Goal: Task Accomplishment & Management: Manage account settings

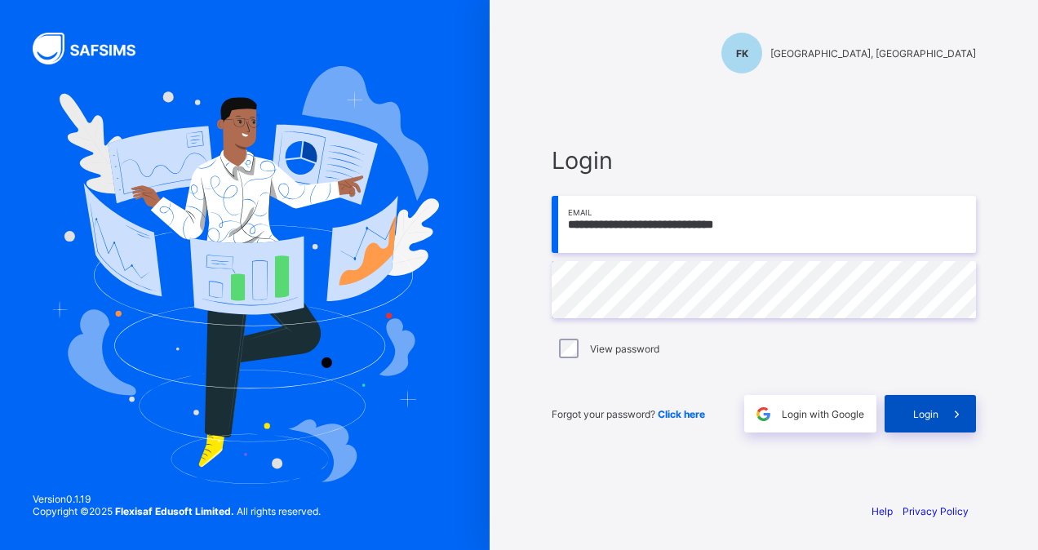
click at [927, 405] on div "Login" at bounding box center [930, 414] width 91 height 38
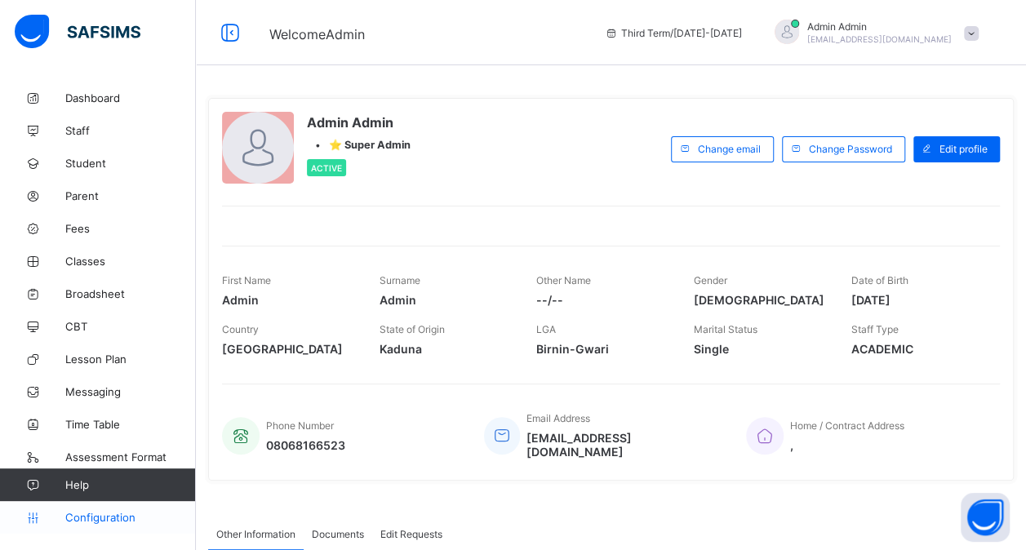
click at [104, 517] on span "Configuration" at bounding box center [130, 517] width 130 height 13
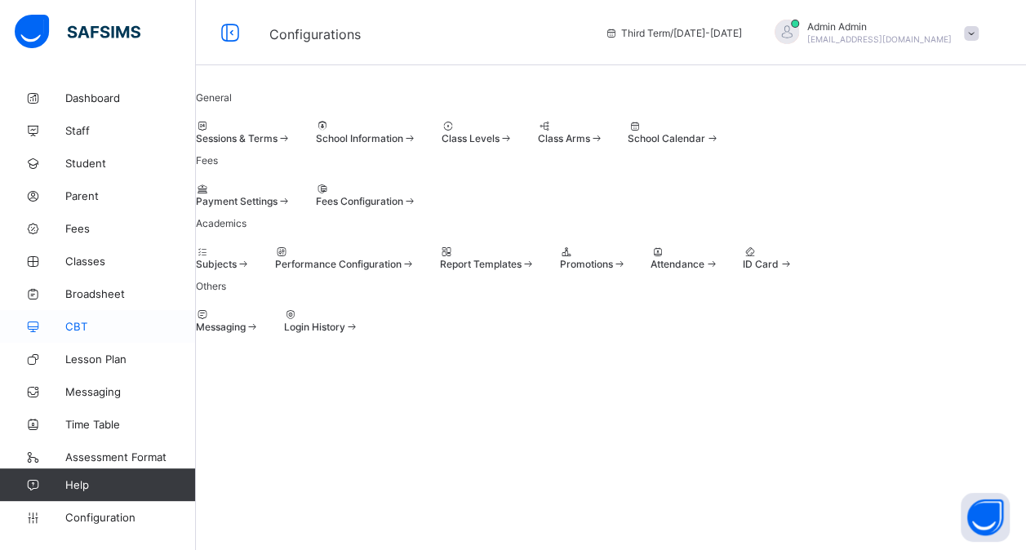
scroll to position [162, 0]
click at [96, 521] on span "Configuration" at bounding box center [130, 517] width 130 height 13
click at [99, 517] on span "Configuration" at bounding box center [130, 517] width 130 height 13
click at [559, 258] on span at bounding box center [559, 258] width 0 height 0
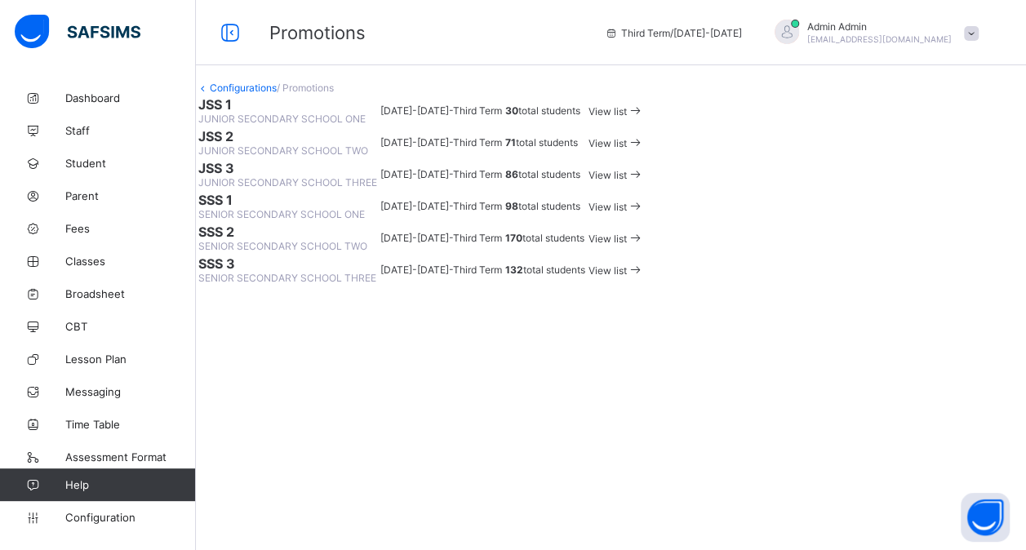
scroll to position [70, 0]
click at [627, 118] on span "View list" at bounding box center [607, 111] width 38 height 12
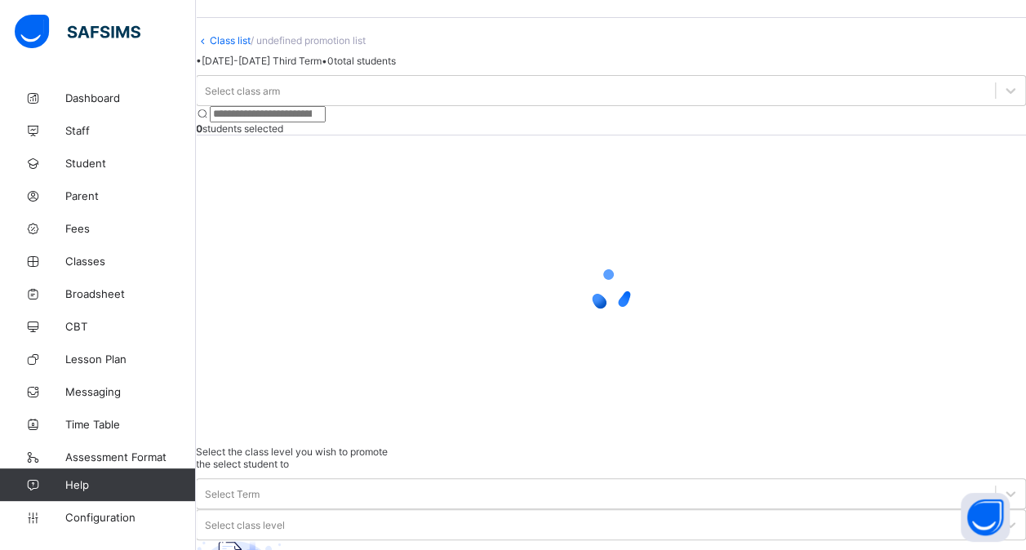
scroll to position [70, 0]
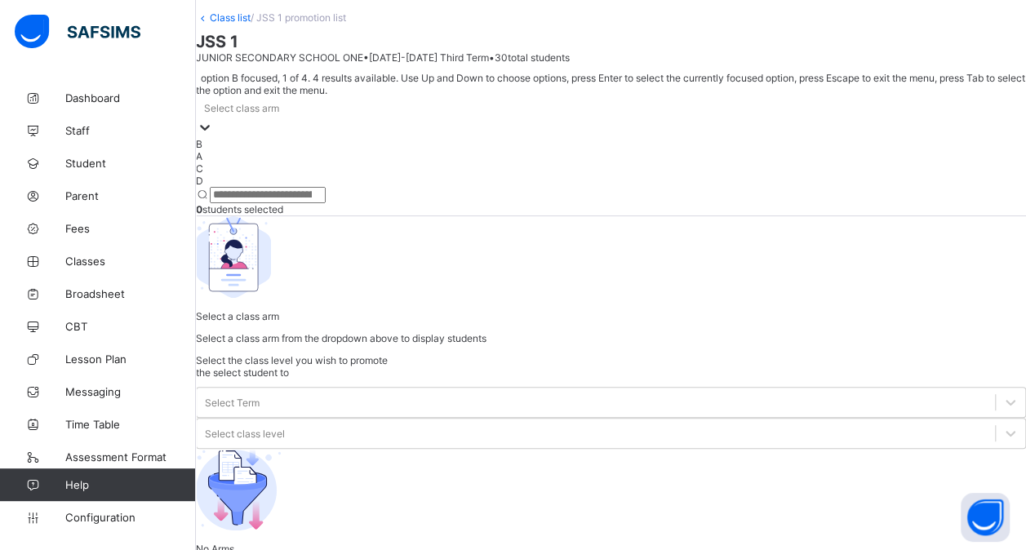
click at [310, 119] on div "Select class arm" at bounding box center [611, 107] width 830 height 23
click at [268, 162] on div "A" at bounding box center [611, 156] width 830 height 12
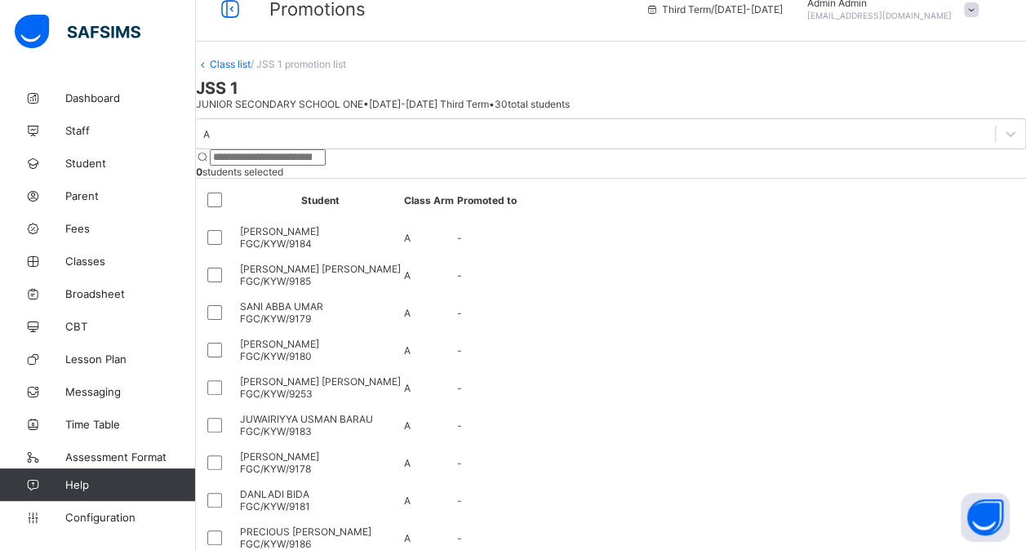
scroll to position [23, 0]
click at [490, 98] on div "Class list / JSS 1 promotion list JSS 1 JUNIOR SECONDARY SCHOOL ONE • 2023-2024…" at bounding box center [611, 439] width 830 height 761
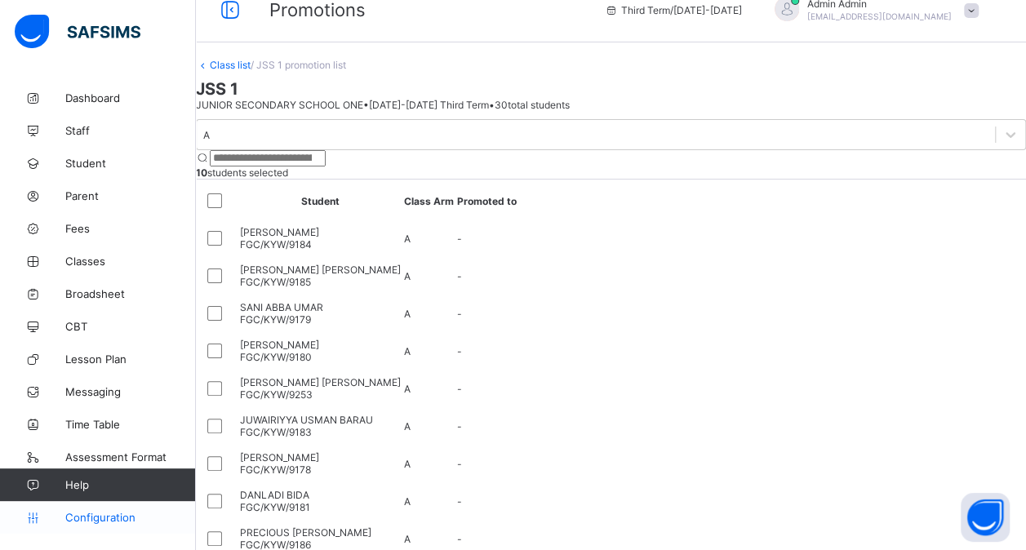
click at [88, 521] on span "Configuration" at bounding box center [130, 517] width 130 height 13
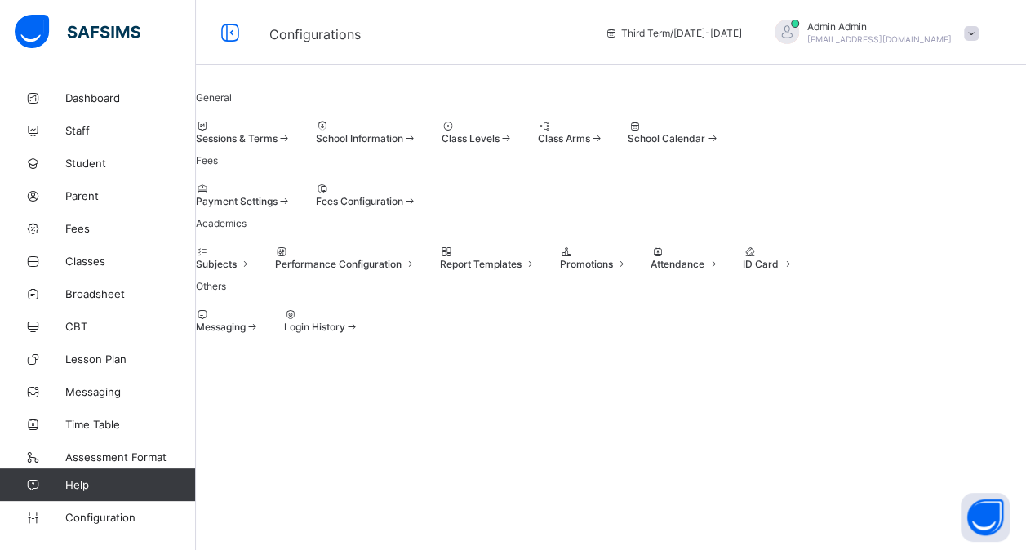
click at [291, 132] on div at bounding box center [243, 126] width 95 height 12
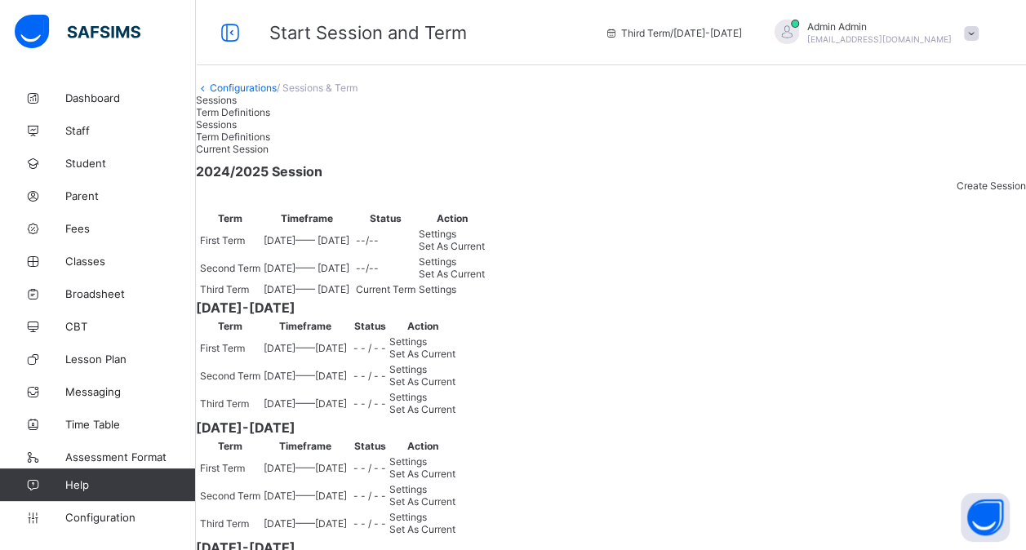
click at [966, 192] on div "Create Session" at bounding box center [611, 186] width 830 height 12
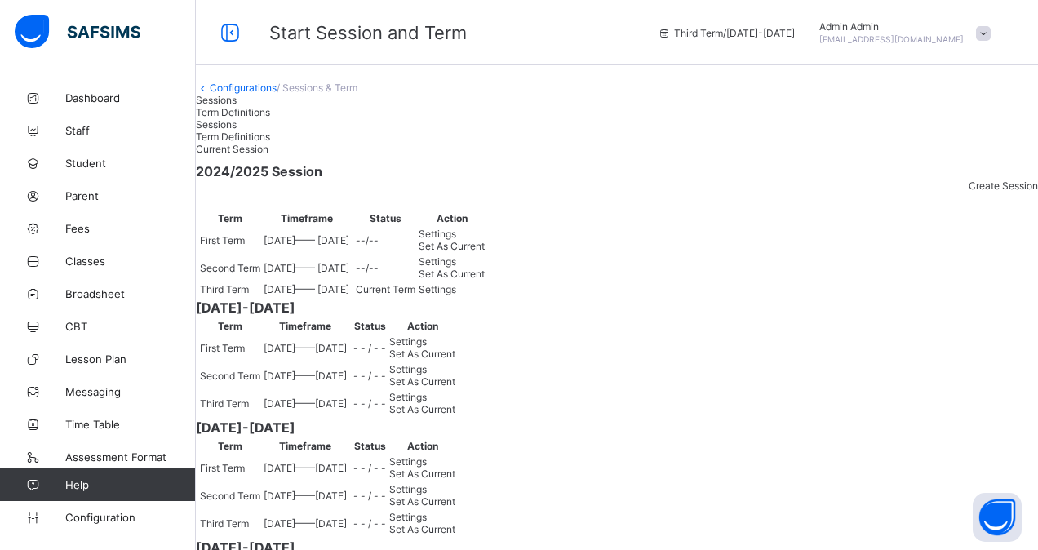
type input "**********"
type input "**"
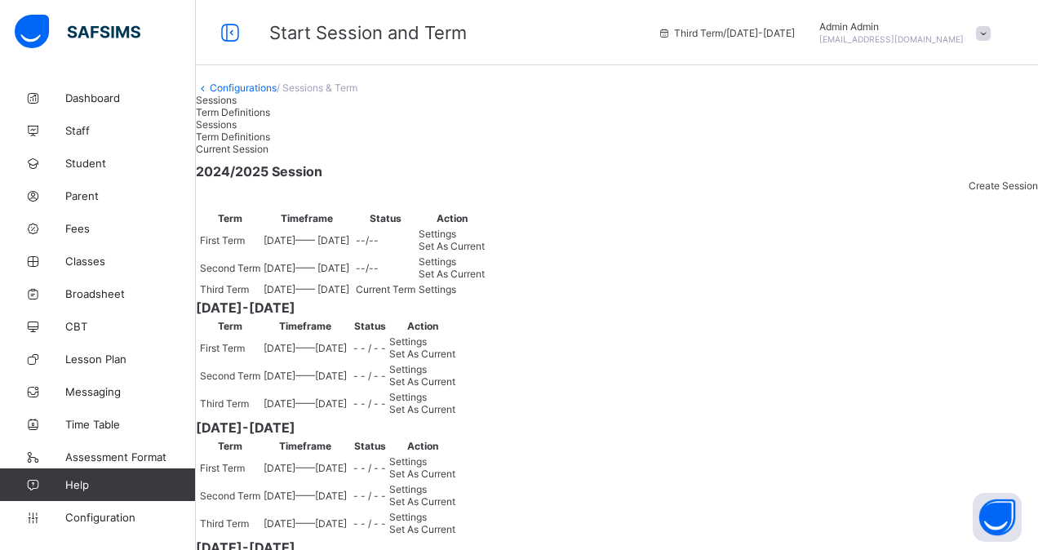
type input "*"
type input "****"
type input "**********"
type input "**"
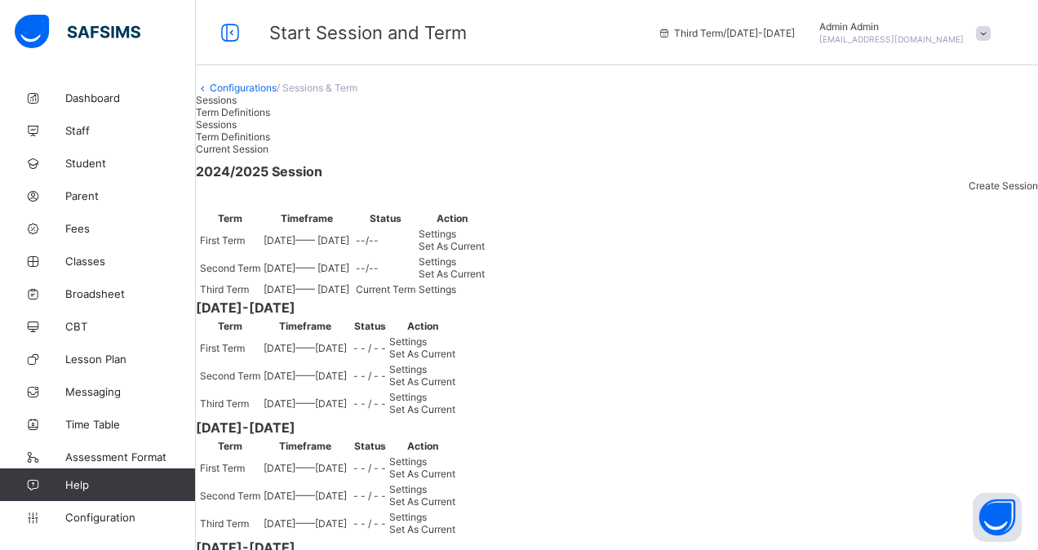
type input "****"
type input "**********"
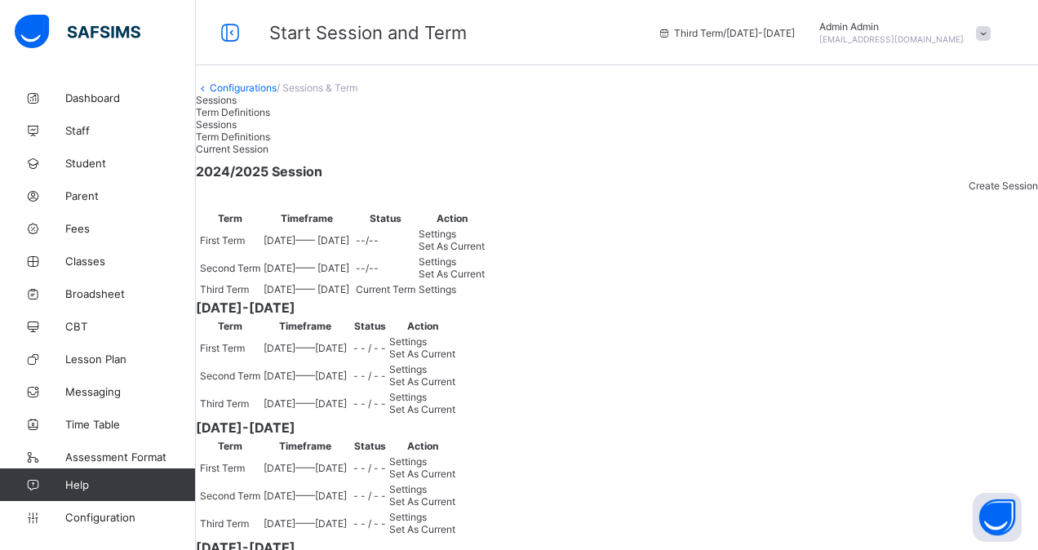
type input "**"
type input "**********"
type input "*"
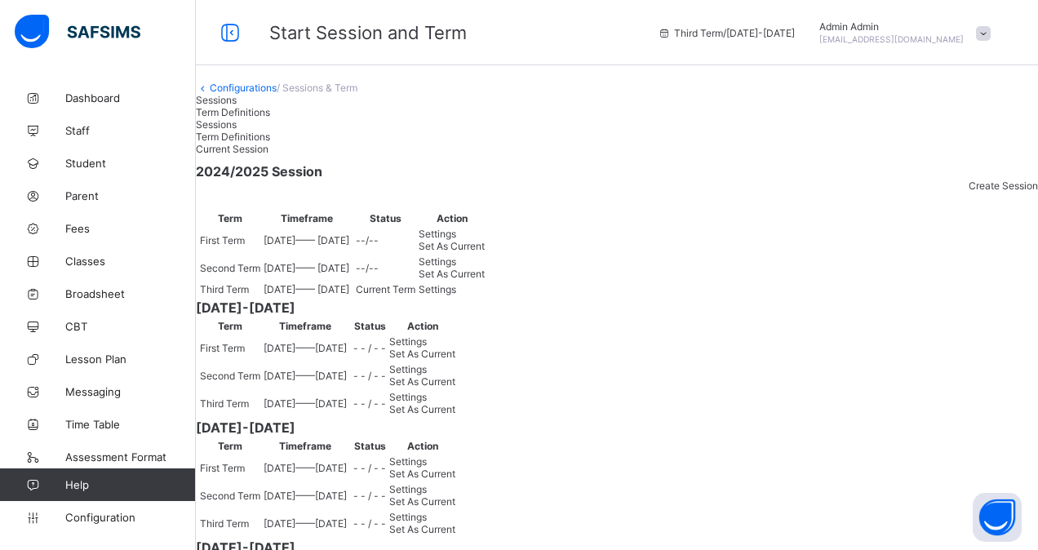
type input "****"
type input "**********"
type input "*"
type input "****"
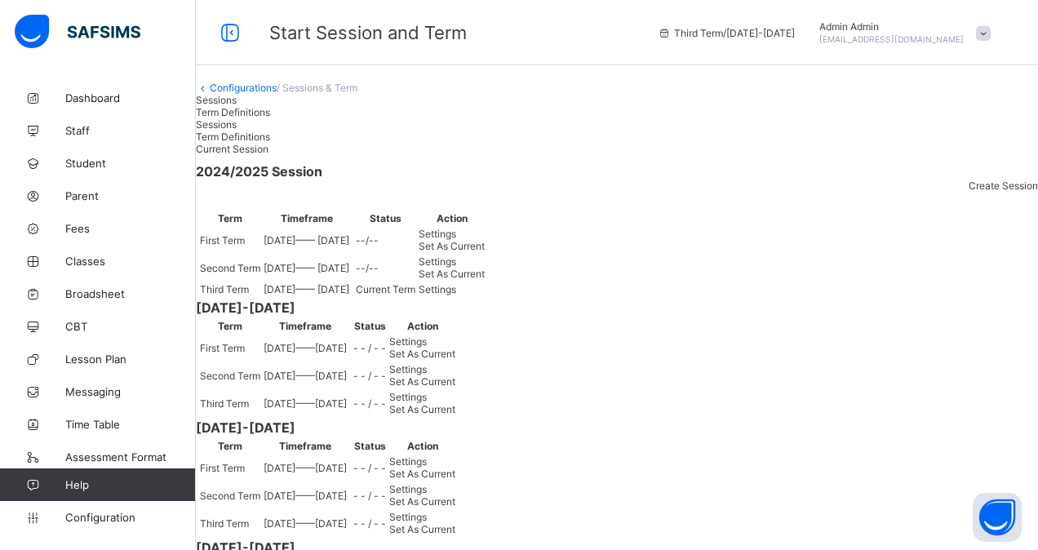
type input "**********"
type input "*"
type input "****"
type input "**********"
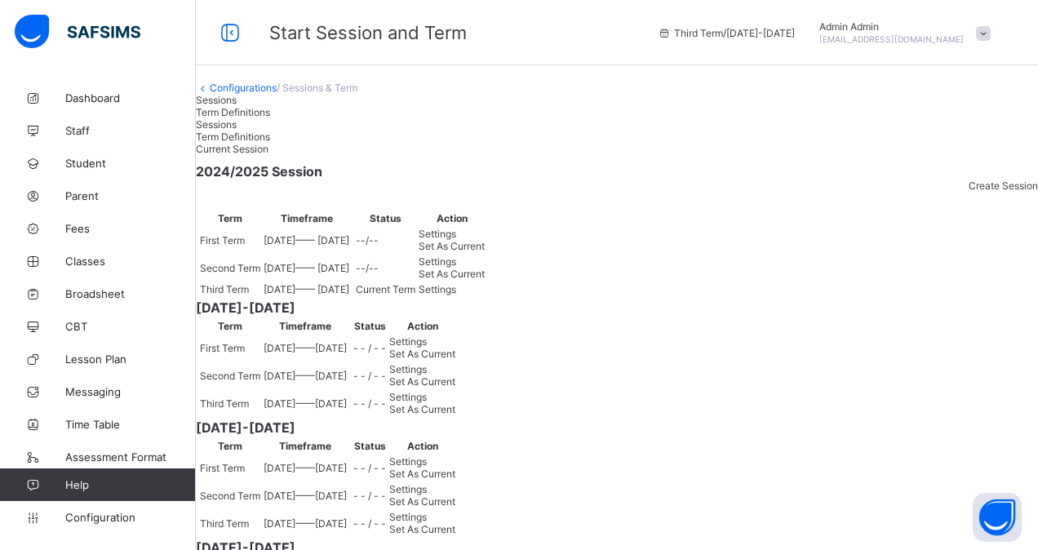
type input "**"
type input "*"
type input "****"
type input "**********"
type input "**"
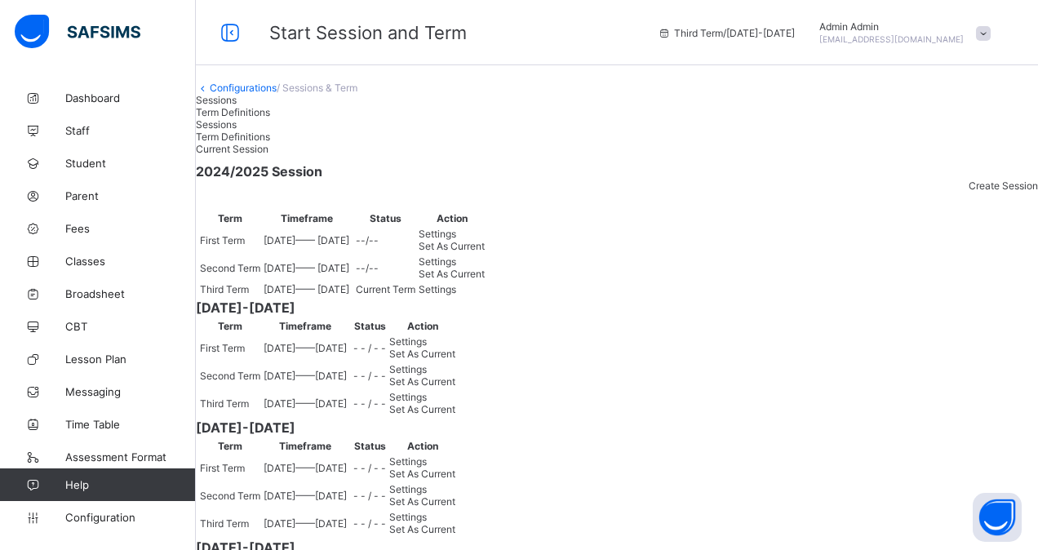
type input "*"
type input "****"
type input "**********"
type input "**"
type input "*"
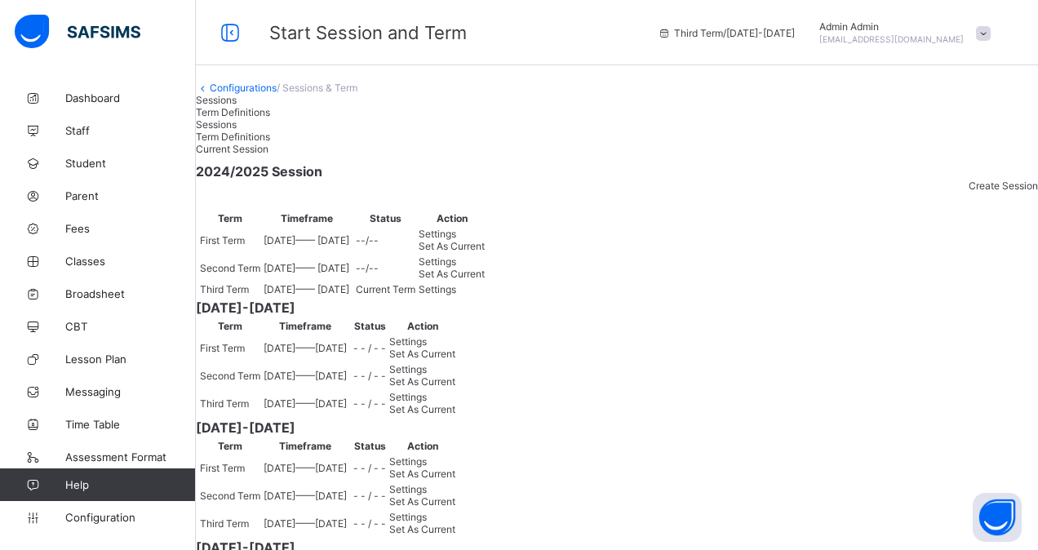
type input "****"
type input "**********"
type input "**"
type input "*"
type input "****"
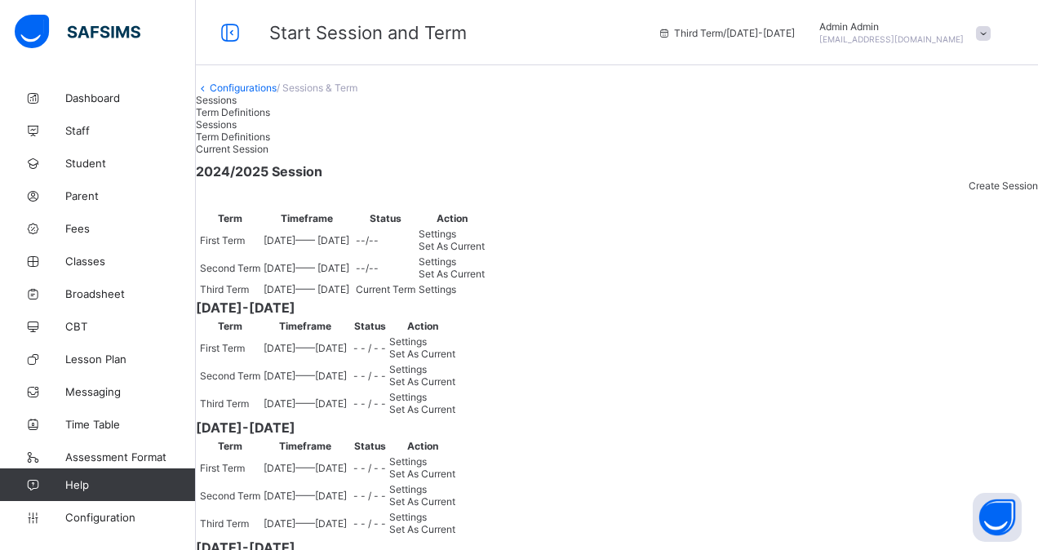
type input "**********"
type input "**"
type input "**********"
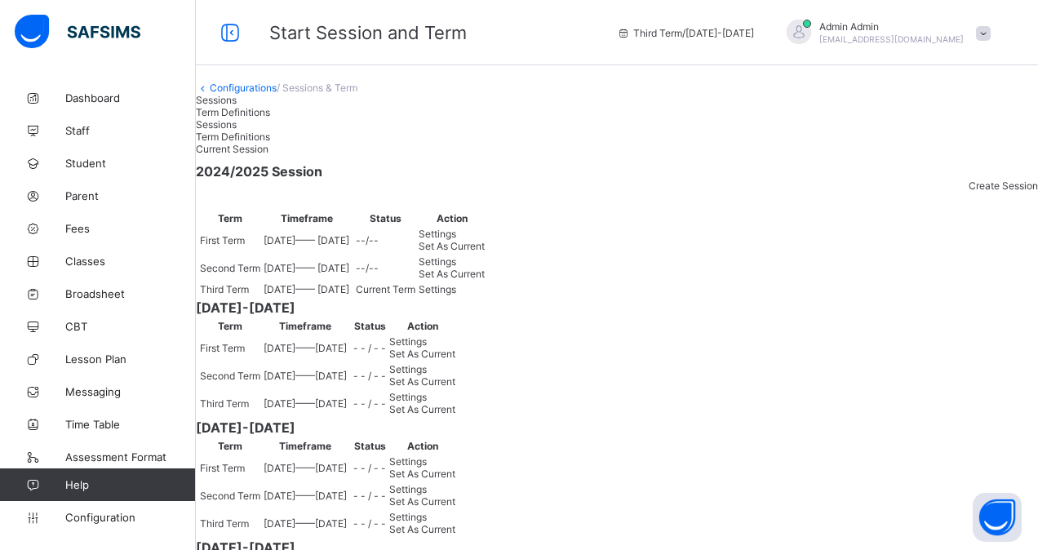
type input "**"
type input "**********"
type input "**"
type input "**********"
type input "**"
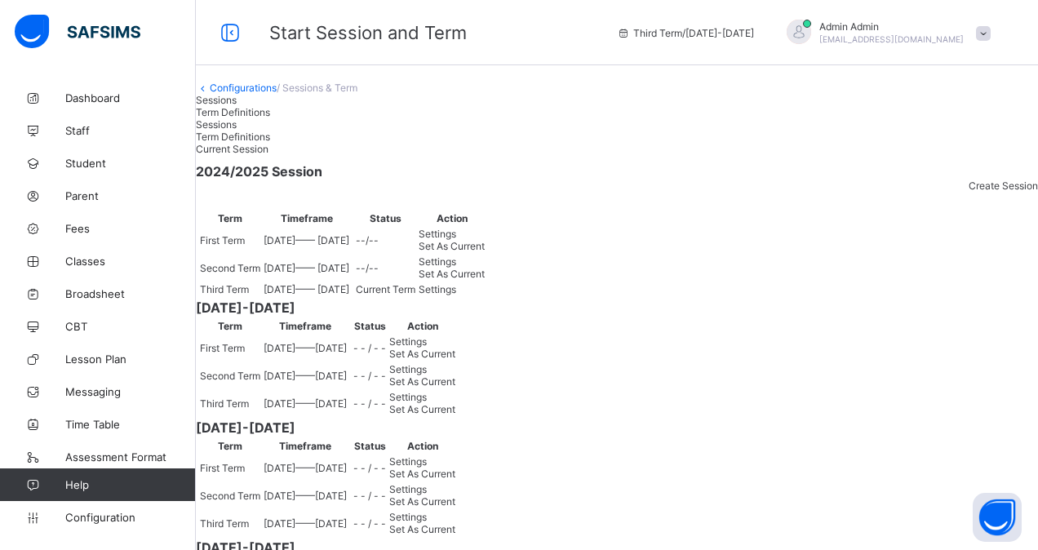
type input "**********"
type input "**"
type input "**********"
type input "**"
type input "**********"
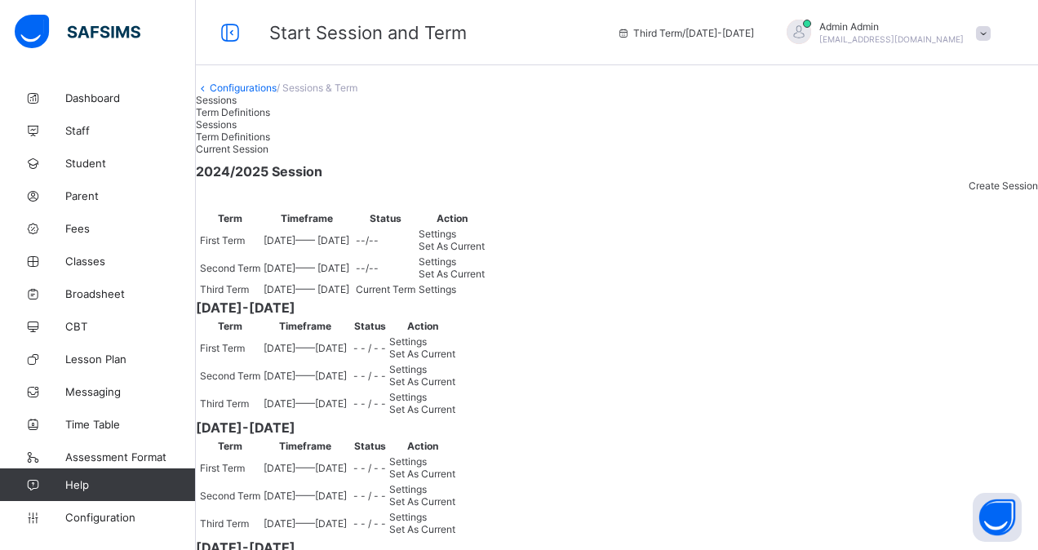
type input "*"
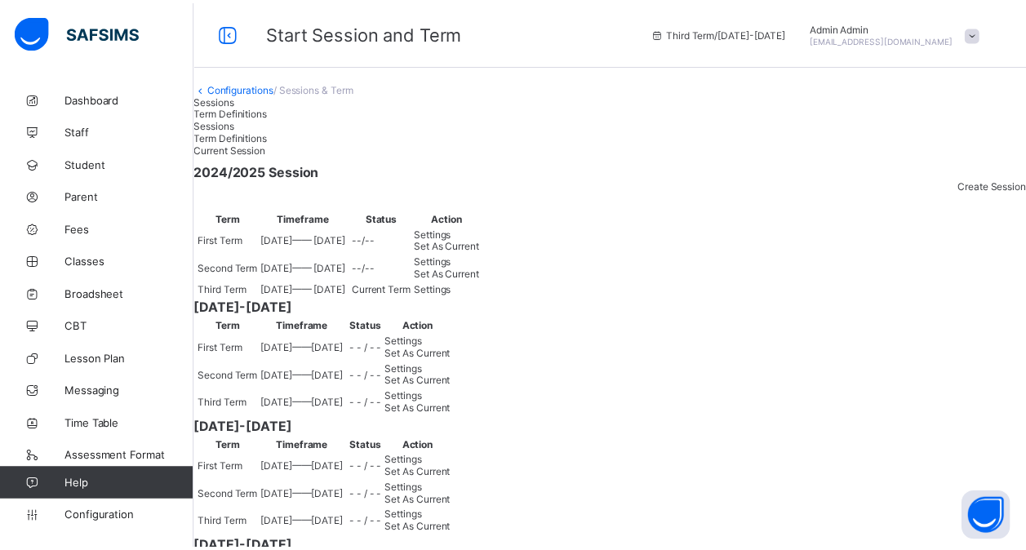
scroll to position [0, 0]
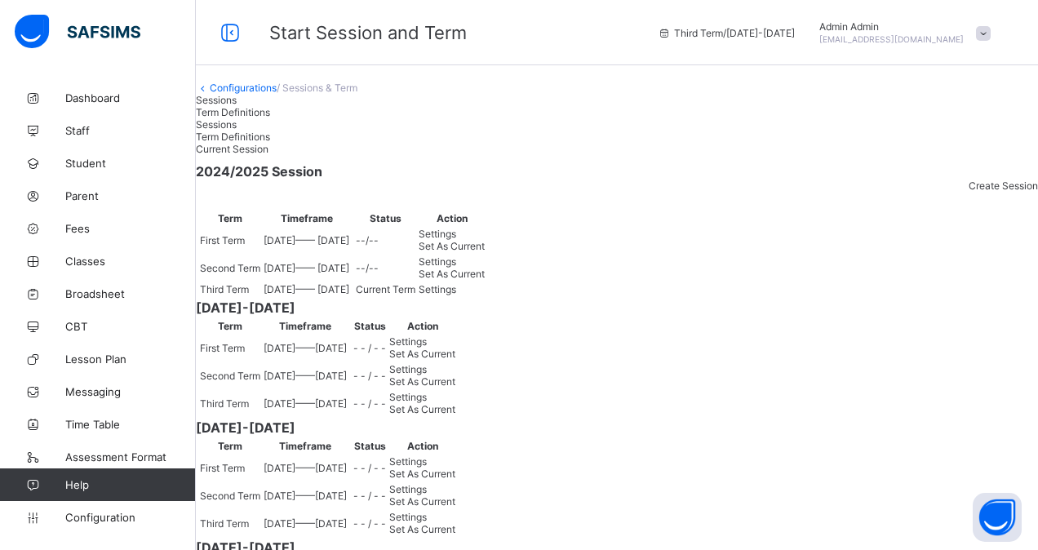
type input "**********"
type input "**"
type input "**********"
type input "**"
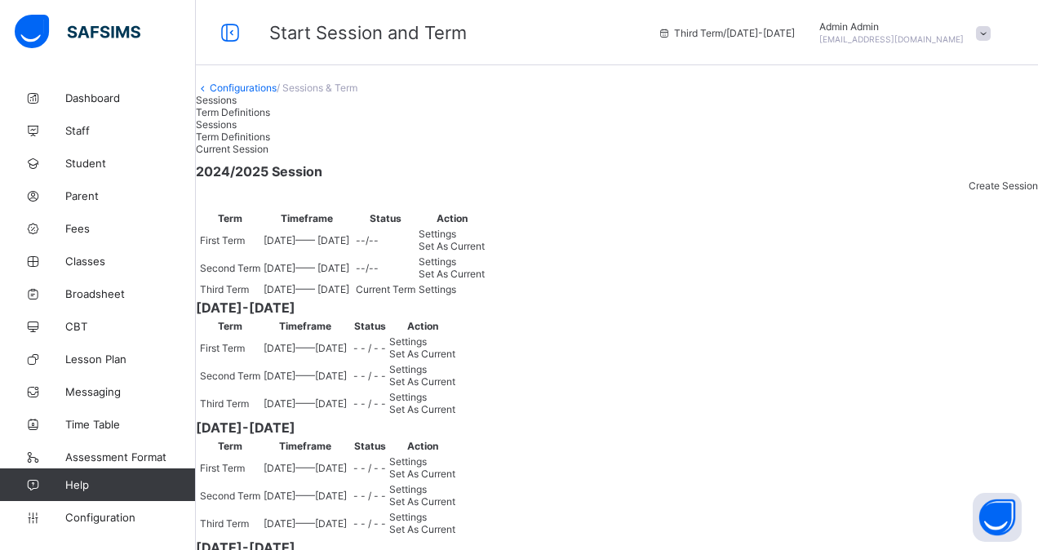
type input "**********"
type input "**"
type input "**********"
type input "*"
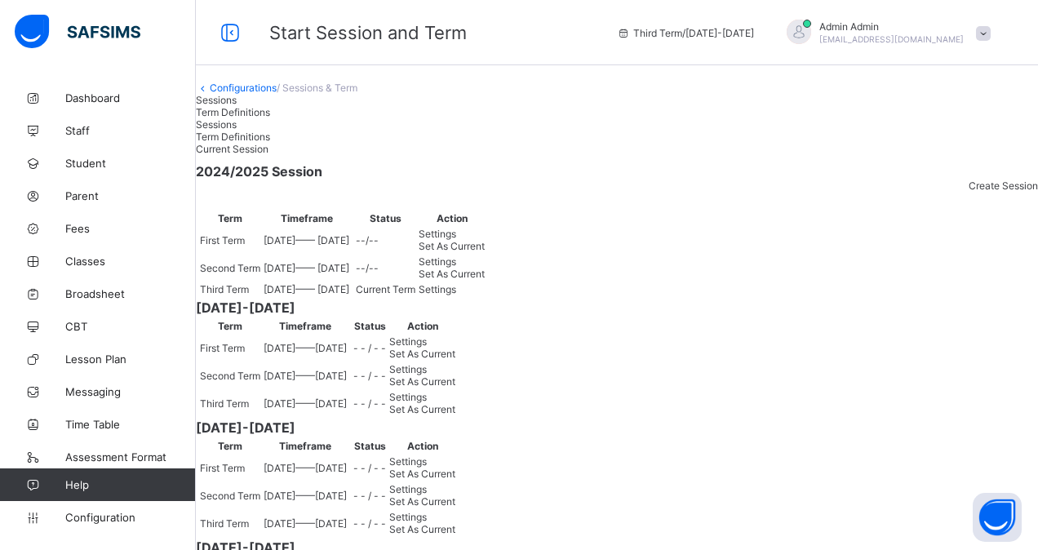
type input "**********"
type input "**"
type input "*"
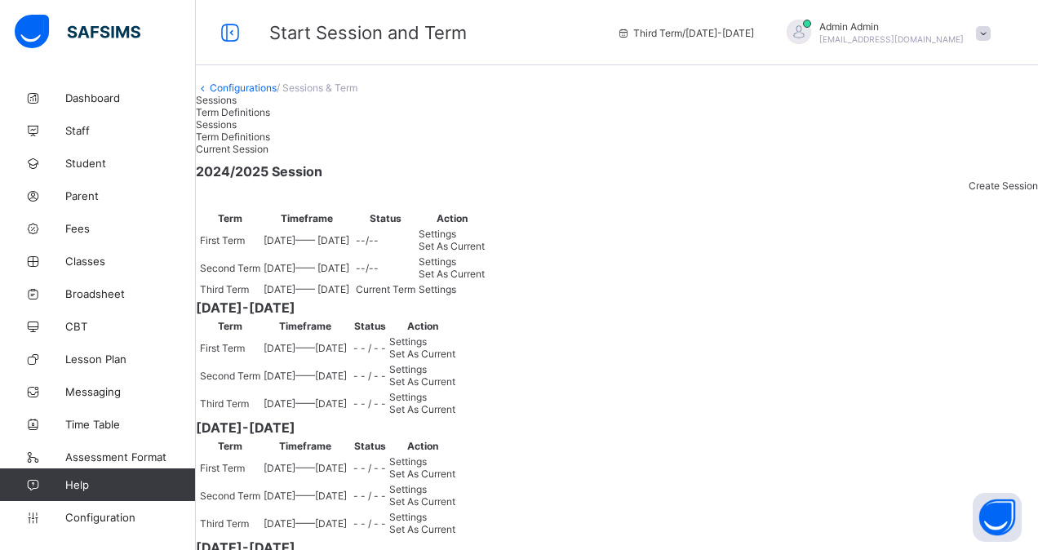
type input "**********"
type input "*"
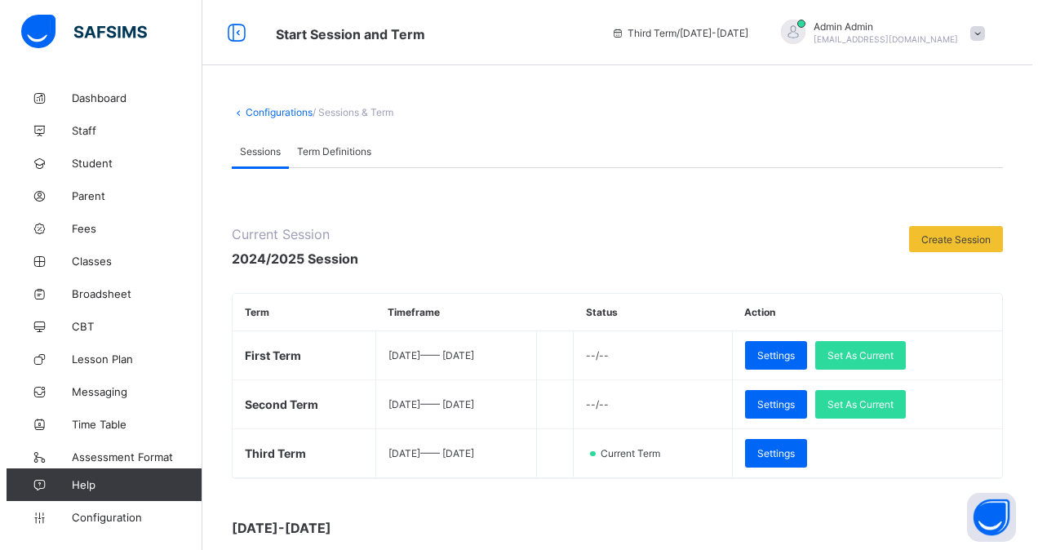
scroll to position [375, 0]
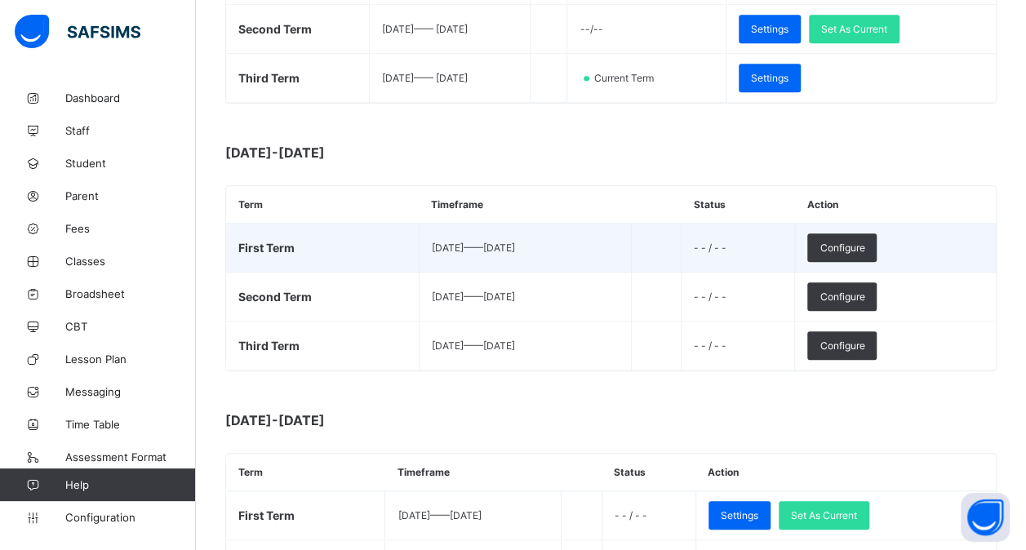
click at [875, 258] on td "Configure" at bounding box center [895, 248] width 201 height 49
click at [864, 242] on span "Configure" at bounding box center [841, 248] width 45 height 12
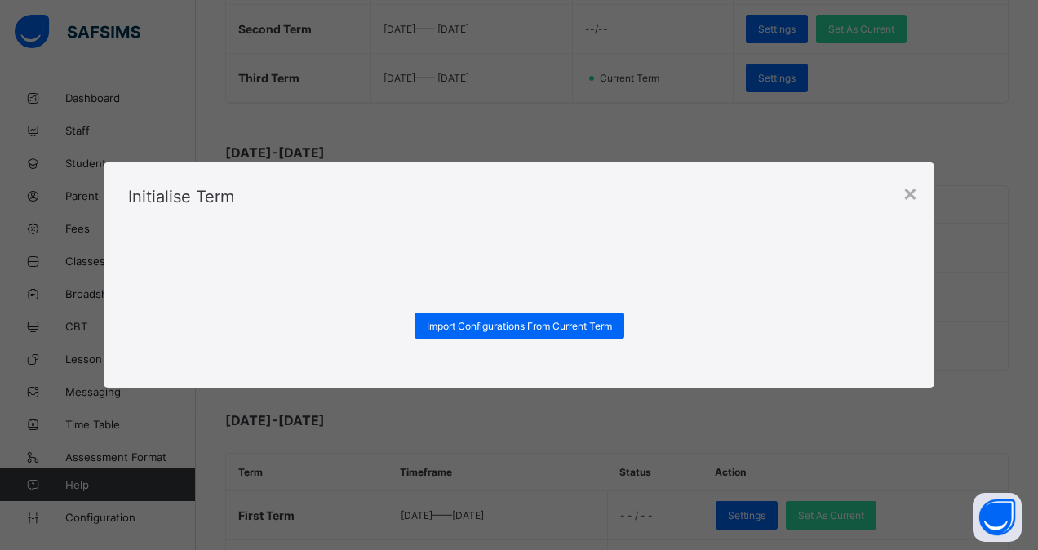
click at [635, 131] on div "× Initialise Term Import Configurations From Current Term" at bounding box center [519, 275] width 1038 height 550
click at [512, 327] on span "Import Configurations From Current Term" at bounding box center [519, 326] width 185 height 12
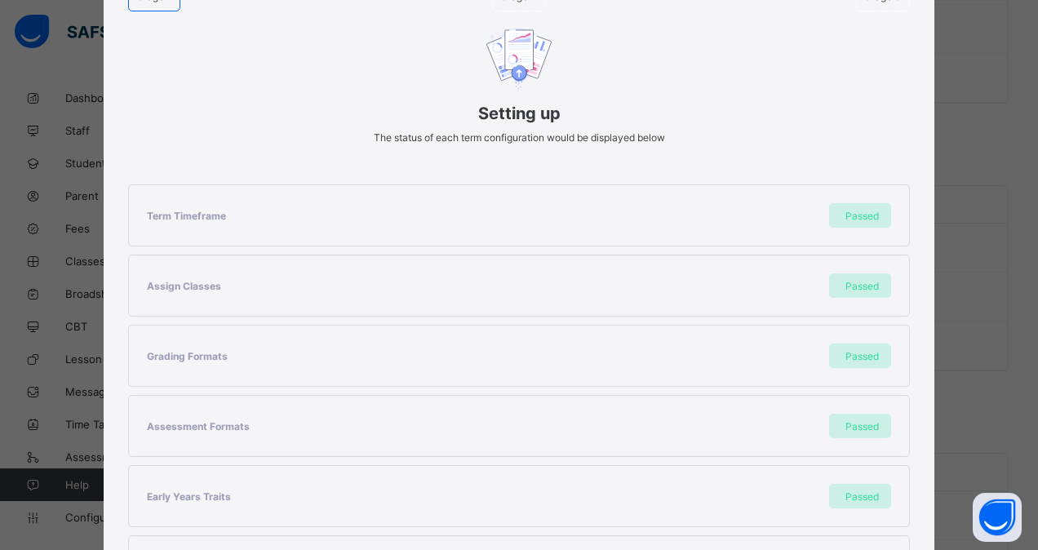
scroll to position [395, 0]
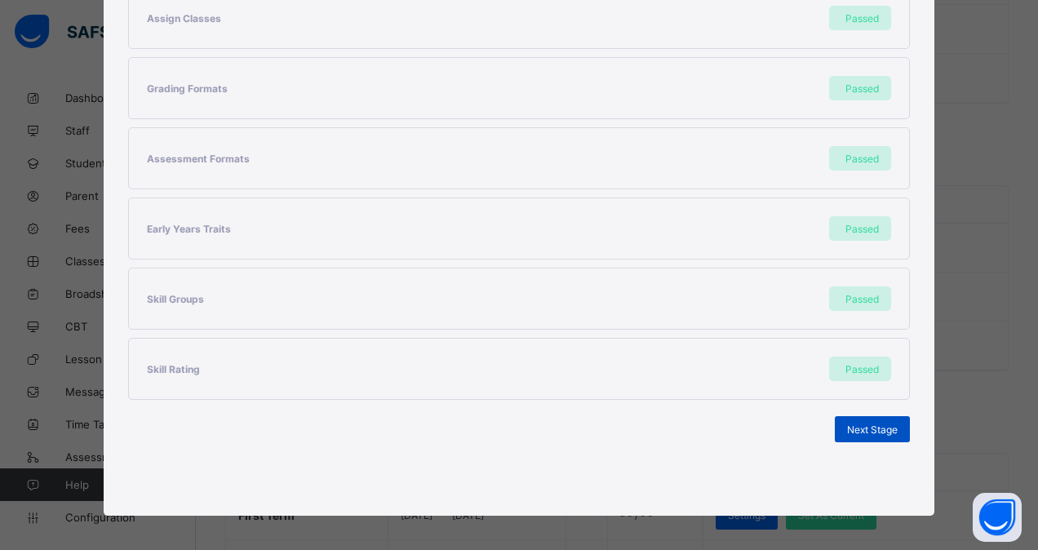
click at [868, 416] on div "Next Stage" at bounding box center [872, 429] width 75 height 26
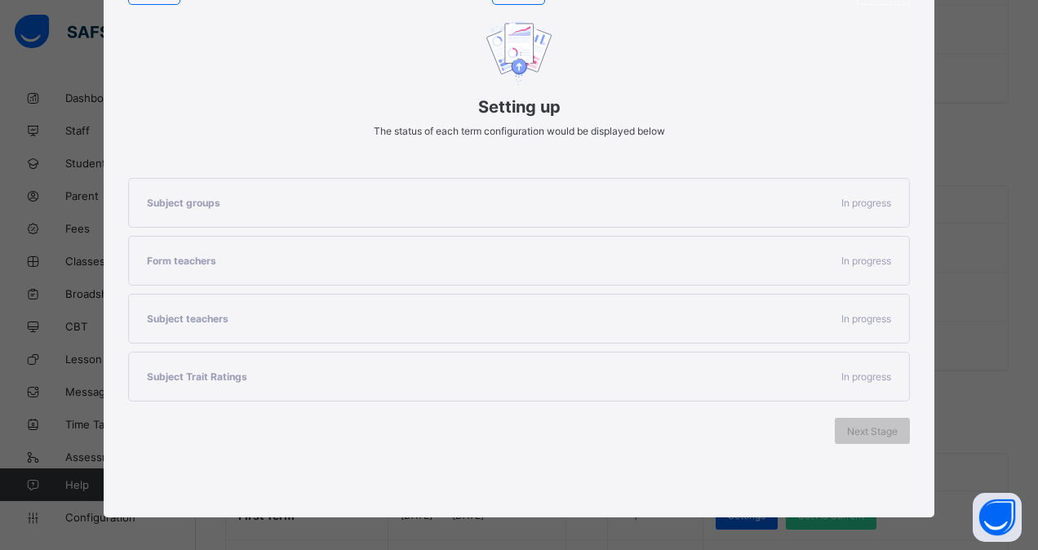
scroll to position [186, 0]
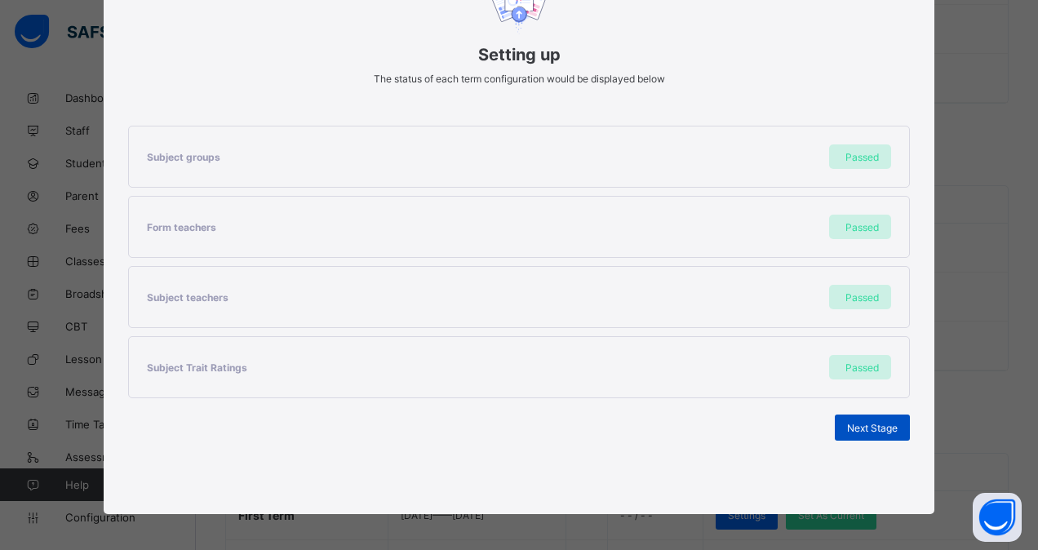
click at [857, 424] on span "Next Stage" at bounding box center [872, 428] width 51 height 12
click at [857, 424] on span "Set As Current Term" at bounding box center [851, 428] width 91 height 12
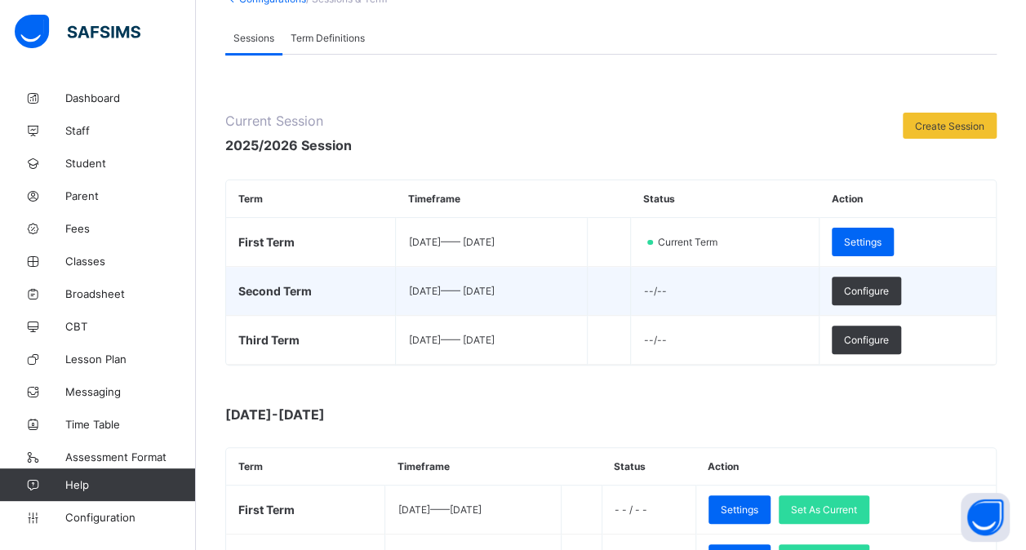
scroll to position [114, 0]
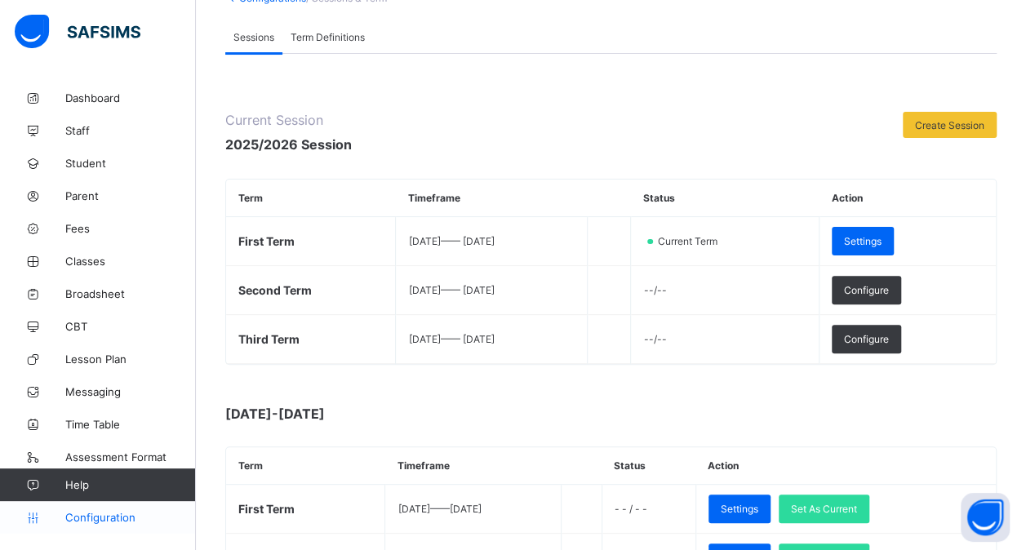
click at [118, 519] on span "Configuration" at bounding box center [130, 517] width 130 height 13
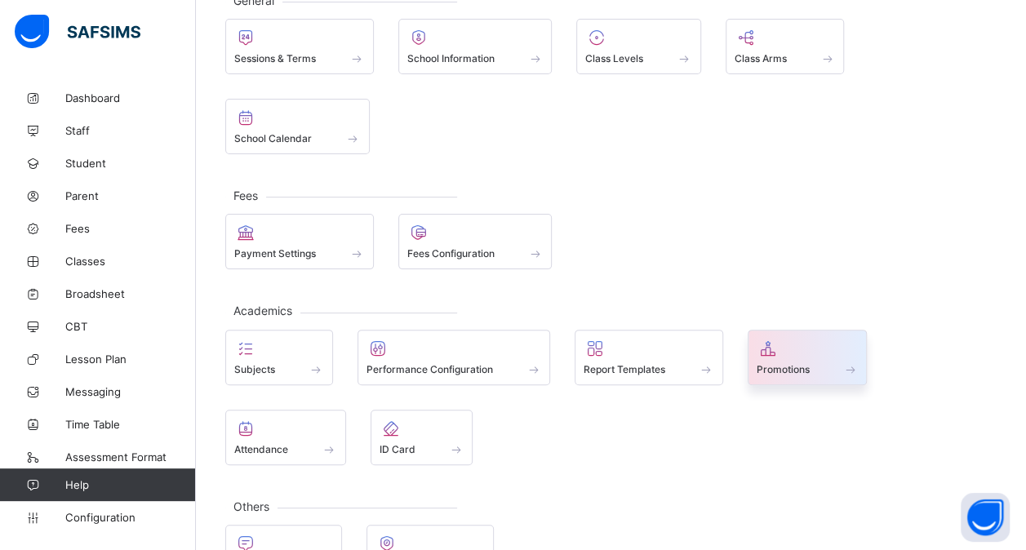
click at [788, 358] on span at bounding box center [807, 360] width 102 height 4
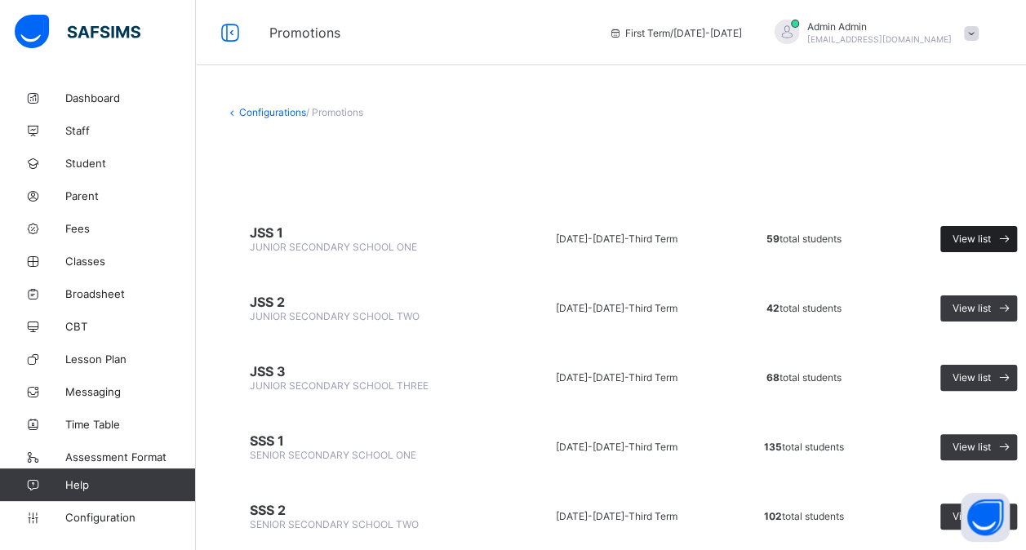
click at [964, 238] on span "View list" at bounding box center [971, 239] width 38 height 12
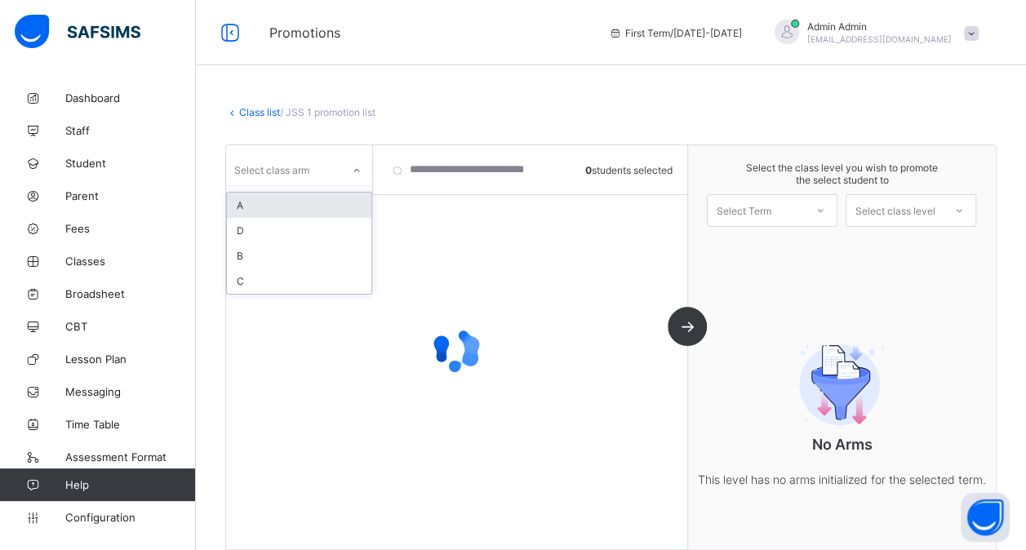
click at [310, 180] on div "Select class arm" at bounding box center [299, 169] width 146 height 31
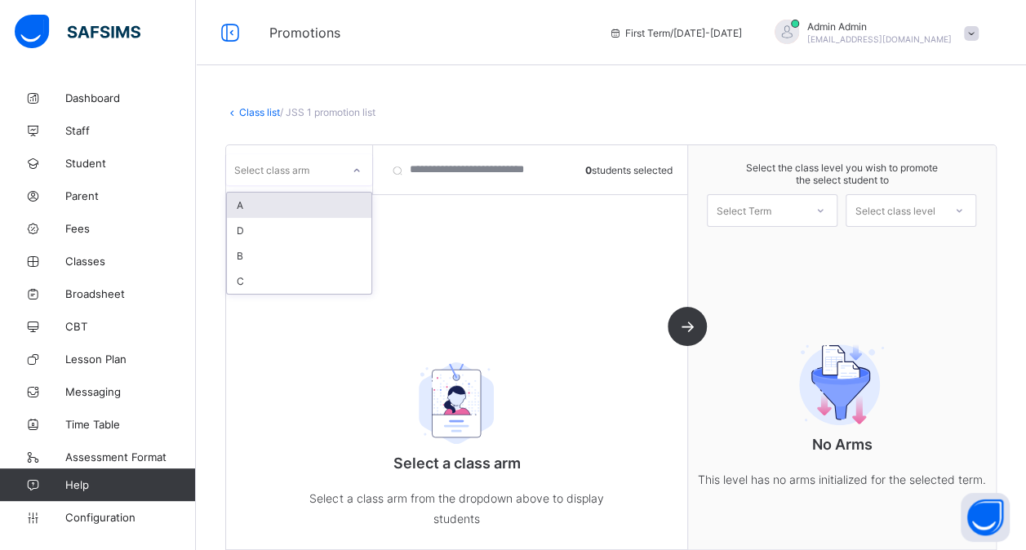
click at [299, 202] on div "A" at bounding box center [299, 205] width 144 height 25
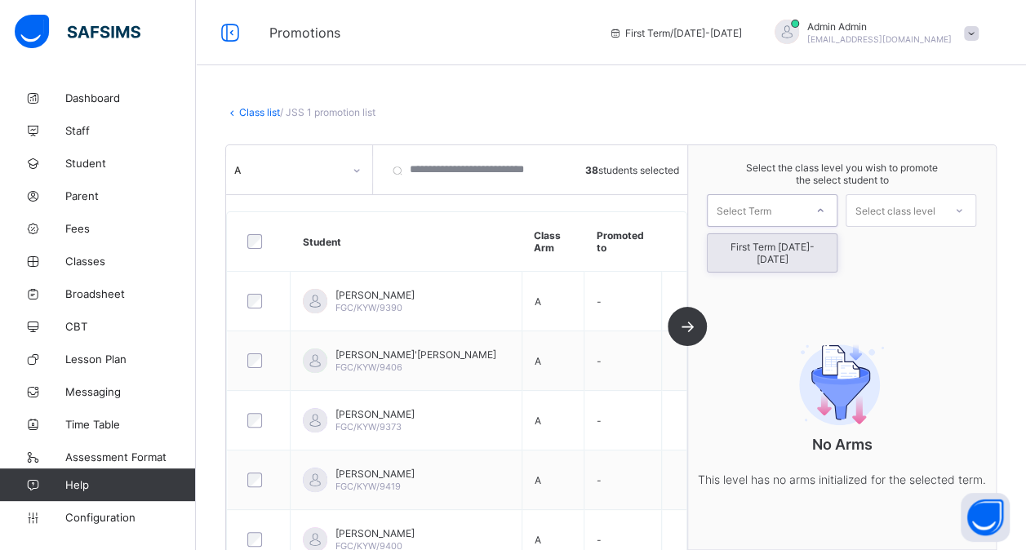
click at [804, 206] on div "Select Term" at bounding box center [755, 210] width 96 height 23
click at [792, 245] on div "First Term [DATE]-[DATE]" at bounding box center [771, 253] width 129 height 38
click at [906, 202] on div "Select class level" at bounding box center [894, 210] width 80 height 33
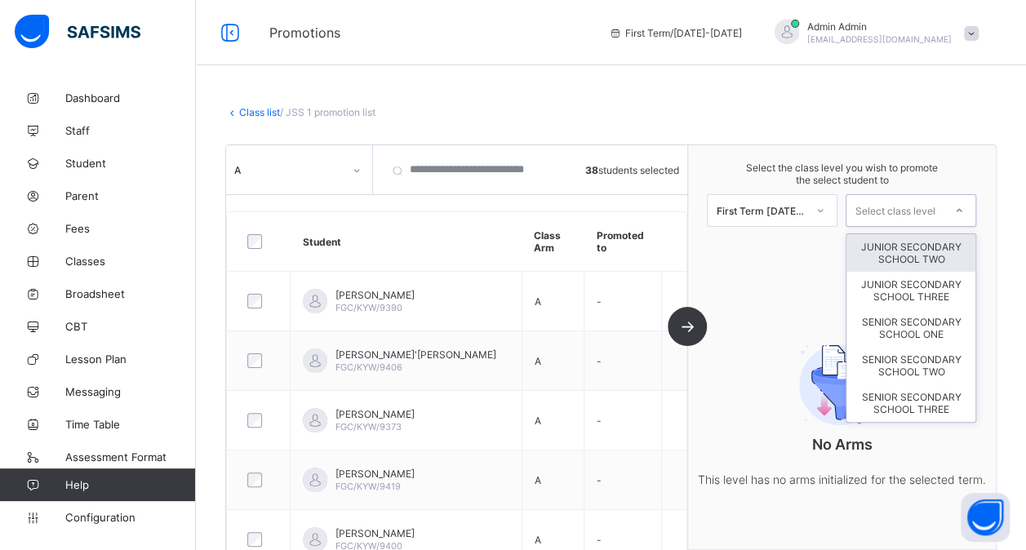
click at [915, 248] on div "JUNIOR SECONDARY SCHOOL TWO" at bounding box center [910, 253] width 129 height 38
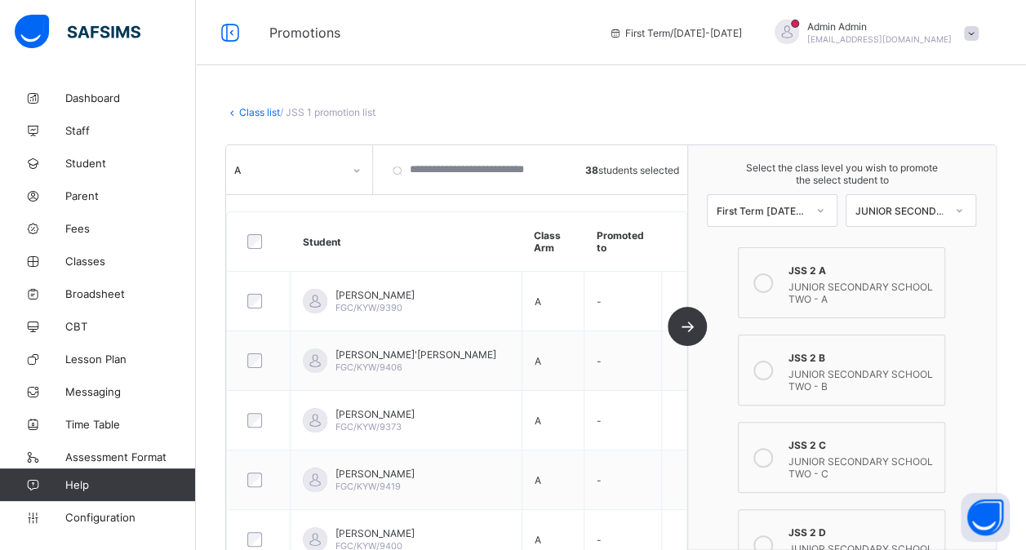
click at [852, 277] on div "JUNIOR SECONDARY SCHOOL TWO - A" at bounding box center [861, 291] width 149 height 29
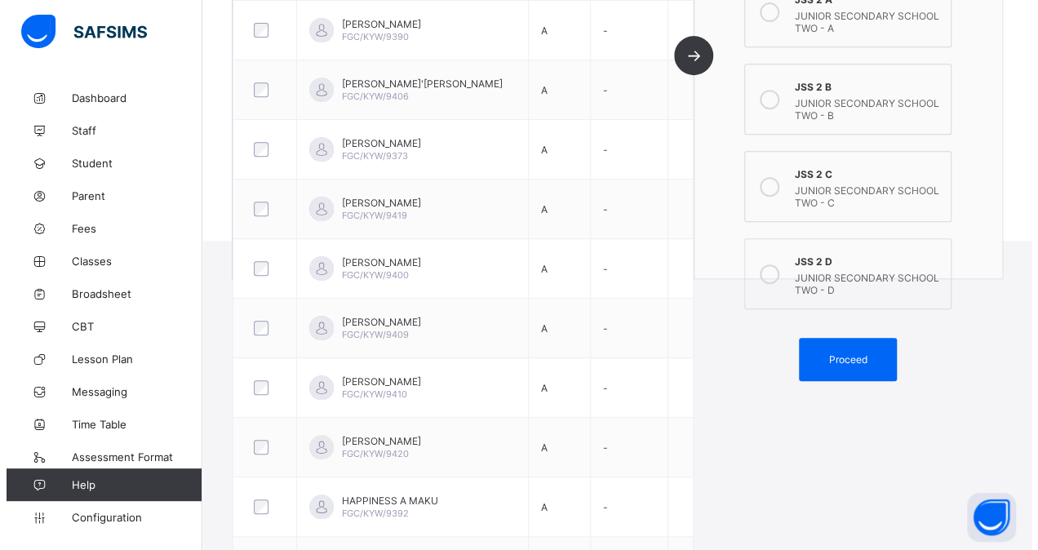
scroll to position [341, 0]
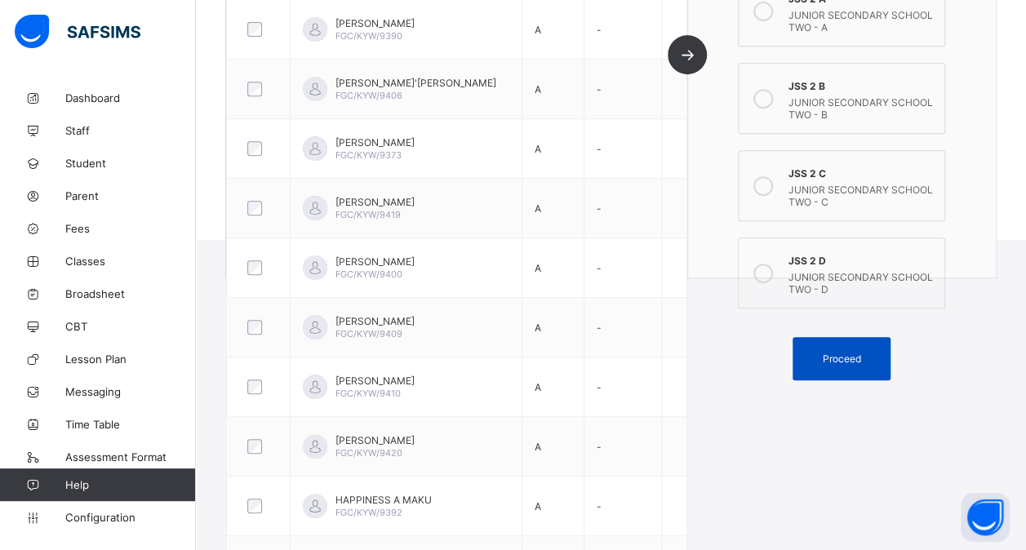
click at [844, 337] on div "Proceed" at bounding box center [841, 358] width 98 height 43
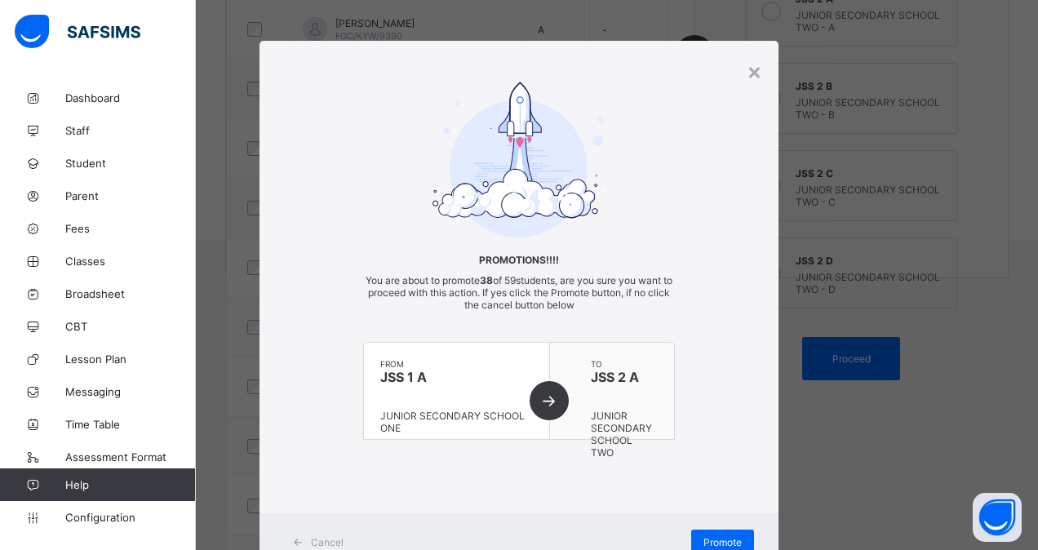
scroll to position [59, 0]
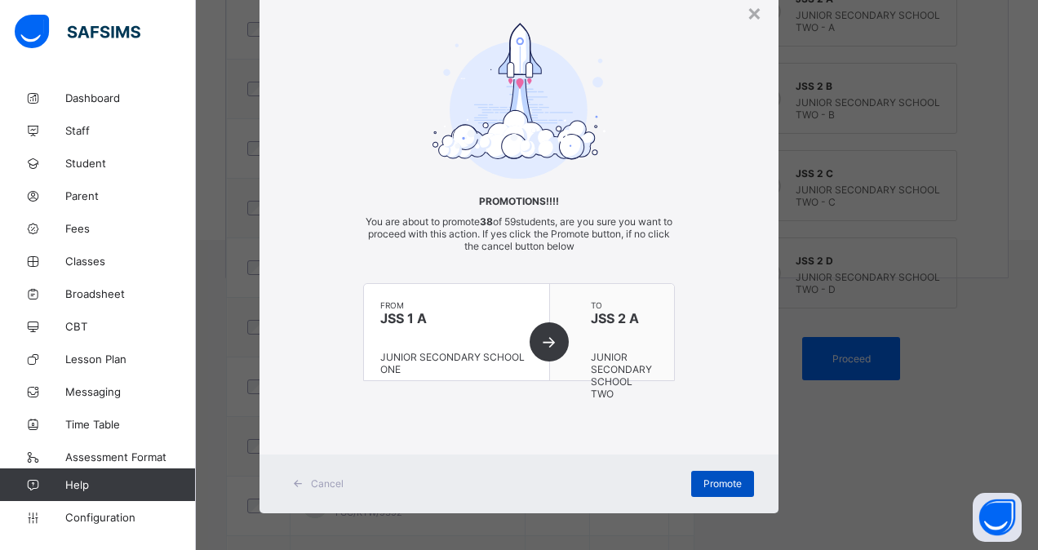
click at [708, 477] on span "Promote" at bounding box center [722, 483] width 38 height 12
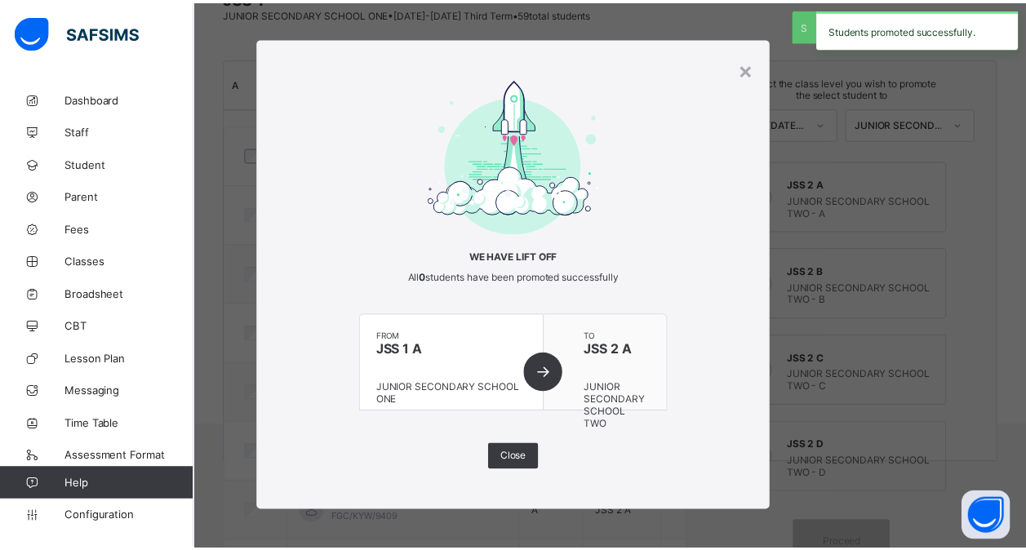
scroll to position [341, 0]
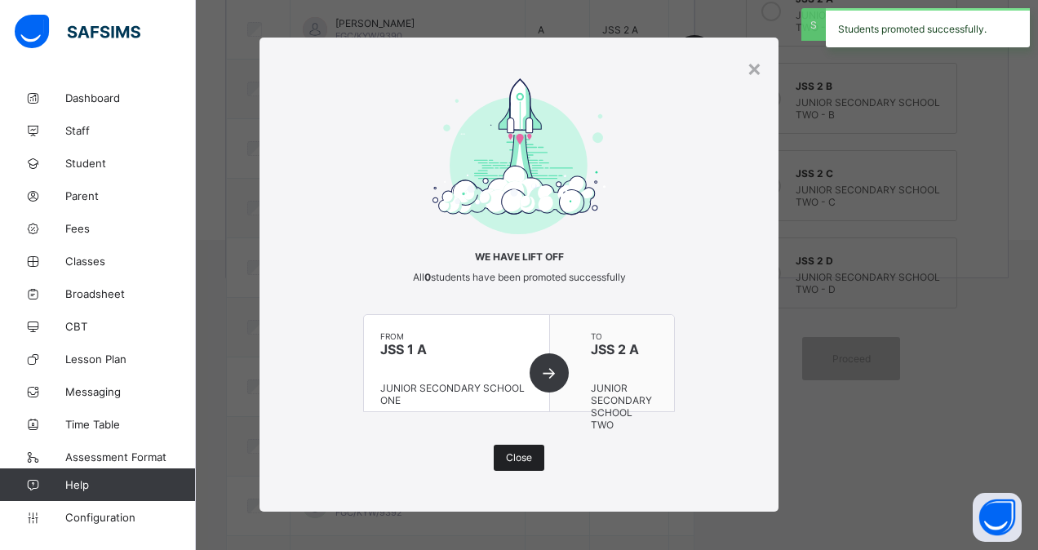
click at [513, 454] on span "Close" at bounding box center [519, 457] width 26 height 12
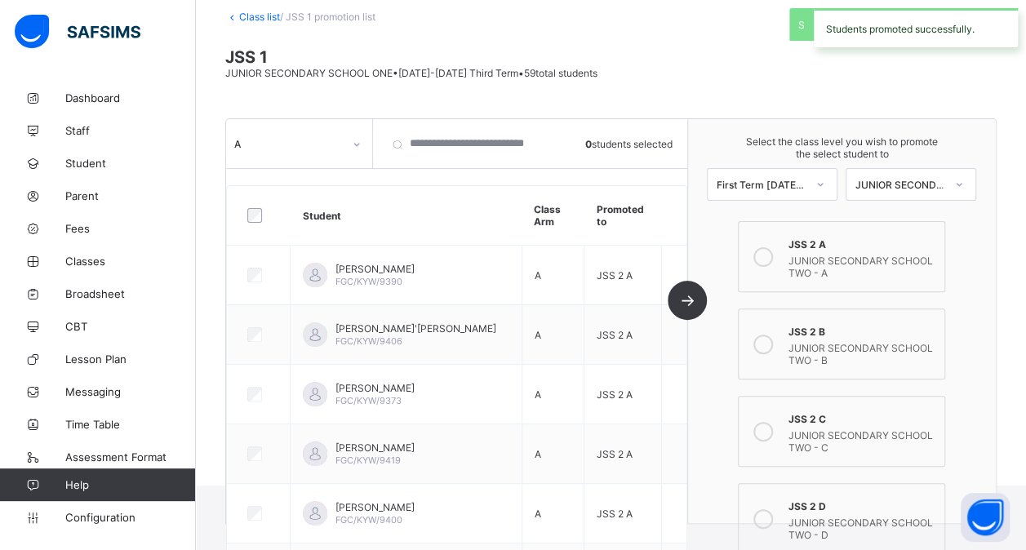
scroll to position [0, 0]
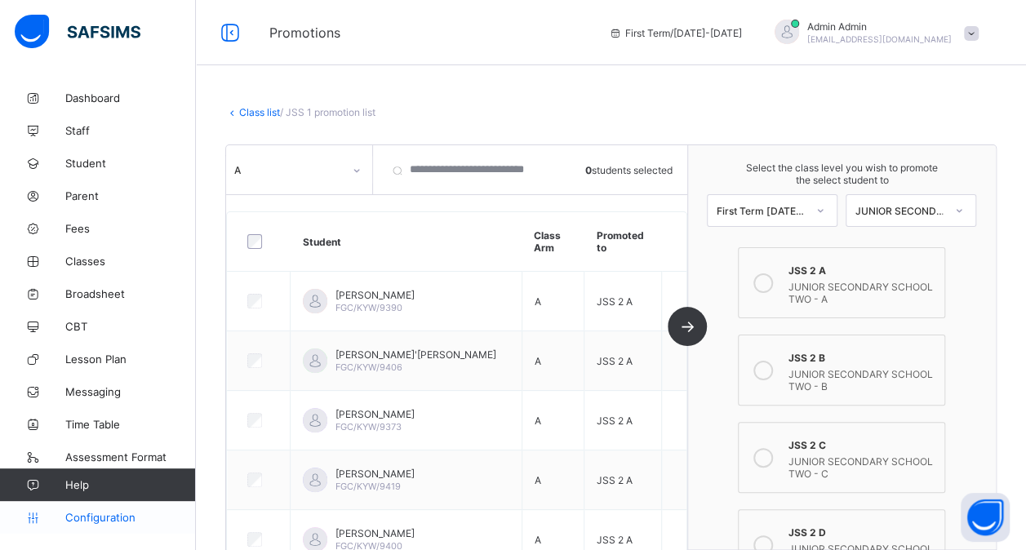
click at [108, 518] on span "Configuration" at bounding box center [130, 517] width 130 height 13
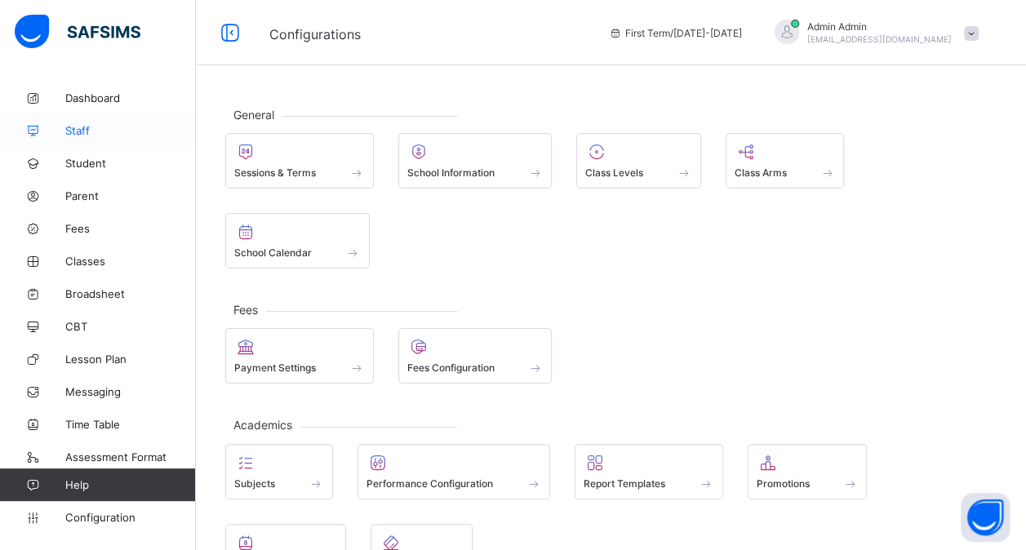
click at [90, 131] on span "Staff" at bounding box center [130, 130] width 131 height 13
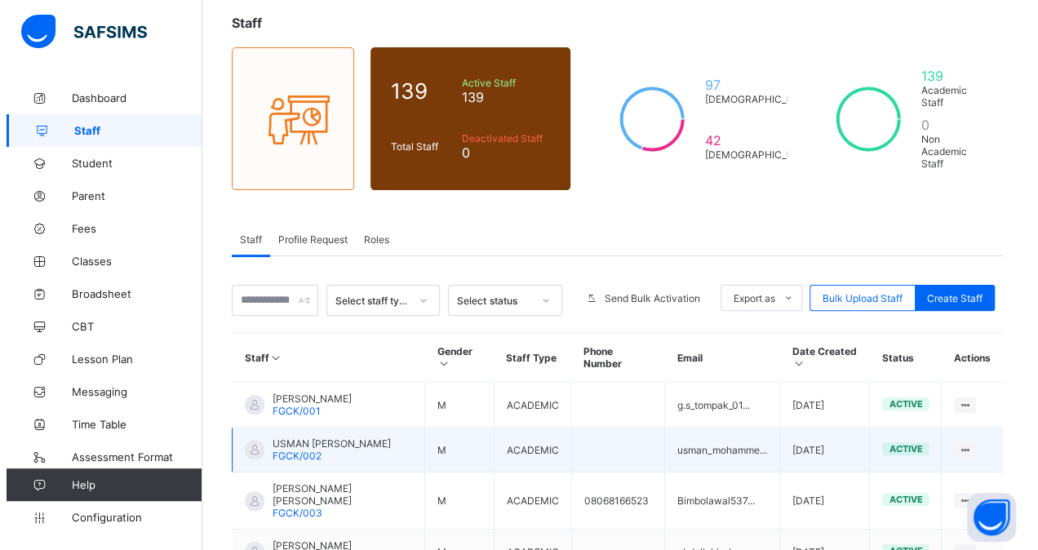
scroll to position [178, 0]
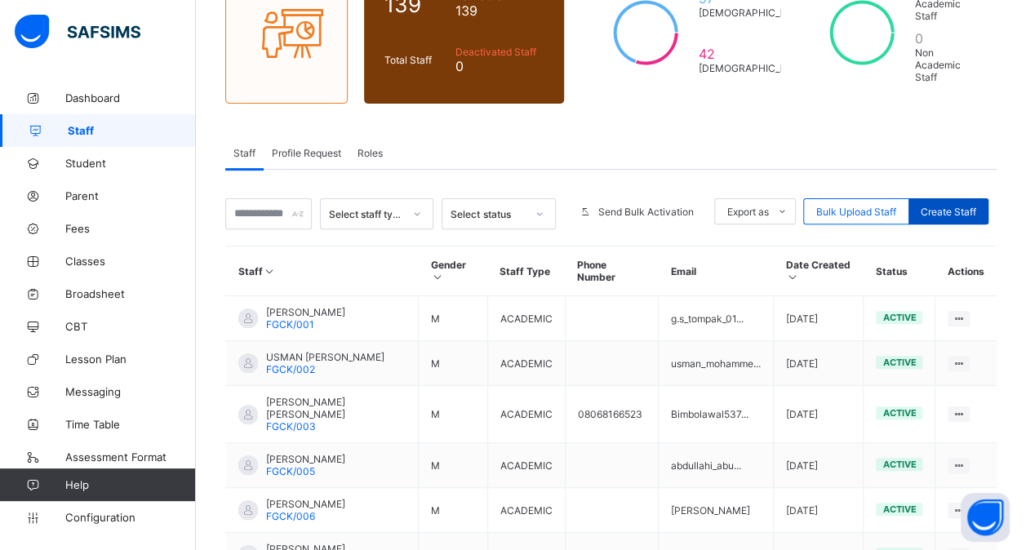
click at [968, 206] on span "Create Staff" at bounding box center [947, 212] width 55 height 12
select select "**"
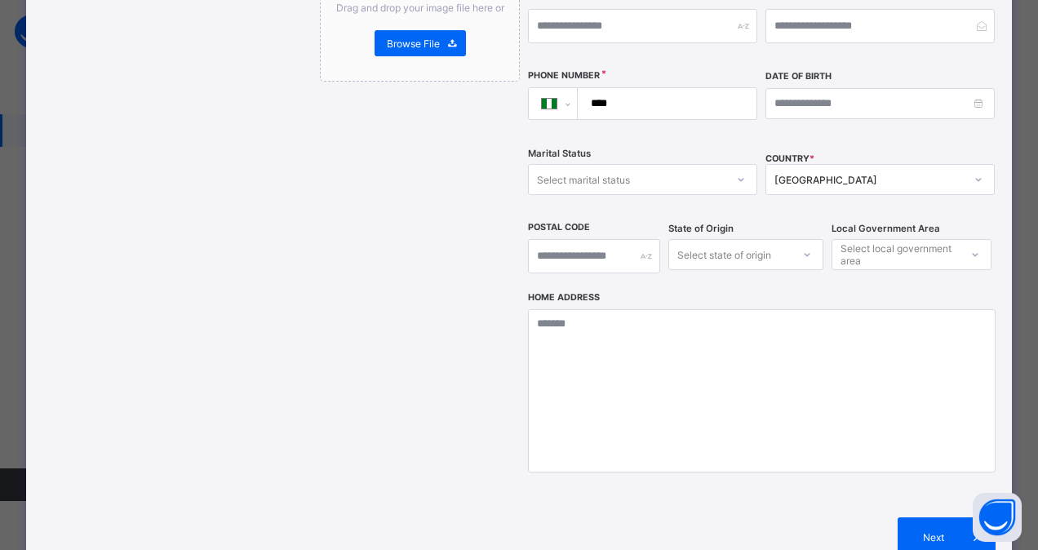
scroll to position [456, 0]
click at [922, 517] on div "Next" at bounding box center [947, 536] width 98 height 39
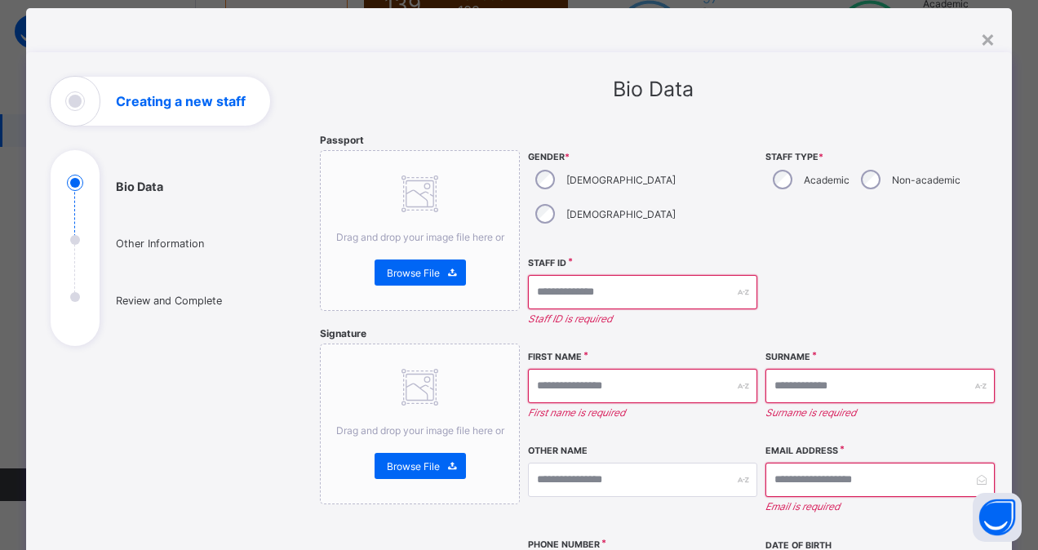
scroll to position [0, 0]
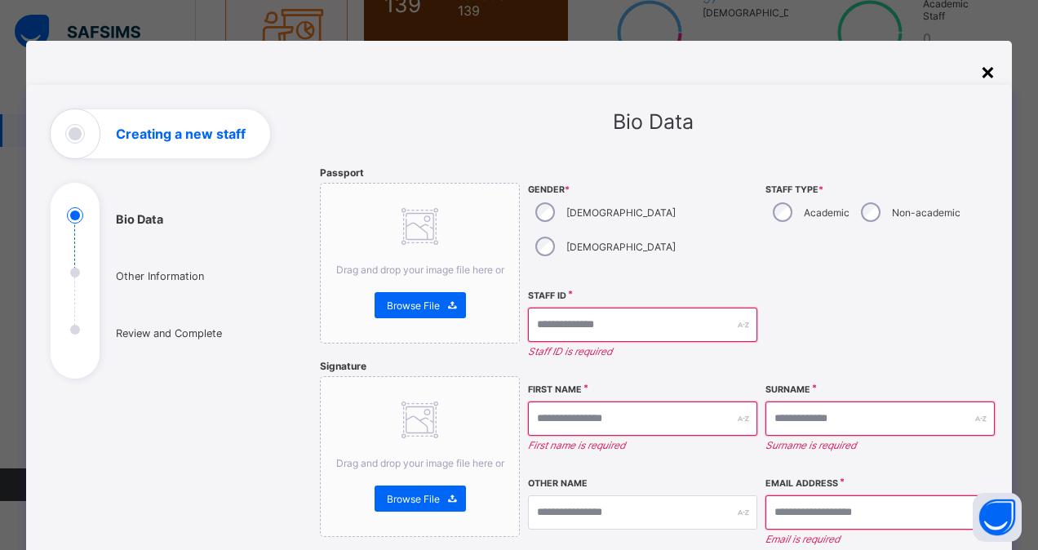
click at [984, 78] on div "×" at bounding box center [988, 71] width 16 height 28
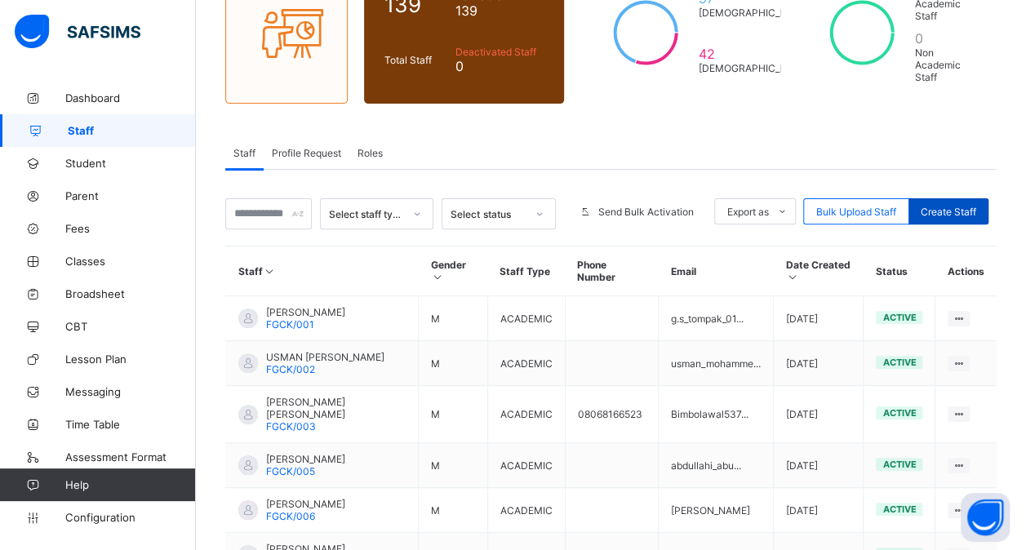
click at [973, 206] on span "Create Staff" at bounding box center [947, 212] width 55 height 12
select select "**"
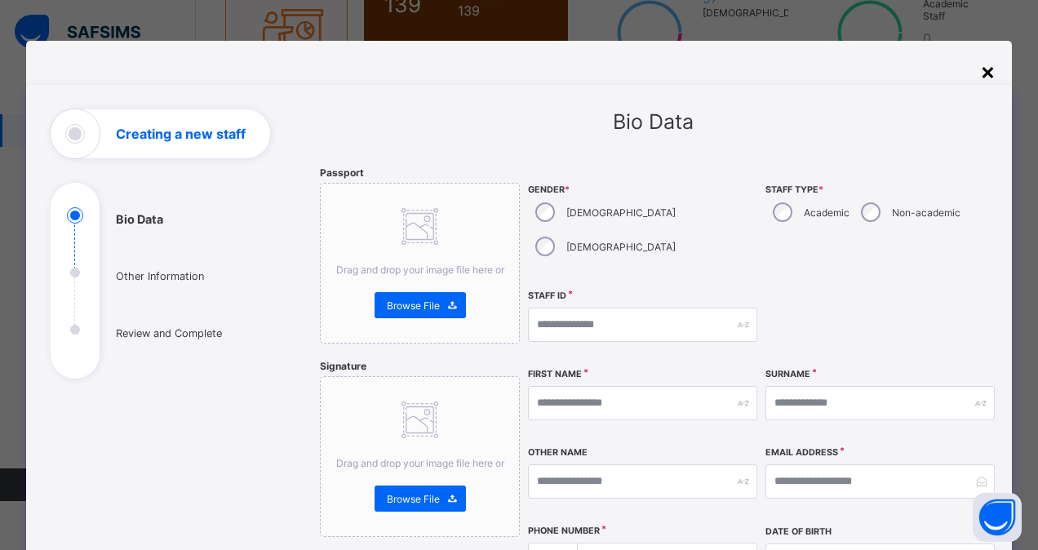
click at [982, 72] on div "×" at bounding box center [988, 71] width 16 height 28
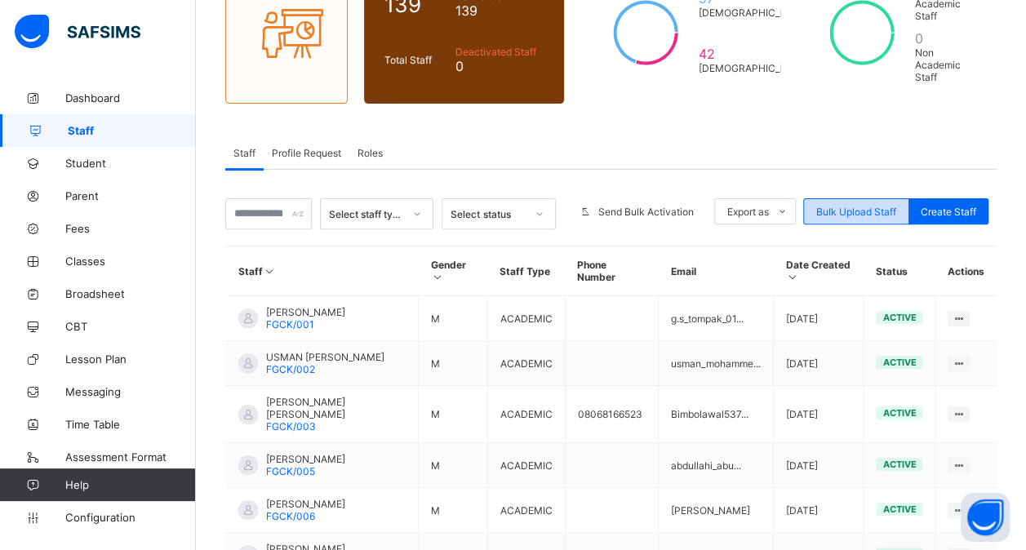
click at [861, 206] on span "Bulk Upload Staff" at bounding box center [856, 212] width 80 height 12
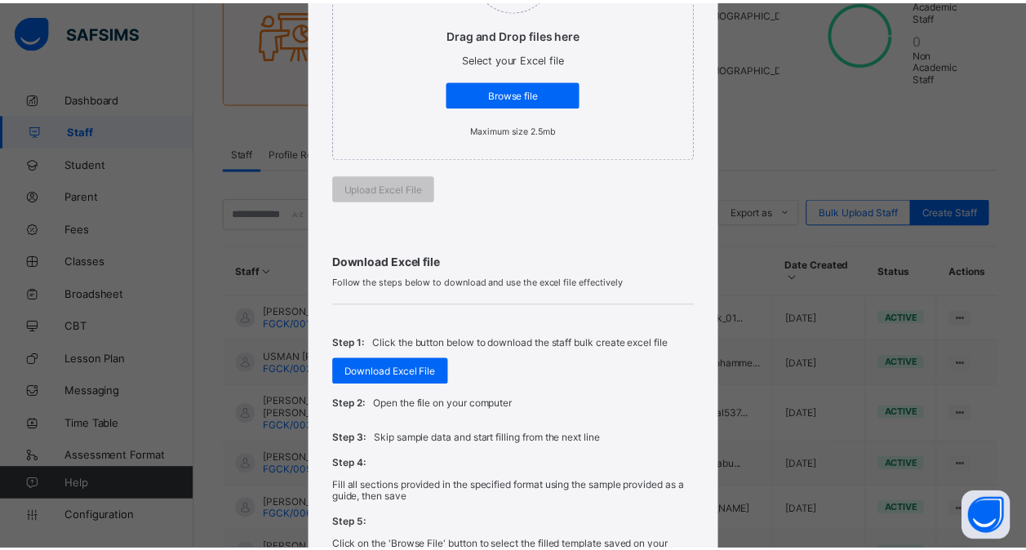
scroll to position [312, 0]
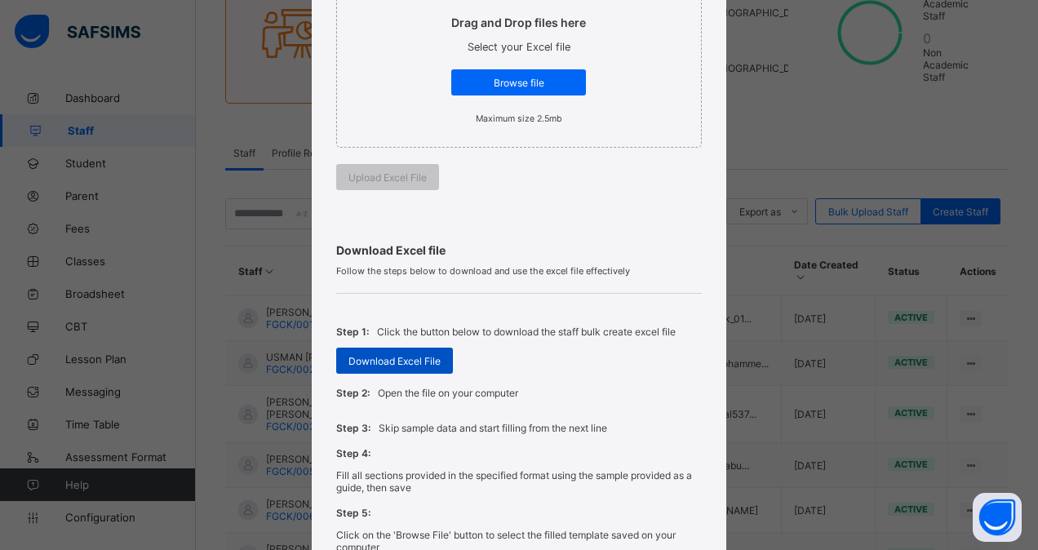
click at [390, 355] on span "Download Excel File" at bounding box center [394, 361] width 92 height 12
click at [499, 303] on div "Step 1: Click the button below to download the staff bulk create excel file Dow…" at bounding box center [512, 457] width 361 height 326
click at [370, 365] on div "Download Excel File" at bounding box center [390, 361] width 117 height 26
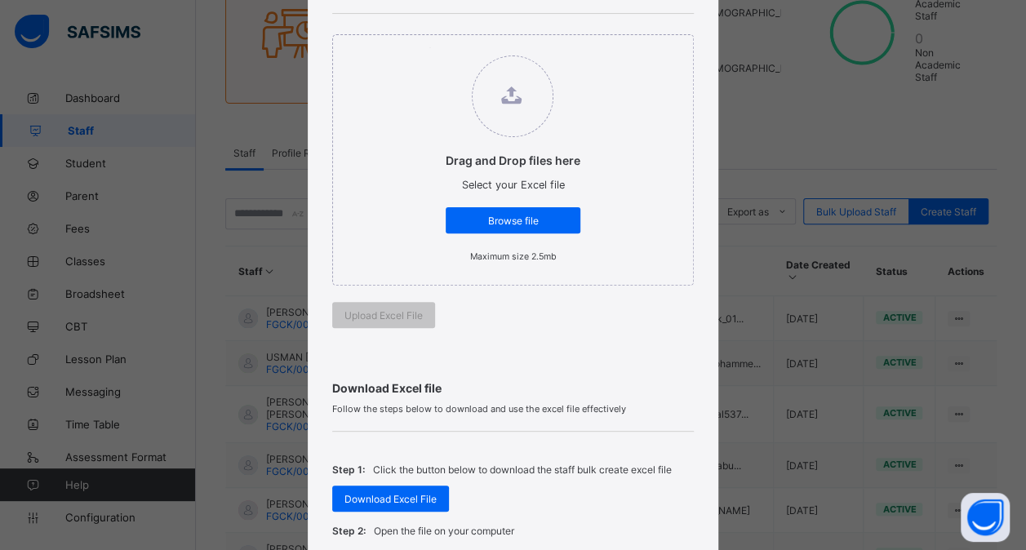
scroll to position [171, 0]
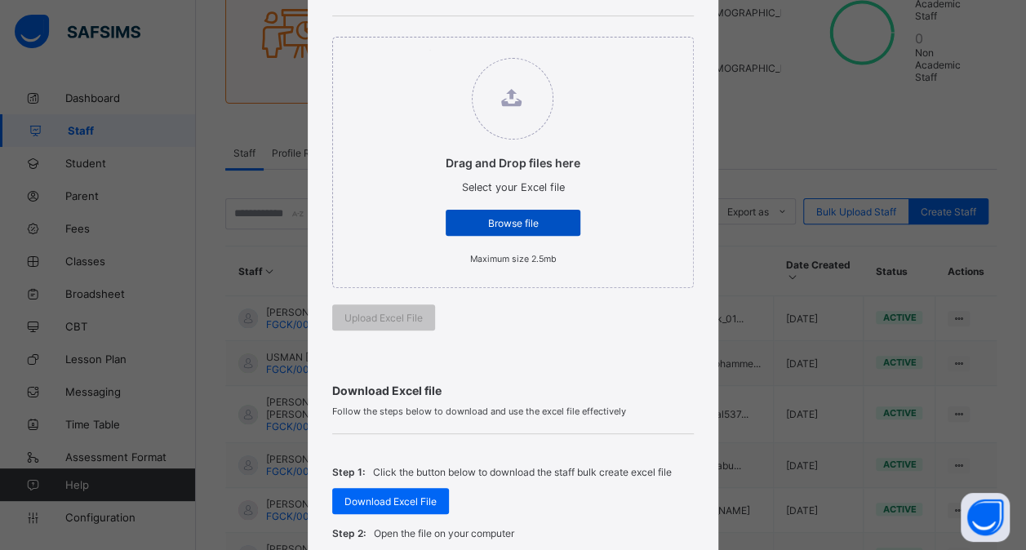
click at [515, 224] on span "Browse file" at bounding box center [513, 223] width 110 height 12
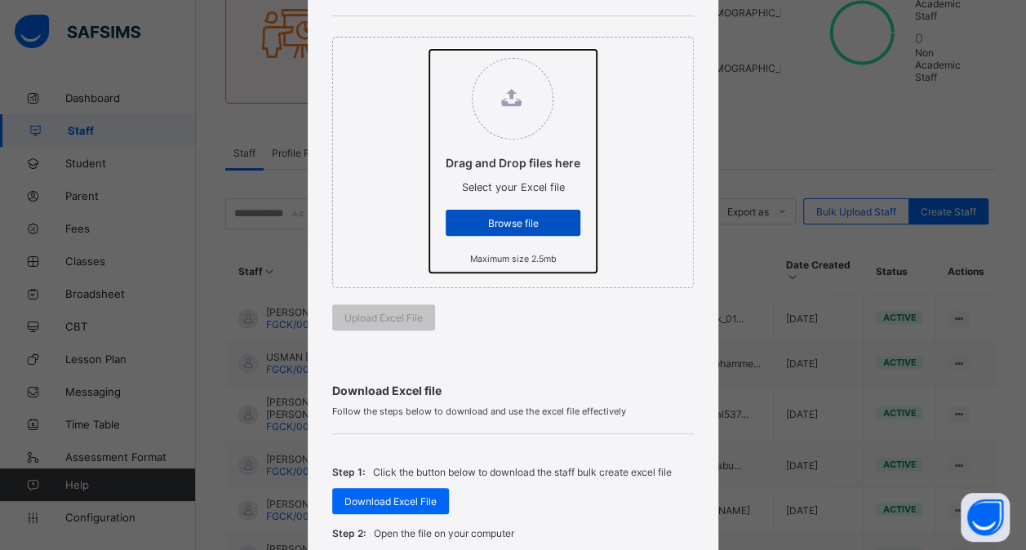
click at [429, 50] on input "Drag and Drop files here Select your Excel file Browse file Maximum size 2.5mb" at bounding box center [429, 50] width 0 height 0
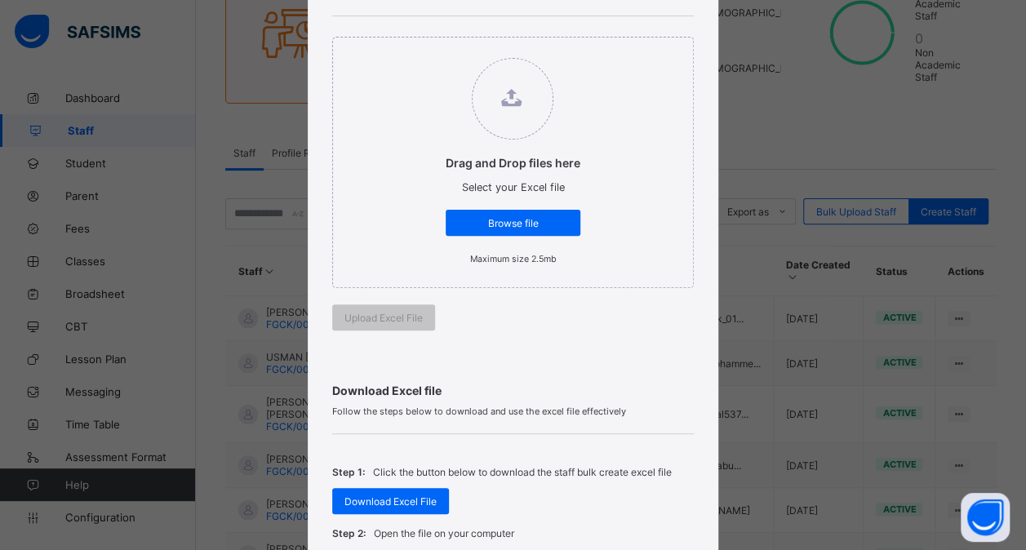
click at [381, 333] on div "Drag and Drop files here Select your Excel file Browse file Maximum size 2.5mb …" at bounding box center [512, 183] width 361 height 335
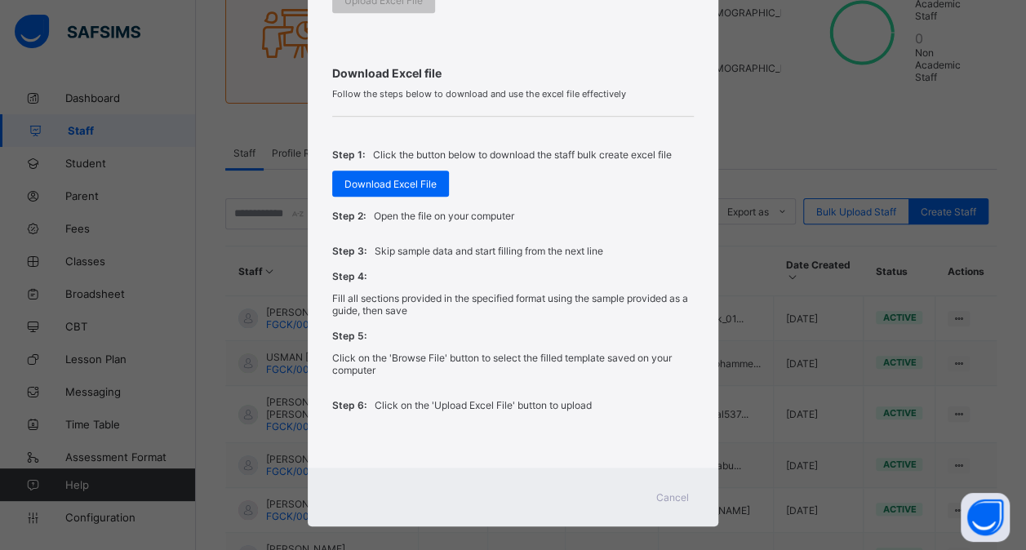
scroll to position [490, 0]
click at [666, 490] on span "Cancel" at bounding box center [672, 496] width 33 height 12
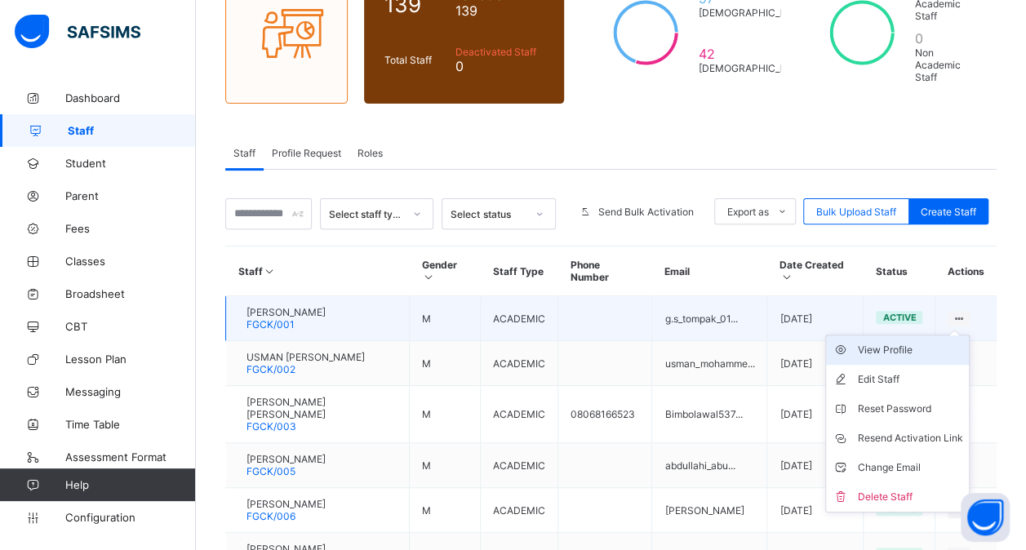
click at [896, 342] on div "View Profile" at bounding box center [909, 350] width 105 height 16
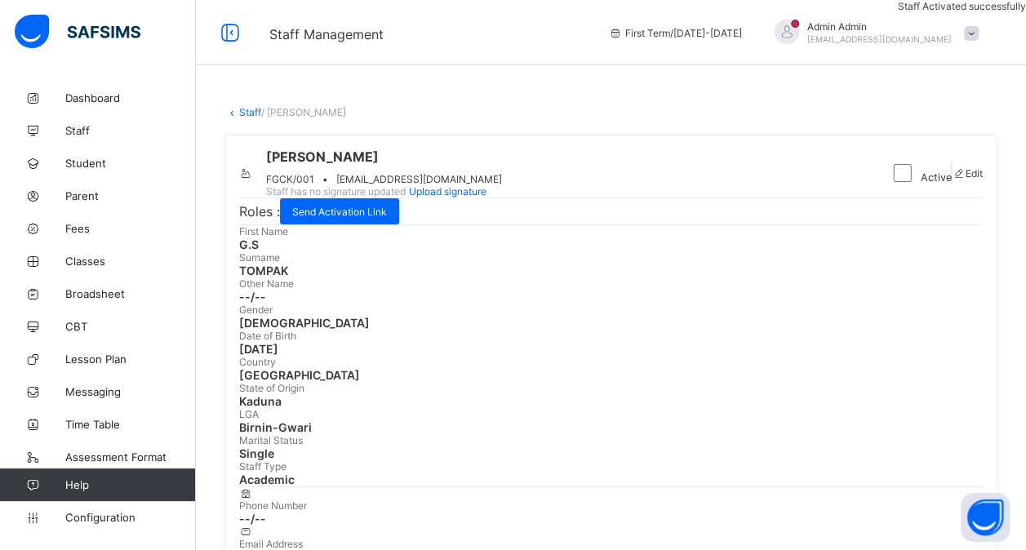
click at [247, 114] on link "Staff" at bounding box center [250, 112] width 22 height 12
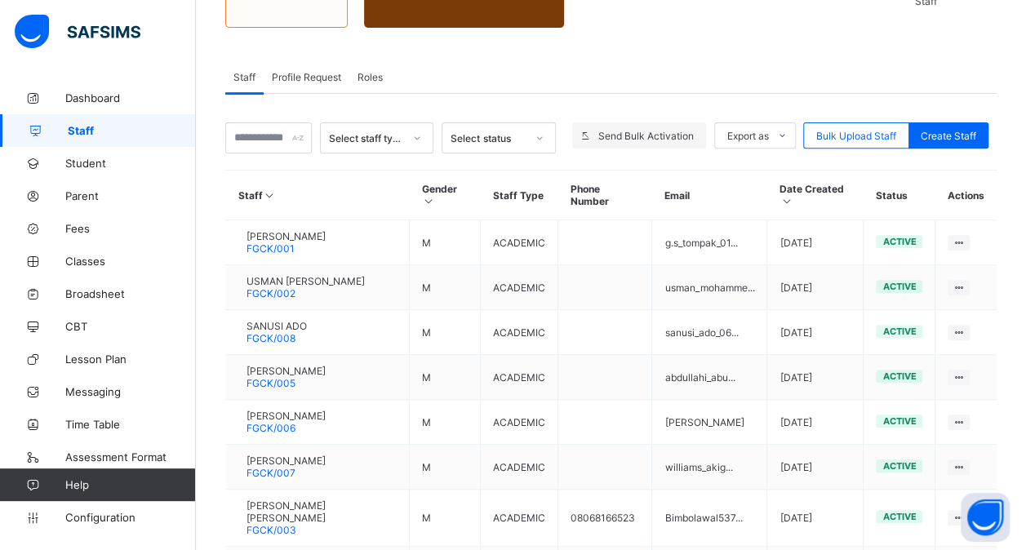
scroll to position [255, 0]
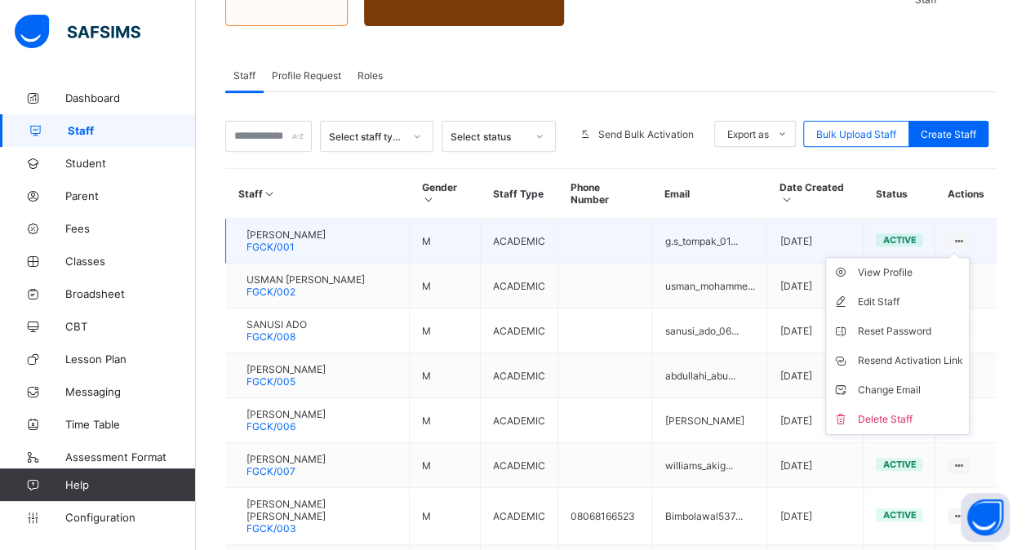
click at [965, 235] on icon at bounding box center [958, 241] width 14 height 12
click at [889, 264] on div "View Profile" at bounding box center [909, 272] width 105 height 16
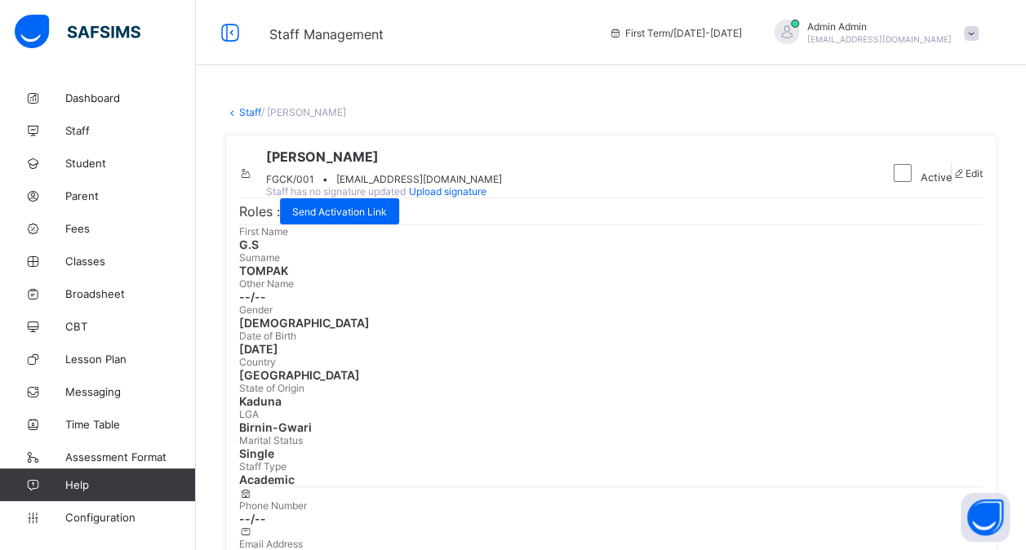
click at [243, 113] on link "Staff" at bounding box center [250, 112] width 22 height 12
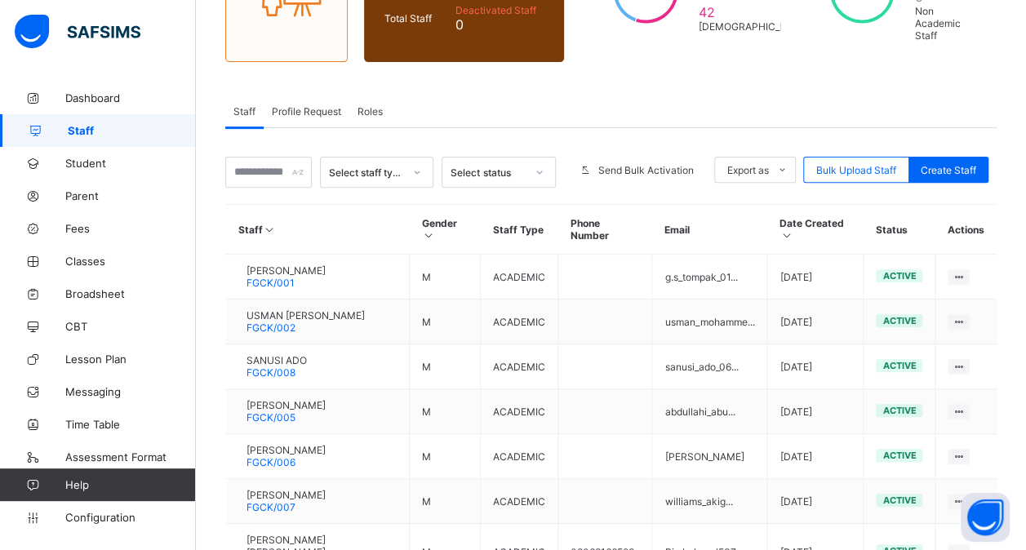
scroll to position [437, 0]
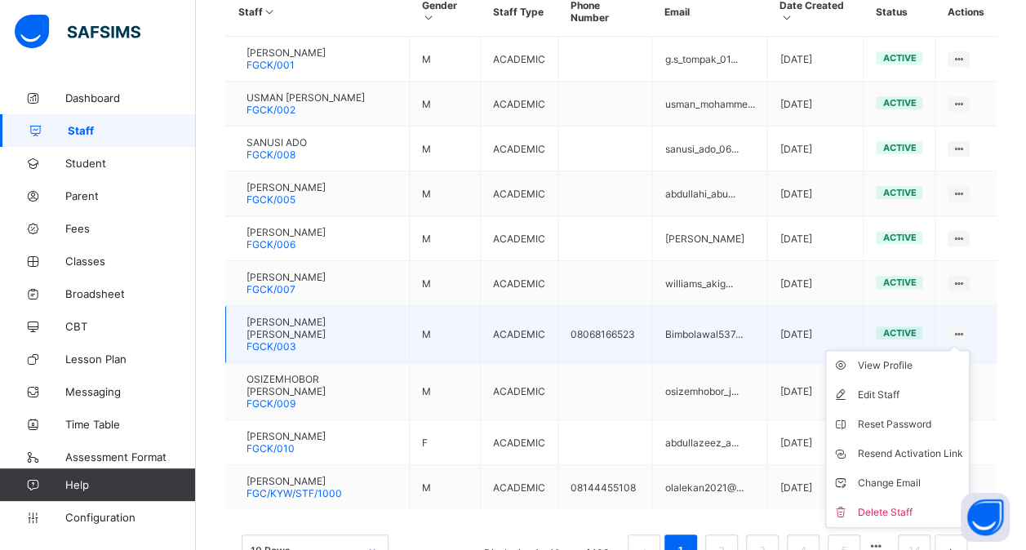
click at [965, 328] on icon at bounding box center [958, 334] width 14 height 12
click at [881, 357] on div "View Profile" at bounding box center [909, 365] width 105 height 16
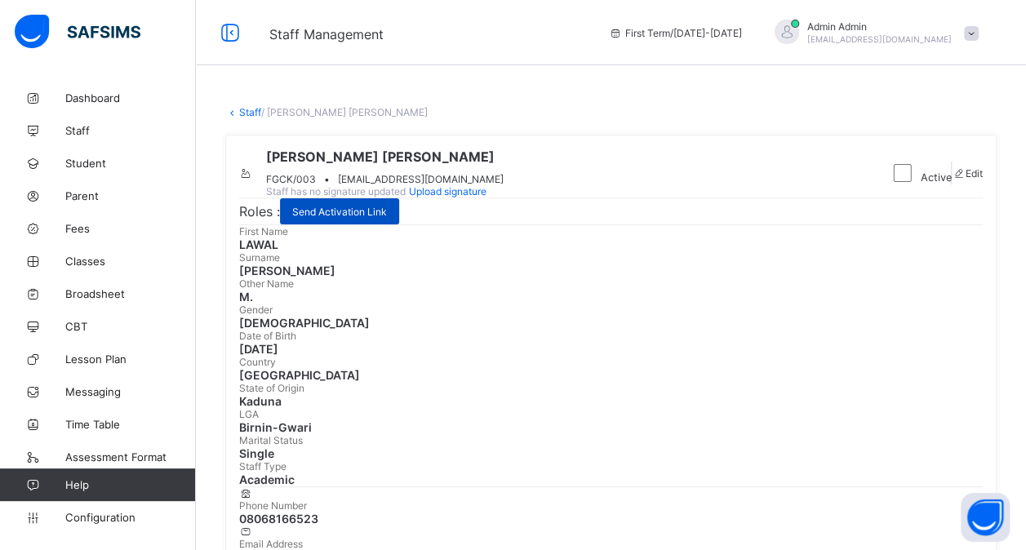
click at [349, 218] on span "Send Activation Link" at bounding box center [339, 212] width 95 height 12
click at [965, 180] on span "Edit" at bounding box center [973, 173] width 17 height 12
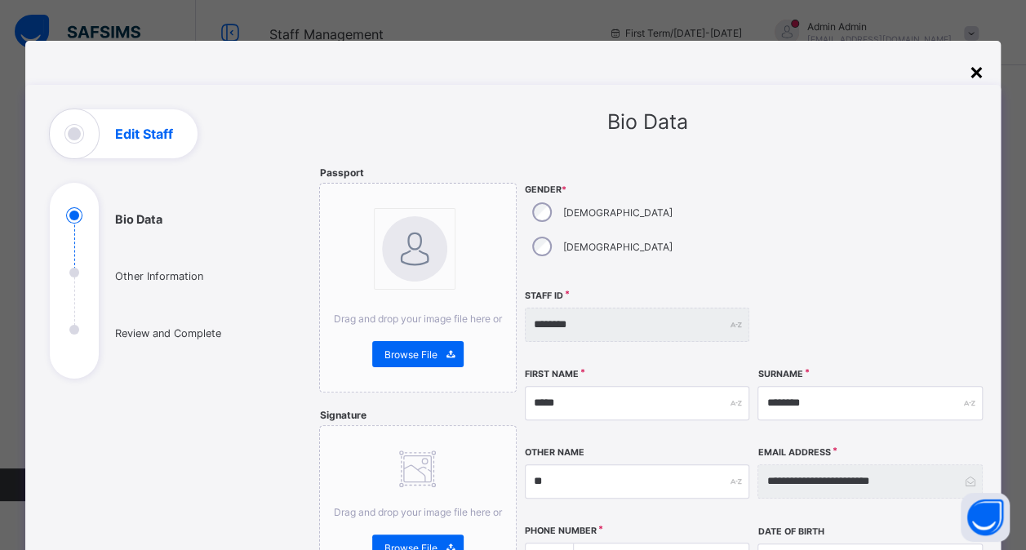
click at [977, 71] on div "×" at bounding box center [977, 71] width 16 height 28
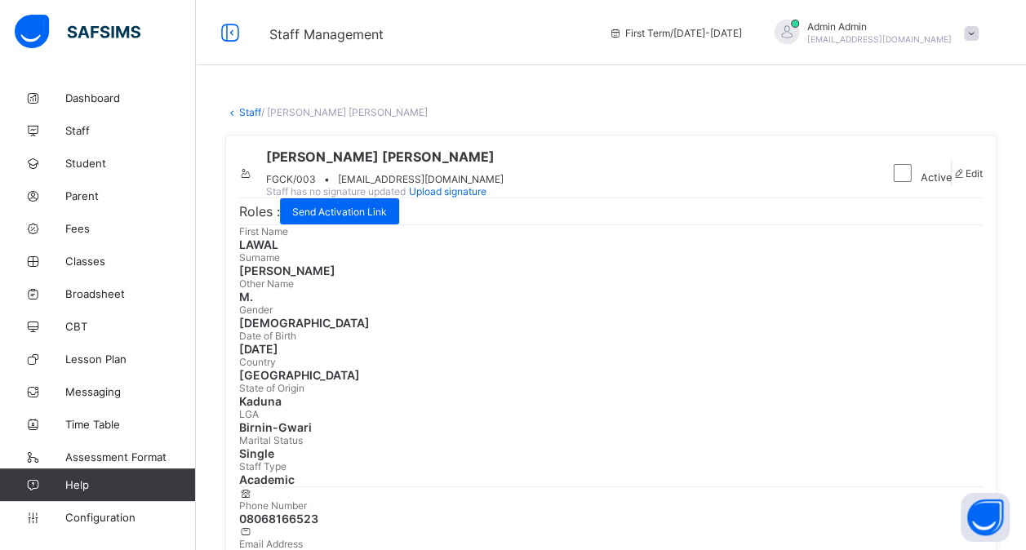
click at [251, 117] on link "Staff" at bounding box center [250, 112] width 22 height 12
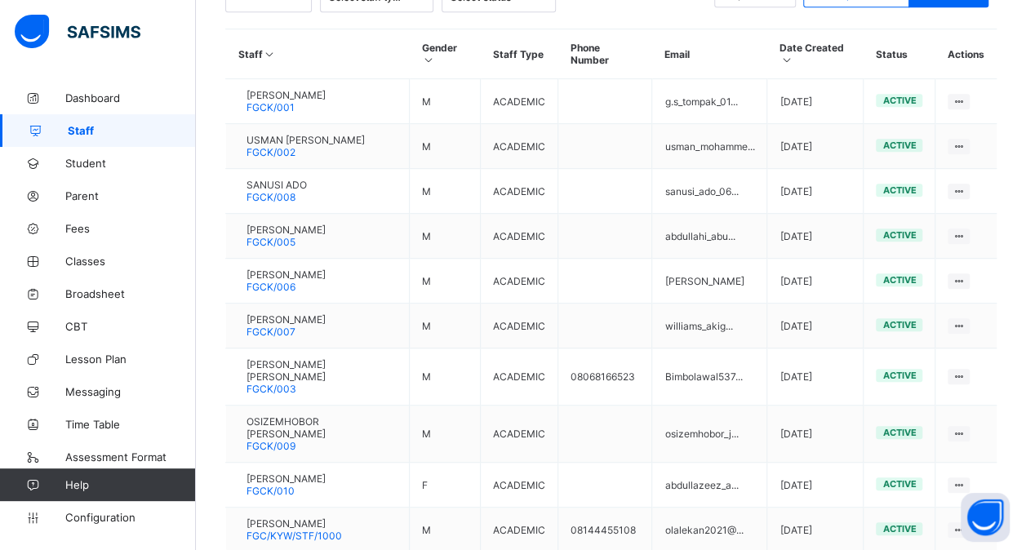
scroll to position [437, 0]
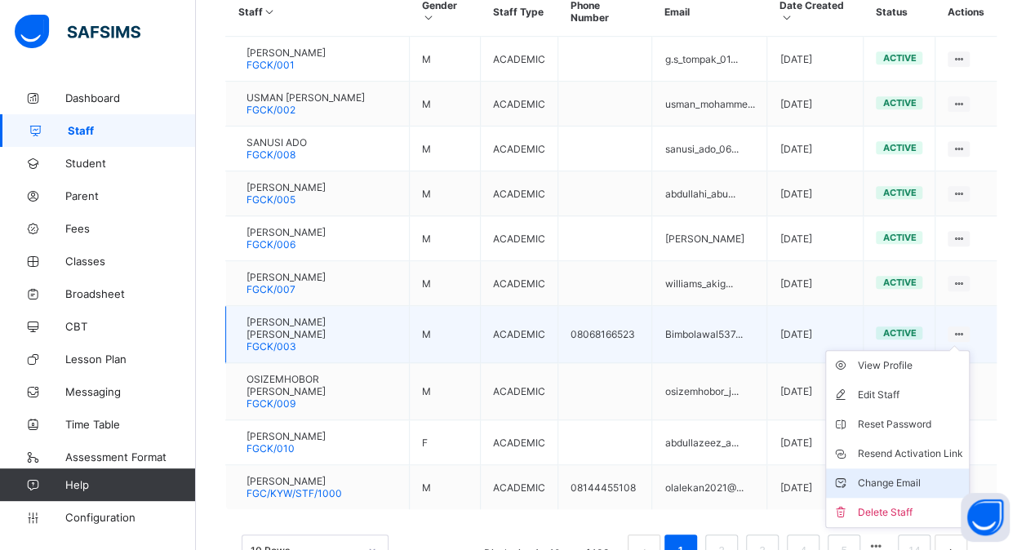
click at [885, 475] on div "Change Email" at bounding box center [909, 483] width 105 height 16
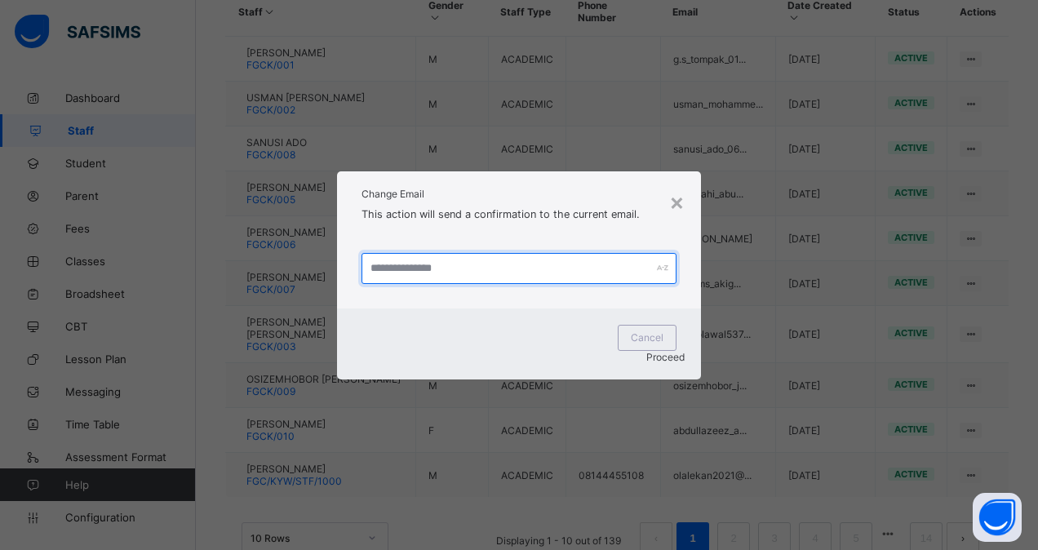
click at [374, 277] on input "text" at bounding box center [518, 268] width 314 height 31
type input "**********"
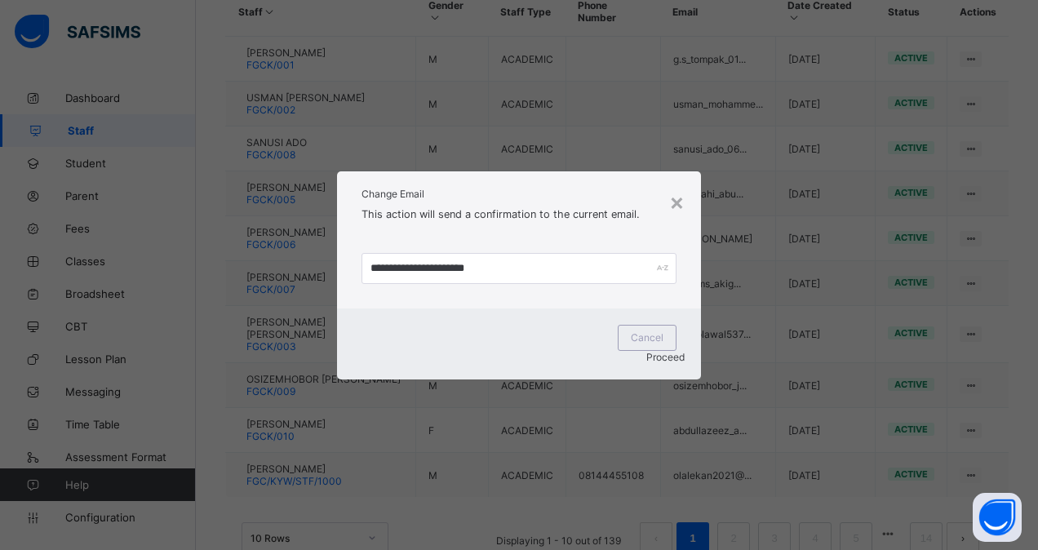
click at [661, 351] on span "Proceed" at bounding box center [665, 357] width 38 height 12
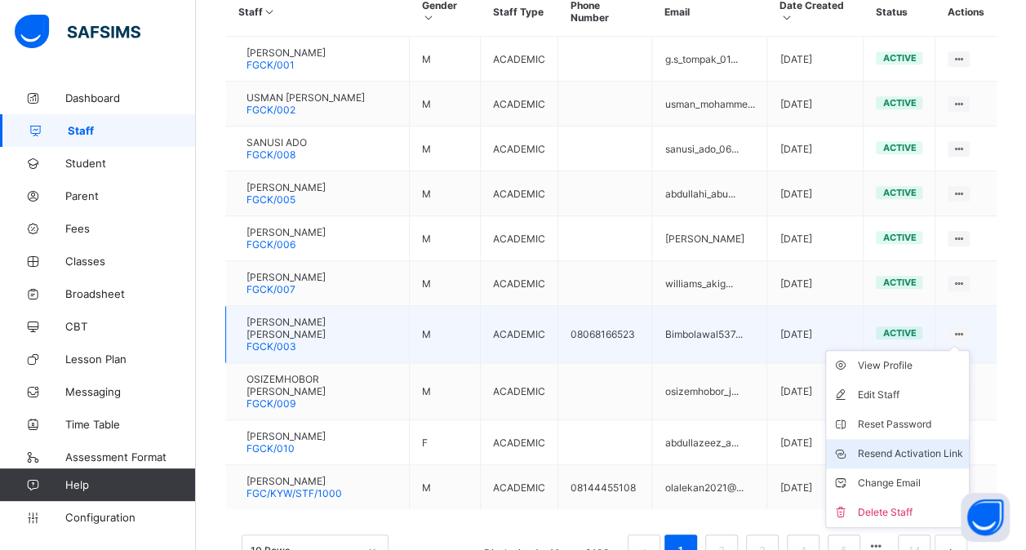
click at [893, 446] on div "Resend Activation Link" at bounding box center [909, 454] width 105 height 16
click at [966, 350] on ul "View Profile Edit Staff Reset Password Resend Activation Link Change Email Dele…" at bounding box center [897, 439] width 144 height 178
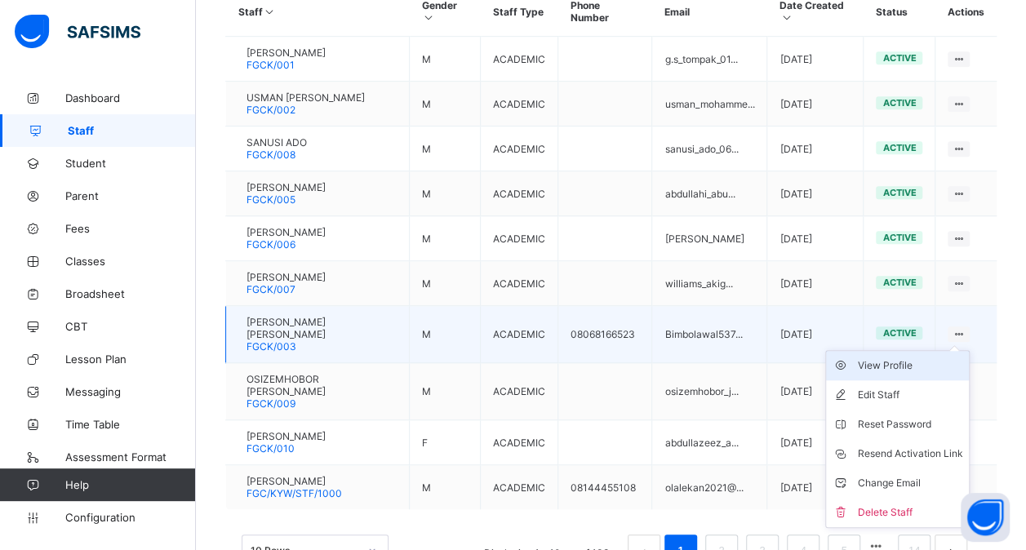
click at [894, 357] on div "View Profile" at bounding box center [909, 365] width 105 height 16
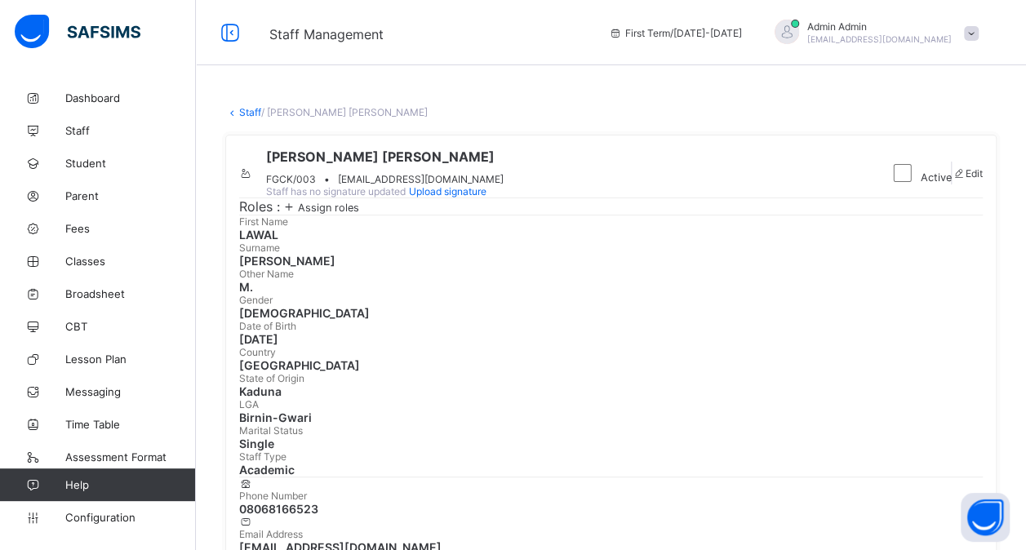
click at [298, 215] on icon at bounding box center [289, 206] width 18 height 16
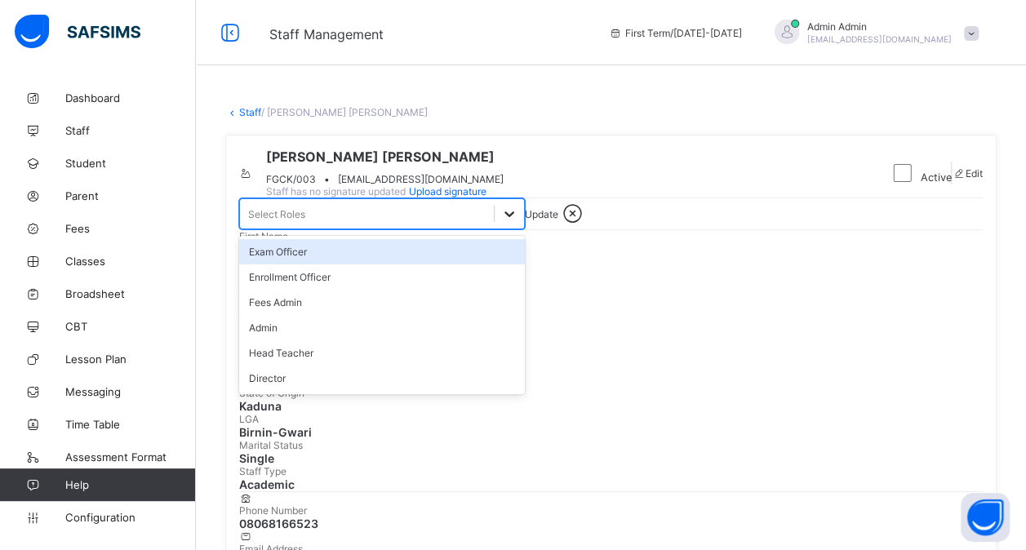
click at [508, 222] on icon at bounding box center [509, 214] width 16 height 16
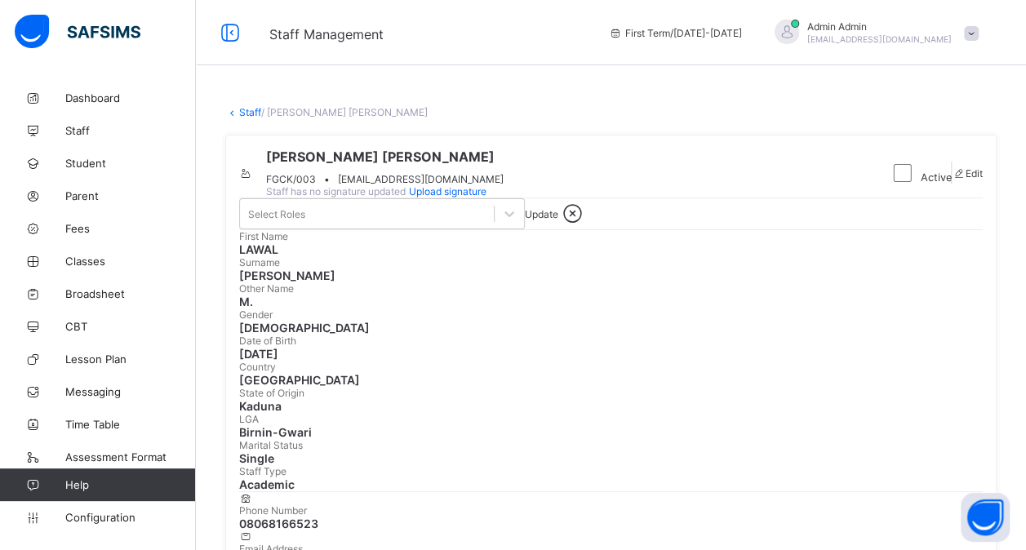
drag, startPoint x: 457, startPoint y: 425, endPoint x: 395, endPoint y: 317, distance: 125.0
click at [395, 317] on div "LAWAL M. ABIMBOLA FGCK/003 • bimbolawal537@gmail.com Staff has no signature upd…" at bounding box center [610, 378] width 771 height 486
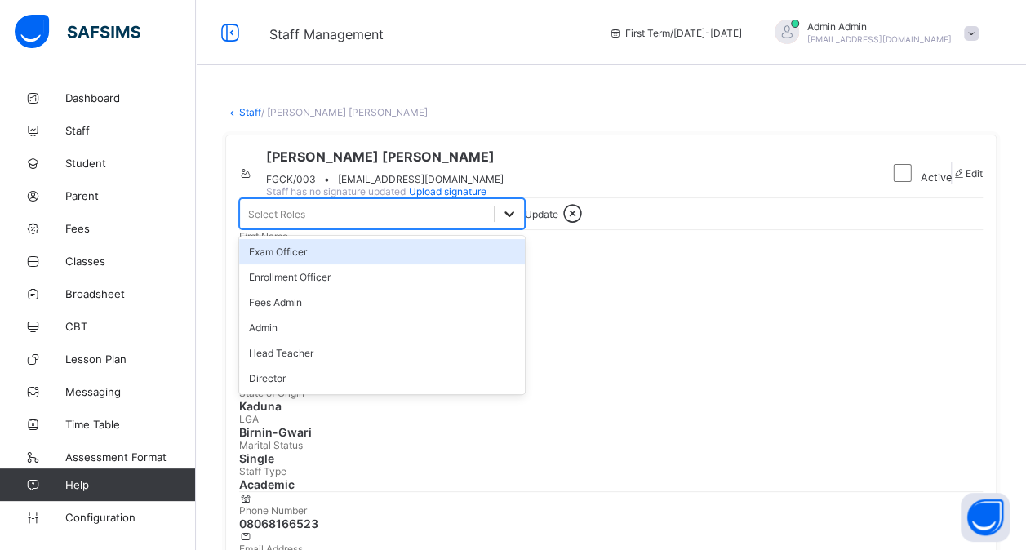
click at [509, 222] on icon at bounding box center [509, 214] width 16 height 16
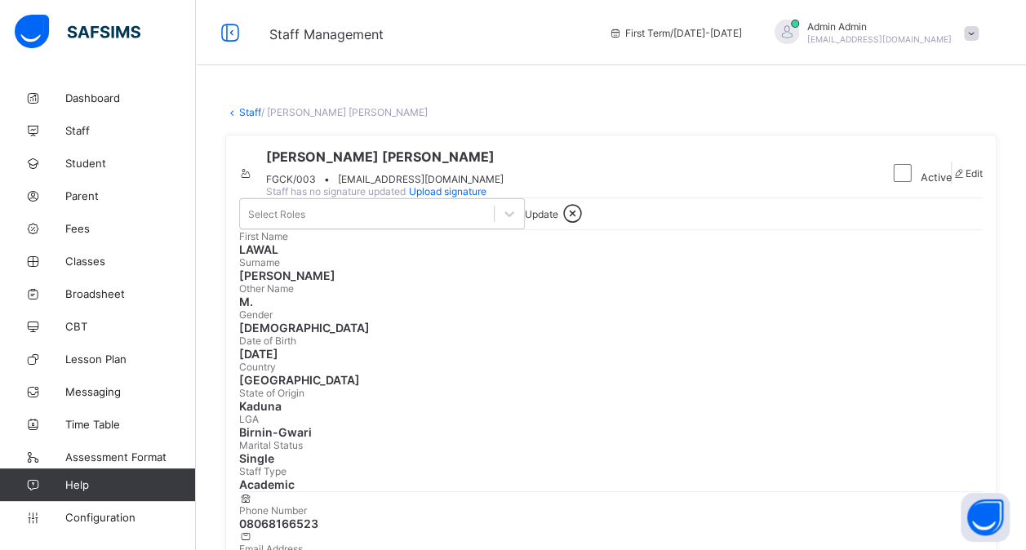
click at [608, 197] on div "LAWAL M. ABIMBOLA FGCK/003 • bimbolawal537@gmail.com Staff has no signature upd…" at bounding box center [557, 173] width 636 height 49
click at [242, 111] on link "Staff" at bounding box center [250, 112] width 22 height 12
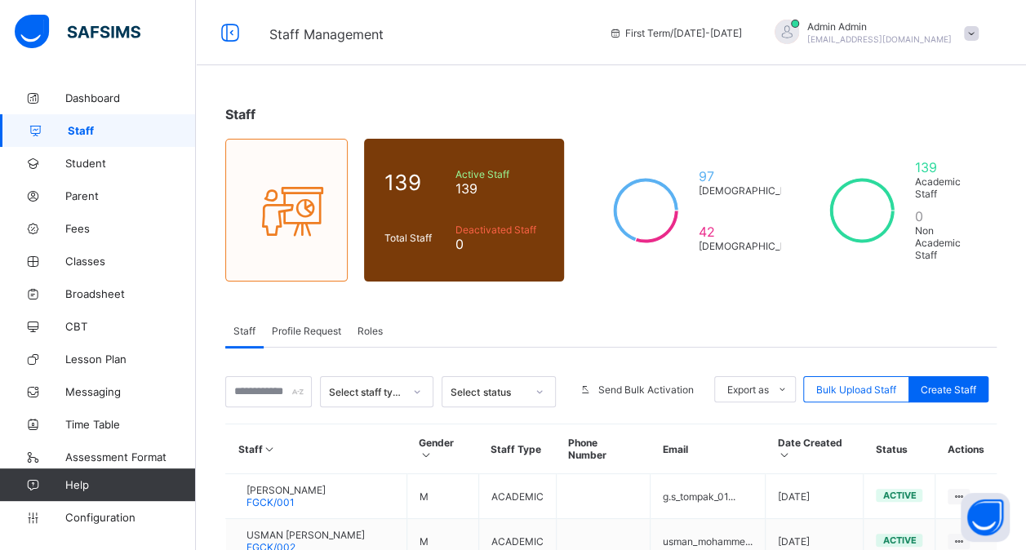
click at [306, 326] on span "Profile Request" at bounding box center [306, 331] width 69 height 12
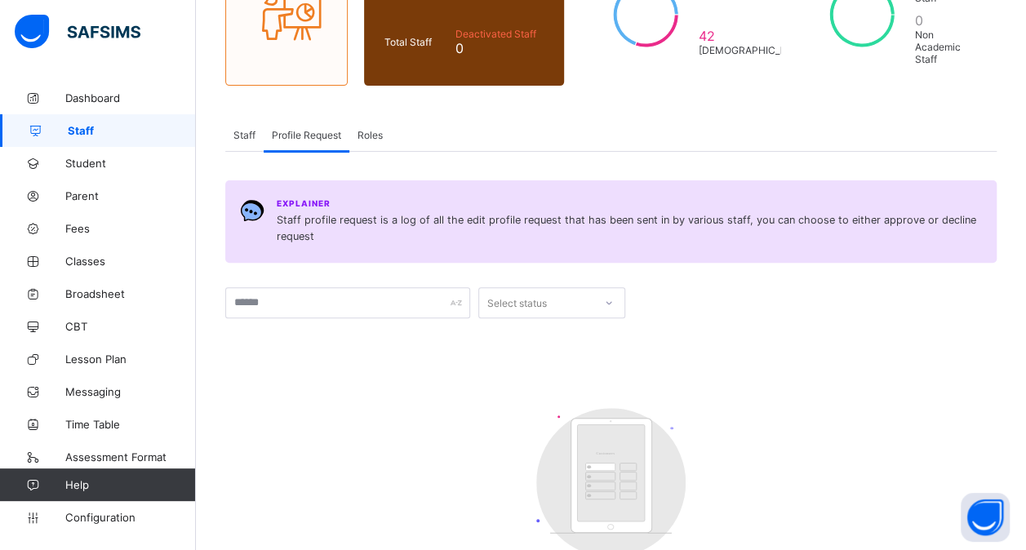
scroll to position [195, 0]
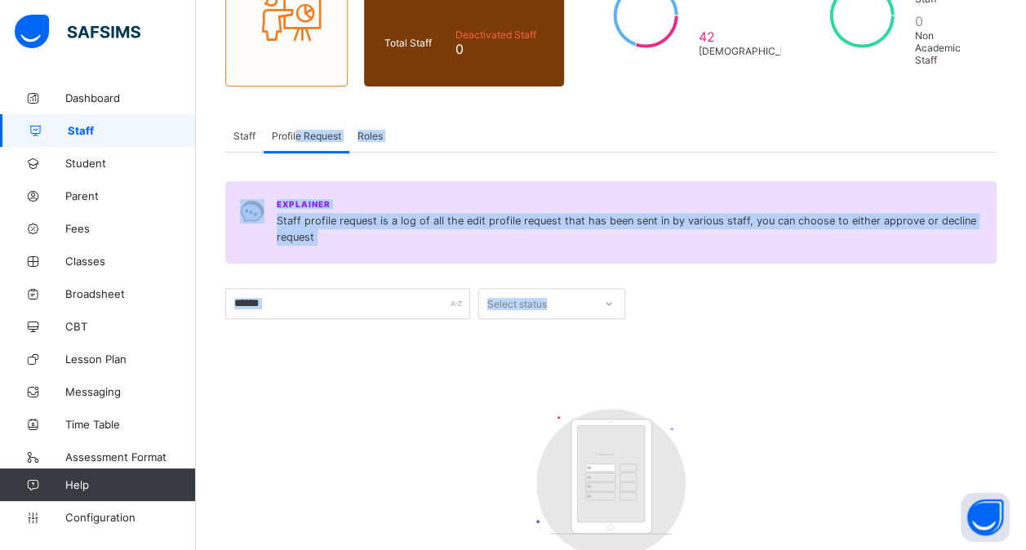
drag, startPoint x: 295, startPoint y: 131, endPoint x: 485, endPoint y: 498, distance: 412.8
click at [485, 498] on div "Staff Profile Request Roles Profile Request More Options Select staff type Sele…" at bounding box center [610, 374] width 771 height 510
drag, startPoint x: 485, startPoint y: 498, endPoint x: 410, endPoint y: 445, distance: 91.9
click at [410, 445] on div "Customers There are currently no records." at bounding box center [610, 510] width 771 height 237
click at [790, 308] on div at bounding box center [814, 303] width 363 height 31
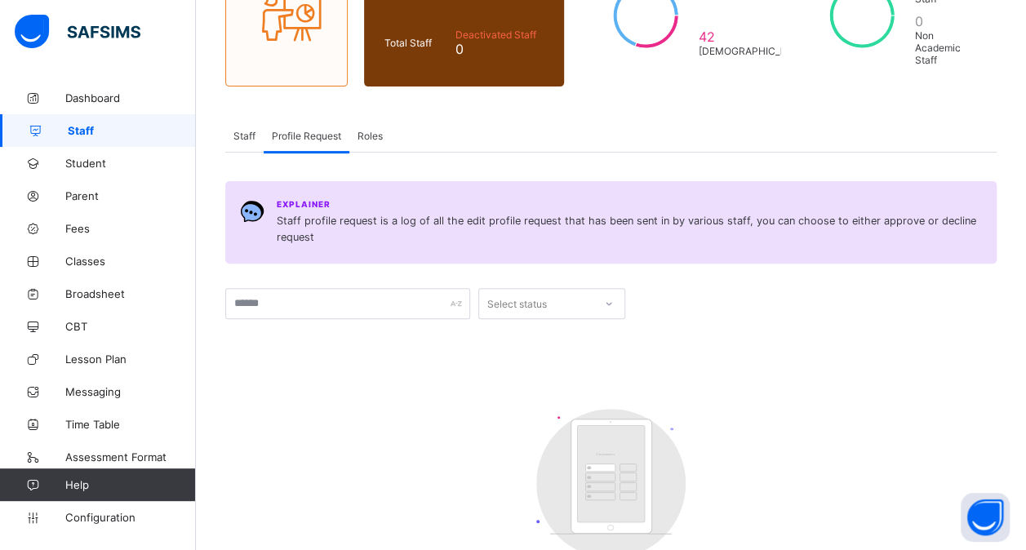
scroll to position [294, 0]
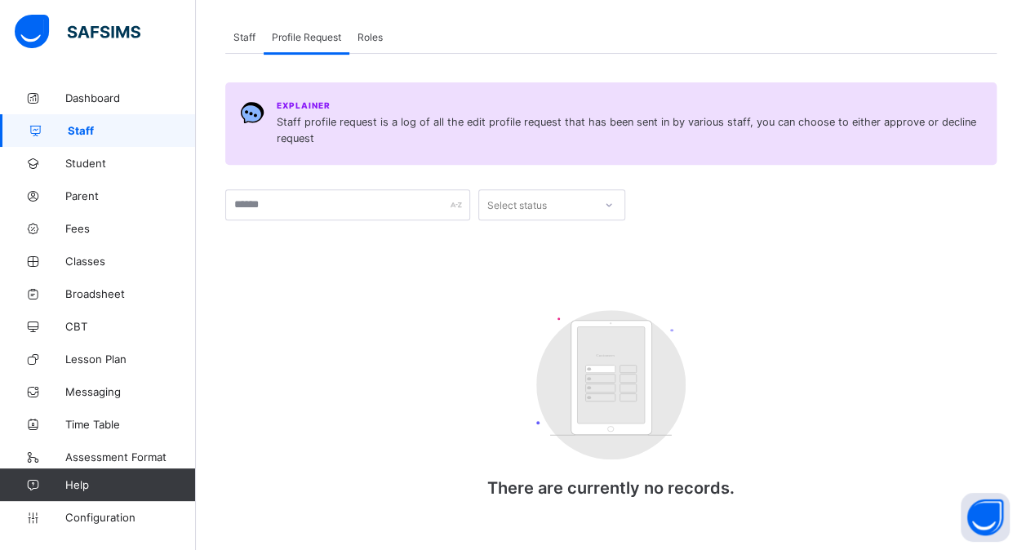
click at [255, 33] on span "Staff" at bounding box center [244, 37] width 22 height 12
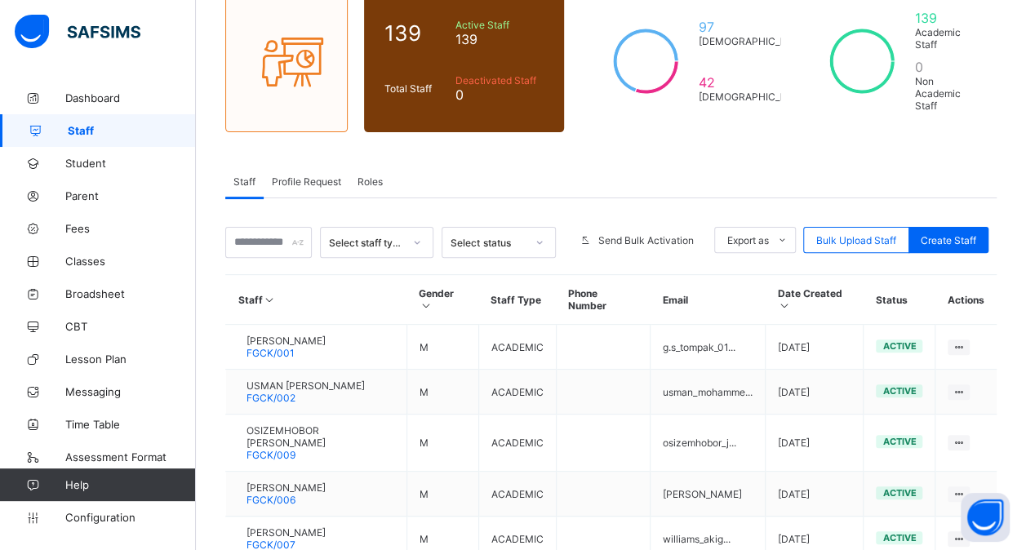
scroll to position [149, 0]
click at [366, 176] on span "Roles" at bounding box center [369, 182] width 25 height 12
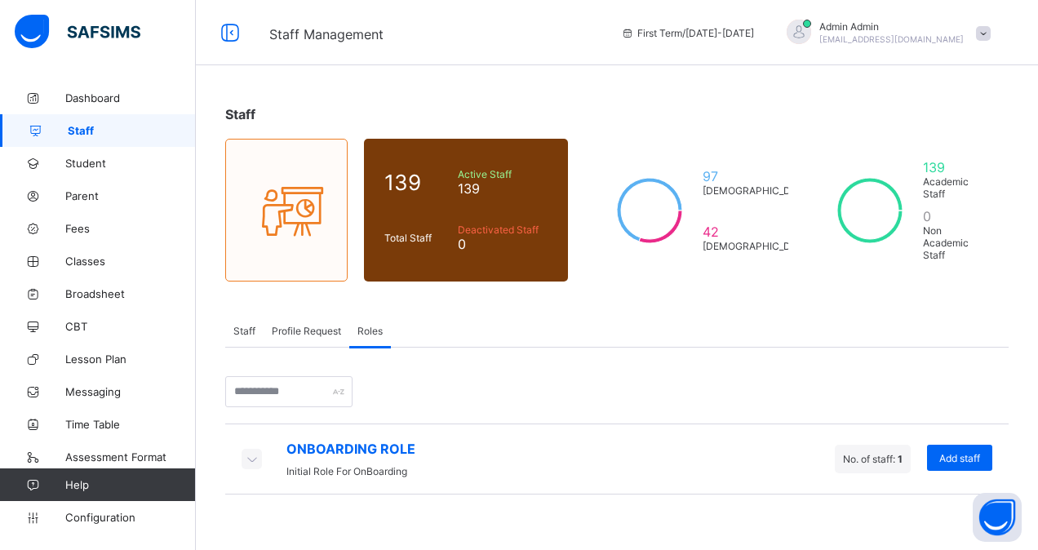
click at [246, 450] on icon at bounding box center [251, 458] width 18 height 16
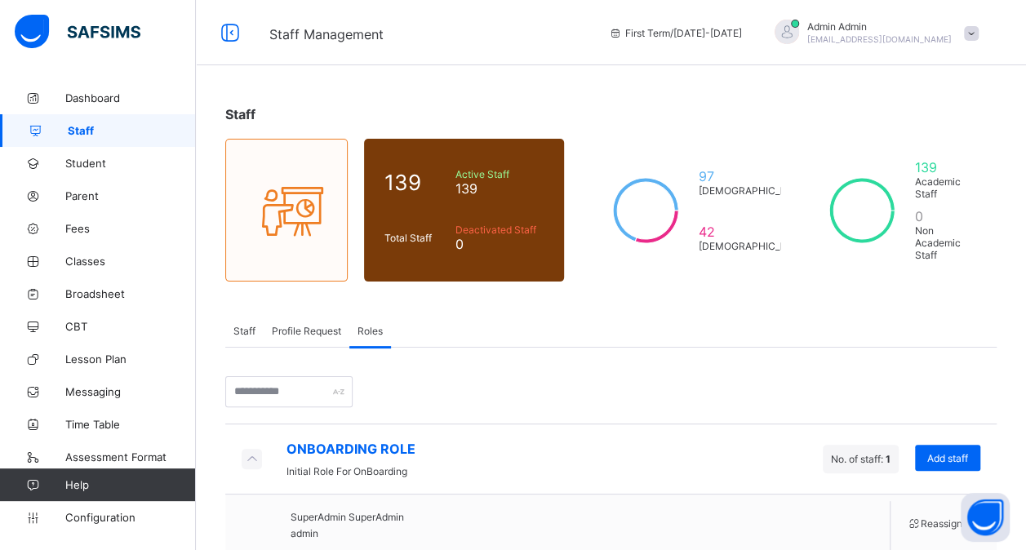
click at [248, 450] on icon at bounding box center [251, 458] width 18 height 16
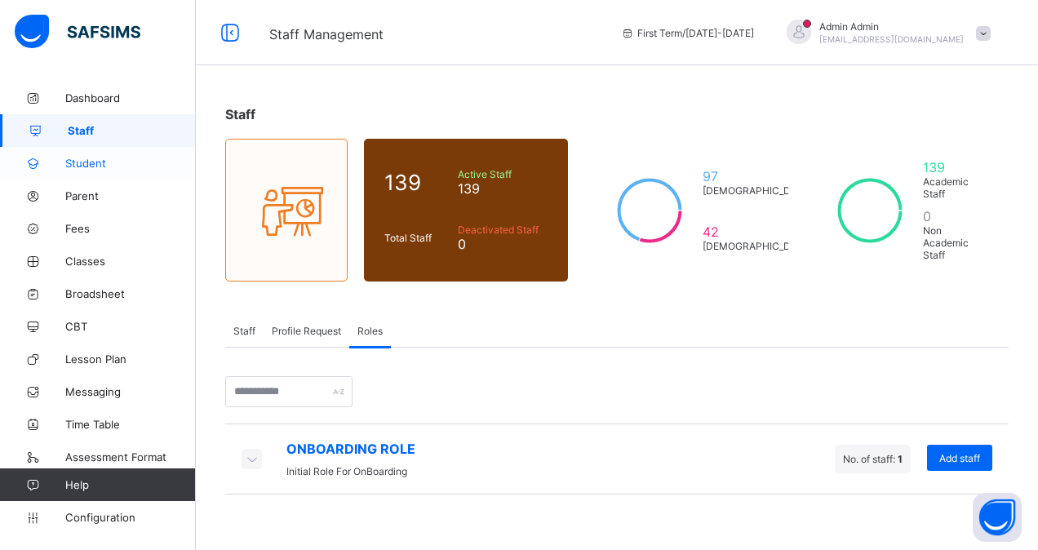
click at [83, 163] on span "Student" at bounding box center [130, 163] width 131 height 13
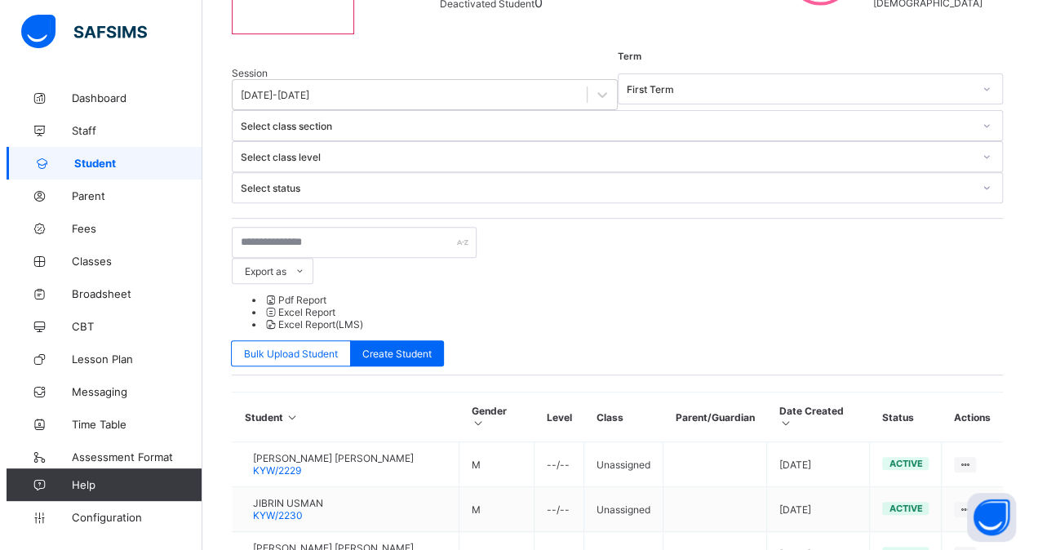
scroll to position [241, 0]
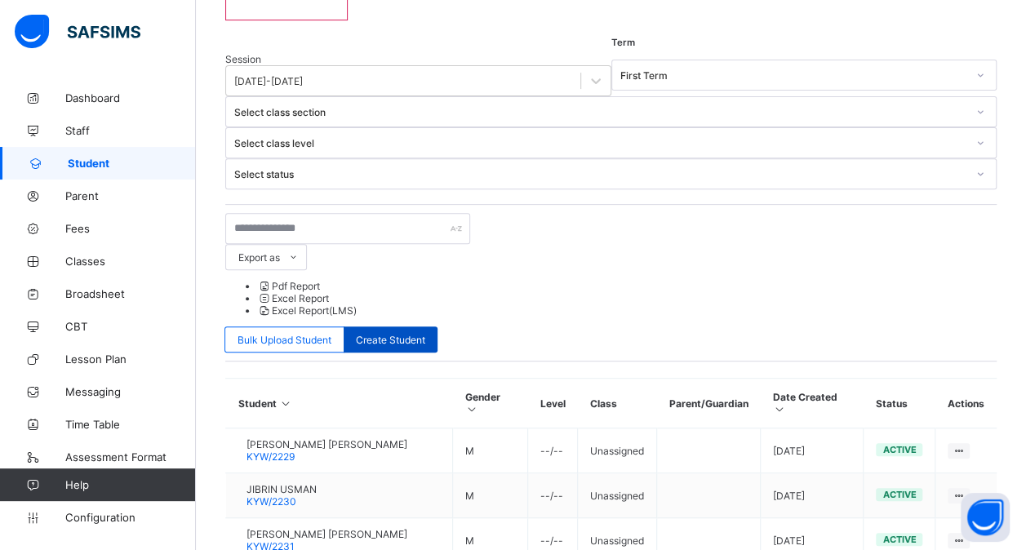
click at [425, 334] on span "Create Student" at bounding box center [390, 340] width 69 height 12
select select "**"
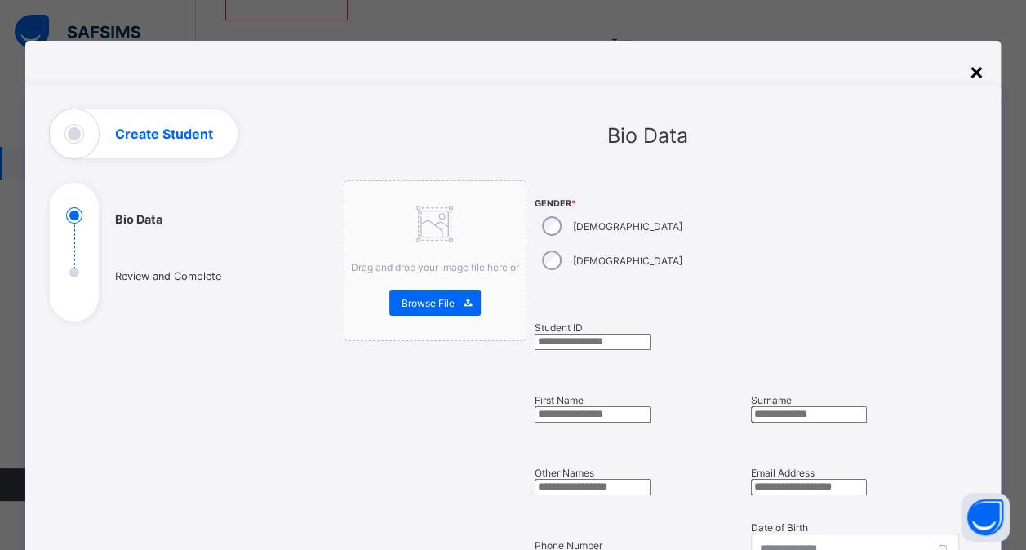
click at [979, 73] on div "×" at bounding box center [977, 71] width 16 height 28
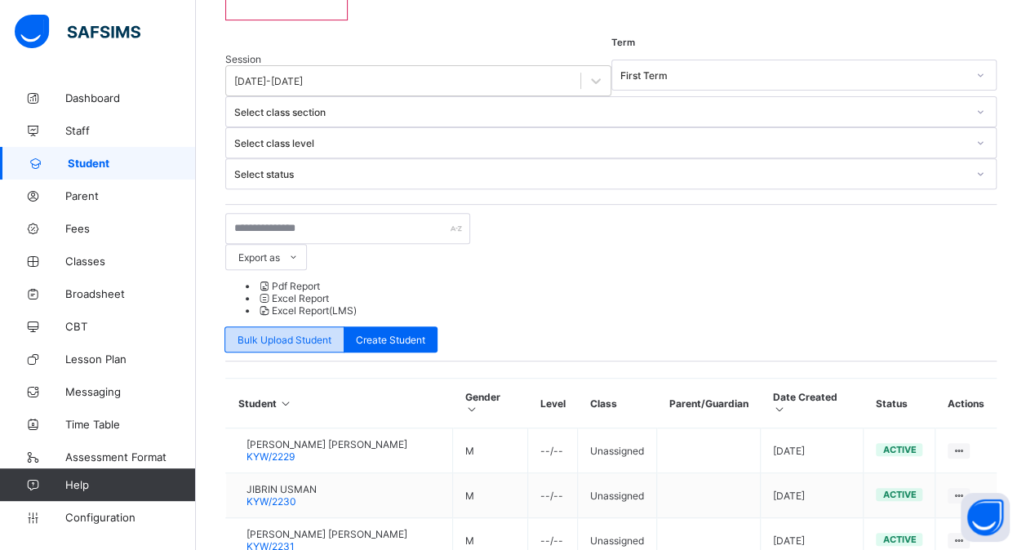
click at [331, 334] on span "Bulk Upload Student" at bounding box center [284, 340] width 94 height 12
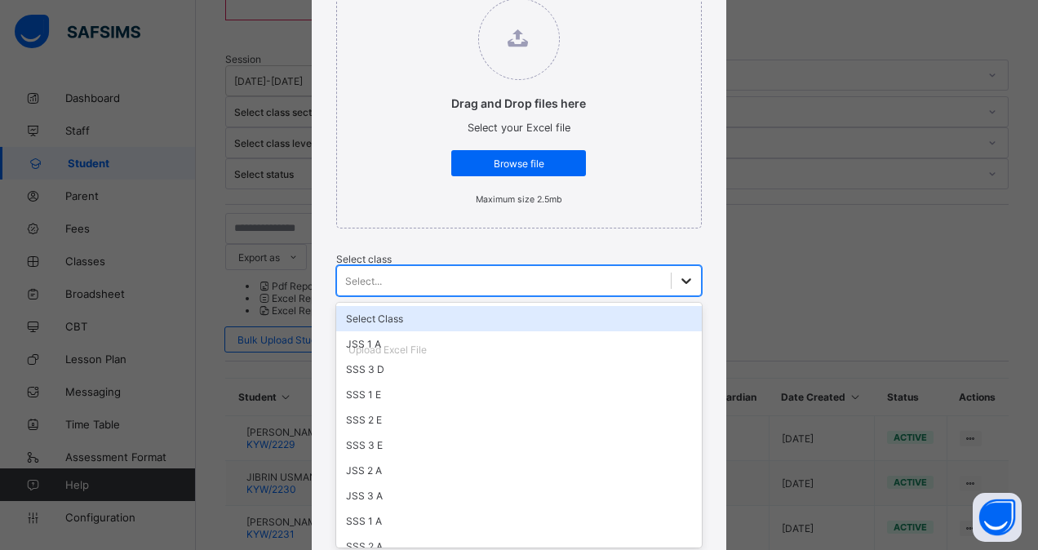
scroll to position [239, 0]
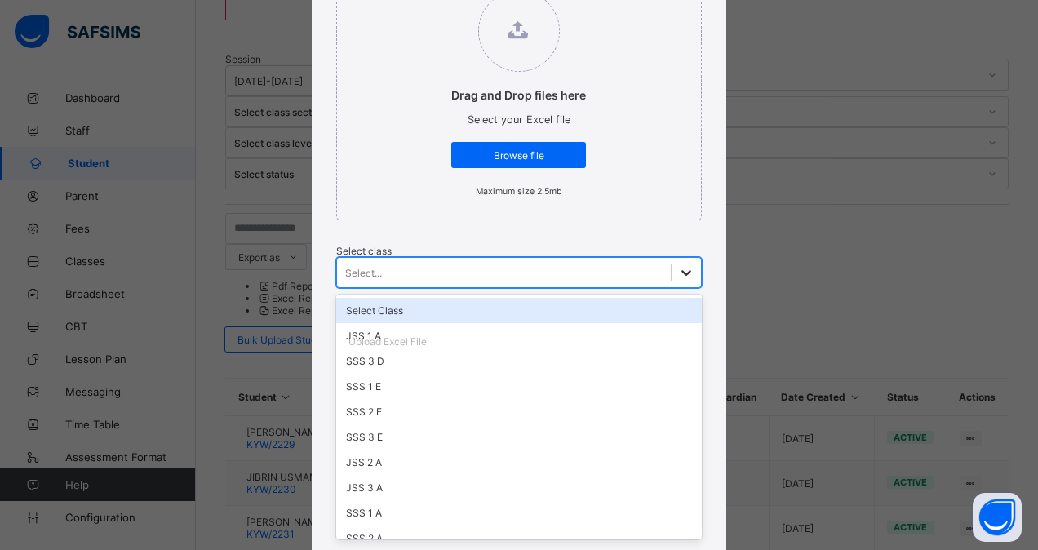
click at [672, 282] on div at bounding box center [686, 272] width 29 height 29
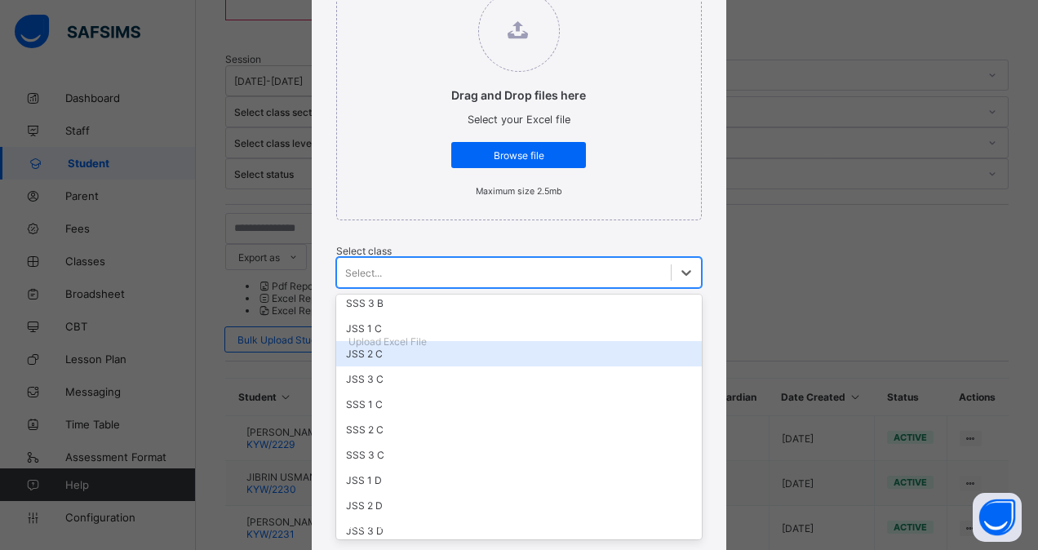
scroll to position [441, 0]
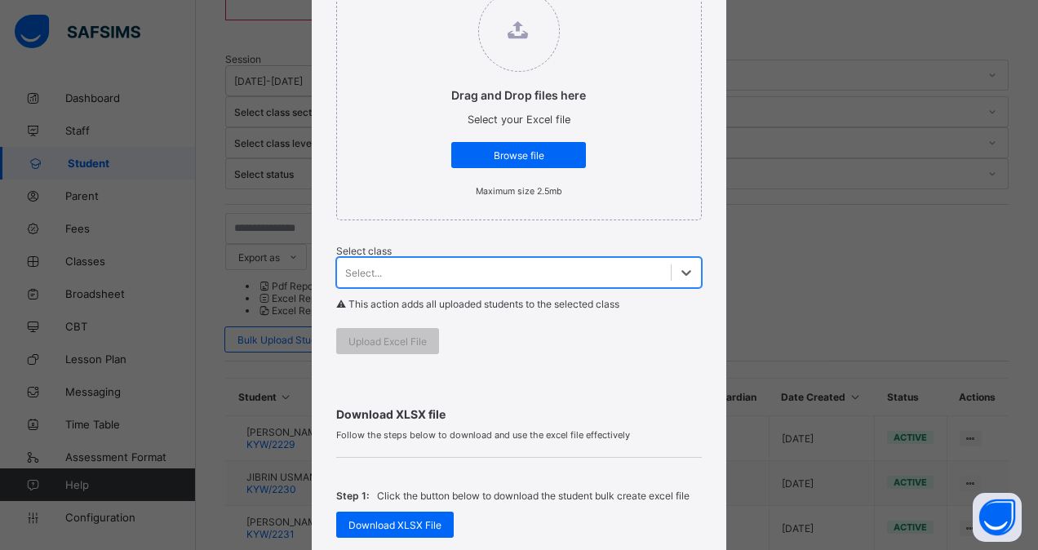
click at [429, 274] on div "Select..." at bounding box center [504, 272] width 335 height 23
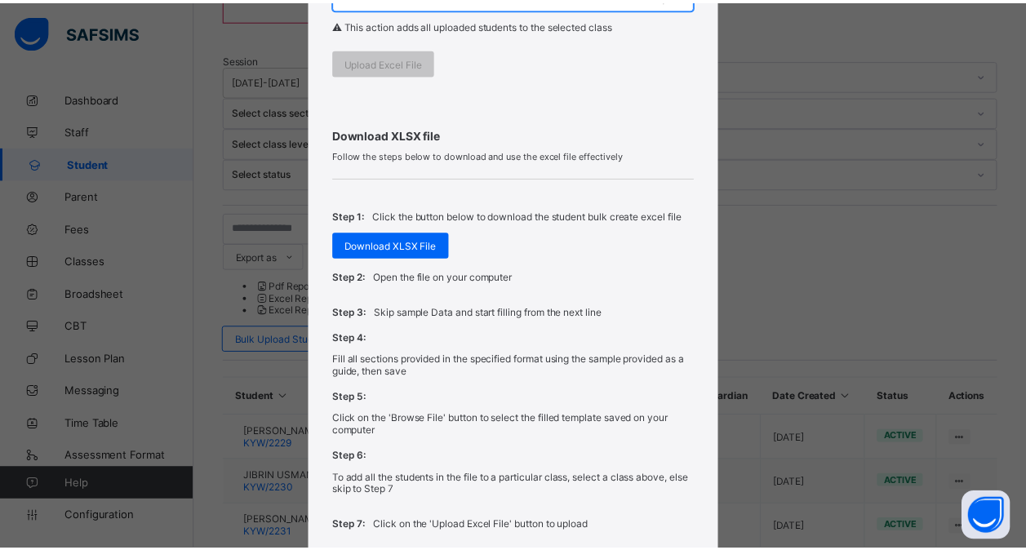
scroll to position [647, 0]
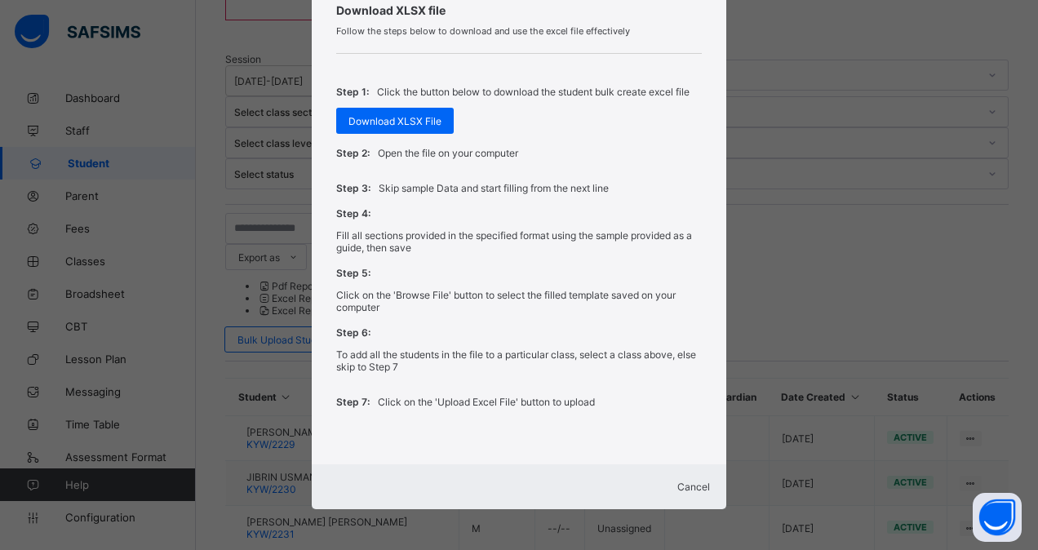
click at [677, 481] on span "Cancel" at bounding box center [693, 487] width 33 height 12
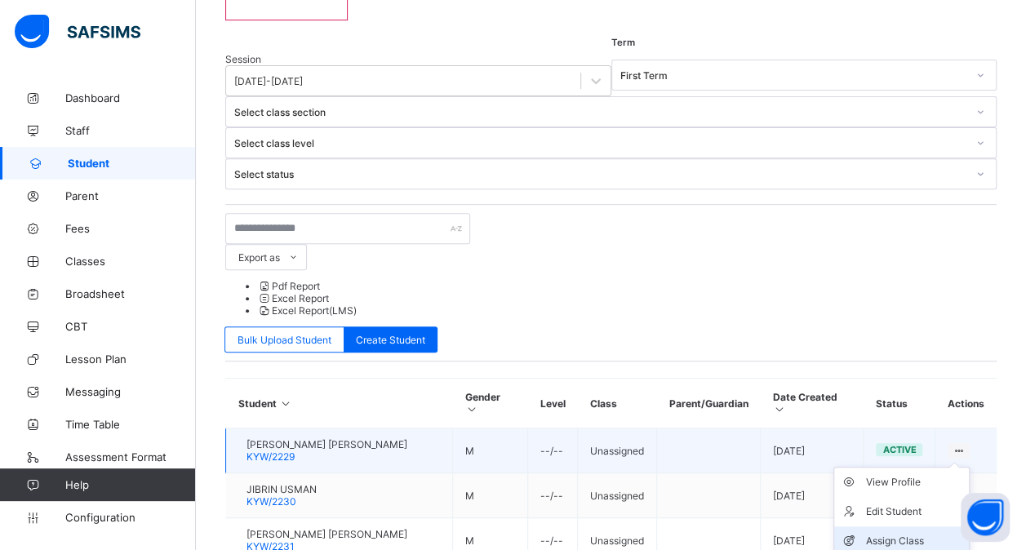
click at [909, 533] on div "Assign Class" at bounding box center [913, 541] width 97 height 16
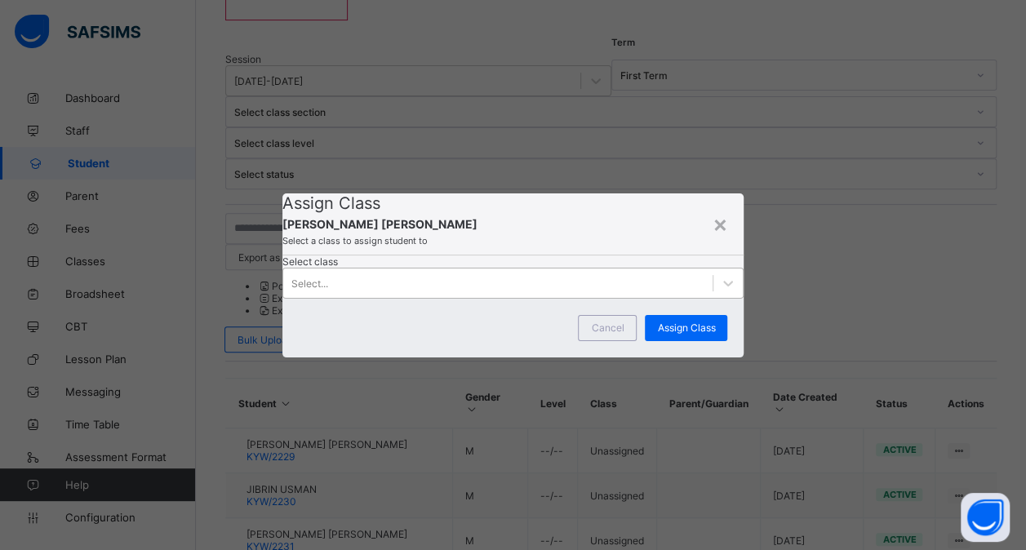
scroll to position [0, 0]
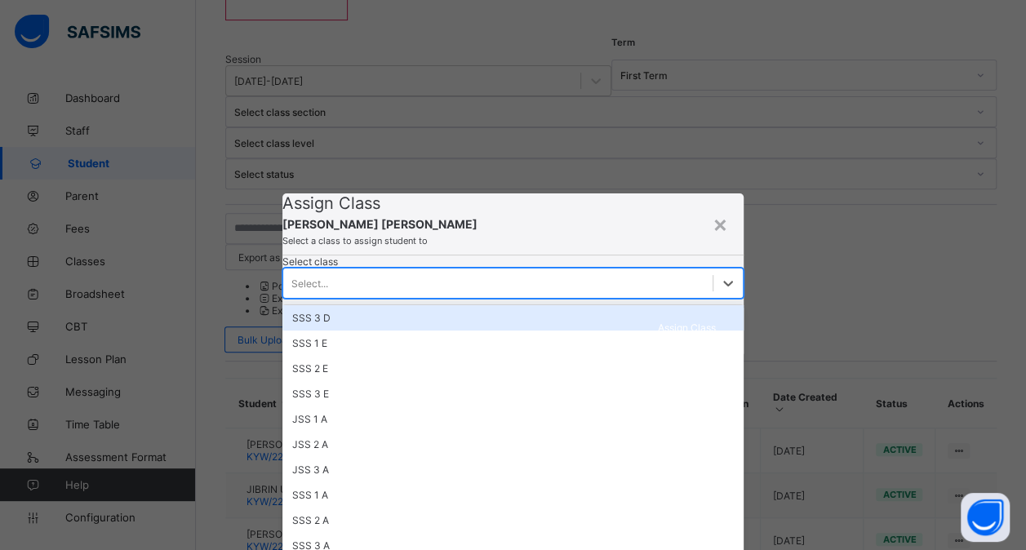
click at [544, 295] on div "Select..." at bounding box center [498, 283] width 430 height 23
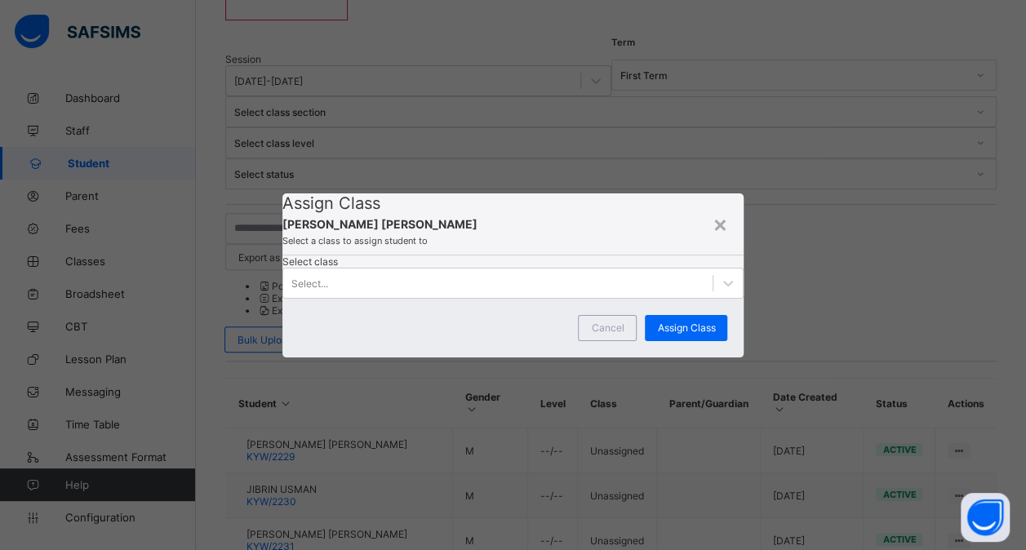
click at [581, 266] on div "Assign Class USMAN BABA ISMAIL Select a class to assign student to Select class…" at bounding box center [513, 245] width 462 height 105
click at [596, 334] on span "Cancel" at bounding box center [607, 327] width 33 height 12
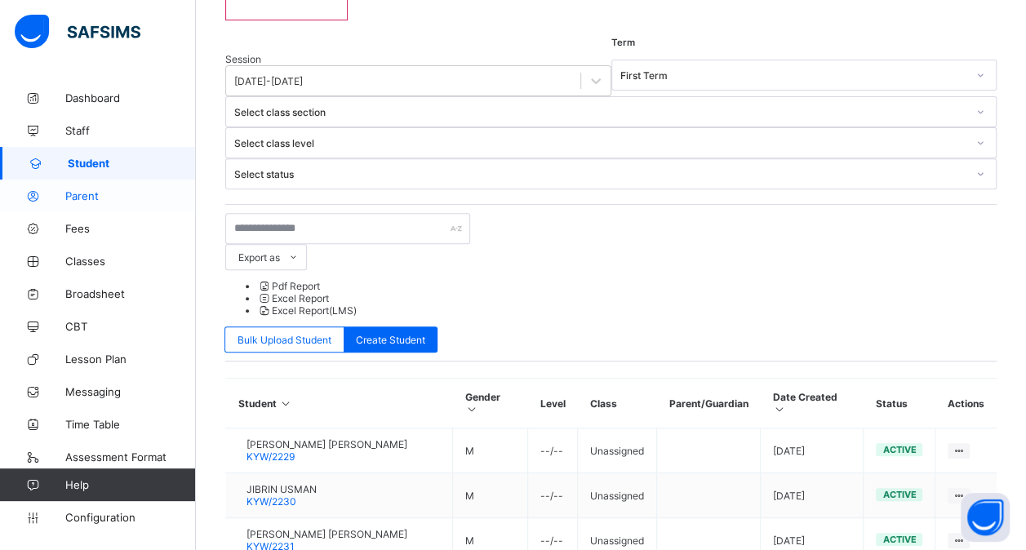
click at [78, 202] on link "Parent" at bounding box center [98, 196] width 196 height 33
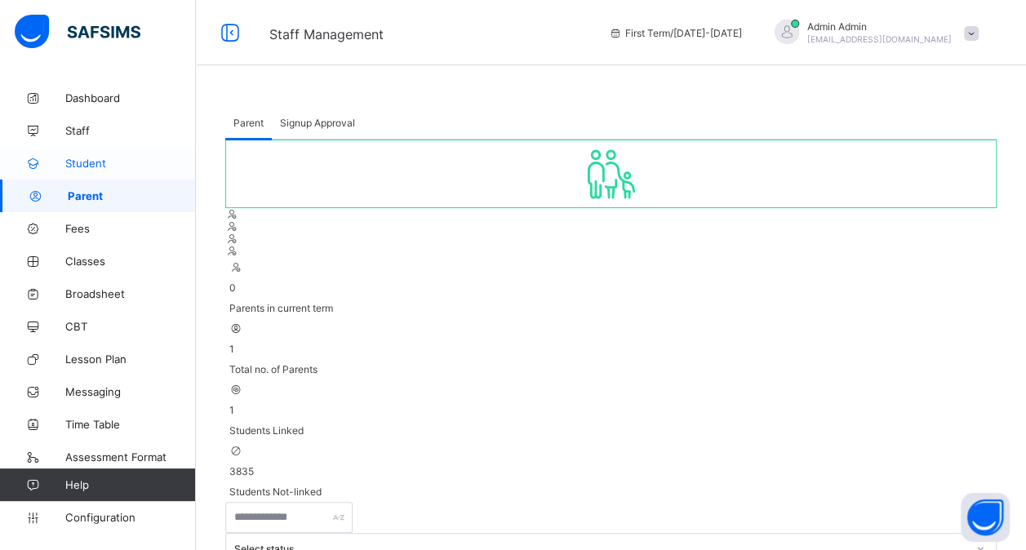
click at [88, 173] on link "Student" at bounding box center [98, 163] width 196 height 33
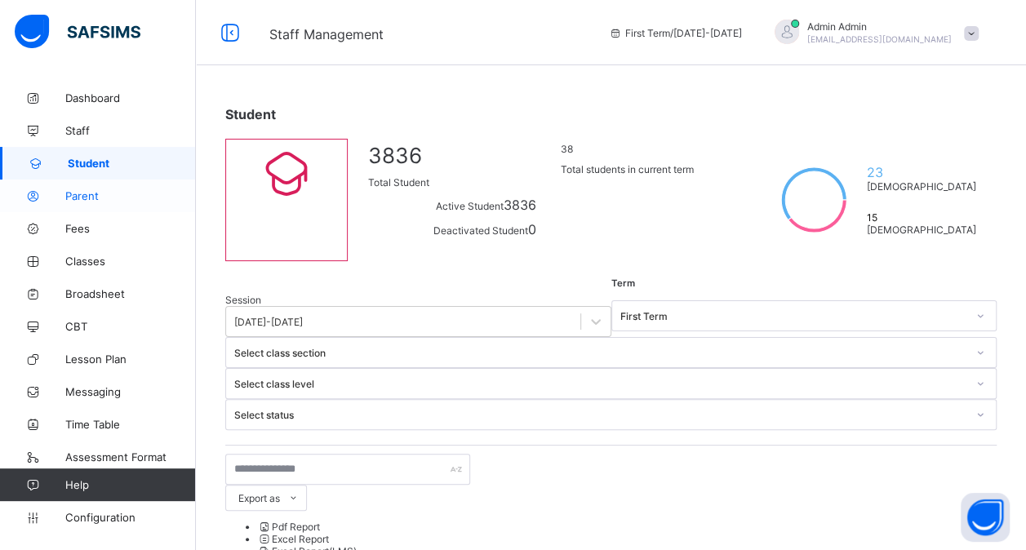
click at [89, 193] on span "Parent" at bounding box center [130, 195] width 131 height 13
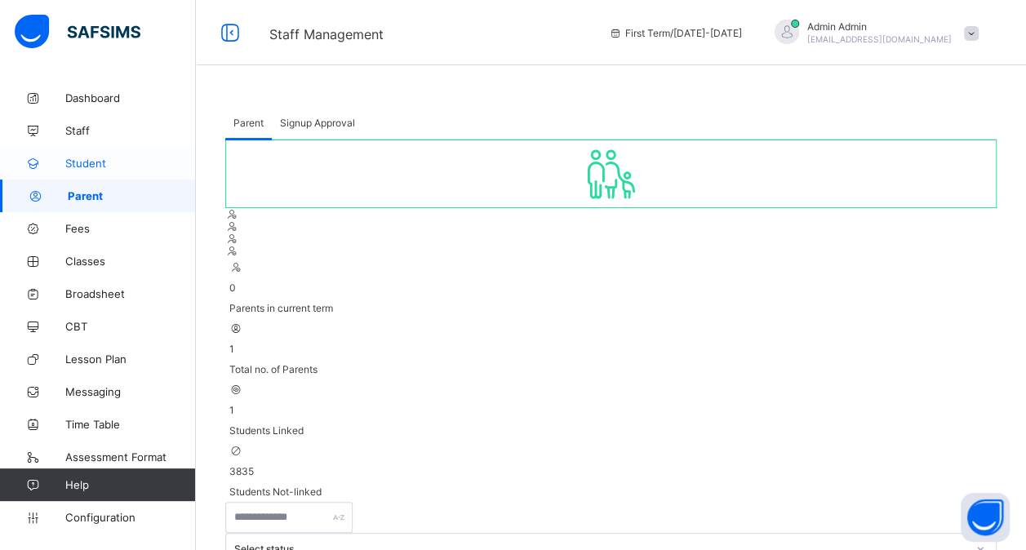
click at [108, 163] on span "Student" at bounding box center [130, 163] width 131 height 13
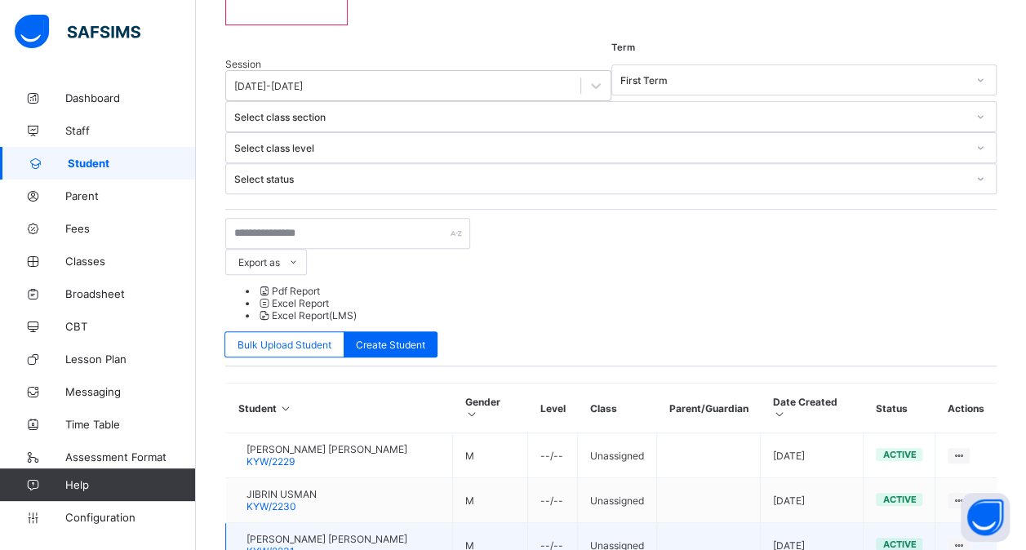
scroll to position [237, 0]
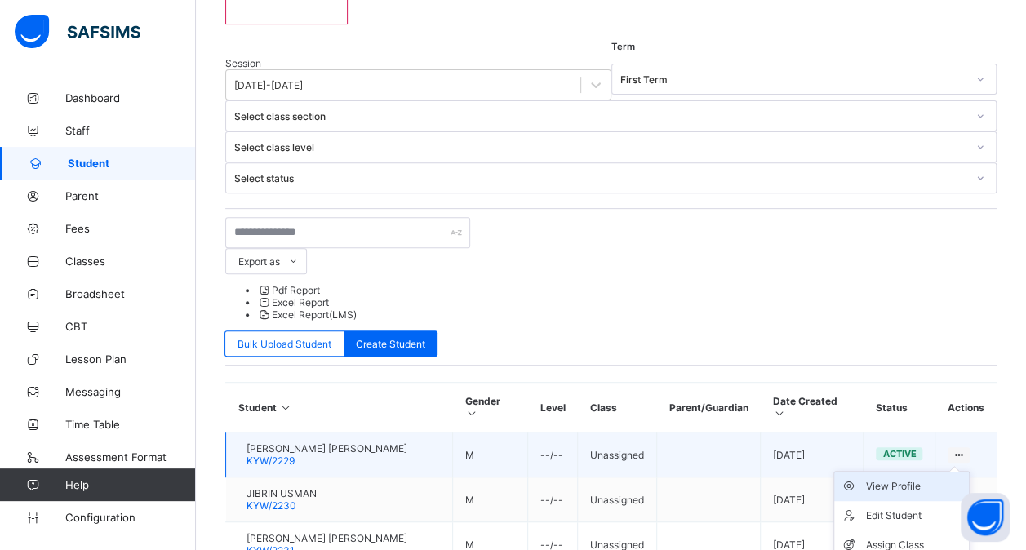
click at [888, 478] on div "View Profile" at bounding box center [913, 486] width 97 height 16
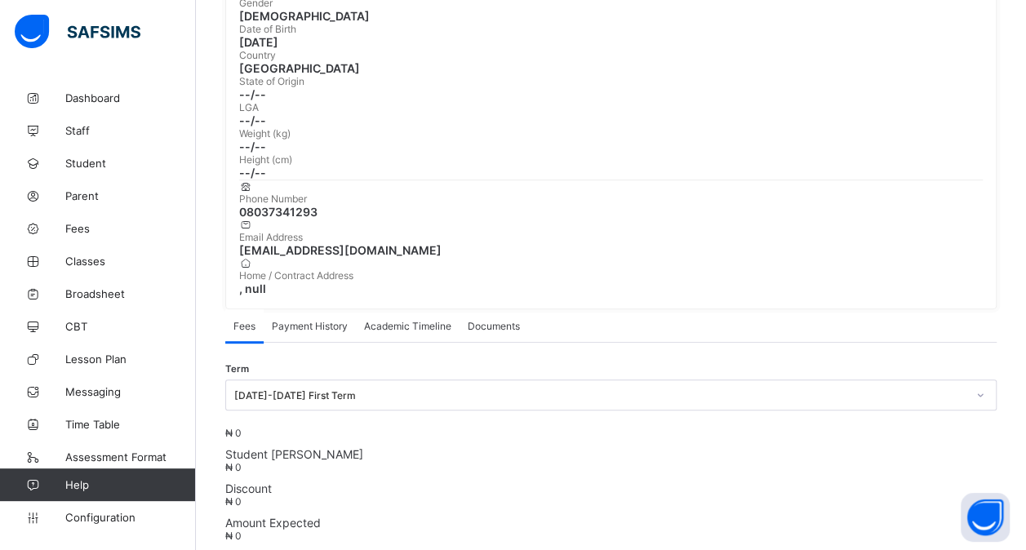
scroll to position [282, 0]
click at [408, 308] on div "Academic Timeline" at bounding box center [408, 324] width 104 height 33
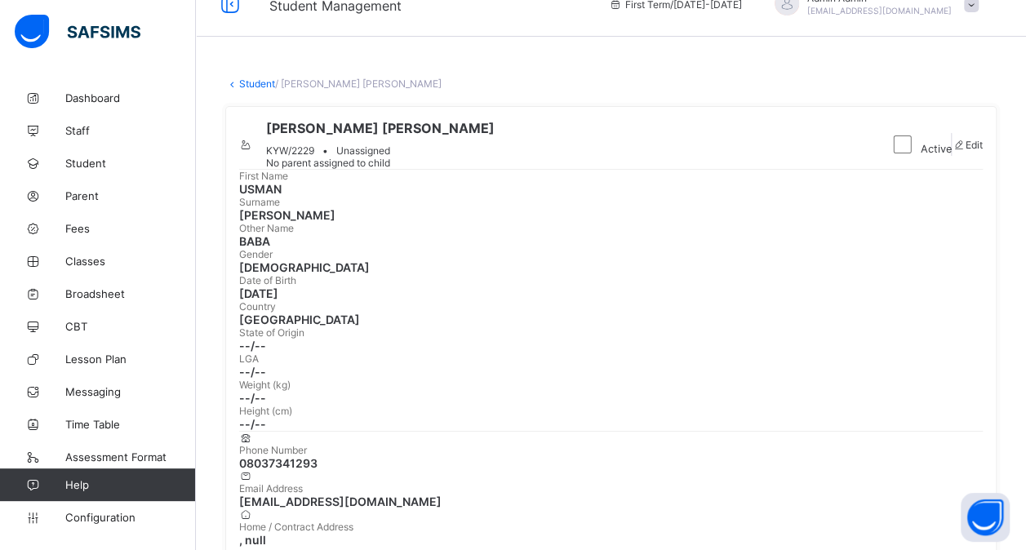
scroll to position [28, 0]
click at [244, 87] on link "Student" at bounding box center [257, 84] width 36 height 12
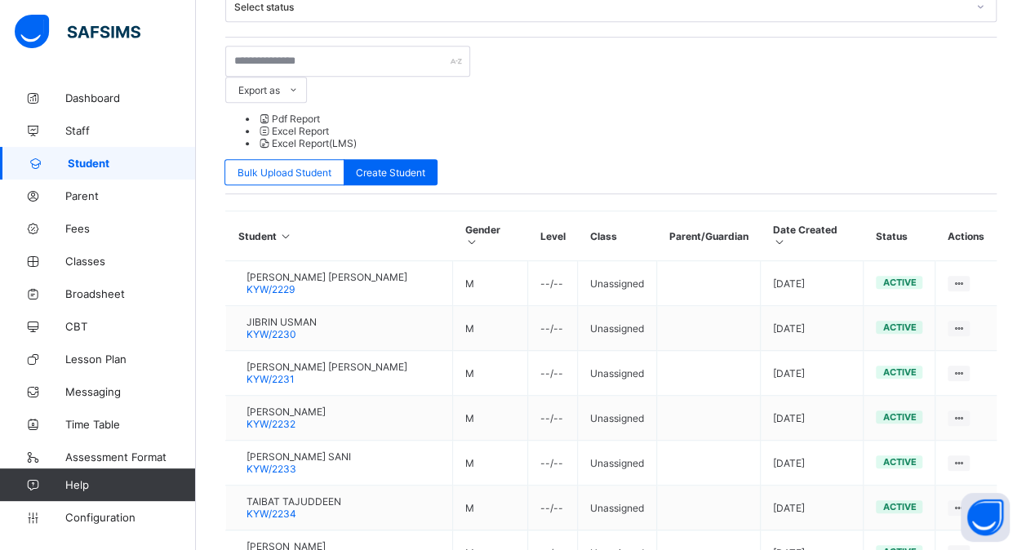
scroll to position [423, 0]
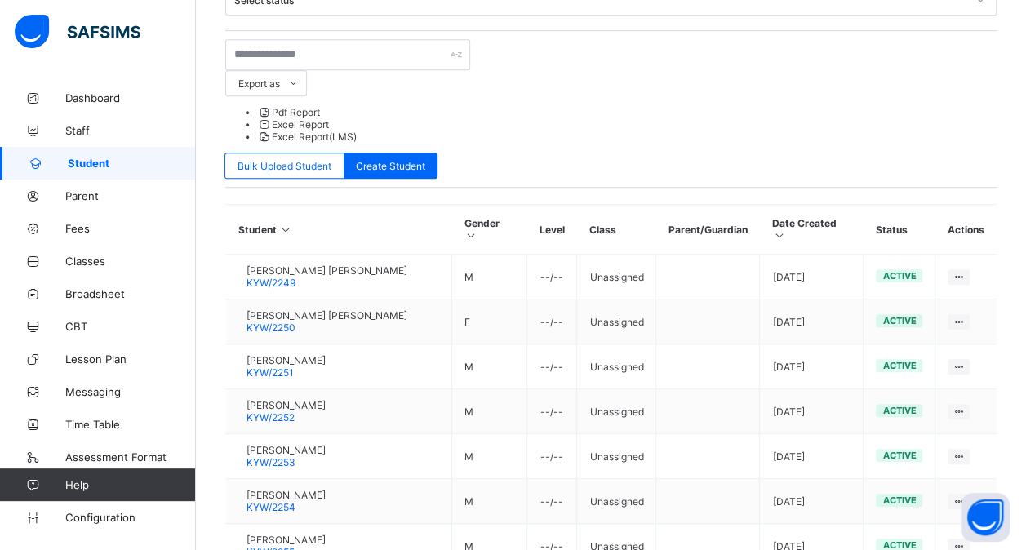
scroll to position [418, 0]
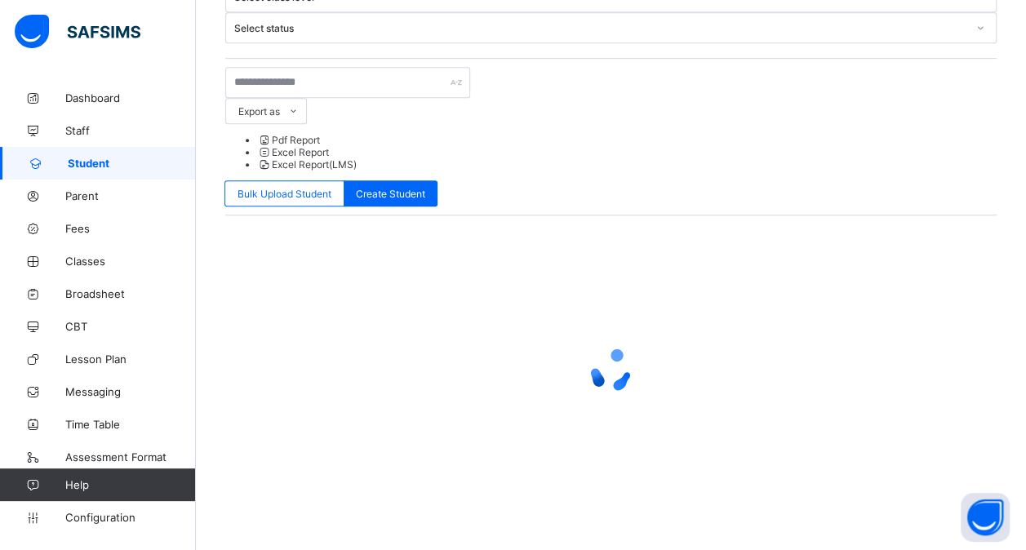
scroll to position [0, 0]
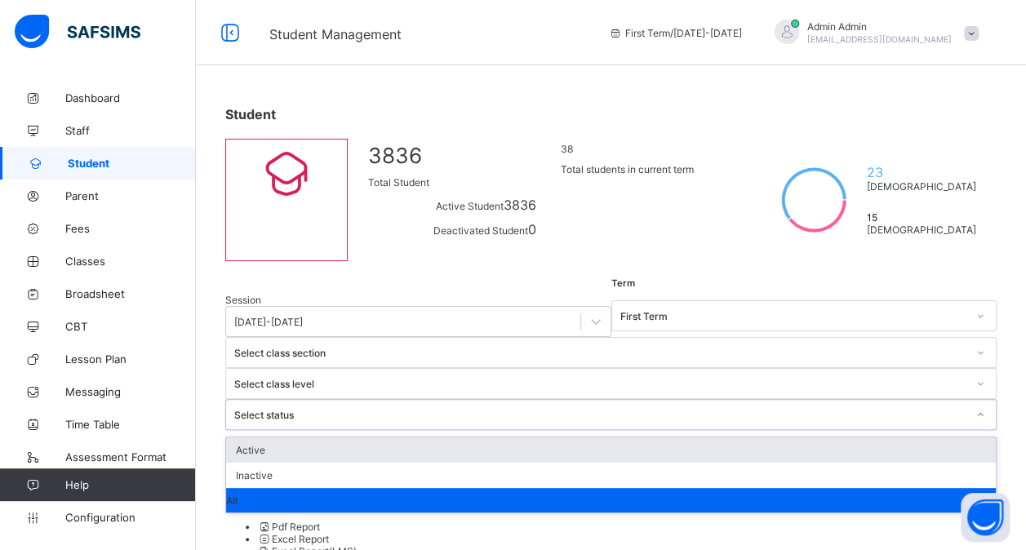
click at [811, 409] on div "Select status" at bounding box center [600, 415] width 732 height 12
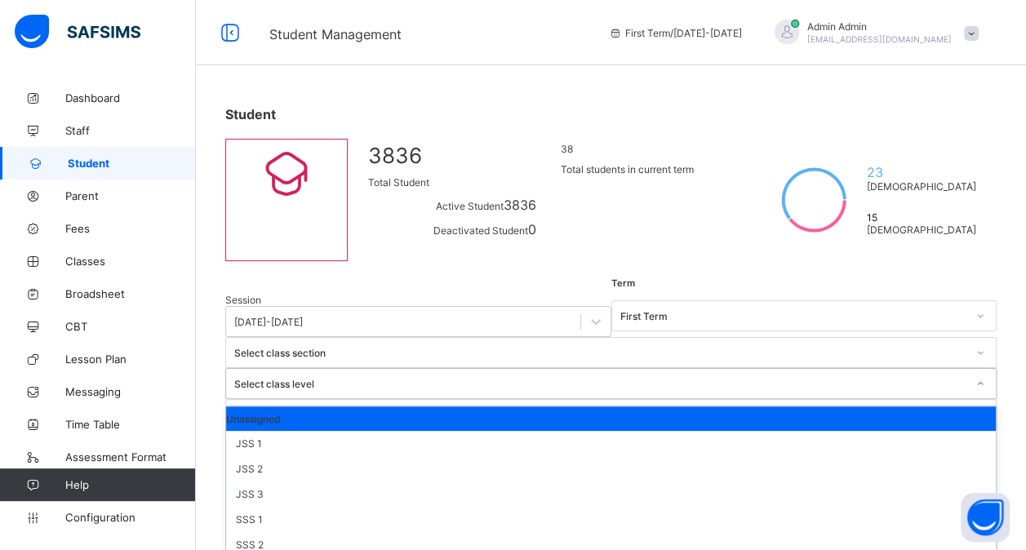
click at [668, 378] on div "Select class level" at bounding box center [600, 384] width 732 height 12
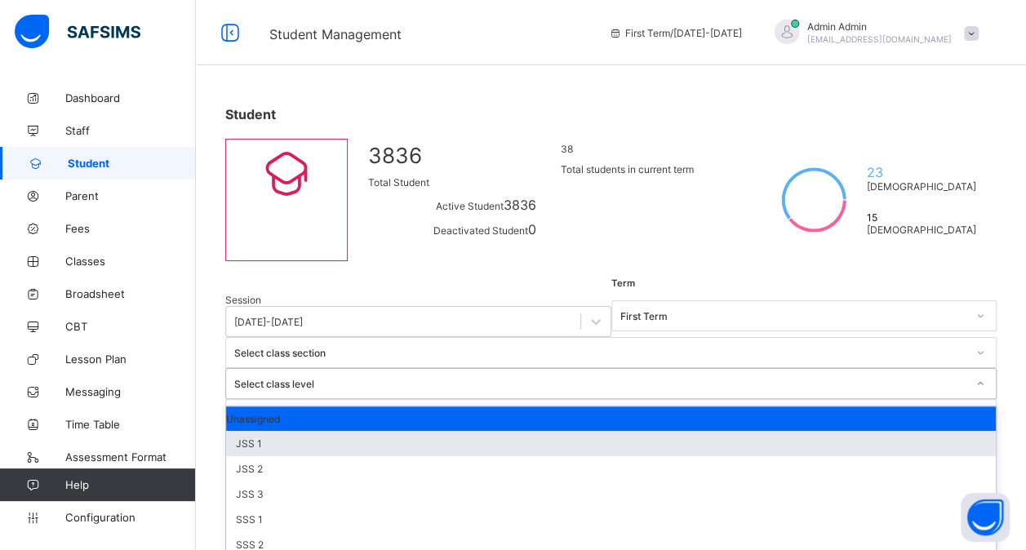
click at [654, 431] on div "JSS 1" at bounding box center [610, 443] width 769 height 25
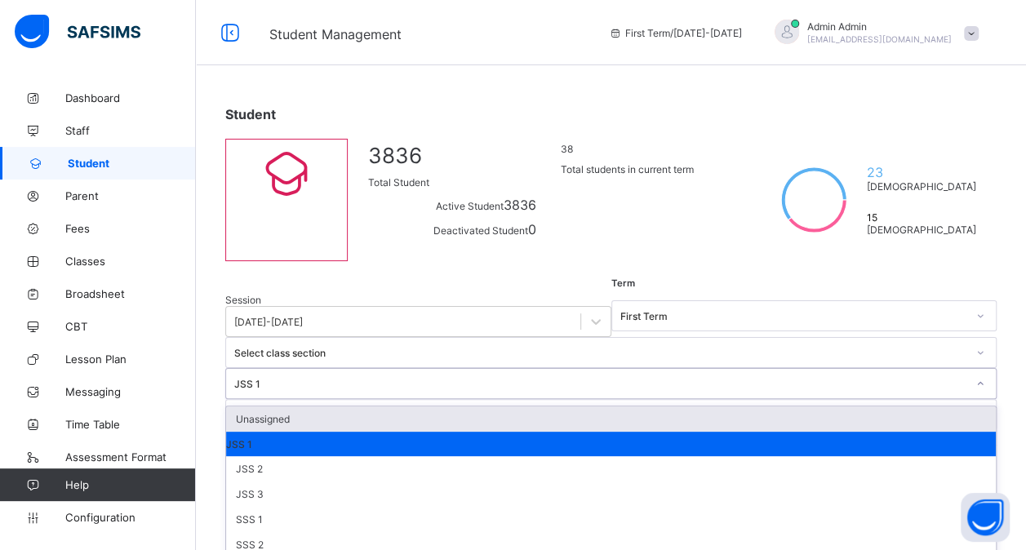
click at [687, 378] on div "JSS 1" at bounding box center [600, 384] width 732 height 12
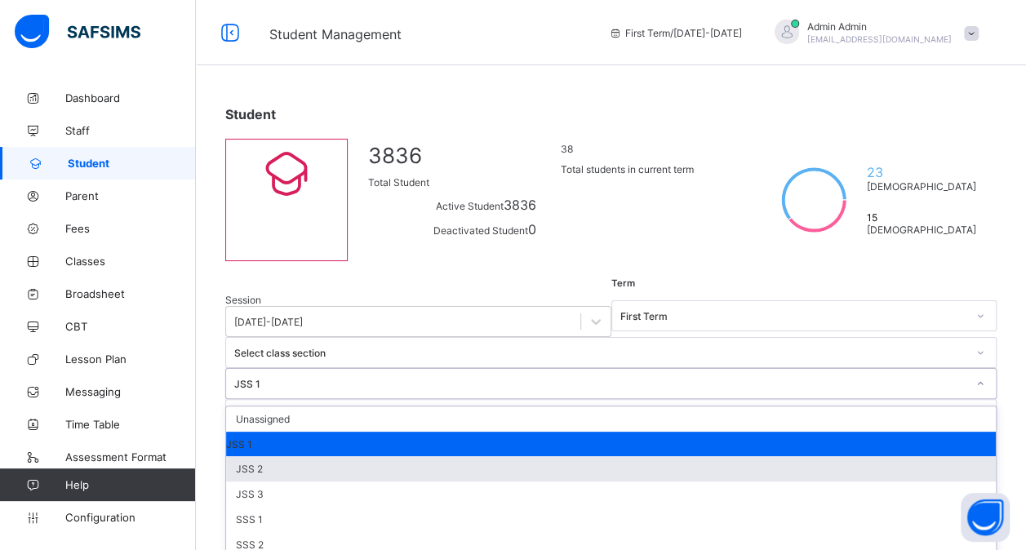
click at [661, 456] on div "JSS 2" at bounding box center [610, 468] width 769 height 25
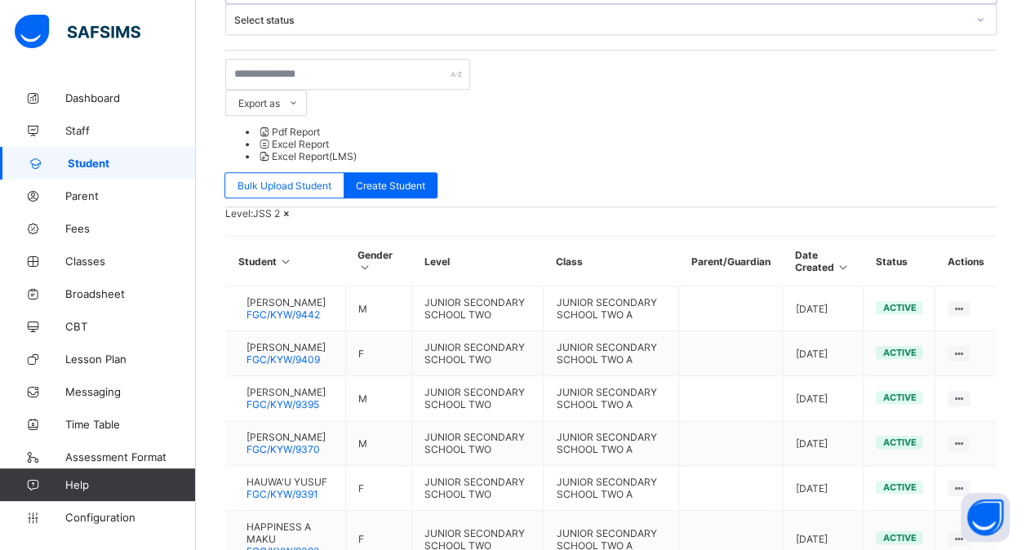
scroll to position [396, 0]
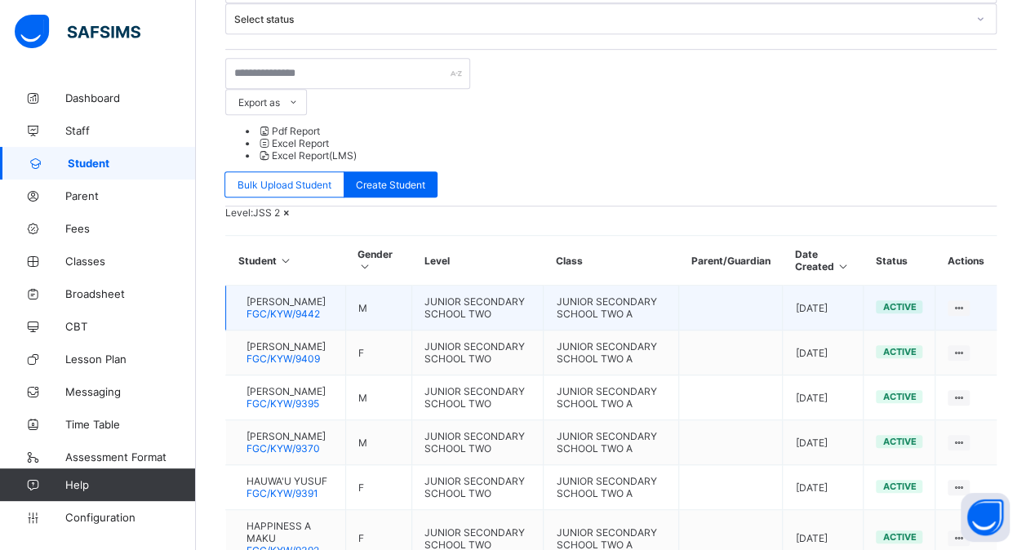
click at [286, 308] on span "FGC/KYW/9442" at bounding box center [282, 314] width 73 height 12
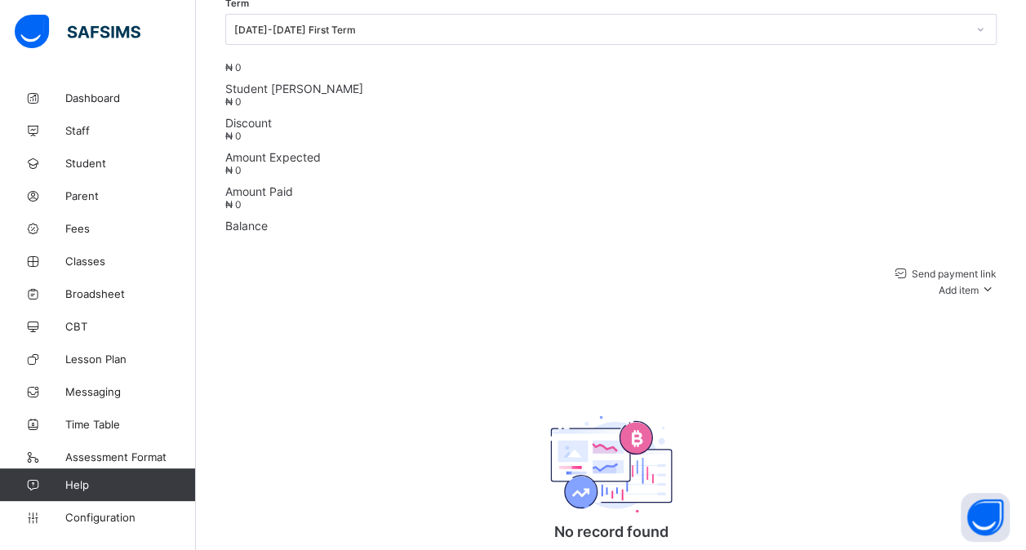
scroll to position [396, 0]
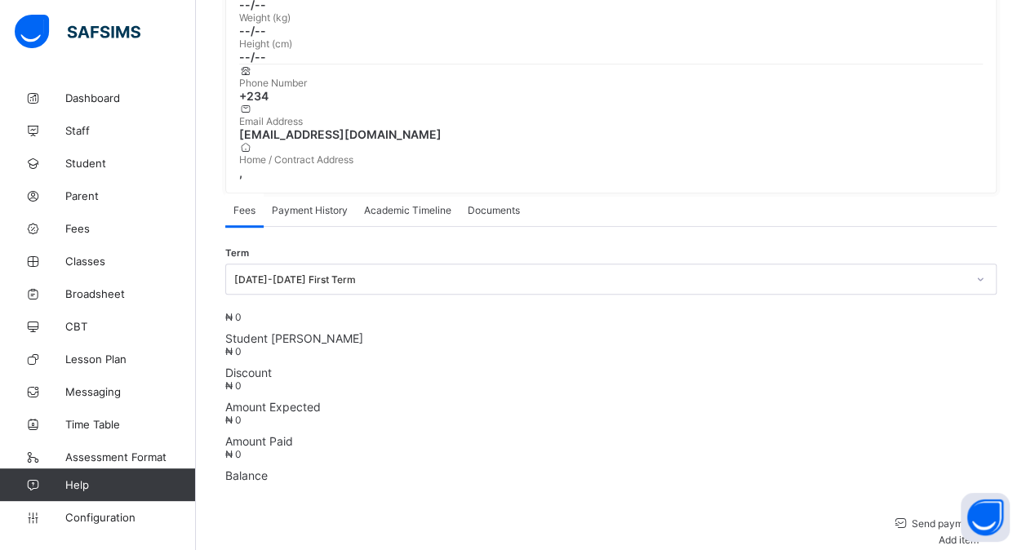
click at [414, 193] on div "Academic Timeline" at bounding box center [408, 209] width 104 height 33
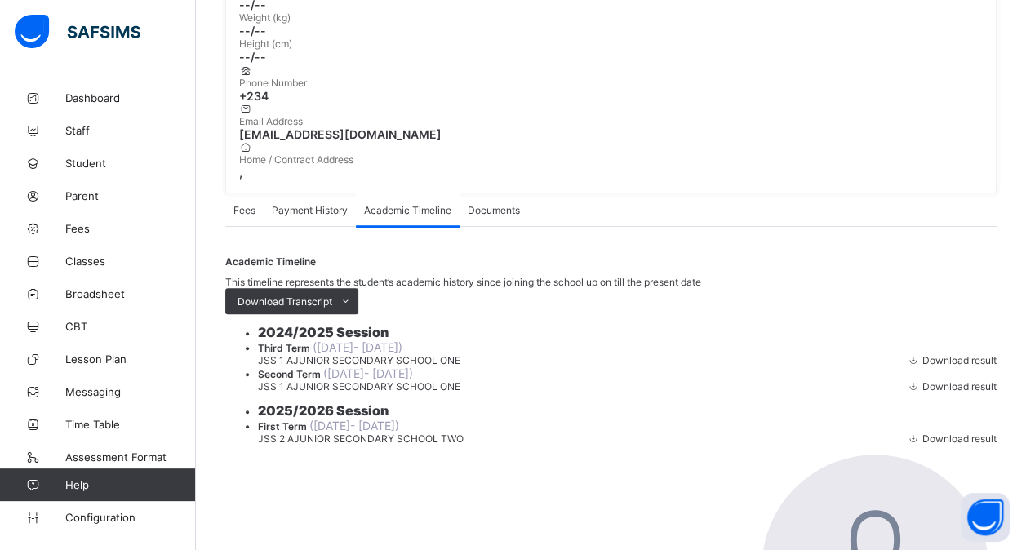
scroll to position [486, 0]
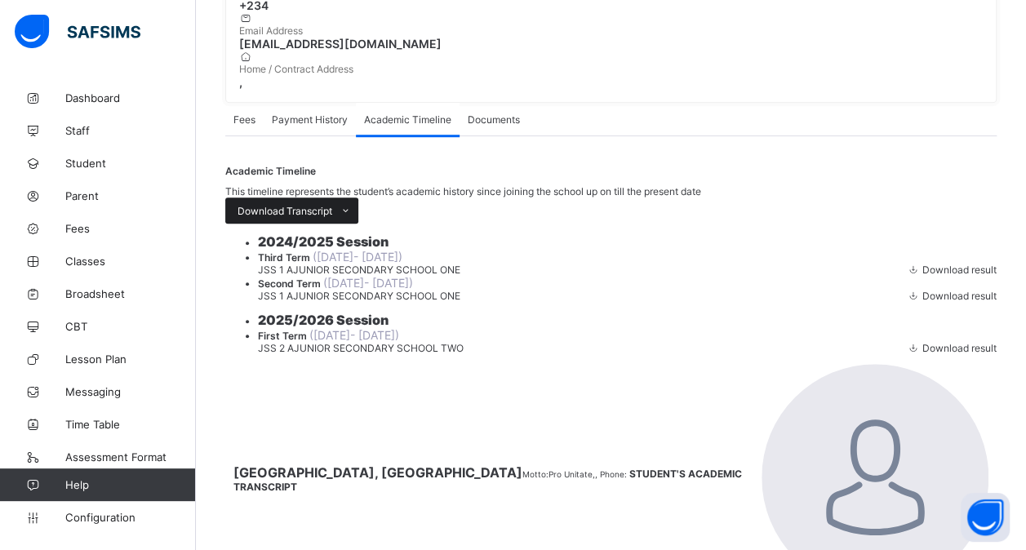
click at [358, 197] on span at bounding box center [345, 210] width 26 height 26
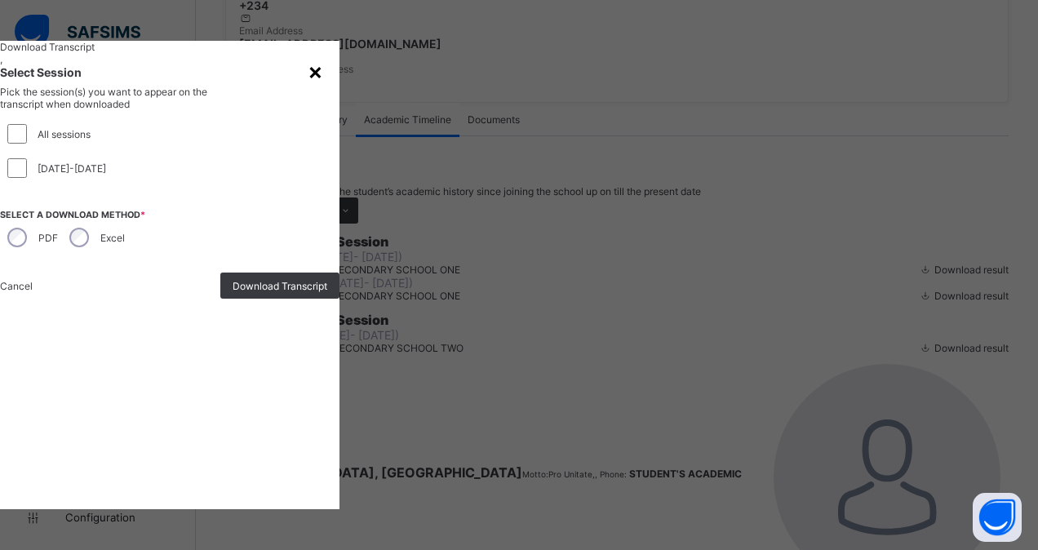
click at [323, 85] on div "×" at bounding box center [316, 71] width 16 height 28
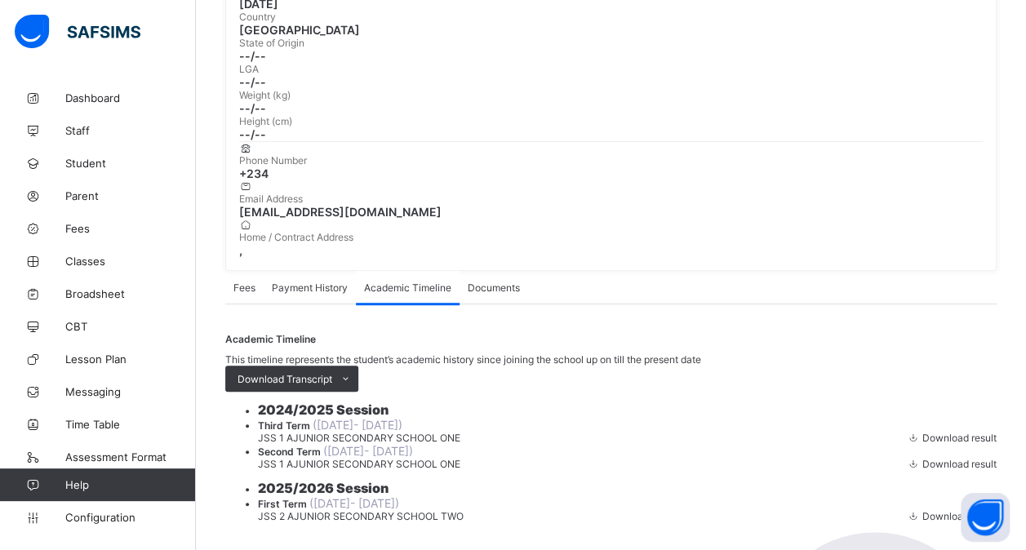
scroll to position [315, 0]
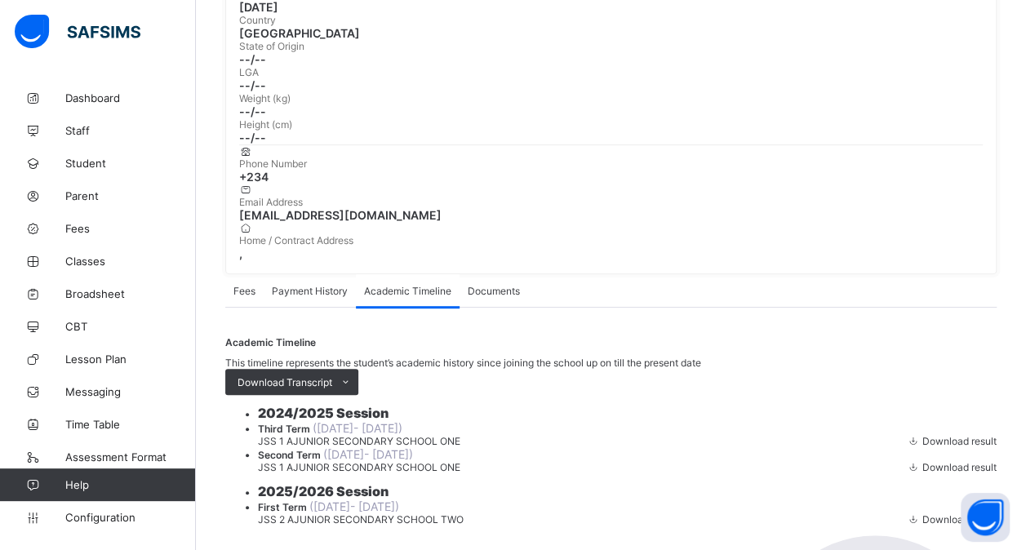
click at [477, 285] on span "Documents" at bounding box center [494, 291] width 52 height 12
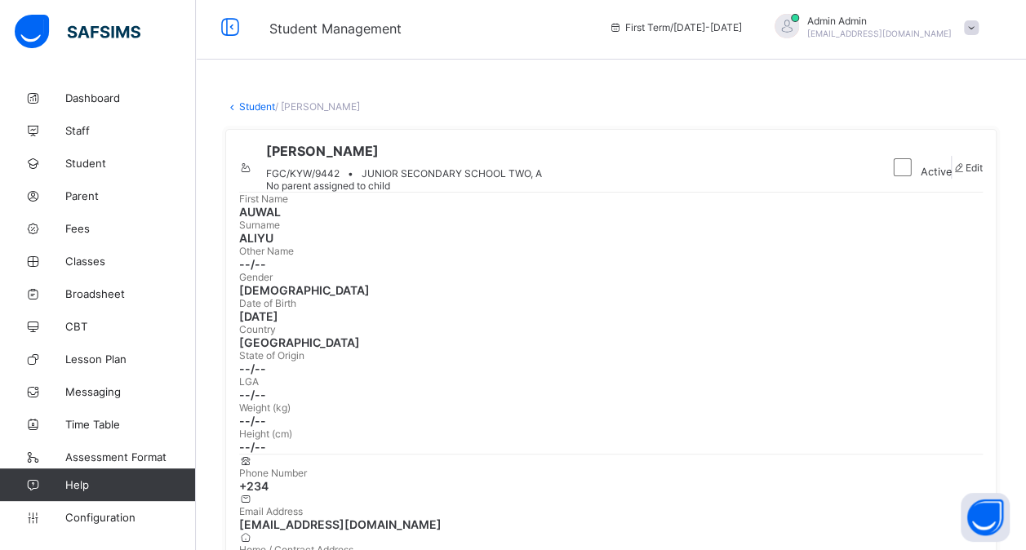
scroll to position [5, 0]
click at [251, 105] on link "Student" at bounding box center [257, 107] width 36 height 12
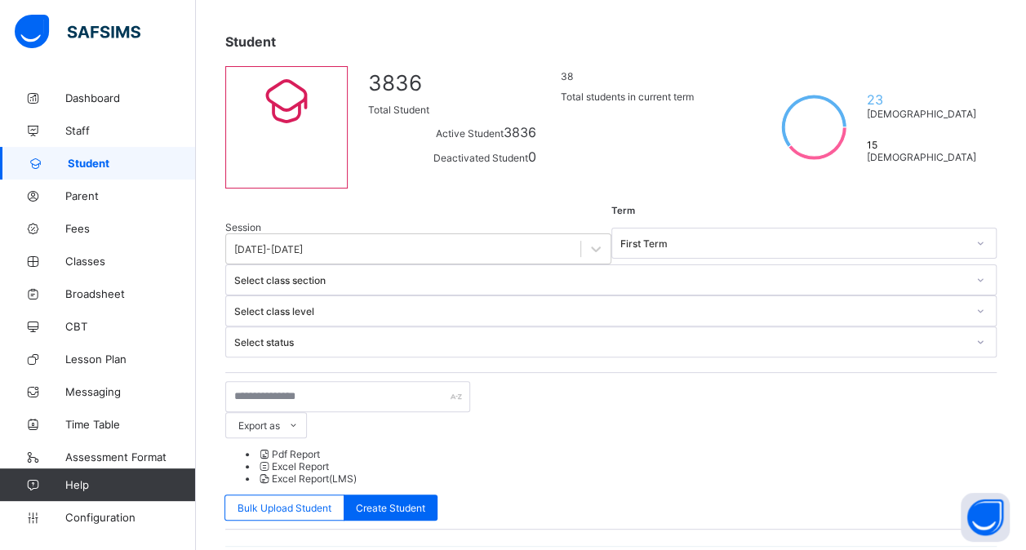
scroll to position [72, 0]
click at [80, 259] on span "Classes" at bounding box center [130, 261] width 131 height 13
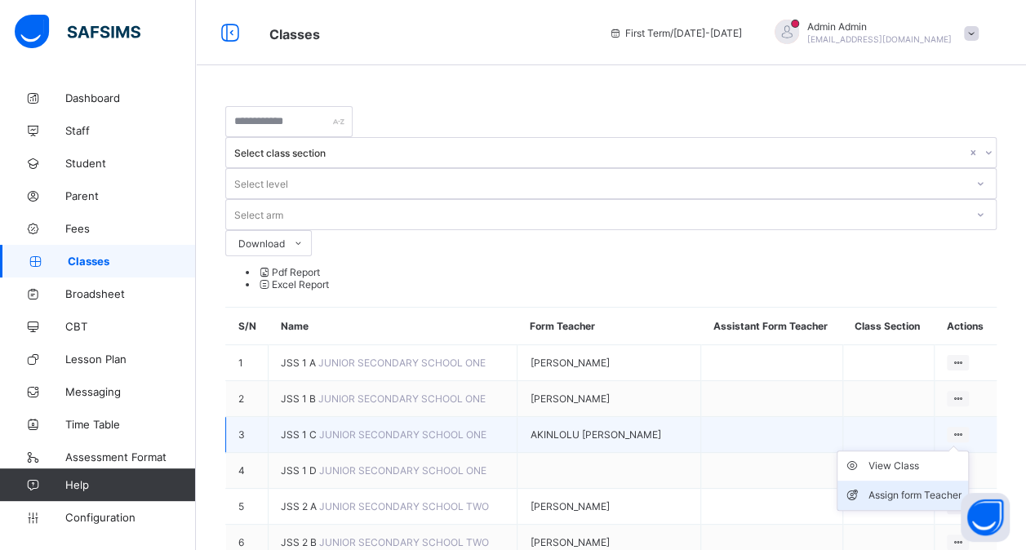
click at [929, 487] on div "Assign form Teacher" at bounding box center [914, 495] width 93 height 16
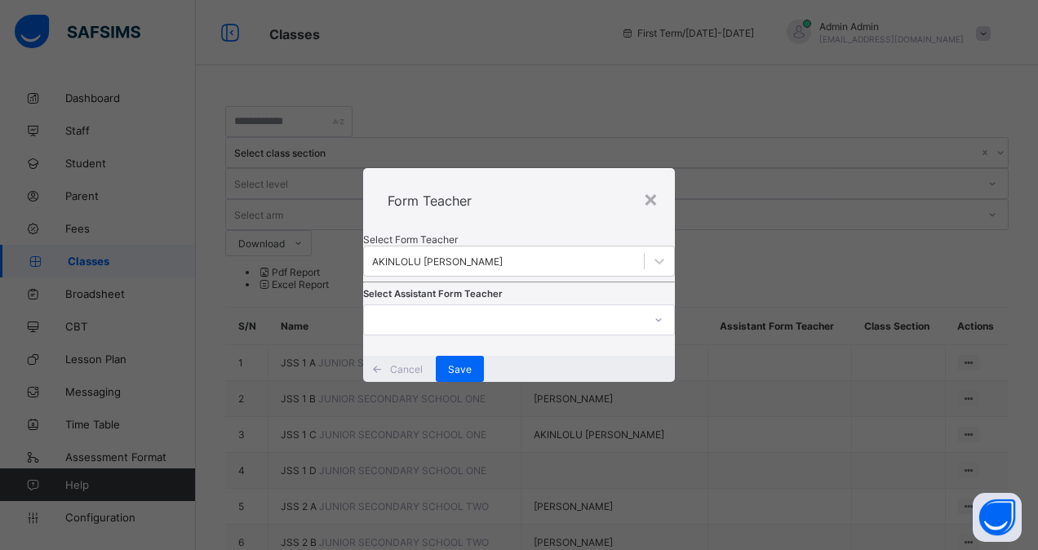
click at [423, 375] on span "Cancel" at bounding box center [406, 369] width 33 height 12
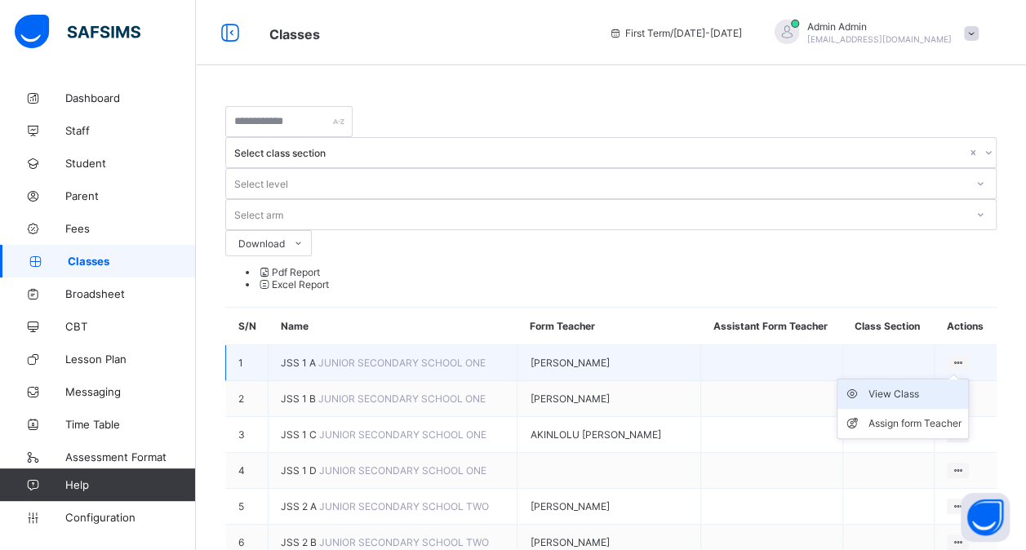
click at [912, 386] on div "View Class" at bounding box center [914, 394] width 93 height 16
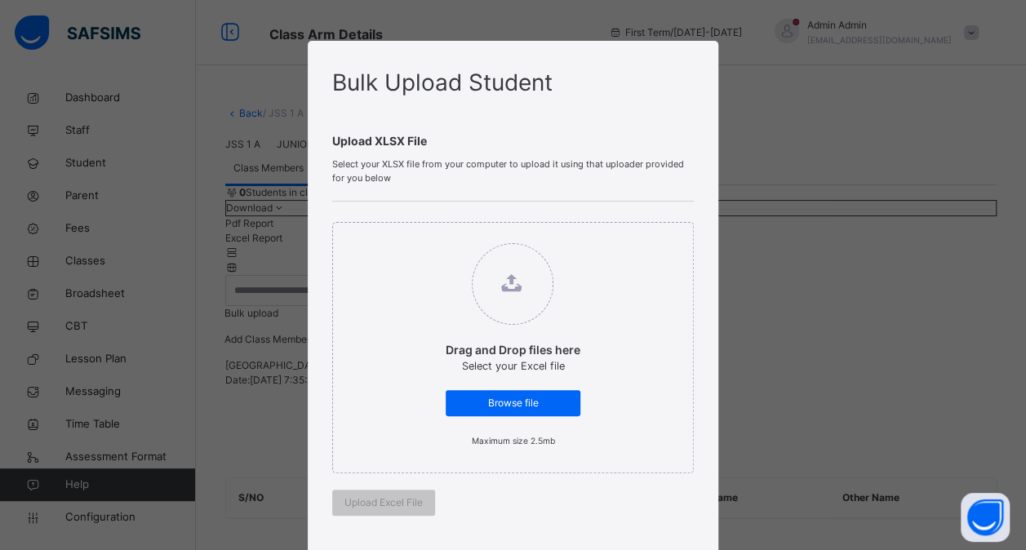
click at [722, 328] on div "Bulk Upload Student Upload XLSX File Select your XLSX file from your computer t…" at bounding box center [513, 275] width 1026 height 550
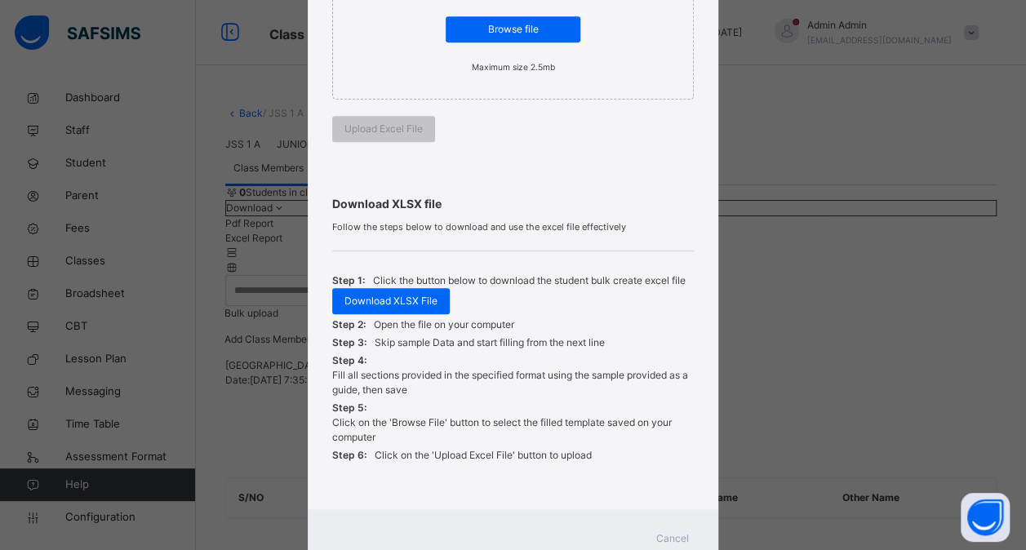
scroll to position [431, 0]
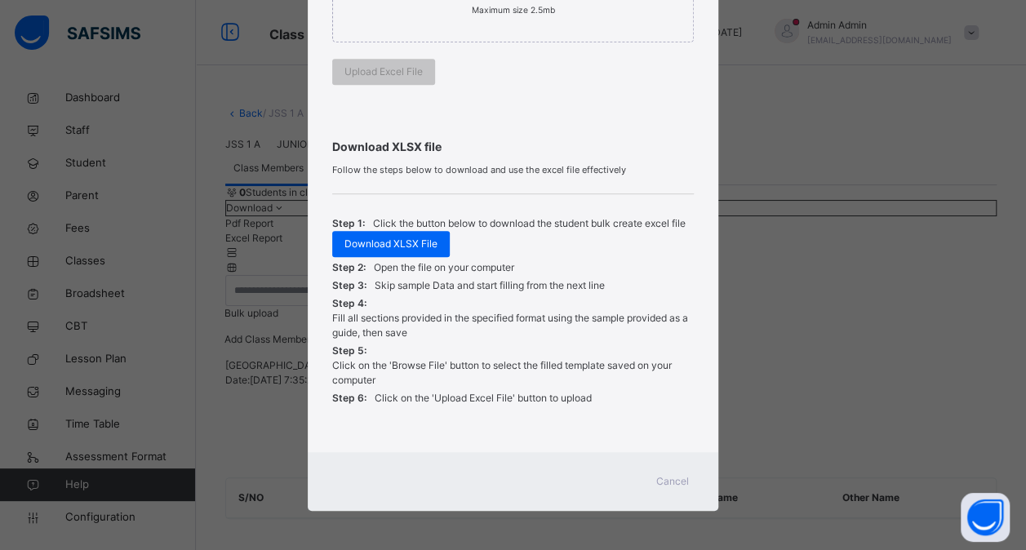
click at [669, 480] on span "Cancel" at bounding box center [672, 481] width 33 height 15
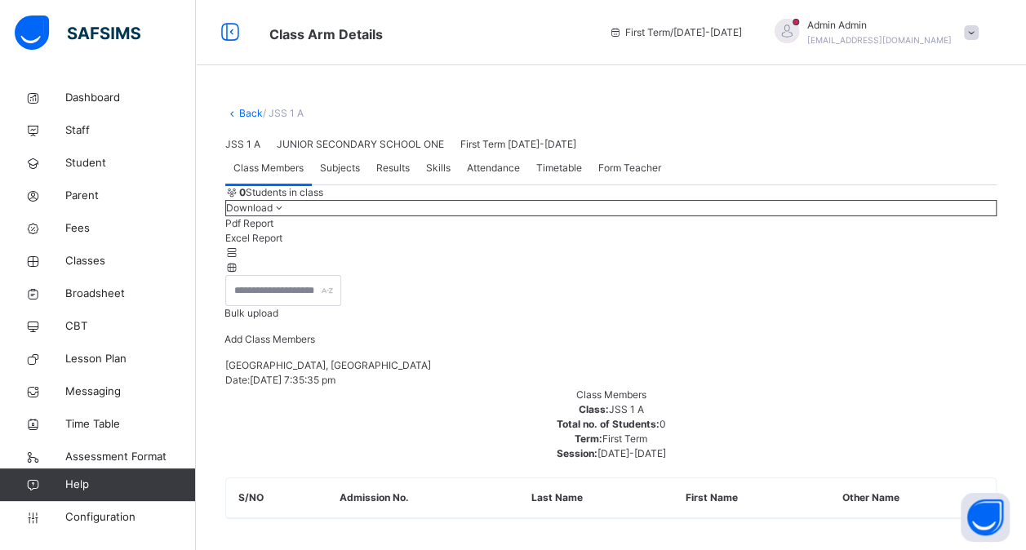
click at [253, 111] on link "Back" at bounding box center [251, 113] width 24 height 12
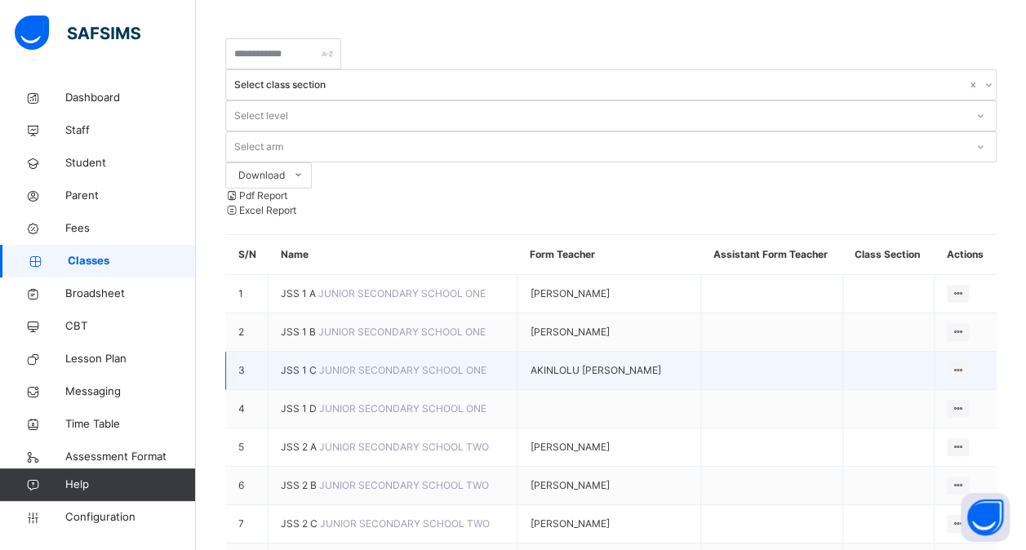
scroll to position [69, 0]
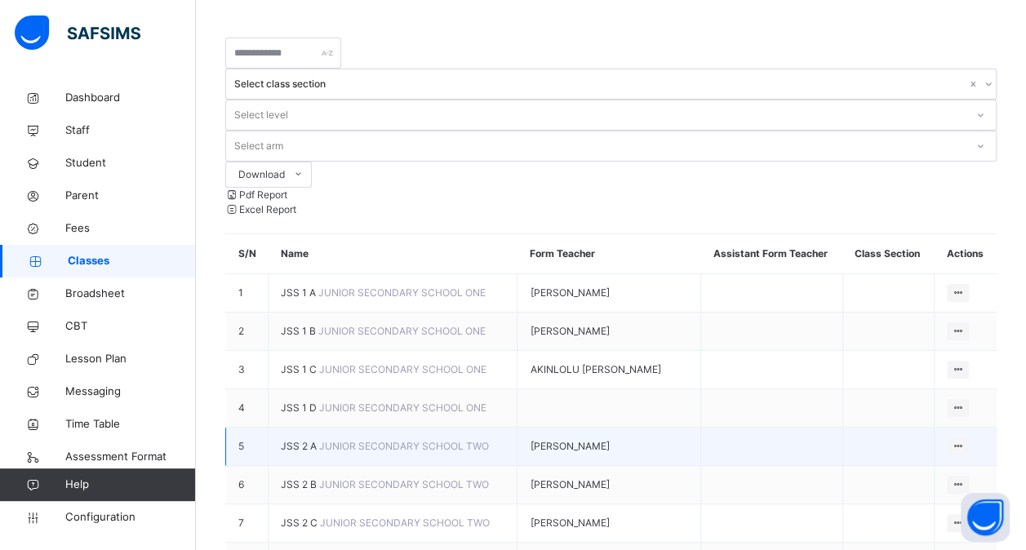
click at [288, 440] on span "JSS 2 A" at bounding box center [300, 446] width 38 height 12
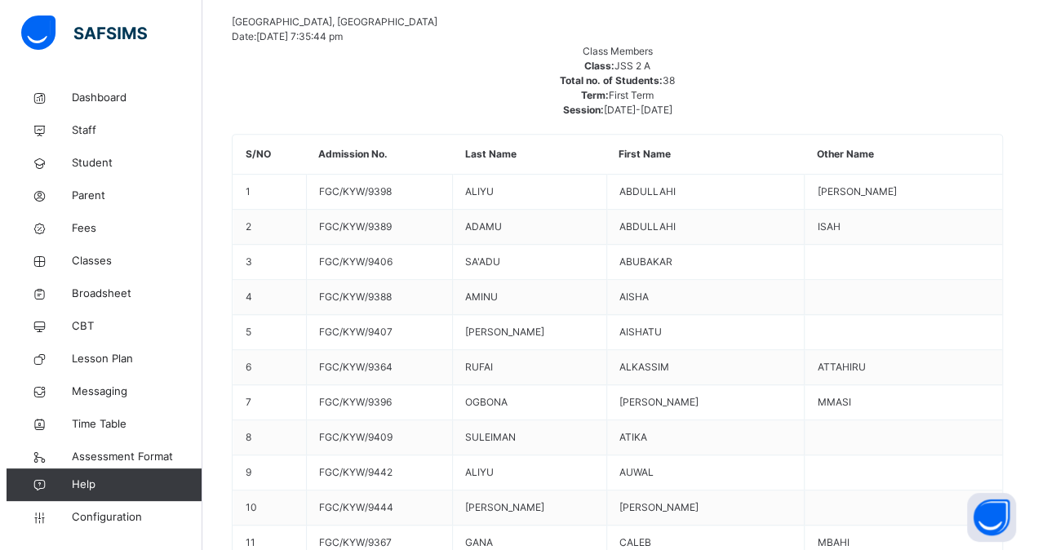
scroll to position [153, 0]
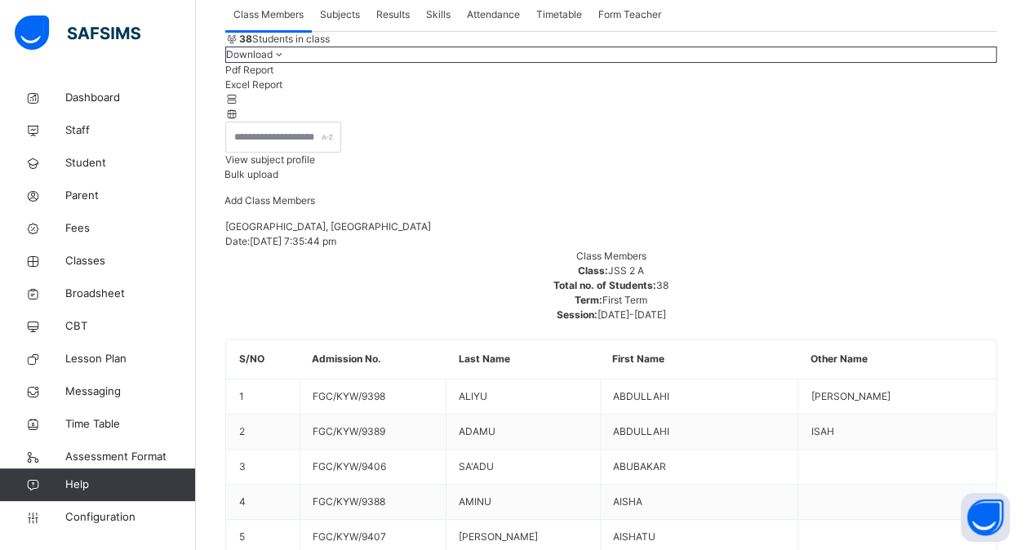
click at [315, 206] on span "Add Class Members" at bounding box center [269, 200] width 91 height 12
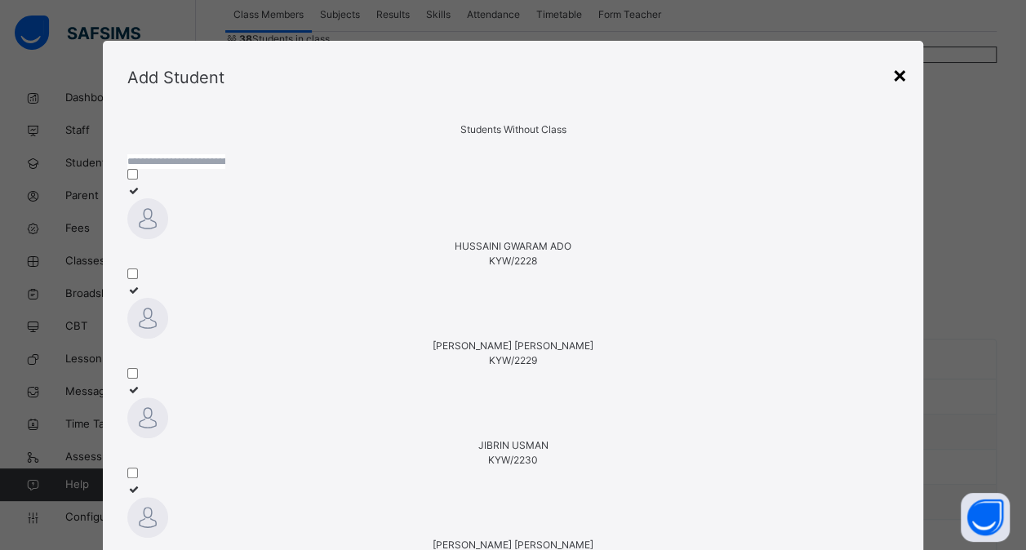
click at [904, 79] on div "×" at bounding box center [899, 74] width 16 height 34
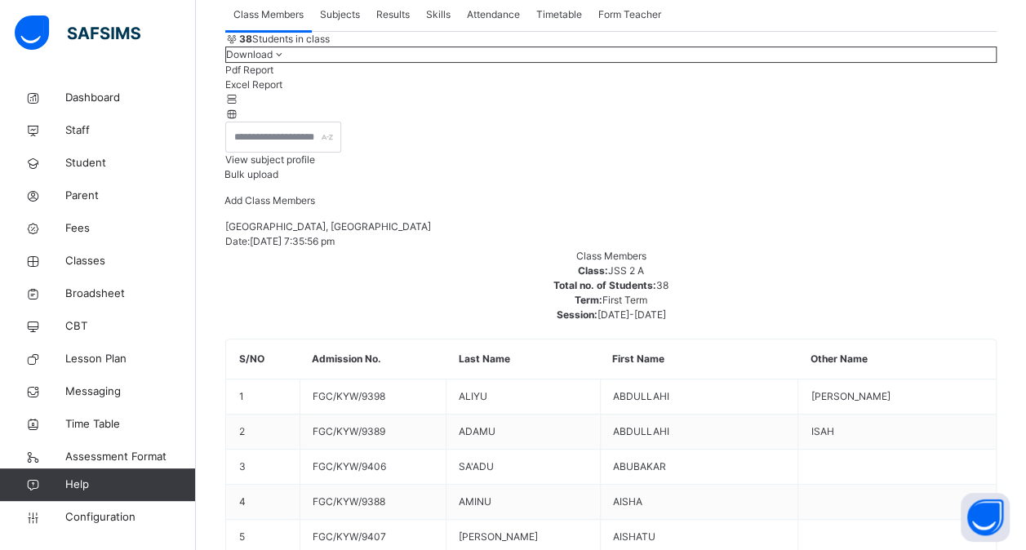
click at [315, 206] on span "Add Class Members" at bounding box center [269, 200] width 91 height 12
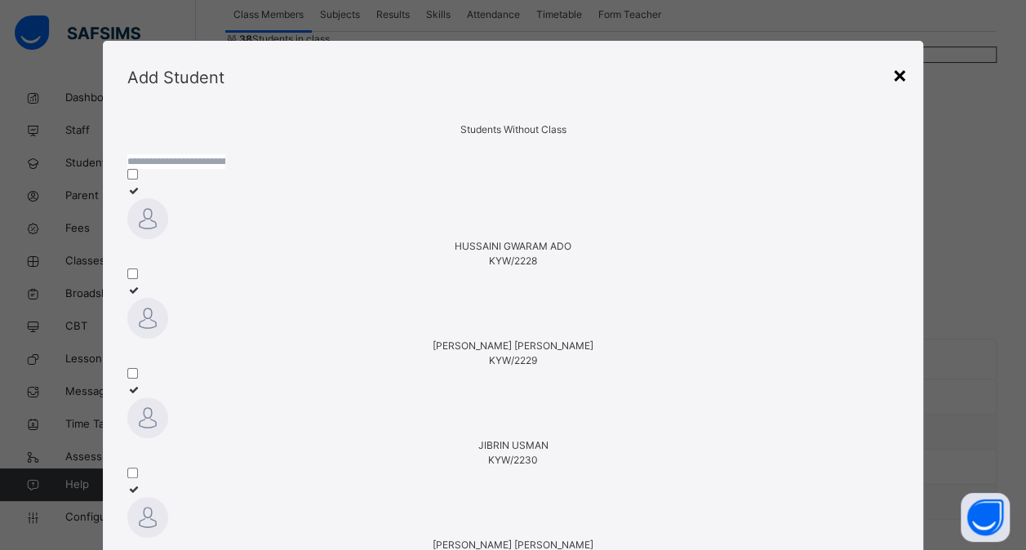
click at [902, 82] on div "×" at bounding box center [899, 74] width 16 height 34
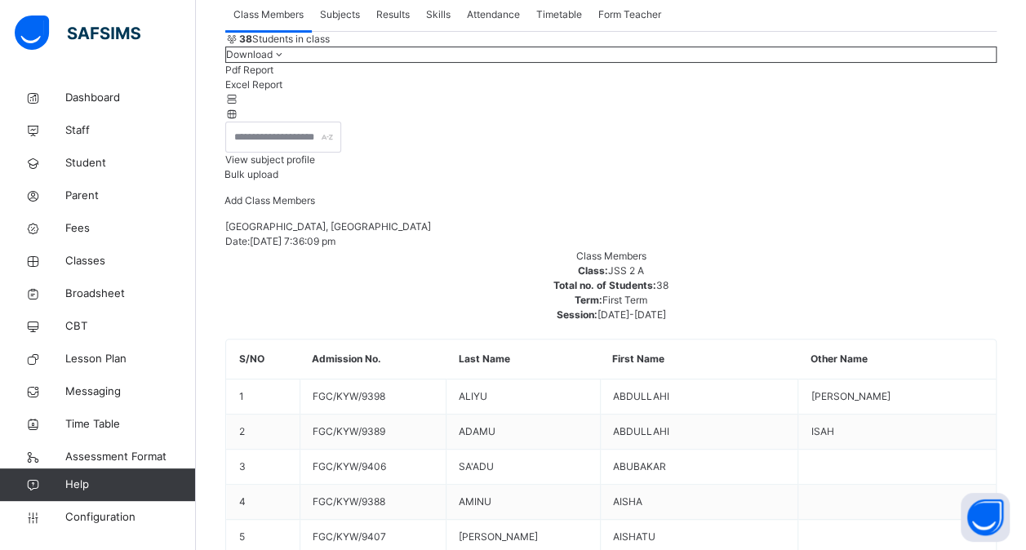
click at [278, 180] on span "Bulk upload" at bounding box center [251, 174] width 54 height 12
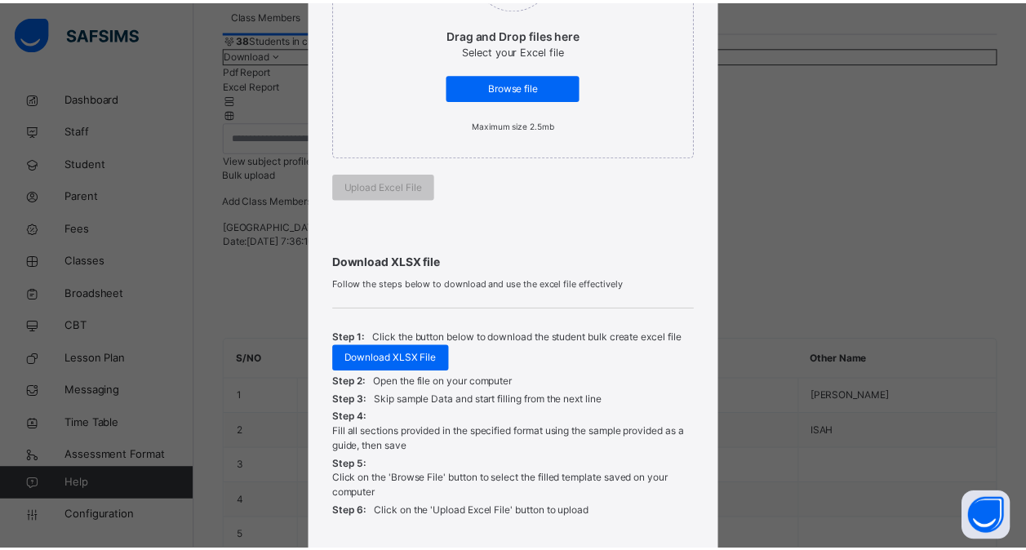
scroll to position [431, 0]
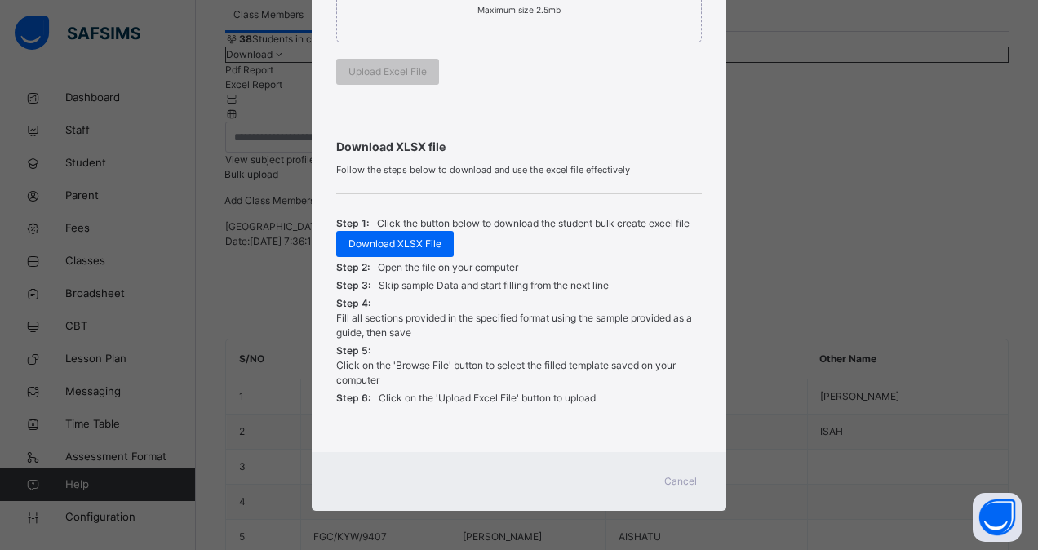
click at [673, 484] on span "Cancel" at bounding box center [680, 481] width 33 height 15
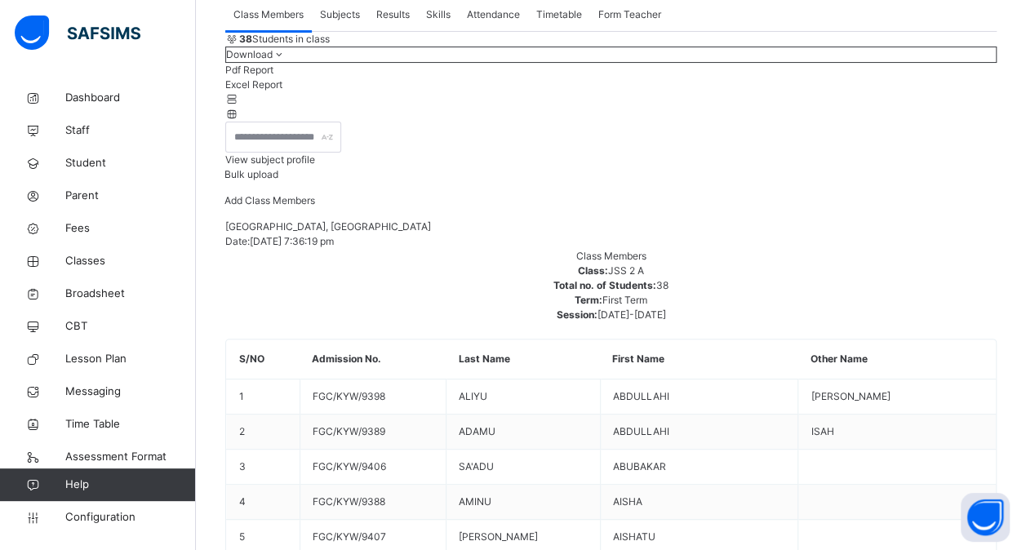
click at [315, 166] on span "View subject profile" at bounding box center [270, 159] width 90 height 12
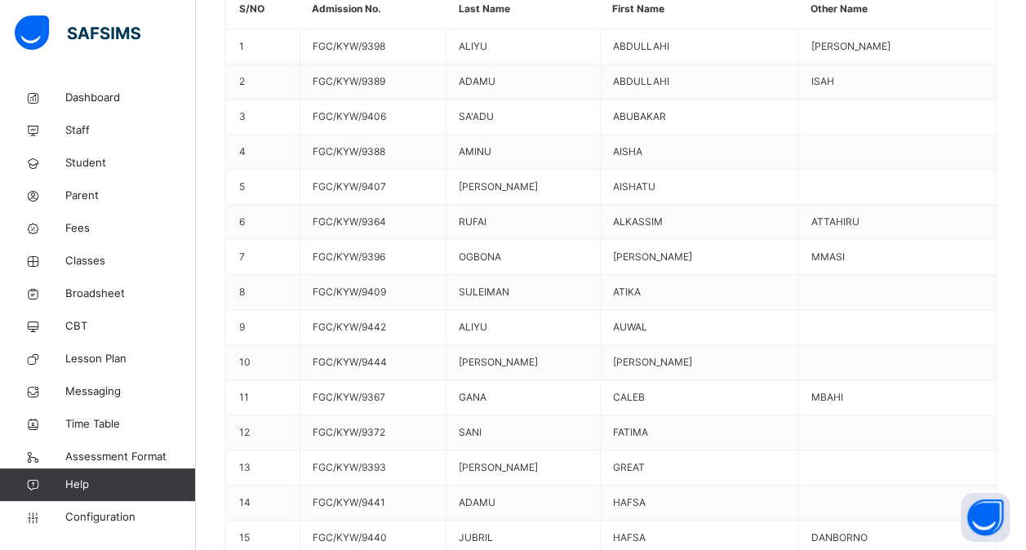
scroll to position [0, 0]
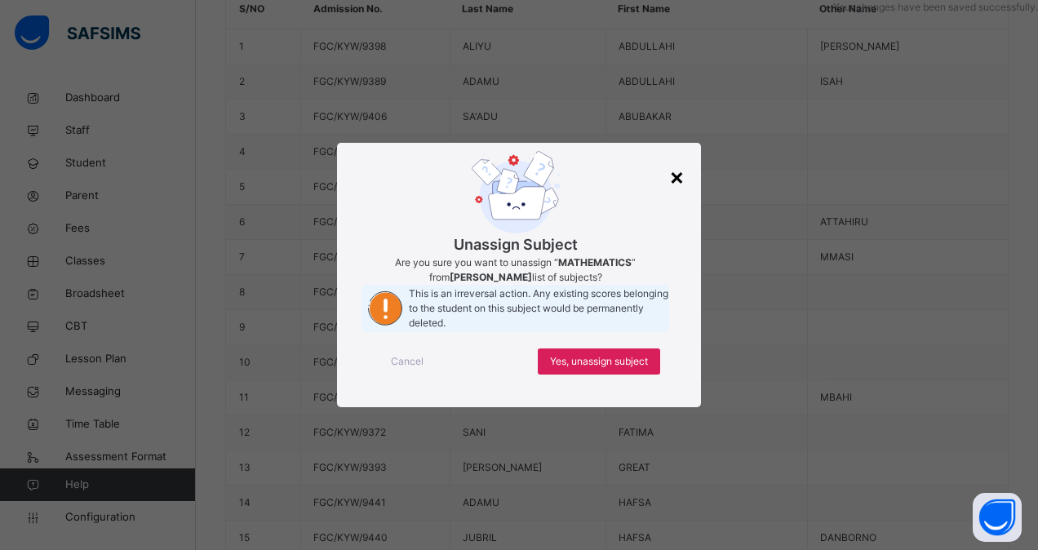
click at [681, 159] on div "×" at bounding box center [677, 176] width 16 height 34
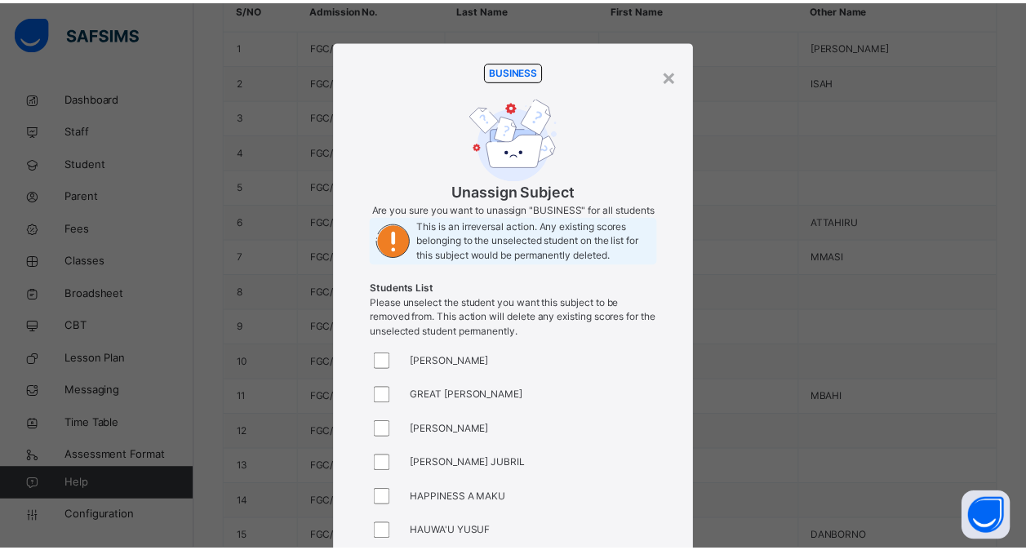
scroll to position [222, 0]
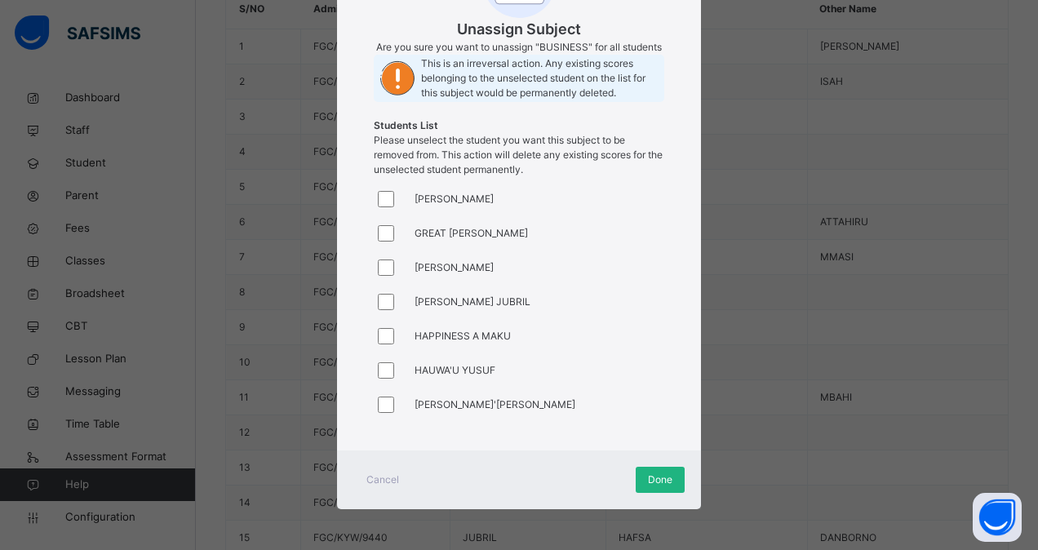
click at [656, 485] on span "Done" at bounding box center [660, 479] width 24 height 15
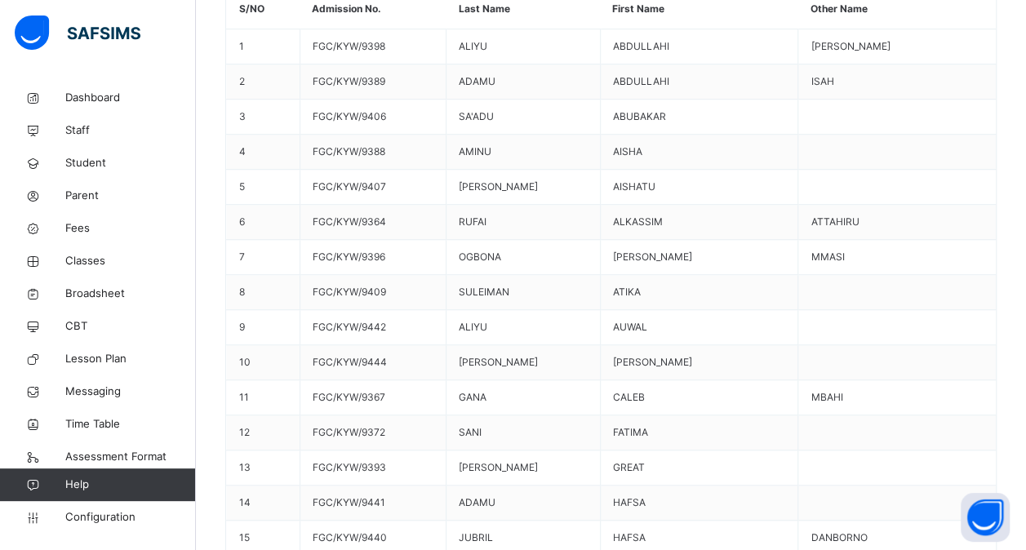
scroll to position [5, 0]
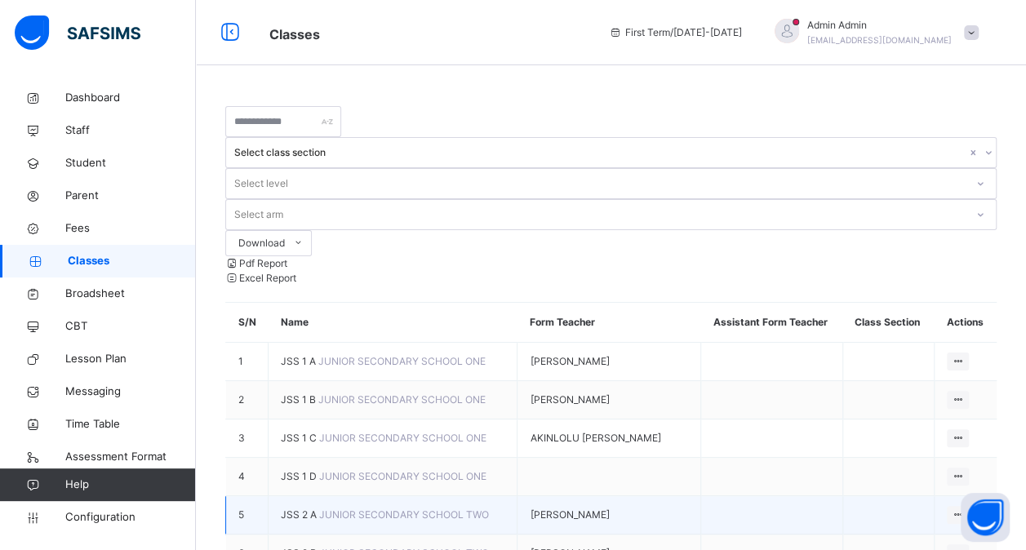
click at [294, 508] on span "JSS 2 A" at bounding box center [300, 514] width 38 height 12
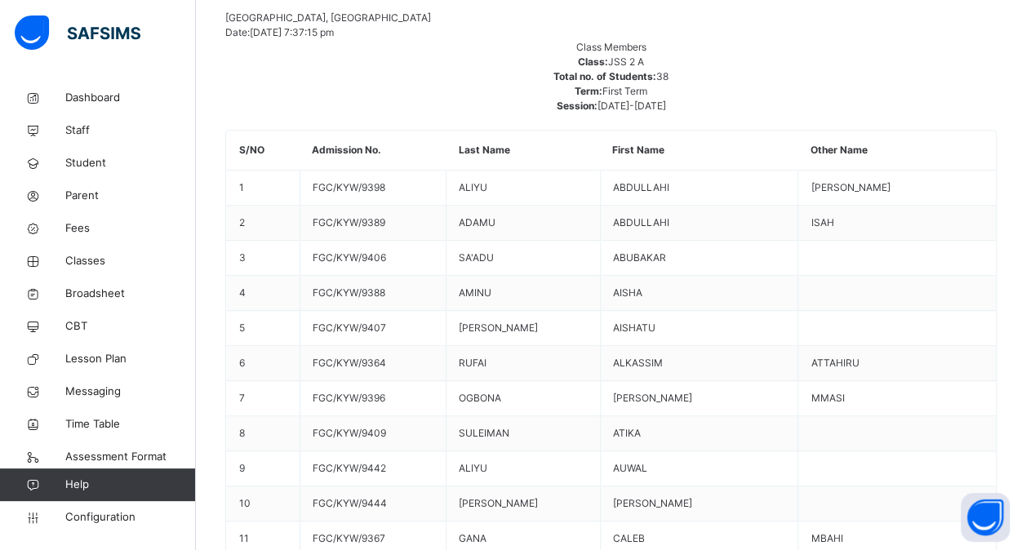
scroll to position [363, 0]
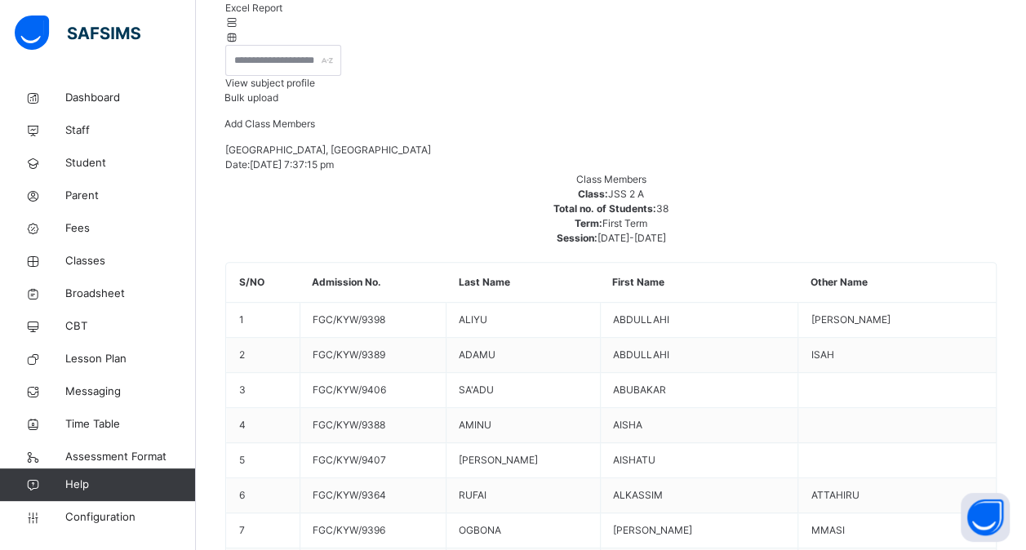
scroll to position [230, 0]
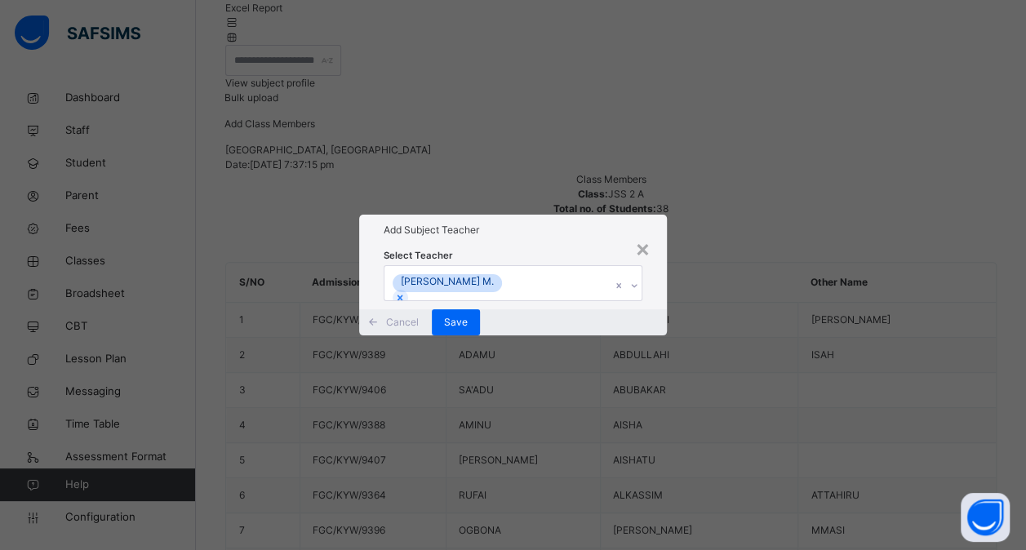
click at [561, 266] on div "LAWAL ABIMBOLA M." at bounding box center [497, 283] width 226 height 34
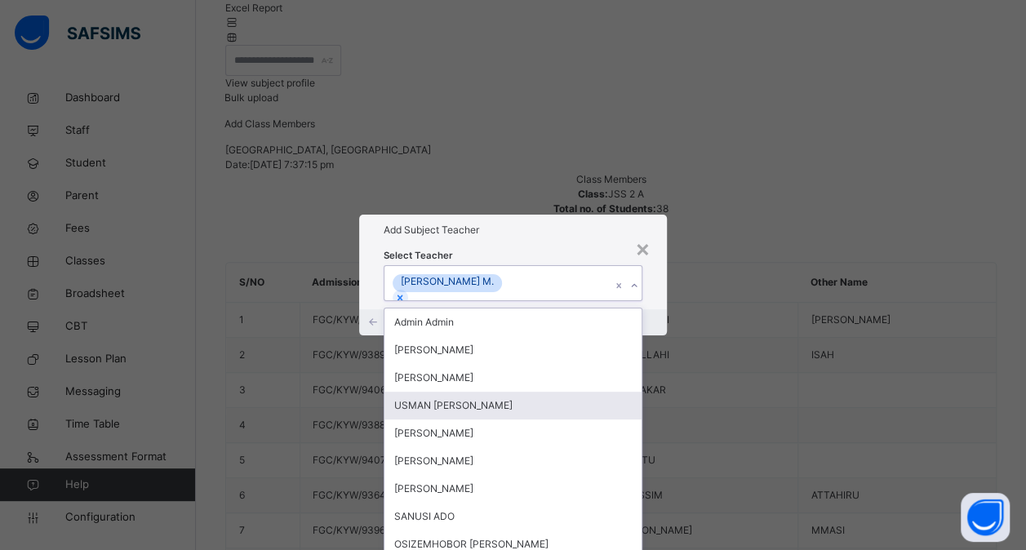
click at [471, 392] on div "USMAN [PERSON_NAME]" at bounding box center [512, 406] width 257 height 28
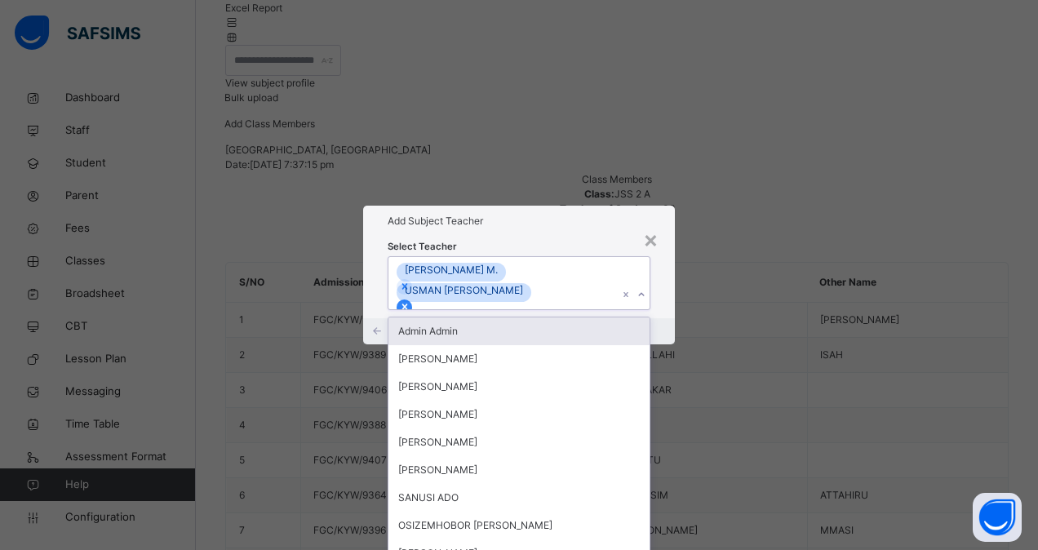
click at [407, 304] on icon at bounding box center [404, 307] width 6 height 6
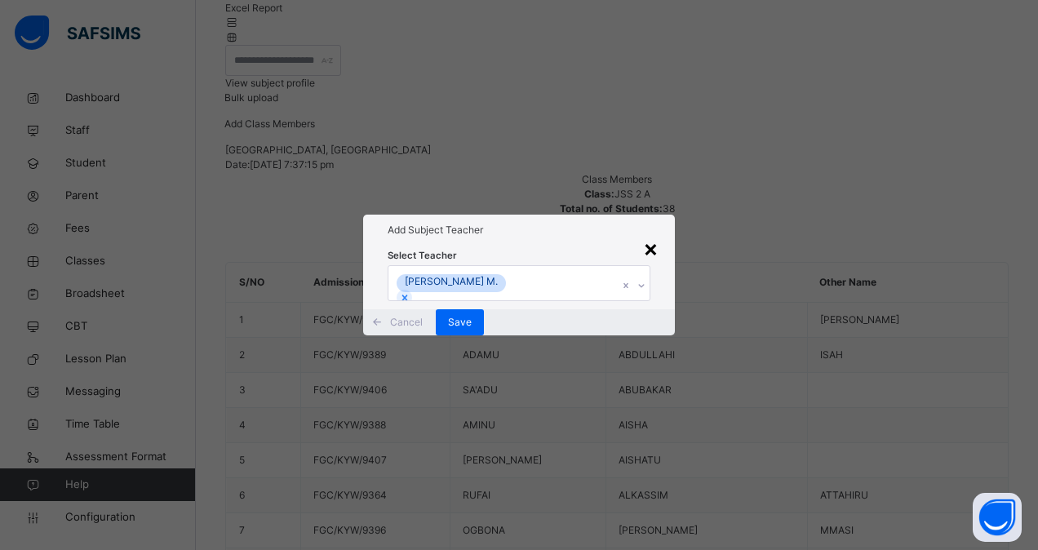
click at [654, 231] on div "×" at bounding box center [651, 248] width 16 height 34
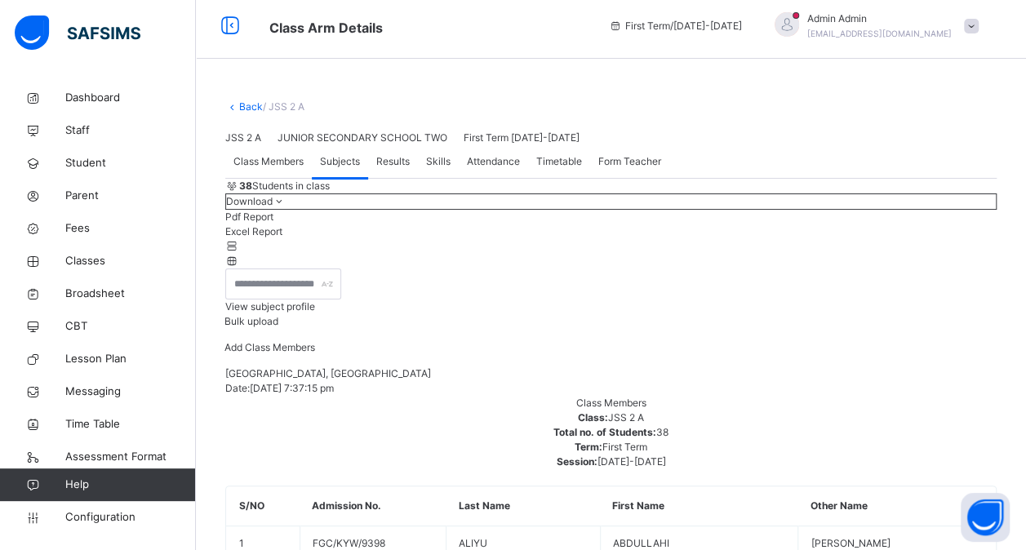
scroll to position [7, 0]
click at [401, 178] on div "Results" at bounding box center [393, 161] width 50 height 33
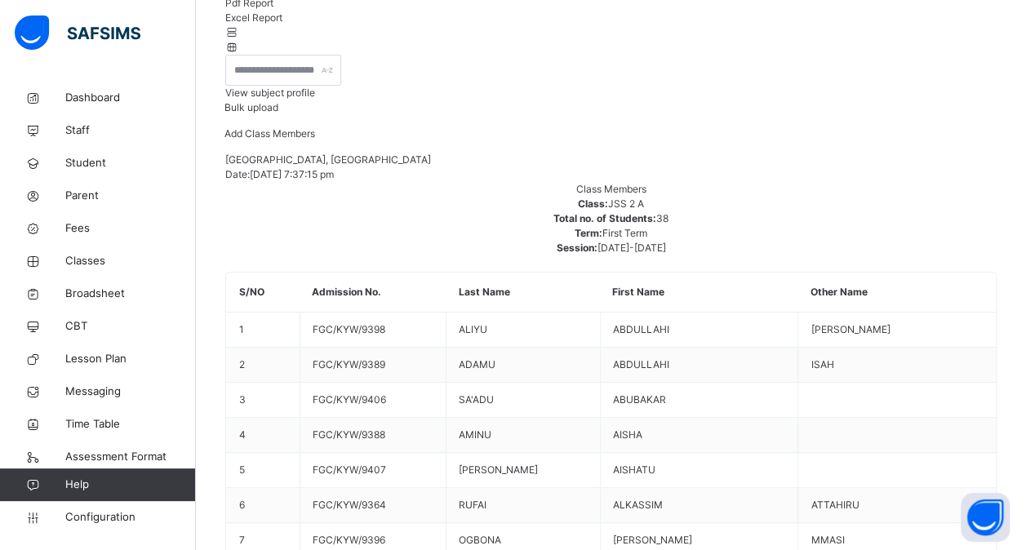
scroll to position [274, 0]
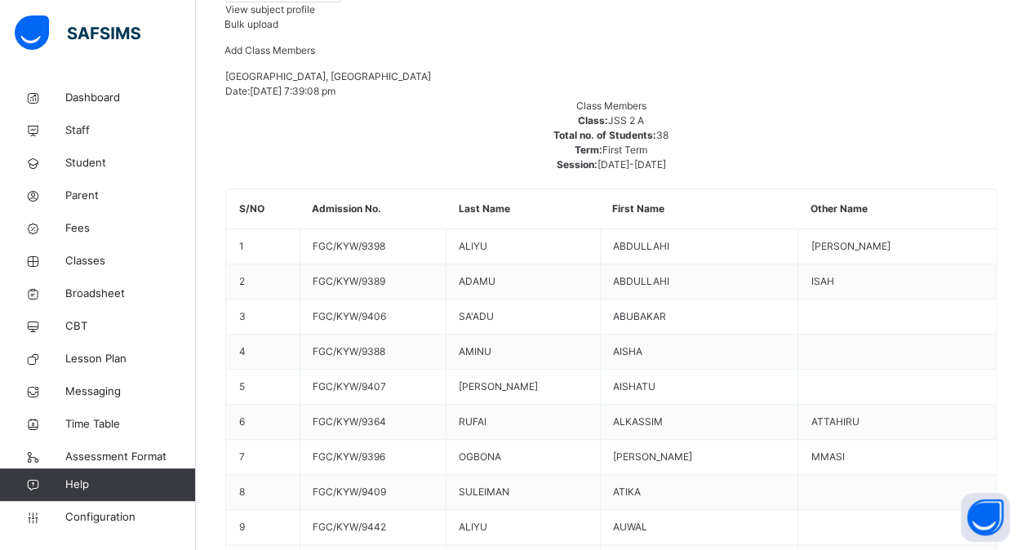
scroll to position [0, 0]
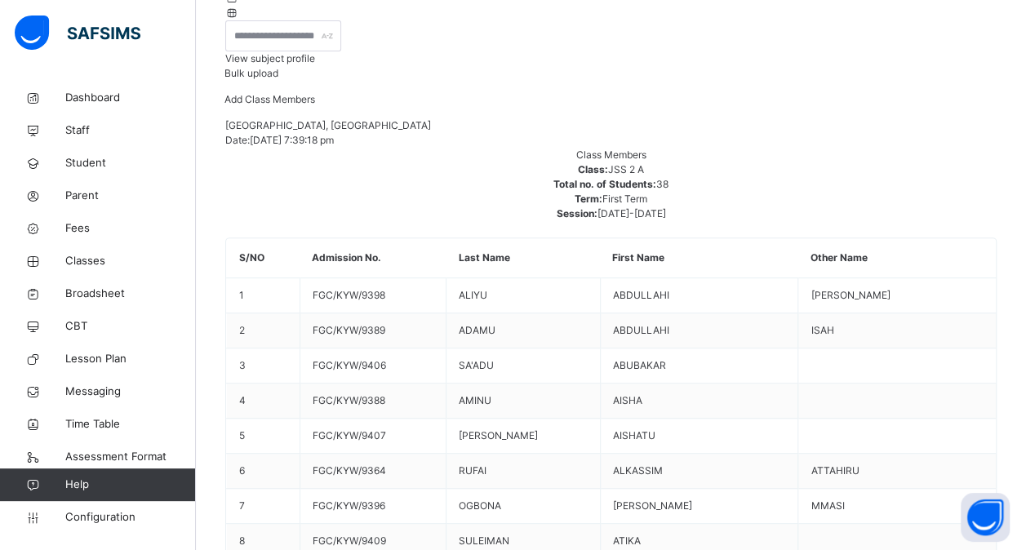
scroll to position [254, 0]
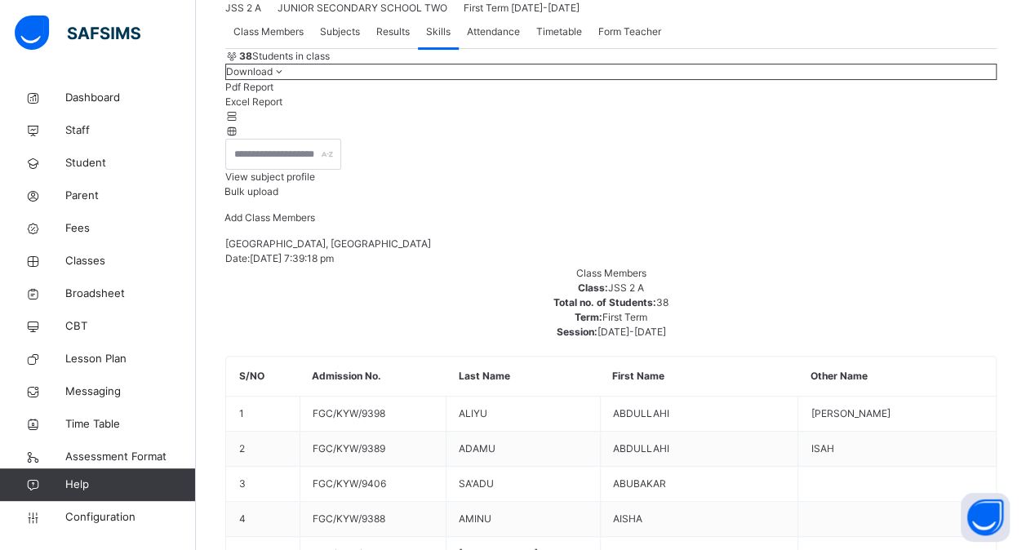
click at [486, 48] on div "Attendance" at bounding box center [493, 32] width 69 height 33
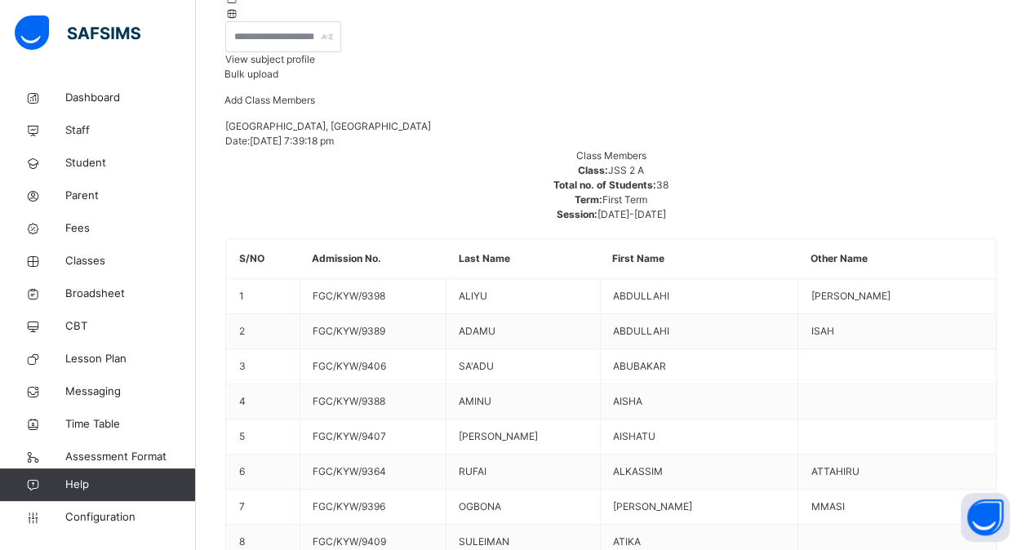
click at [85, 291] on span "Broadsheet" at bounding box center [130, 294] width 131 height 16
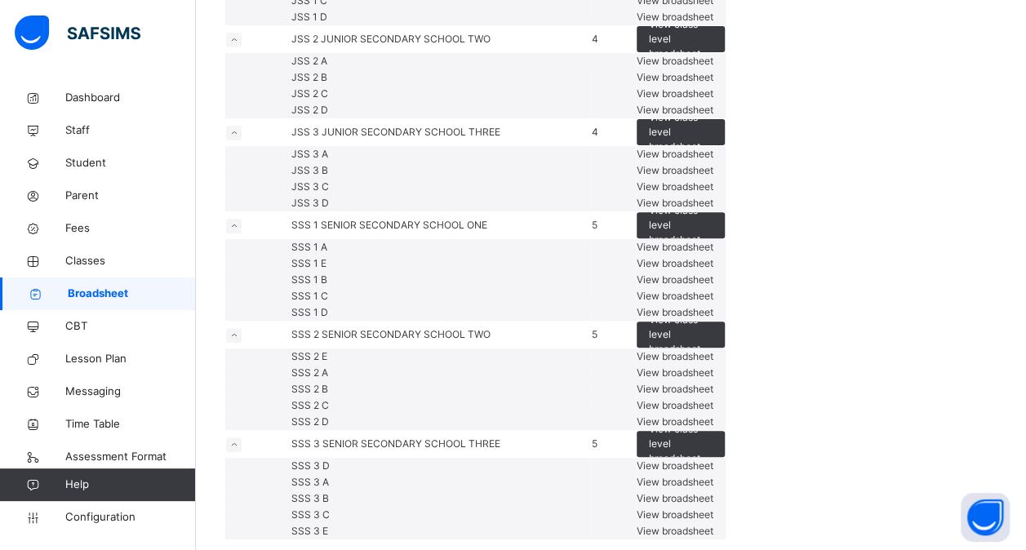
scroll to position [249, 0]
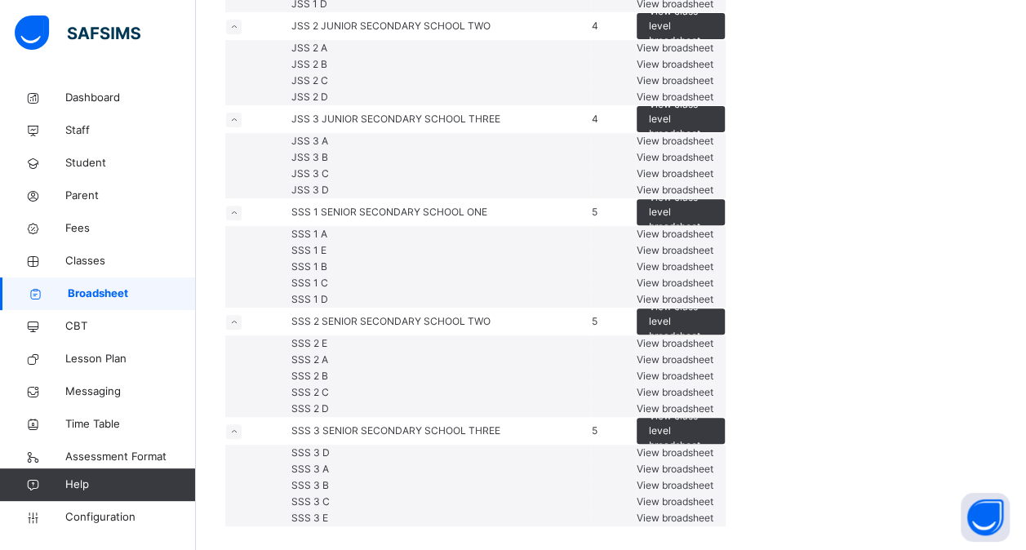
click at [713, 54] on span "View broadsheet" at bounding box center [674, 48] width 77 height 12
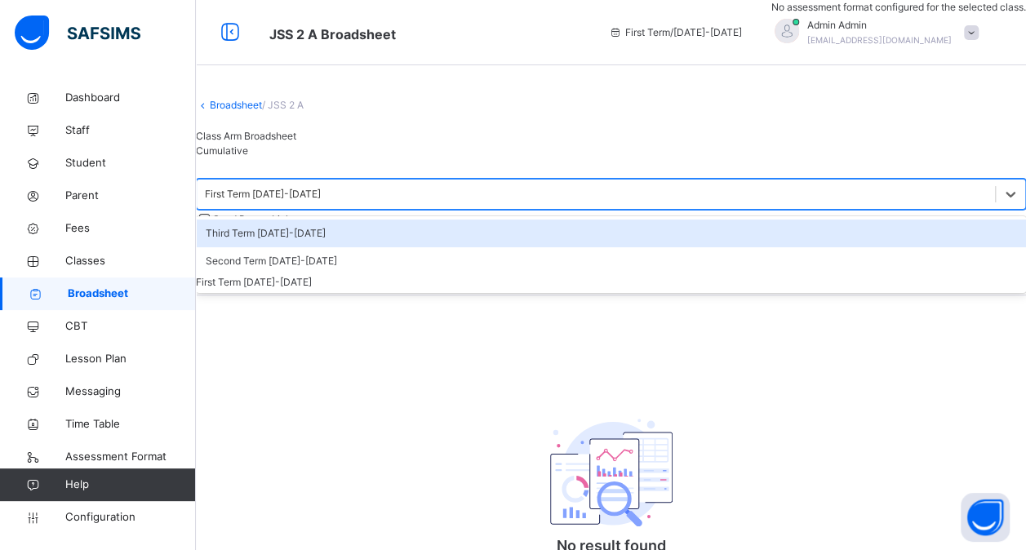
click at [321, 202] on div "First Term 2025-2026" at bounding box center [263, 194] width 116 height 15
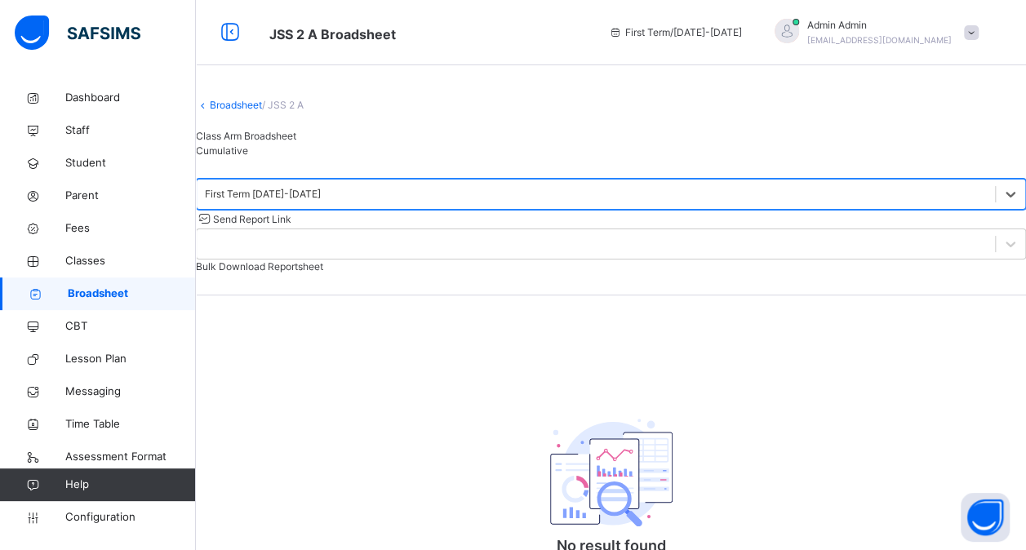
click at [321, 202] on div "First Term 2025-2026" at bounding box center [263, 194] width 116 height 15
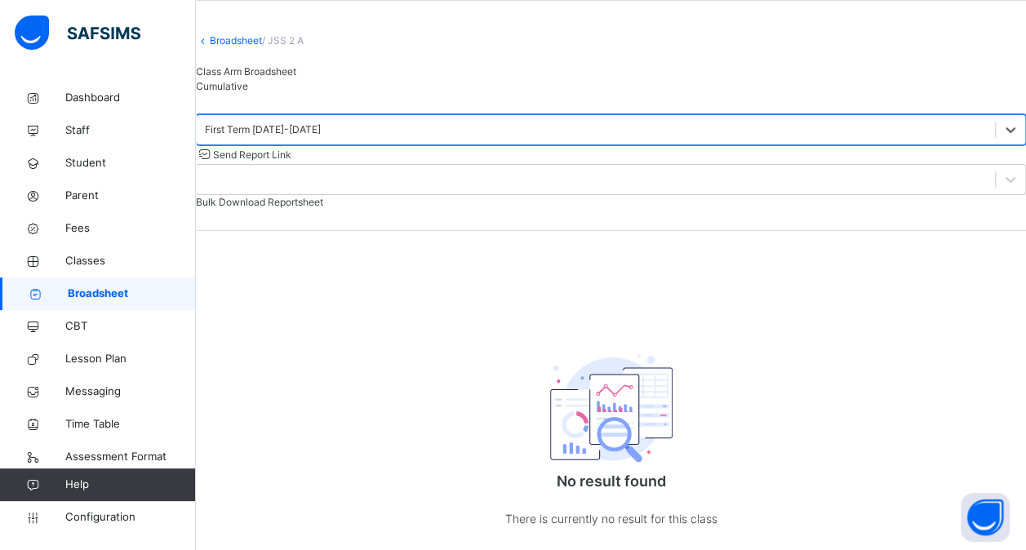
scroll to position [24, 0]
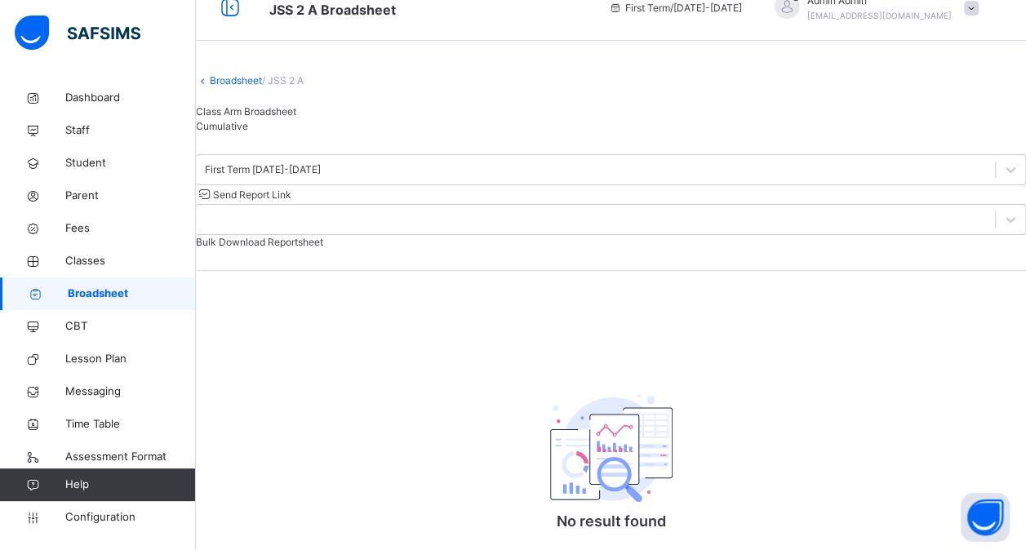
click at [252, 86] on link "Broadsheet" at bounding box center [236, 80] width 52 height 12
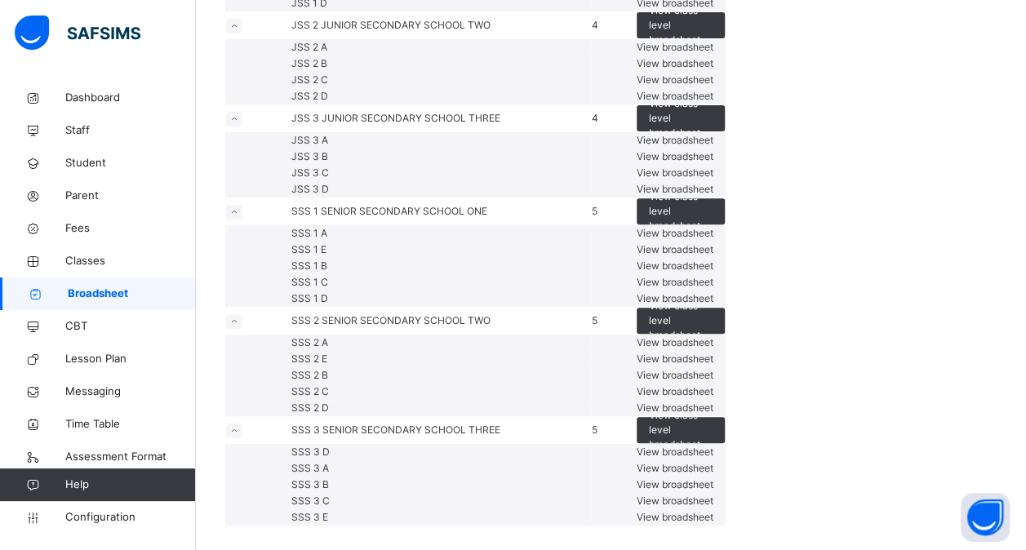
scroll to position [398, 0]
click at [713, 146] on span "View broadsheet" at bounding box center [674, 140] width 77 height 12
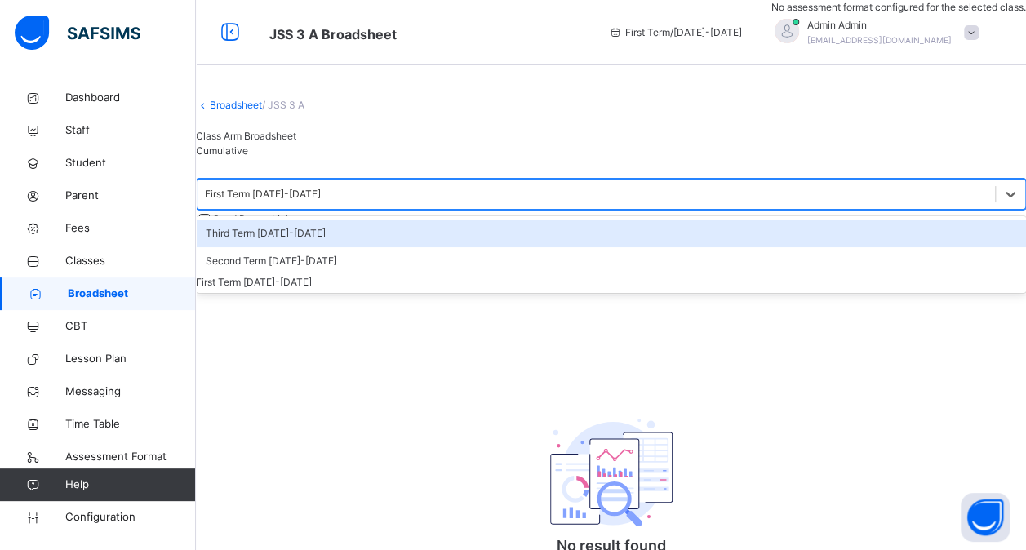
click at [421, 210] on div "First Term 2025-2026" at bounding box center [611, 194] width 830 height 31
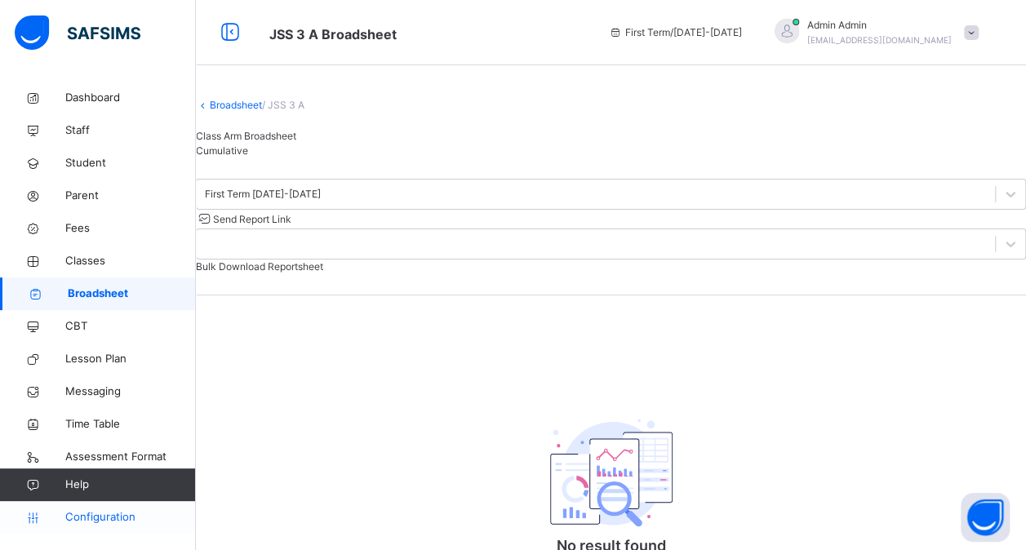
click at [107, 516] on span "Configuration" at bounding box center [130, 517] width 130 height 16
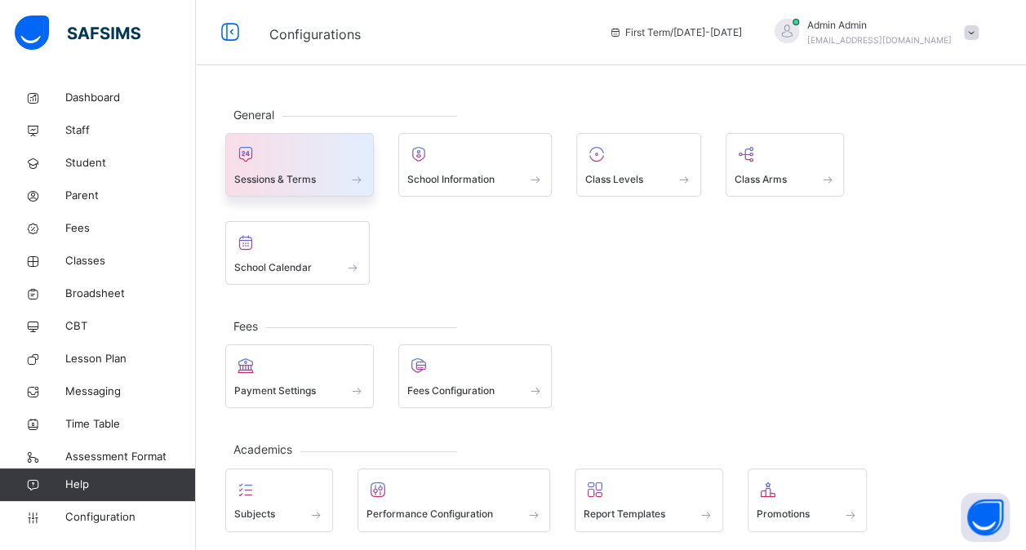
click at [296, 156] on div at bounding box center [299, 154] width 131 height 24
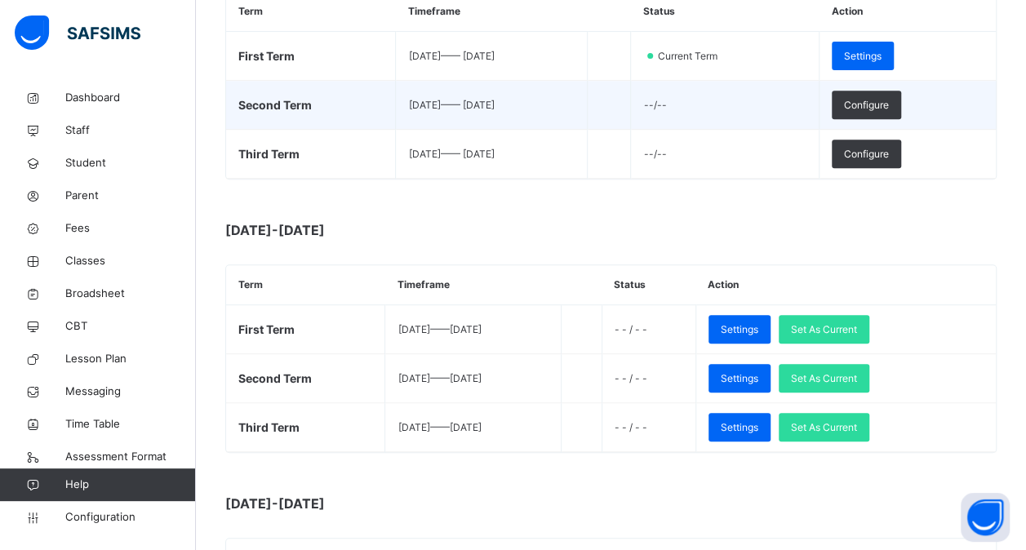
scroll to position [310, 0]
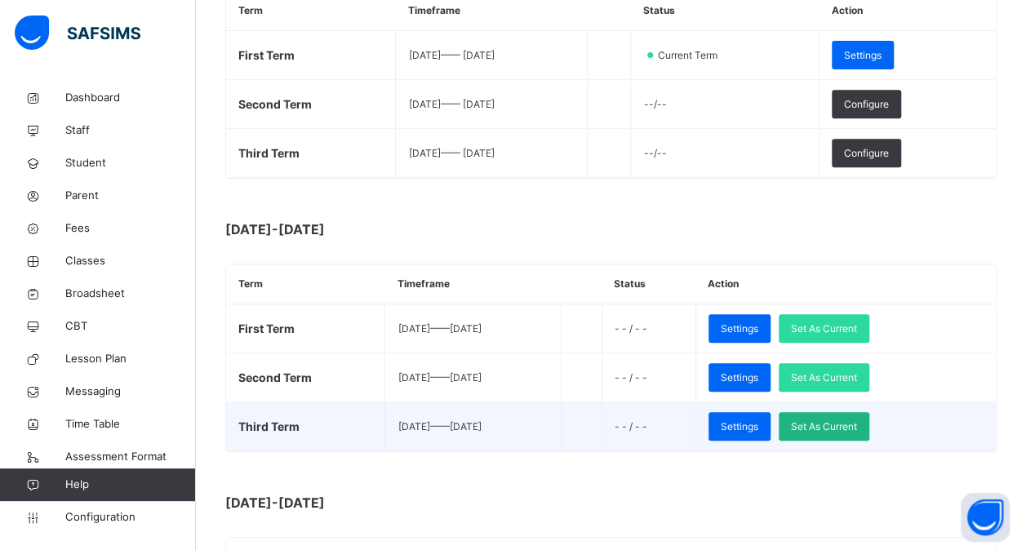
click at [857, 424] on span "Set As Current" at bounding box center [824, 426] width 66 height 15
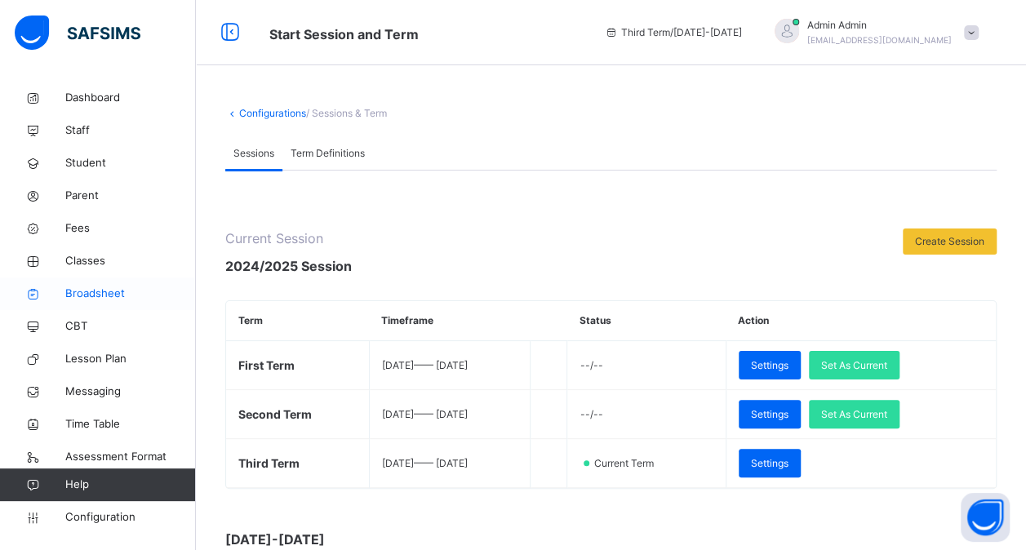
click at [86, 286] on span "Broadsheet" at bounding box center [130, 294] width 131 height 16
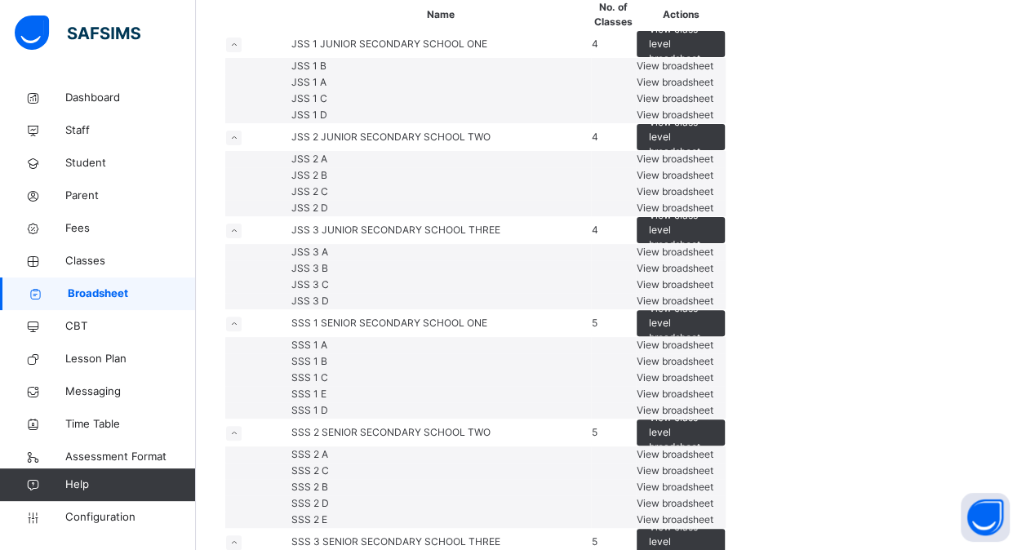
scroll to position [140, 0]
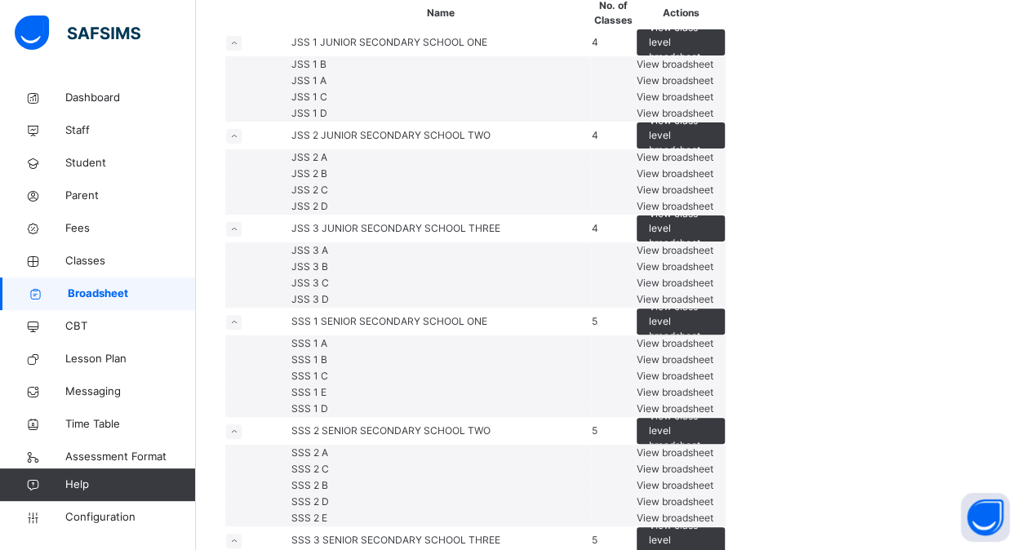
click at [713, 163] on span "View broadsheet" at bounding box center [674, 157] width 77 height 12
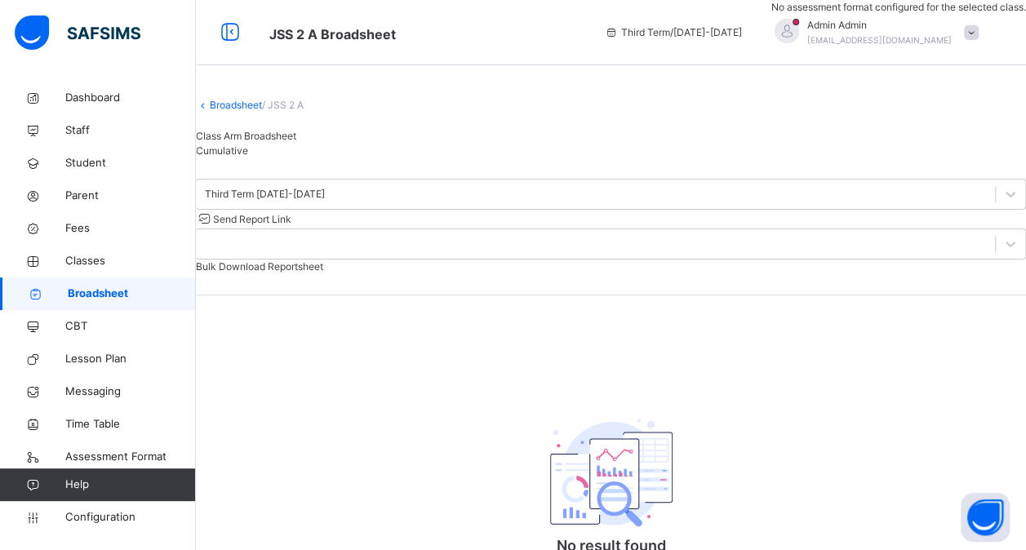
click at [245, 111] on link "Broadsheet" at bounding box center [236, 105] width 52 height 12
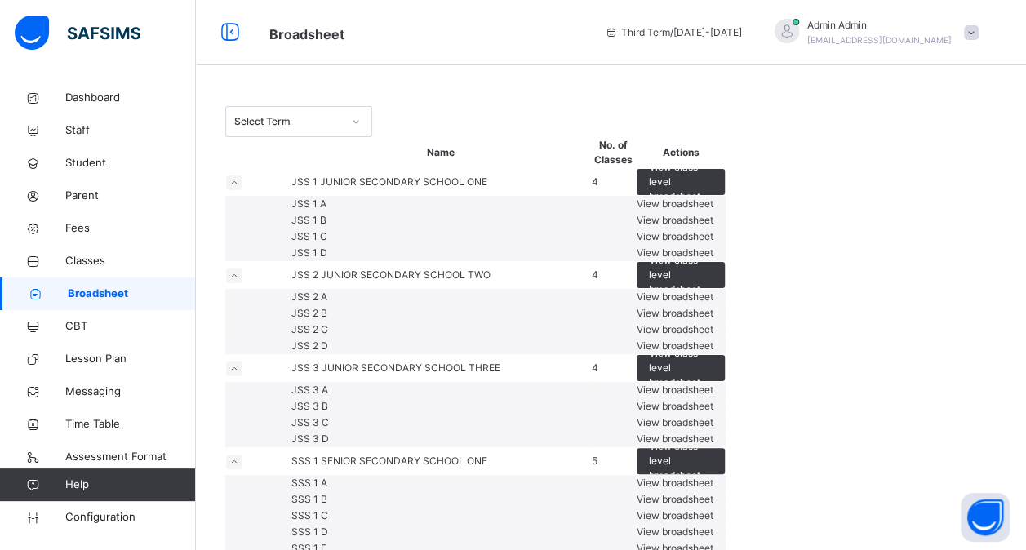
click at [713, 210] on span "View broadsheet" at bounding box center [674, 203] width 77 height 12
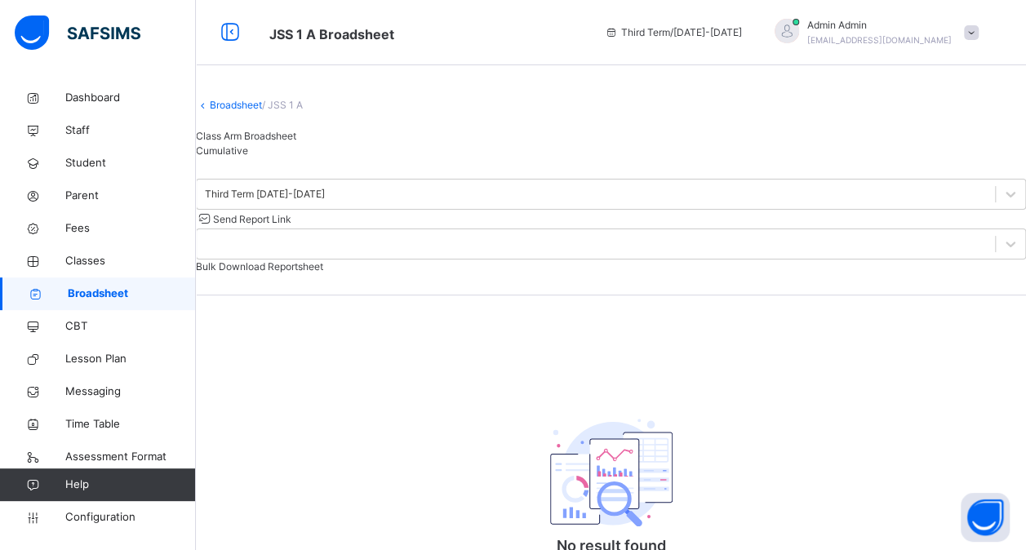
click at [251, 111] on link "Broadsheet" at bounding box center [236, 105] width 52 height 12
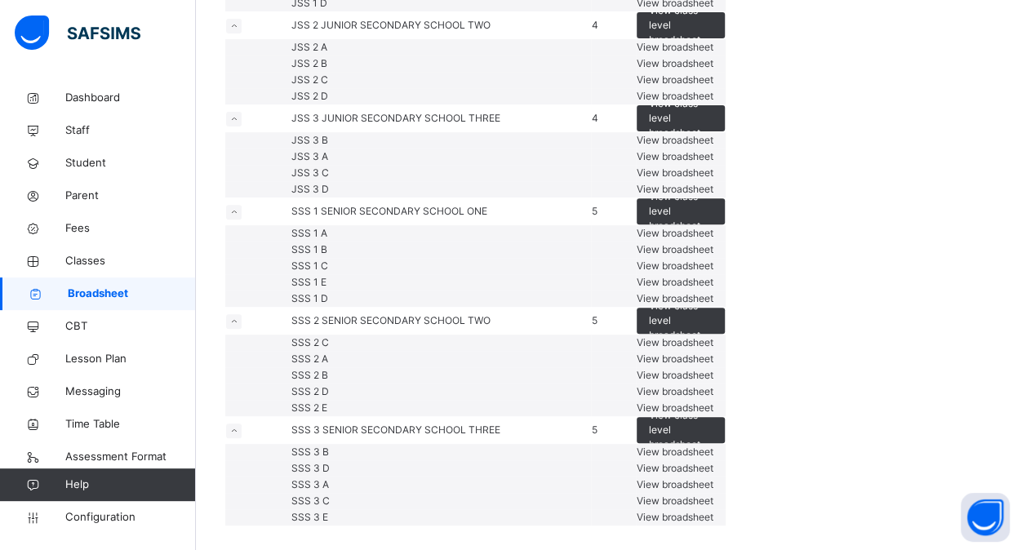
scroll to position [597, 0]
click at [712, 233] on span "View class level broadsheet" at bounding box center [681, 211] width 64 height 44
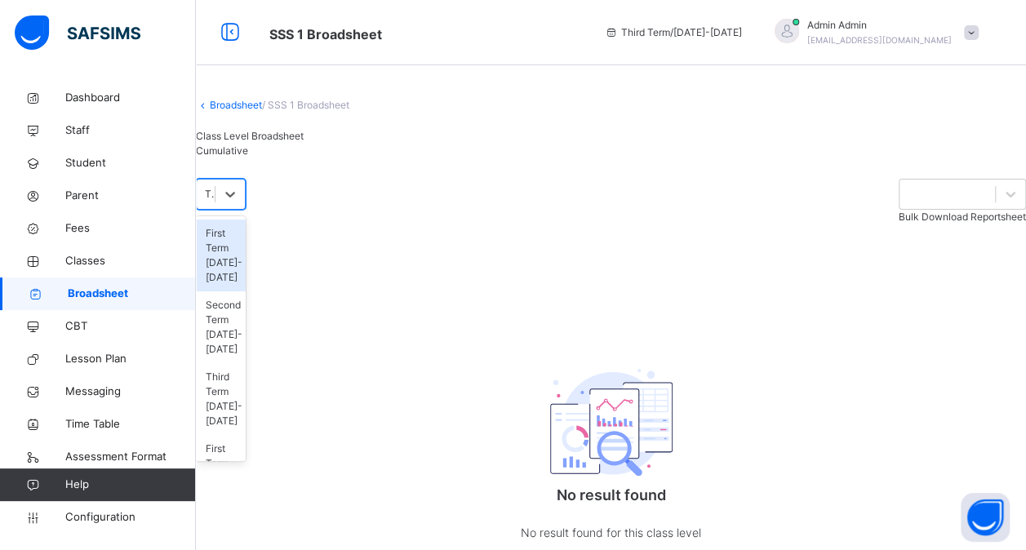
click at [245, 209] on div at bounding box center [230, 194] width 30 height 29
click at [246, 435] on div "First Term 2024-2025" at bounding box center [221, 471] width 50 height 72
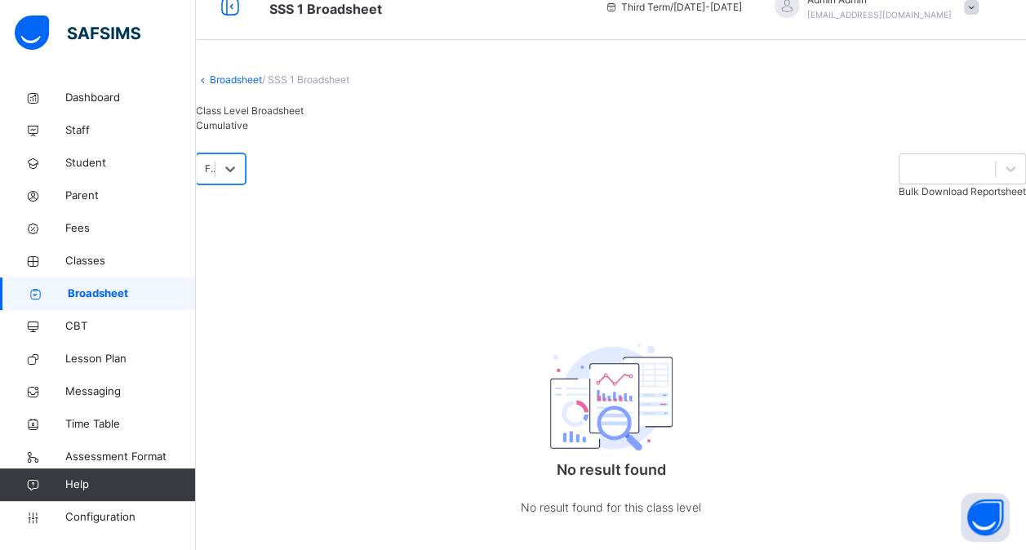
scroll to position [90, 0]
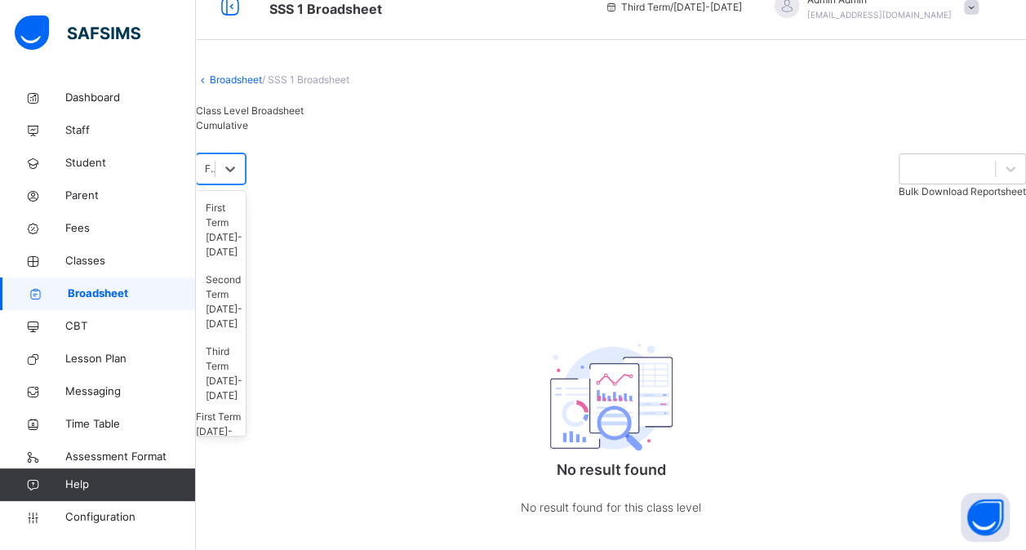
click at [216, 176] on div "First Term 2024-2025" at bounding box center [210, 169] width 11 height 15
click at [246, 454] on div "Second Term 2024-2025" at bounding box center [221, 490] width 50 height 72
click at [216, 166] on div "Second Term 2024-2025" at bounding box center [210, 169] width 11 height 15
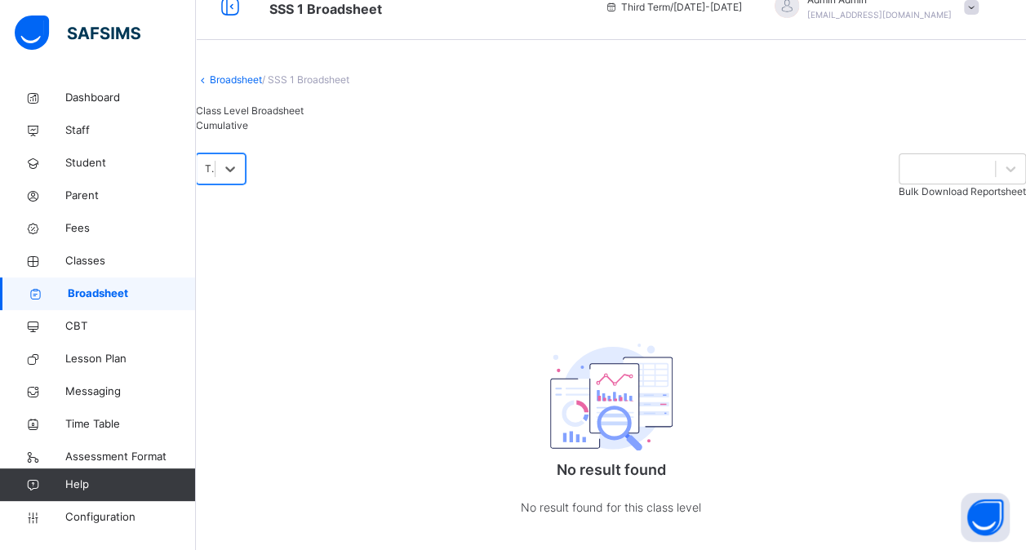
scroll to position [0, 0]
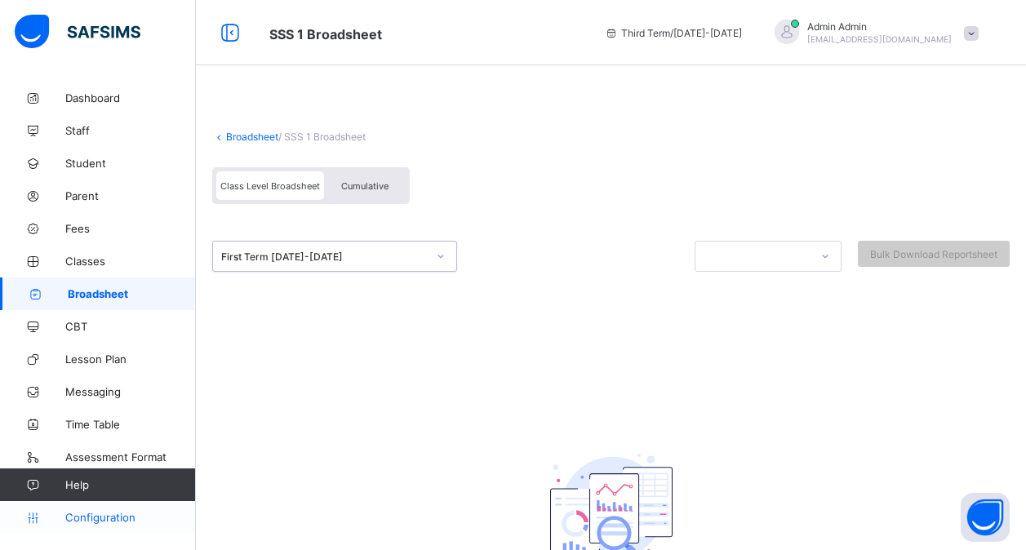
scroll to position [140, 0]
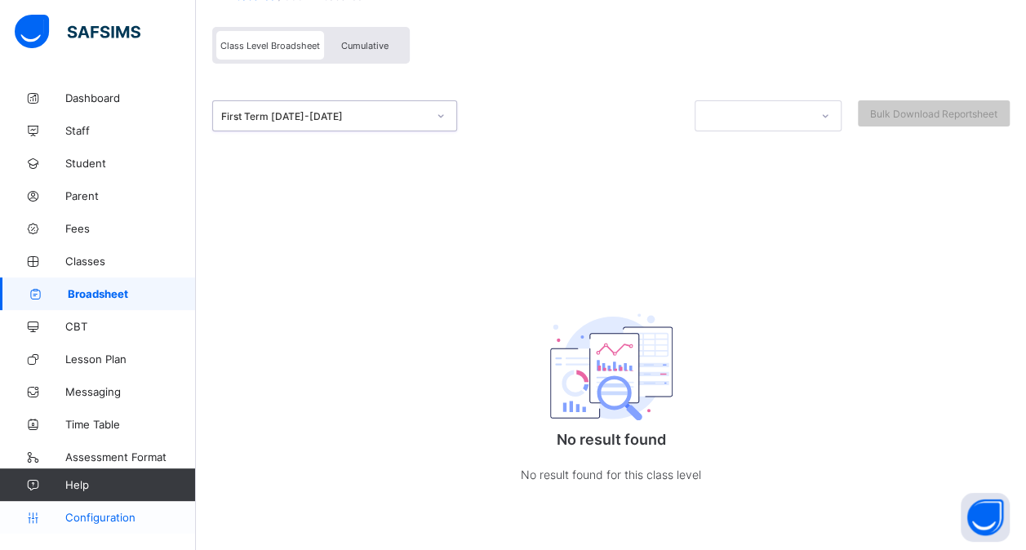
click at [118, 517] on span "Configuration" at bounding box center [130, 517] width 130 height 13
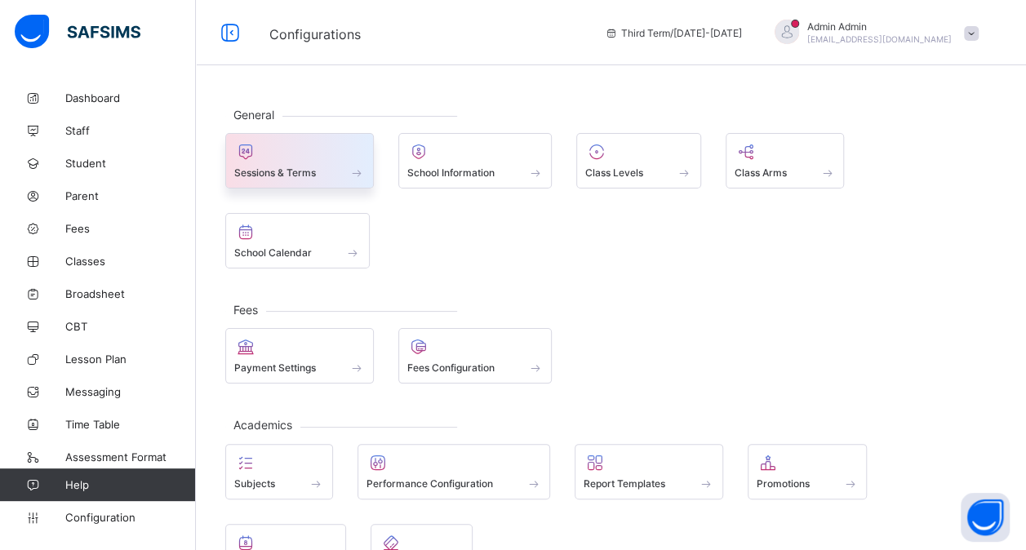
click at [308, 150] on div at bounding box center [299, 152] width 131 height 20
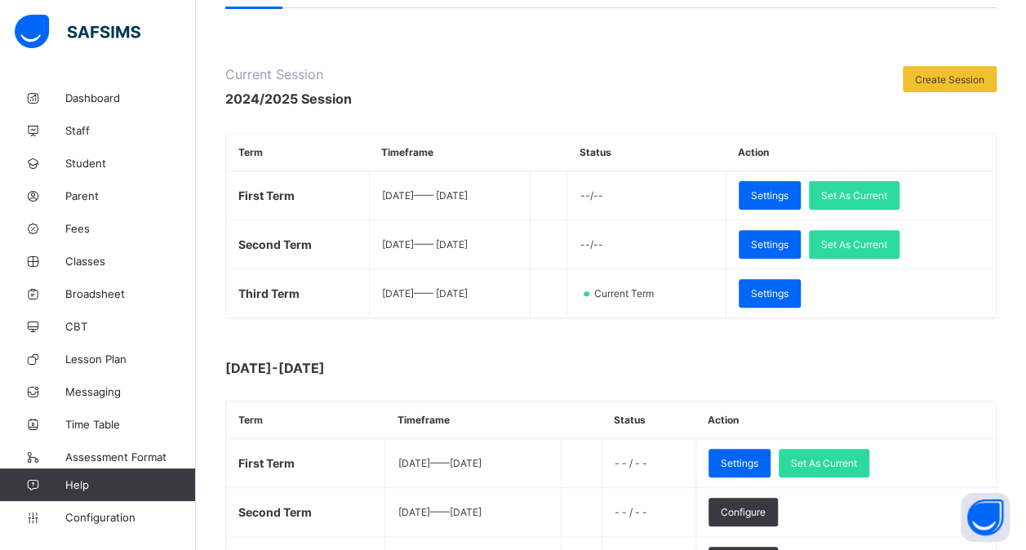
scroll to position [152, 0]
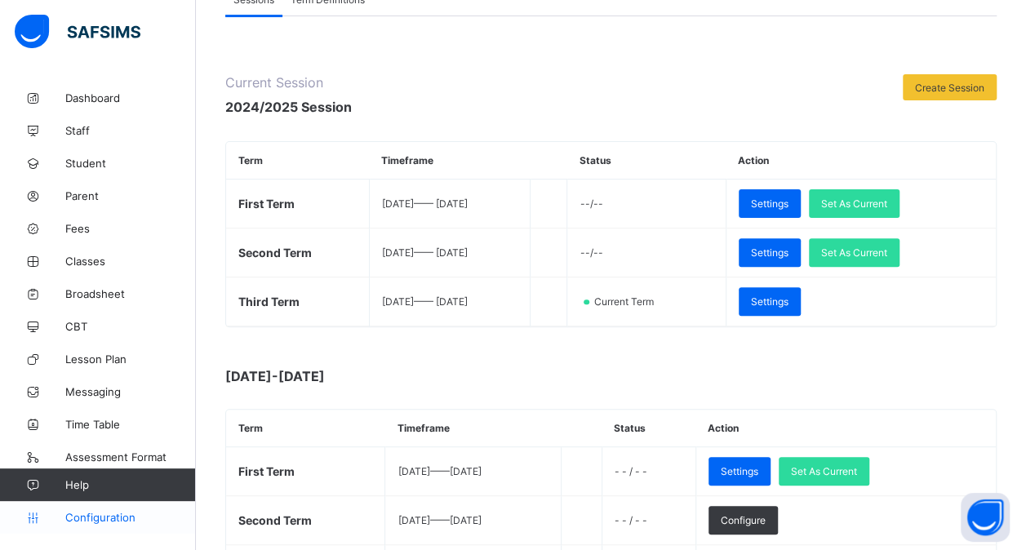
click at [85, 518] on span "Configuration" at bounding box center [130, 517] width 130 height 13
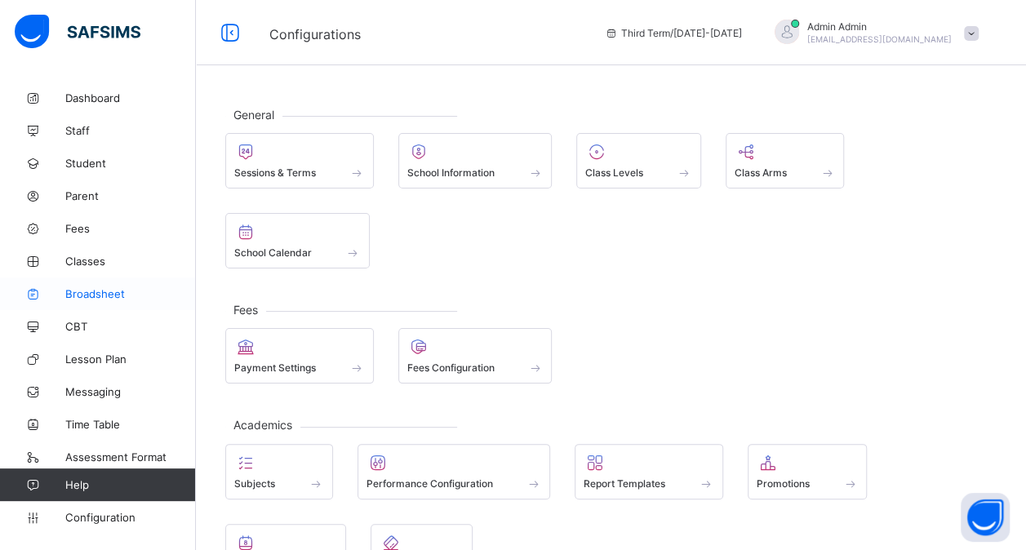
click at [78, 295] on span "Broadsheet" at bounding box center [130, 293] width 131 height 13
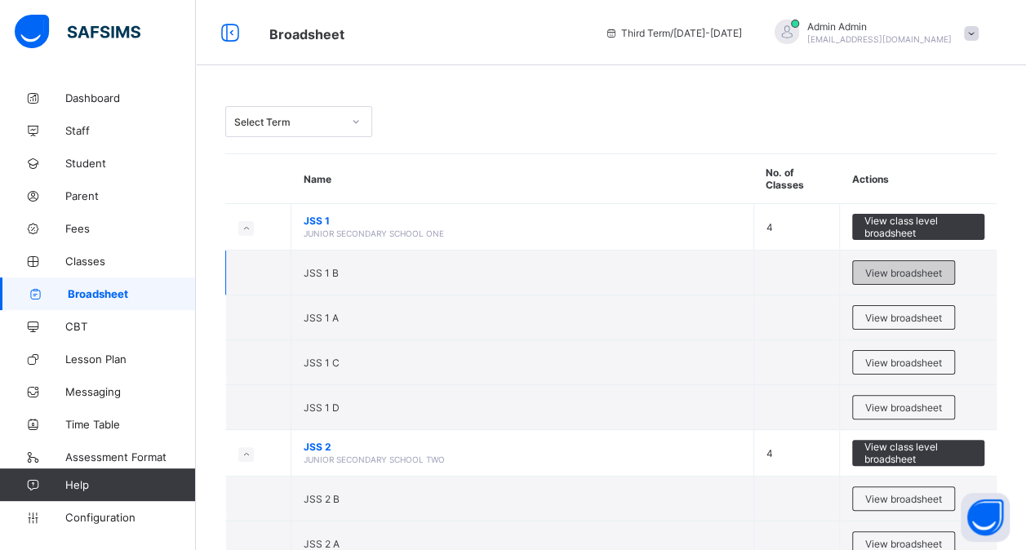
click at [931, 279] on div "View broadsheet" at bounding box center [903, 272] width 103 height 24
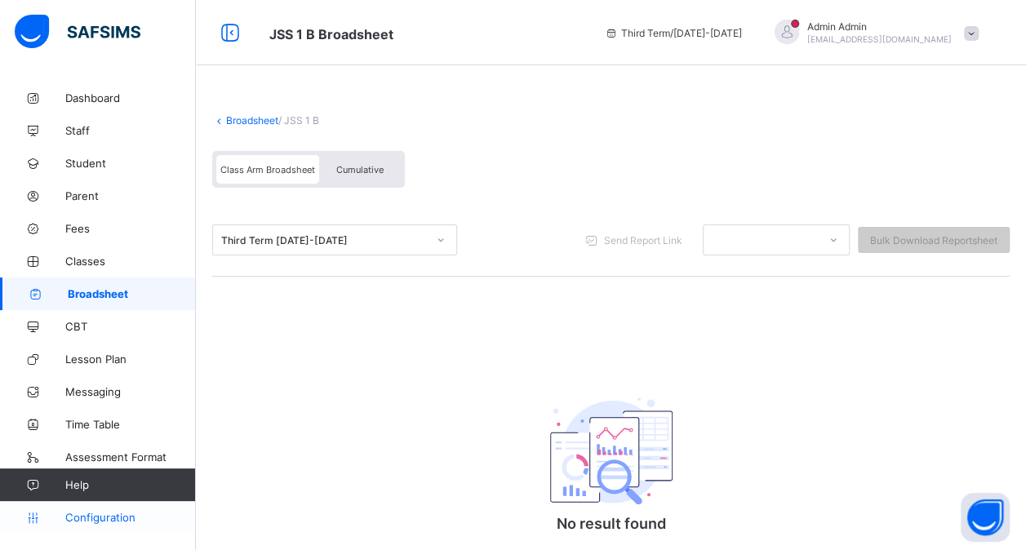
click at [104, 511] on span "Configuration" at bounding box center [130, 517] width 130 height 13
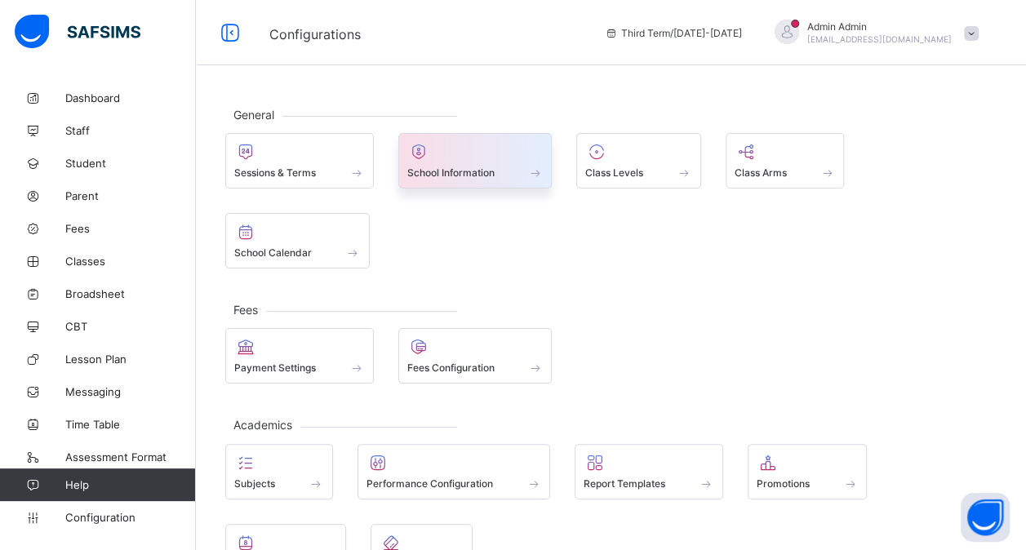
click at [504, 164] on span at bounding box center [475, 164] width 136 height 4
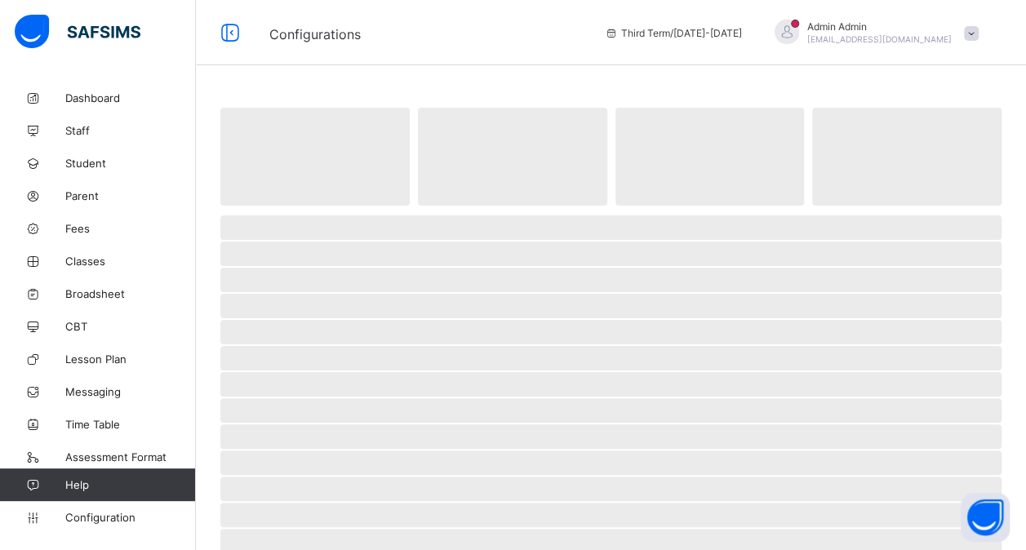
select select "**"
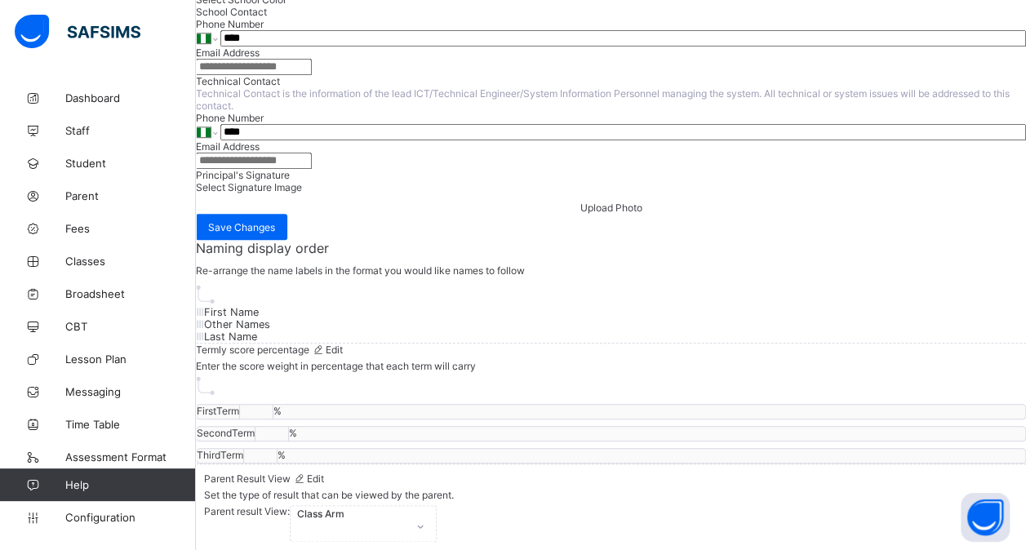
scroll to position [1403, 0]
click at [580, 214] on span "Upload Photo" at bounding box center [611, 208] width 62 height 12
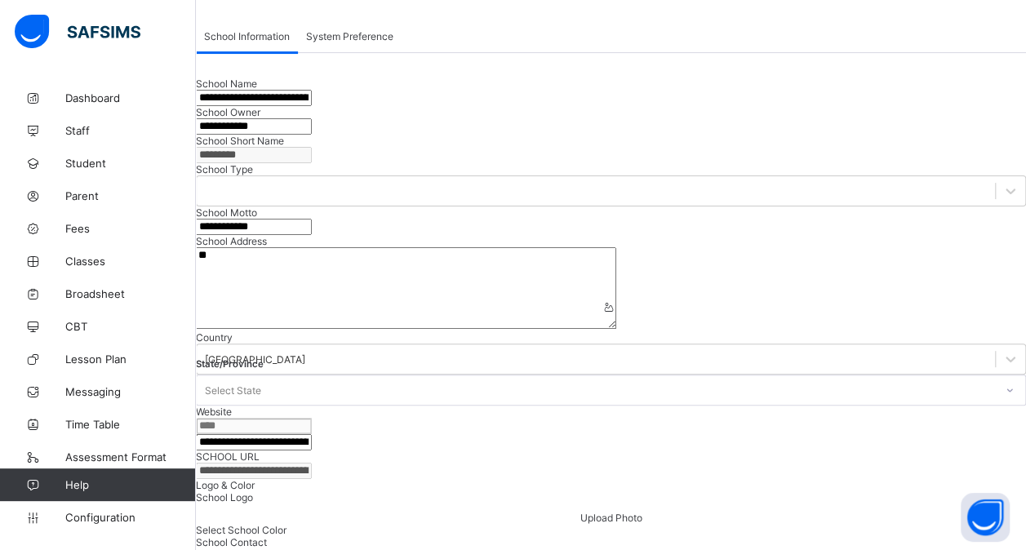
scroll to position [0, 0]
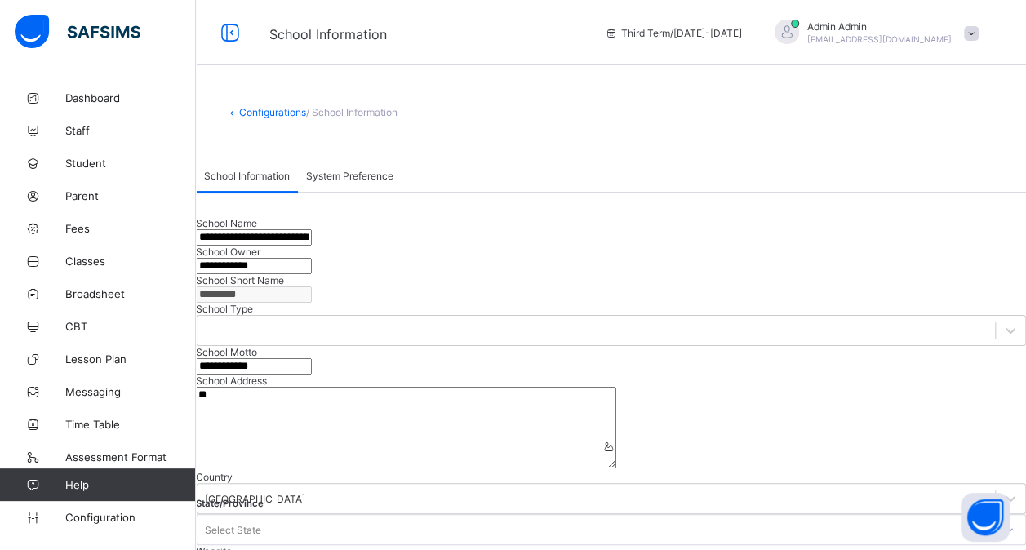
click at [364, 175] on span "System Preference" at bounding box center [349, 176] width 87 height 12
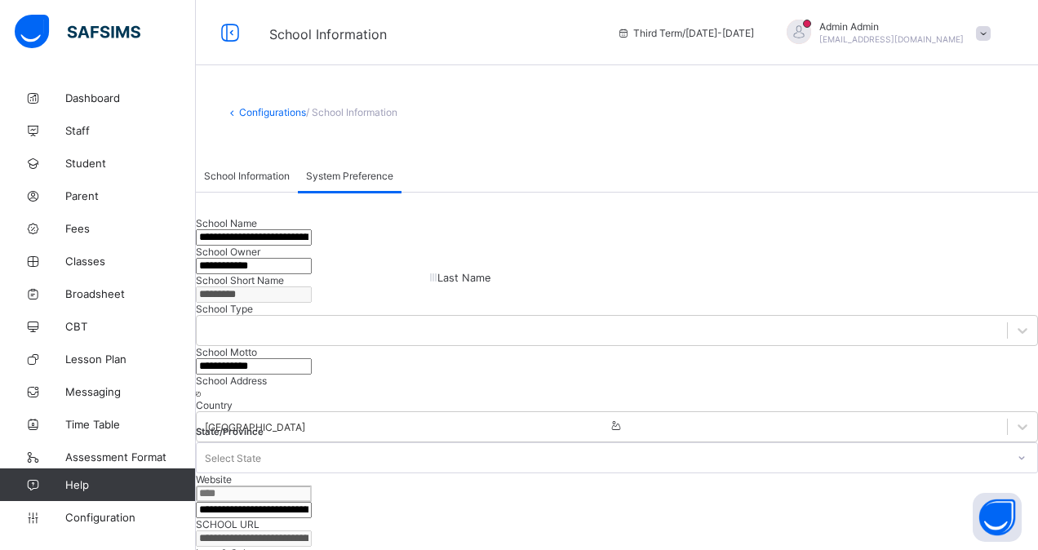
drag, startPoint x: 463, startPoint y: 273, endPoint x: 456, endPoint y: 281, distance: 10.4
drag, startPoint x: 305, startPoint y: 277, endPoint x: 489, endPoint y: 276, distance: 183.6
click at [264, 114] on link "Configurations" at bounding box center [272, 112] width 67 height 12
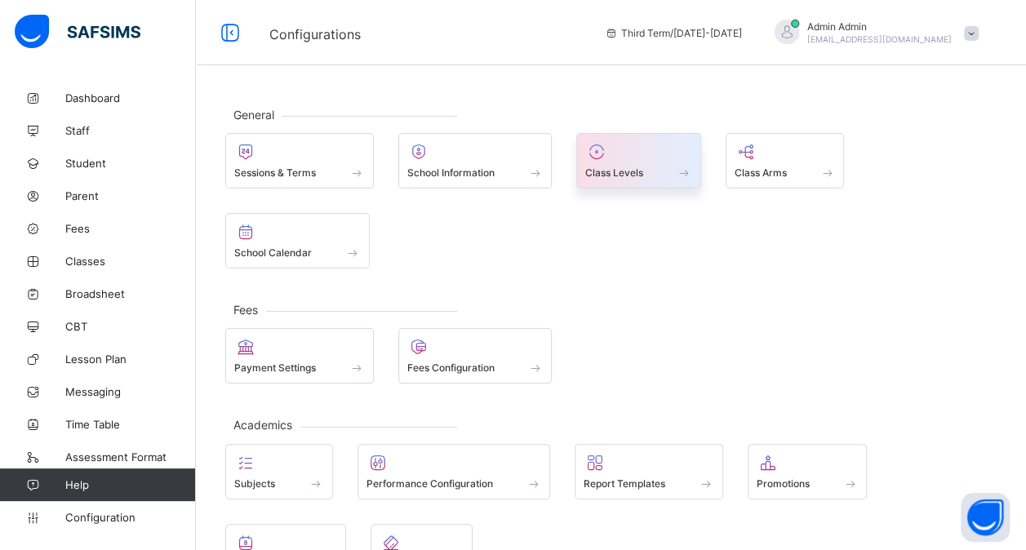
click at [647, 152] on div at bounding box center [638, 152] width 107 height 20
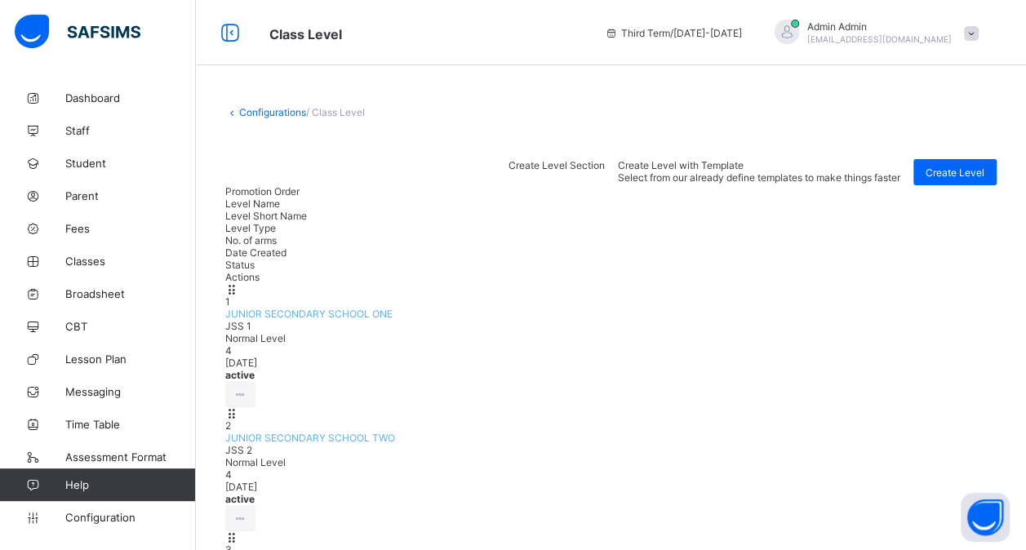
click at [266, 108] on link "Configurations" at bounding box center [272, 112] width 67 height 12
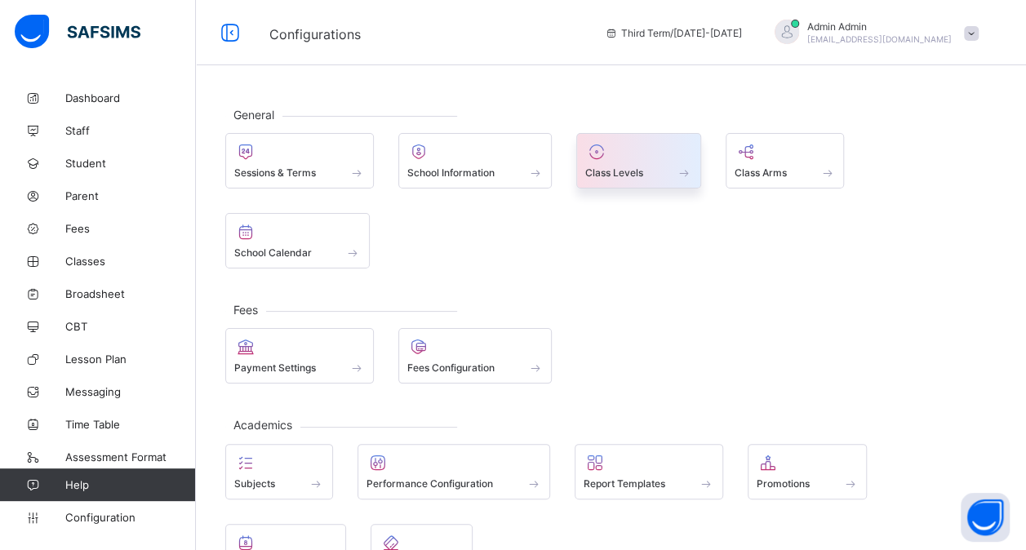
click at [665, 155] on div at bounding box center [638, 152] width 107 height 20
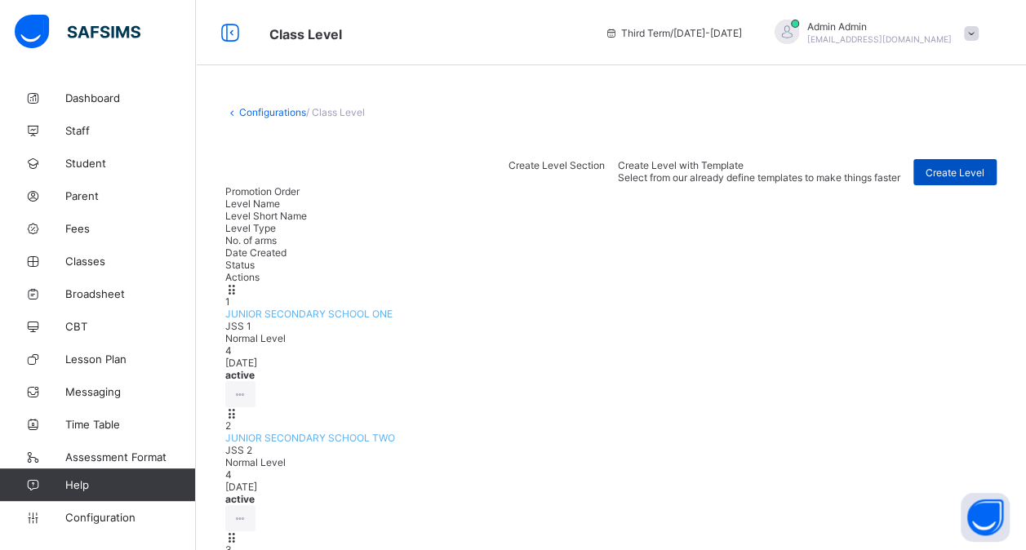
click at [963, 170] on span "Create Level" at bounding box center [954, 172] width 59 height 12
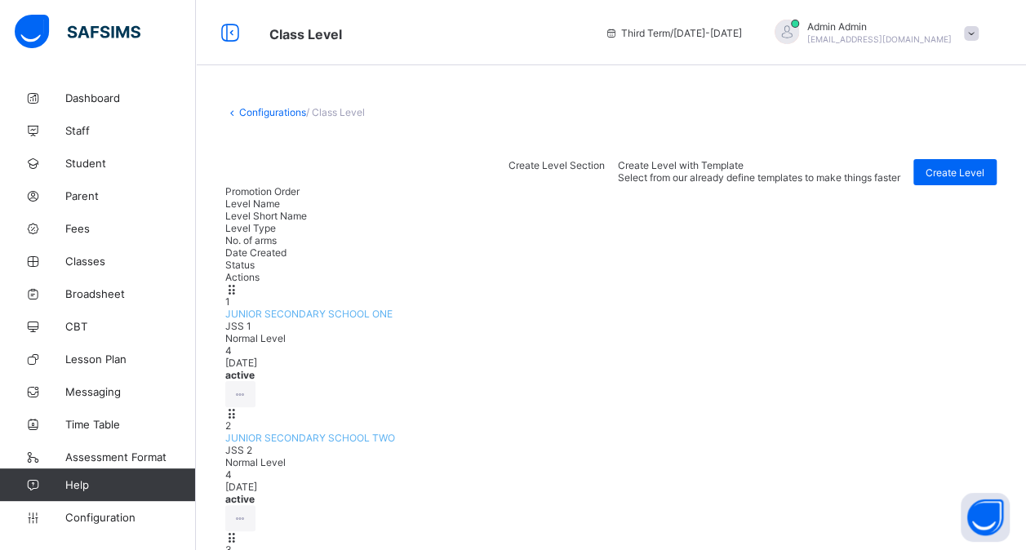
click at [274, 108] on link "Configurations" at bounding box center [272, 112] width 67 height 12
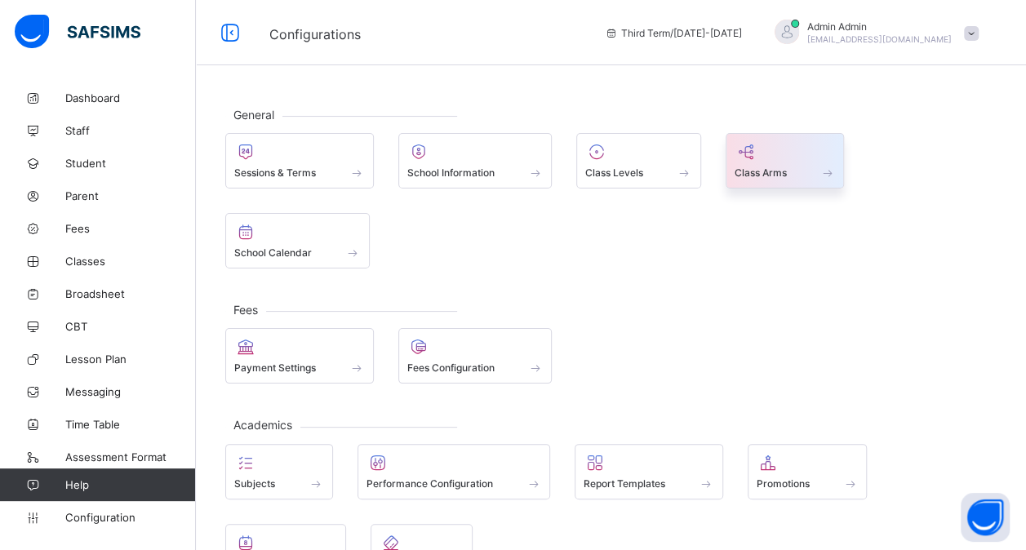
click at [788, 169] on div "Class Arms" at bounding box center [784, 173] width 101 height 14
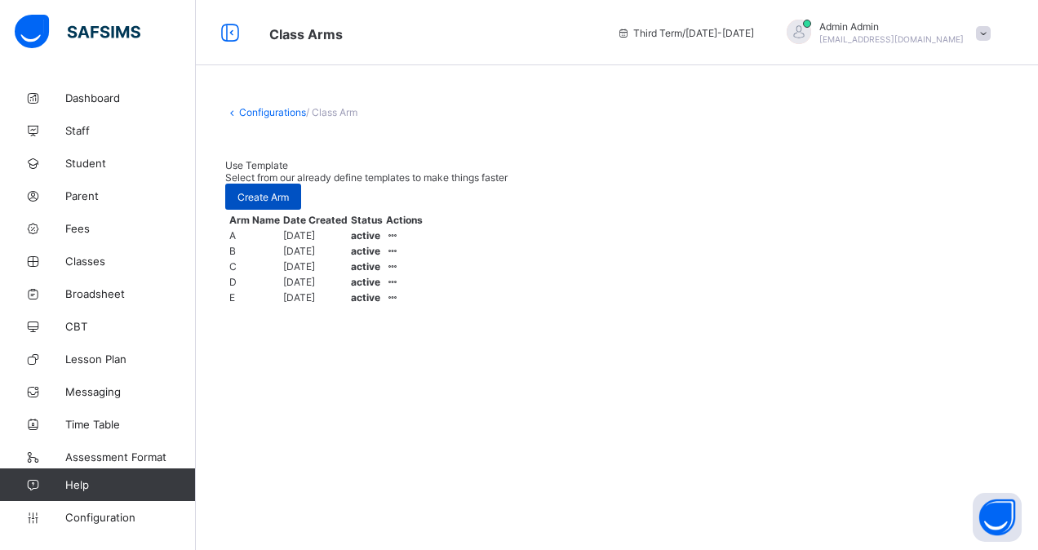
click at [289, 191] on span "Create Arm" at bounding box center [262, 197] width 51 height 12
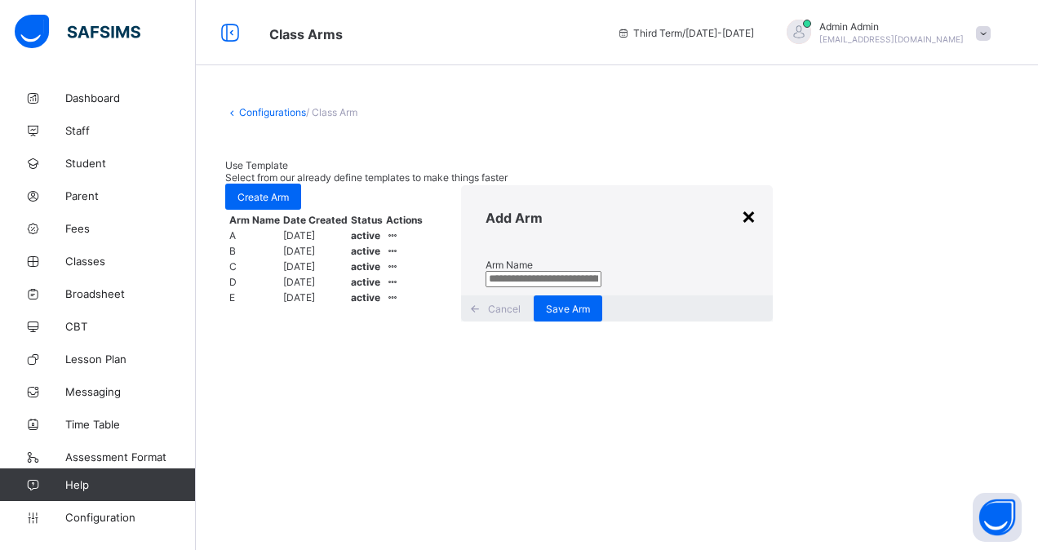
click at [741, 204] on div "×" at bounding box center [749, 216] width 16 height 28
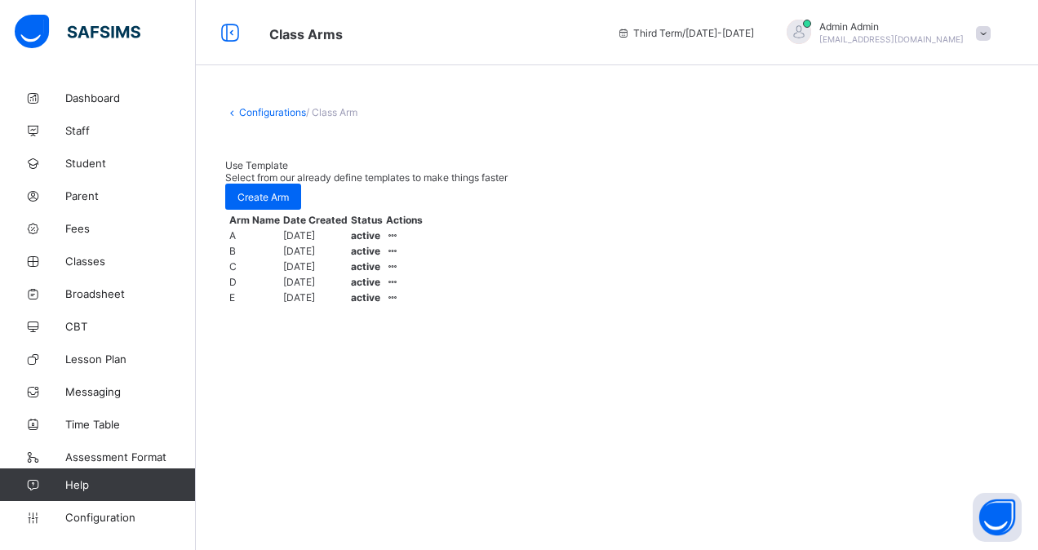
click at [273, 109] on link "Configurations" at bounding box center [272, 112] width 67 height 12
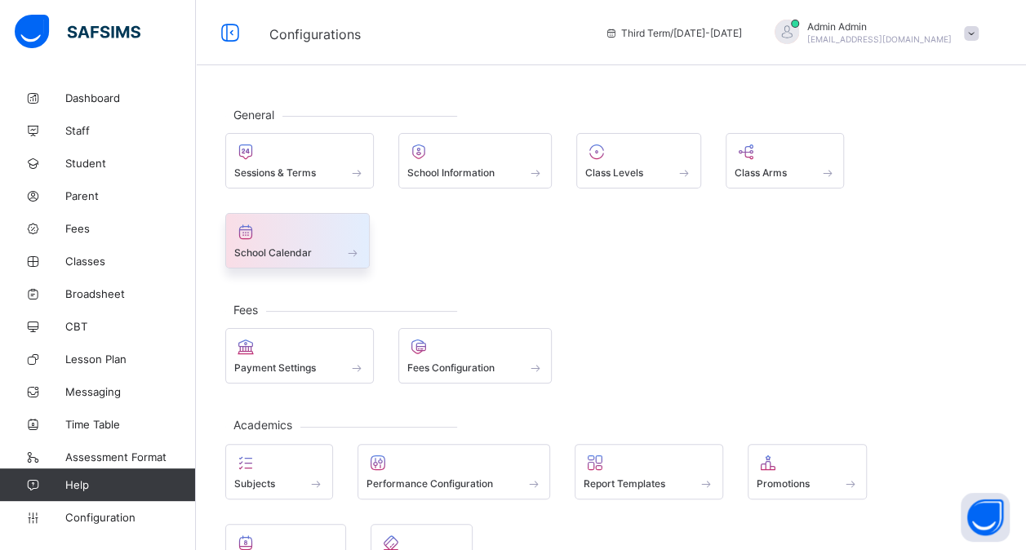
click at [290, 252] on span "School Calendar" at bounding box center [273, 252] width 78 height 12
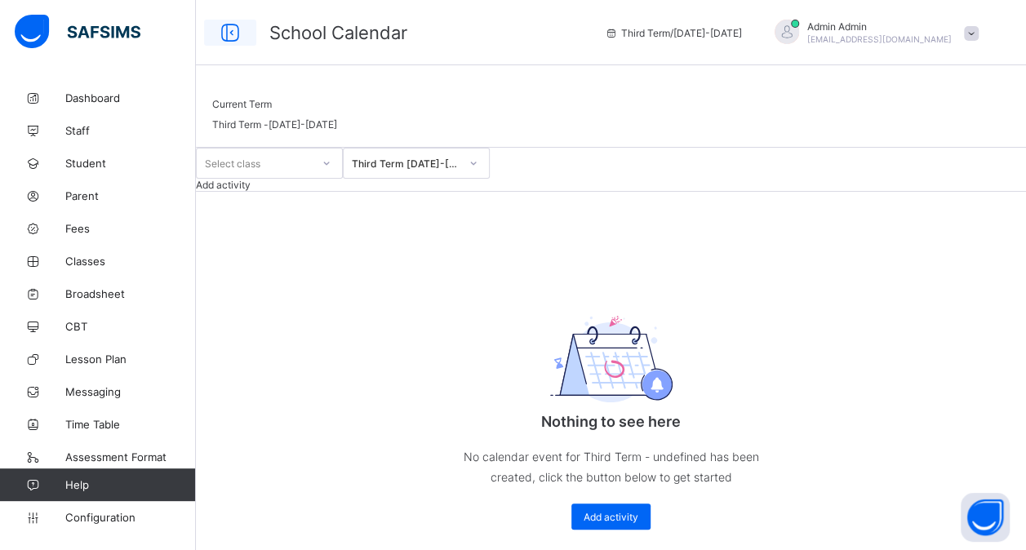
click at [230, 33] on icon at bounding box center [230, 33] width 28 height 24
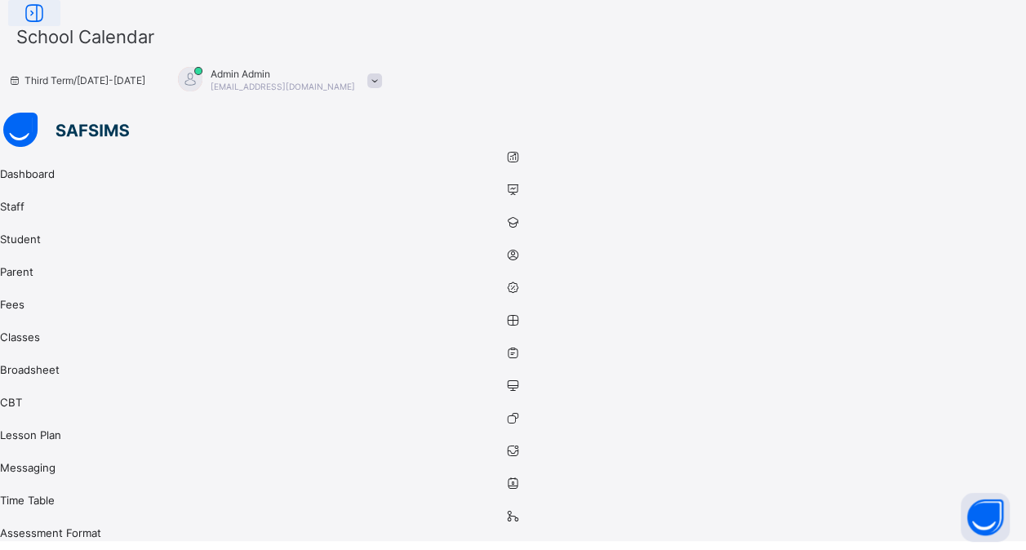
click at [48, 25] on icon at bounding box center [34, 14] width 28 height 24
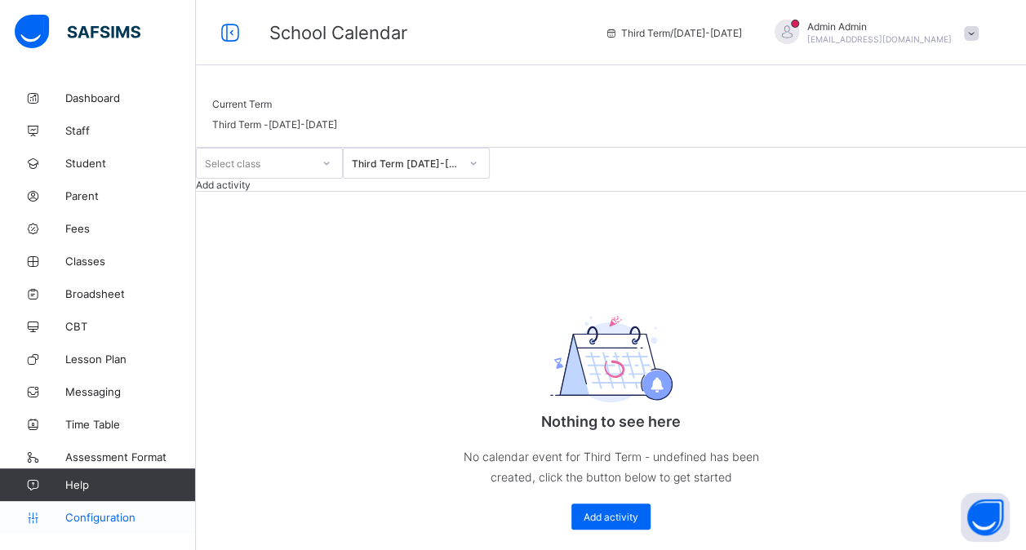
click at [101, 524] on link "Configuration" at bounding box center [97, 517] width 195 height 33
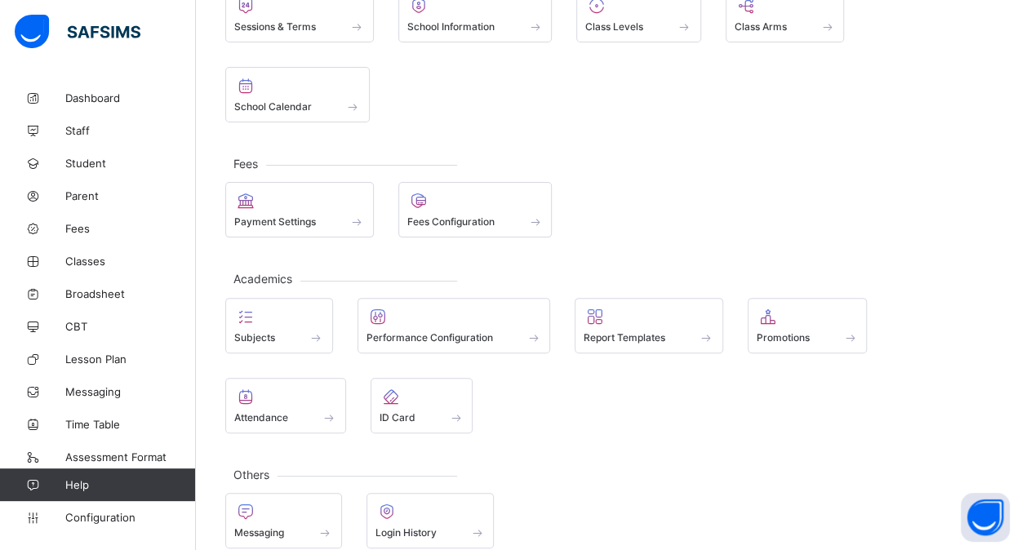
scroll to position [149, 0]
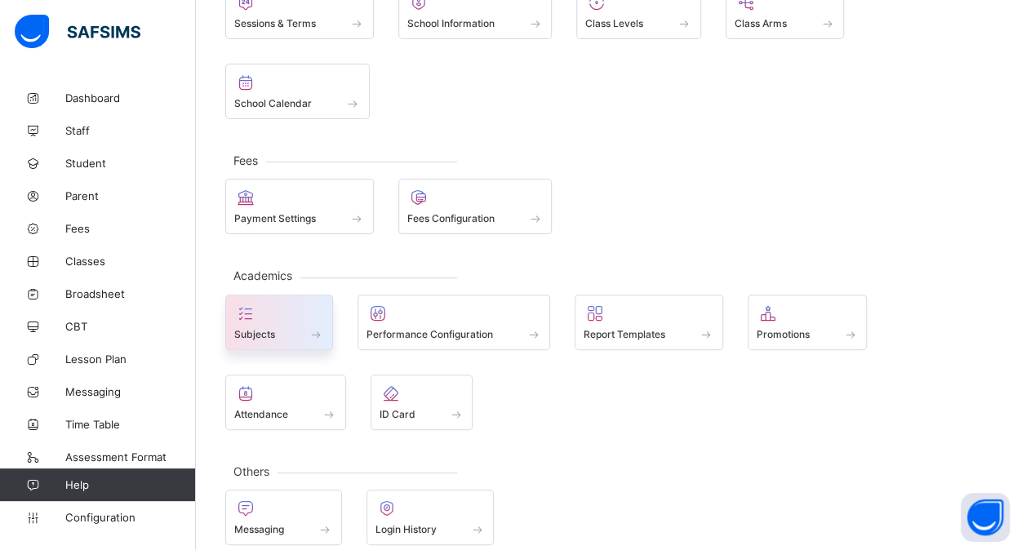
click at [255, 323] on span at bounding box center [279, 325] width 90 height 4
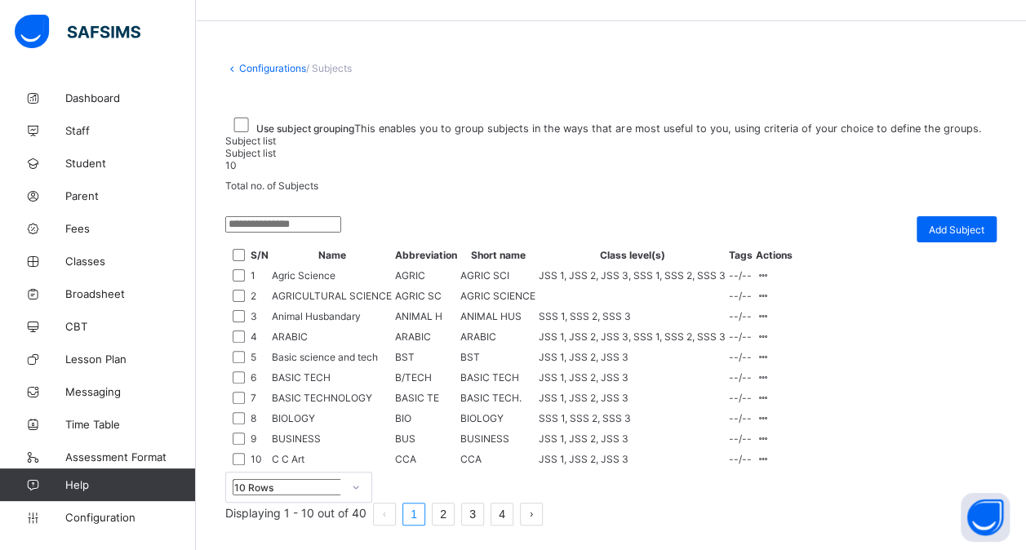
scroll to position [368, 0]
click at [958, 216] on div "Add Subject" at bounding box center [956, 229] width 80 height 26
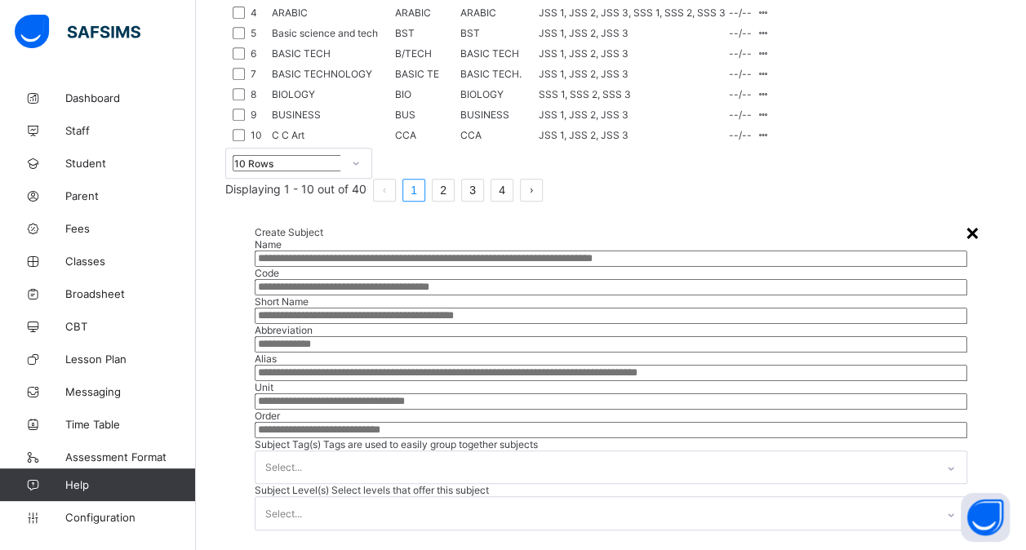
click at [964, 218] on div "×" at bounding box center [972, 232] width 16 height 28
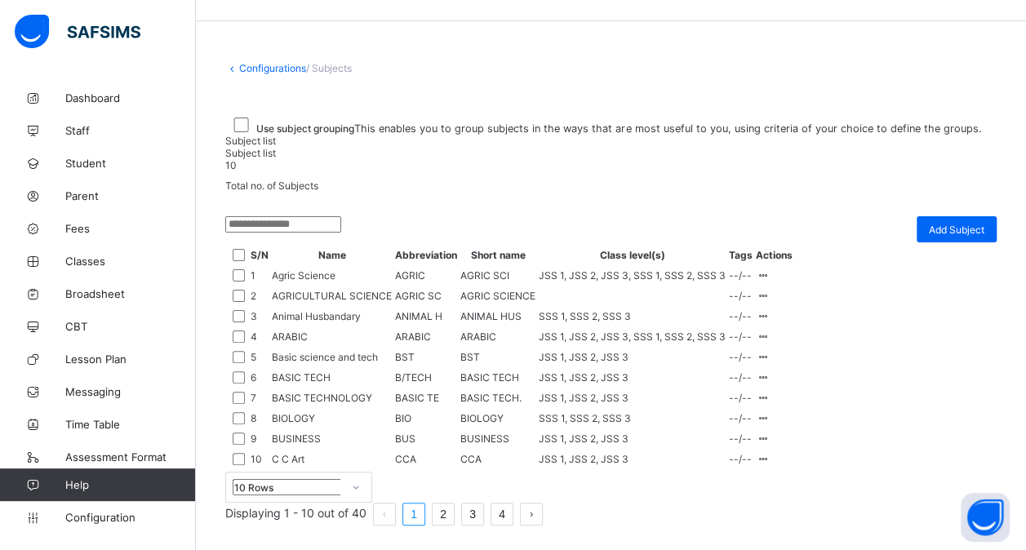
scroll to position [582, 0]
click at [454, 518] on link "2" at bounding box center [442, 513] width 21 height 21
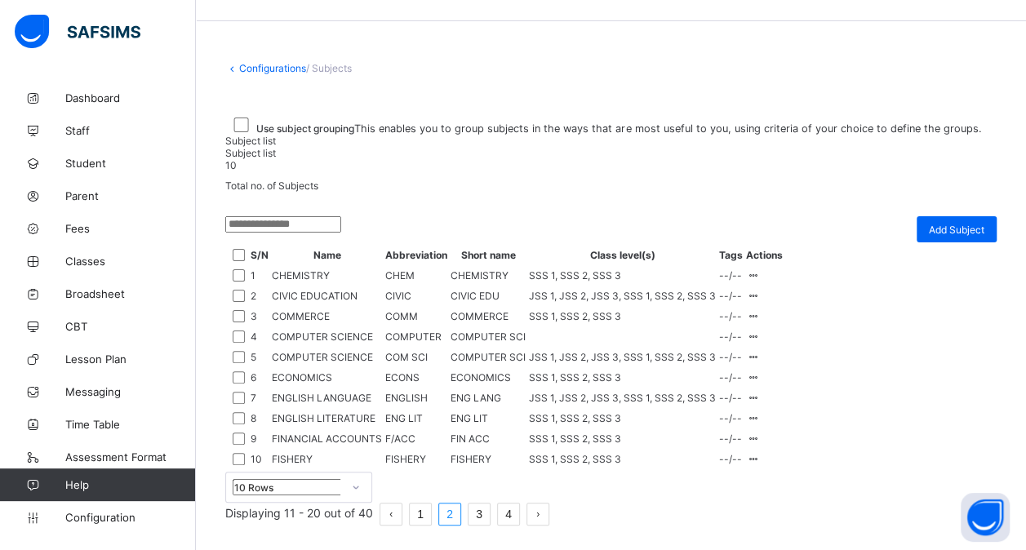
scroll to position [395, 0]
click at [752, 388] on div "Assign to Level" at bounding box center [717, 396] width 69 height 16
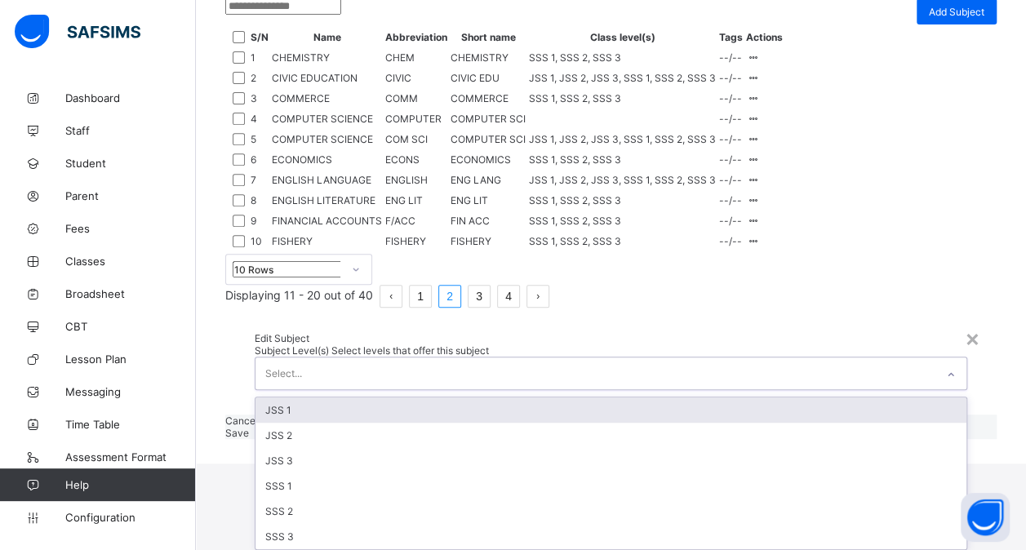
click at [604, 357] on div "Select..." at bounding box center [595, 373] width 680 height 32
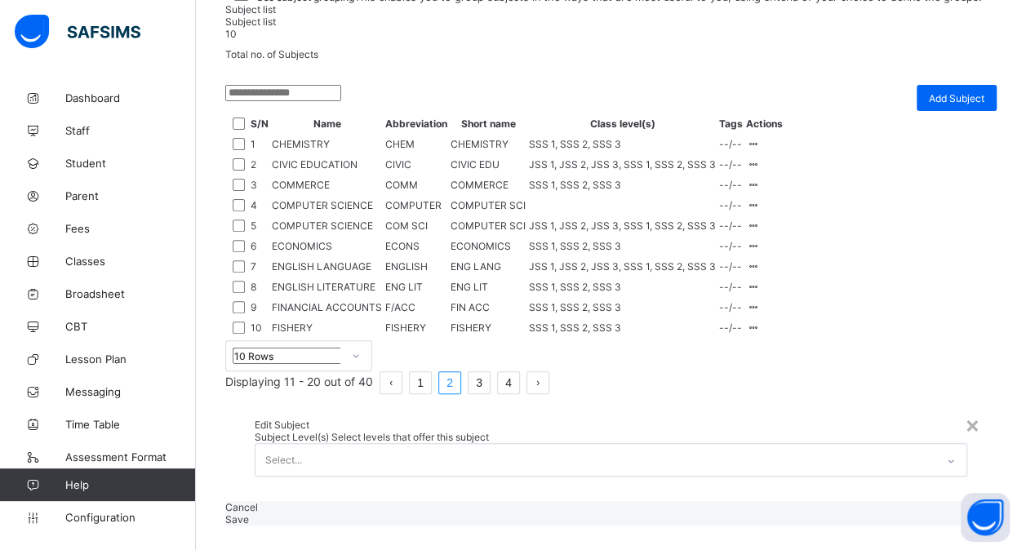
click at [331, 431] on span "Subject Level(s)" at bounding box center [293, 437] width 77 height 12
click at [258, 501] on span "Cancel" at bounding box center [241, 507] width 33 height 12
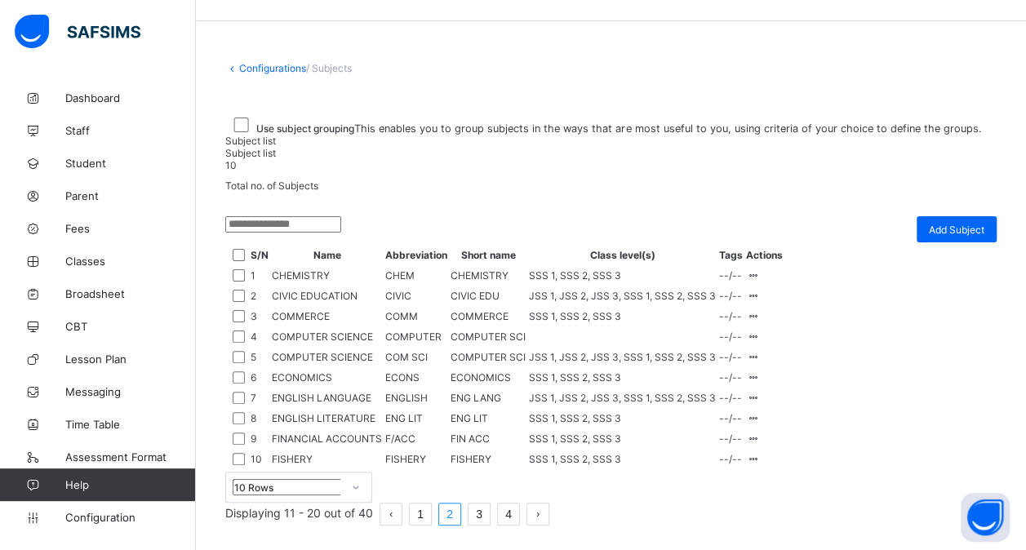
scroll to position [224, 0]
click at [960, 224] on span "Add Subject" at bounding box center [956, 230] width 55 height 12
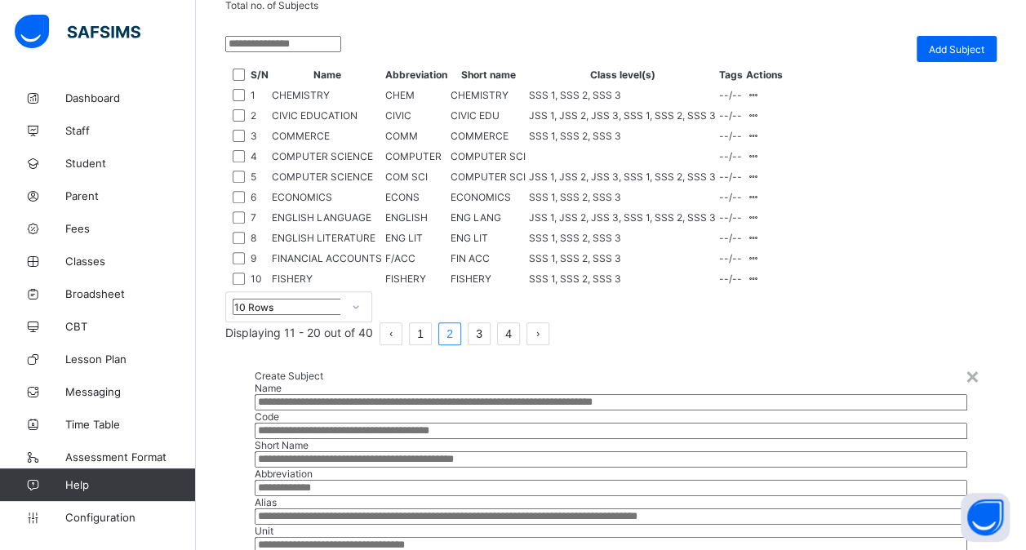
scroll to position [209, 0]
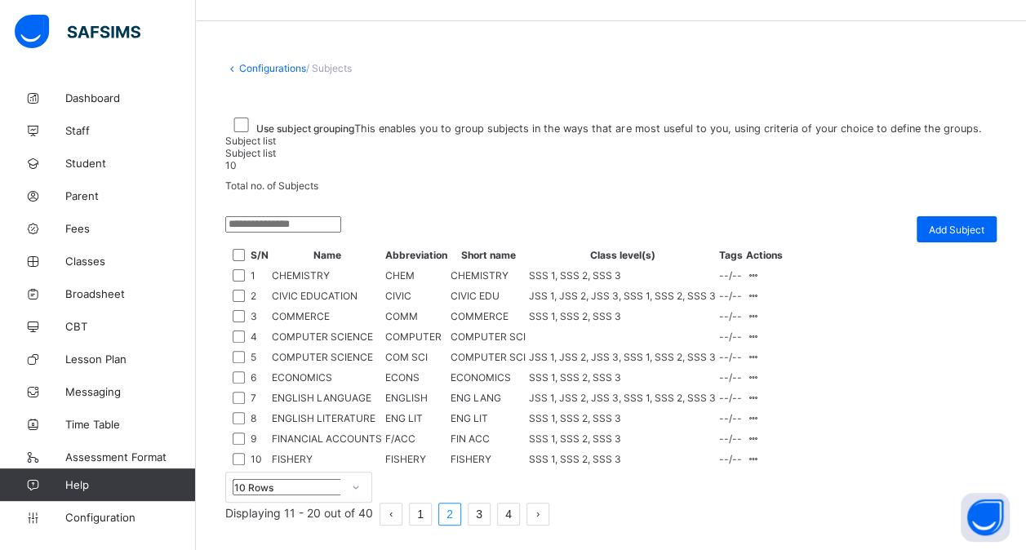
click at [526, 346] on td "COMPUTER SCI" at bounding box center [488, 336] width 77 height 19
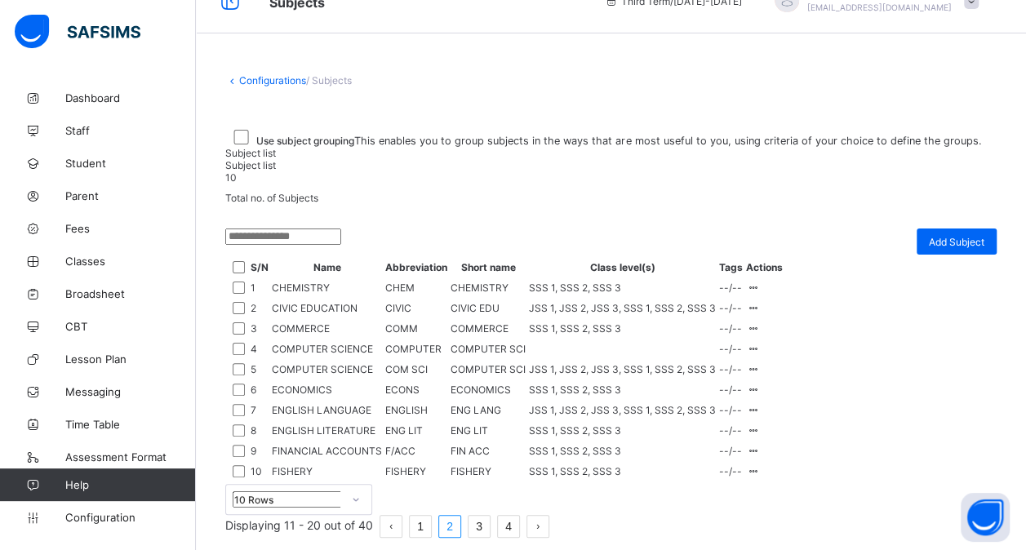
scroll to position [27, 0]
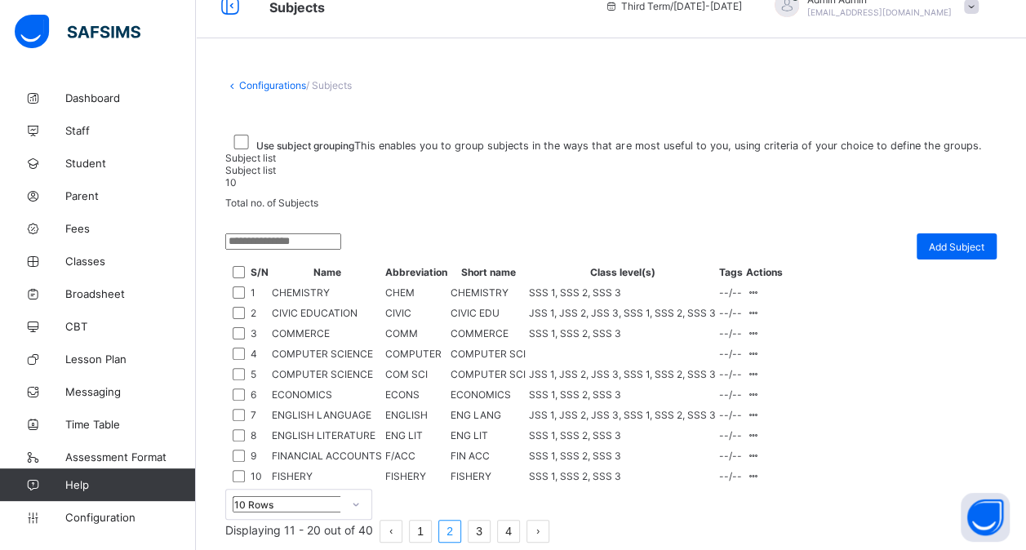
click at [266, 85] on link "Configurations" at bounding box center [272, 85] width 67 height 12
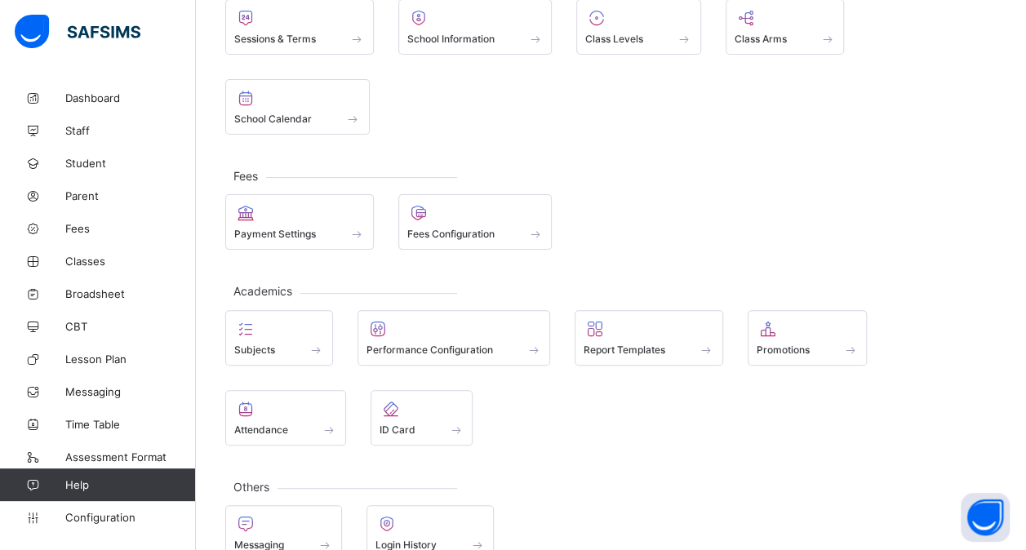
scroll to position [135, 0]
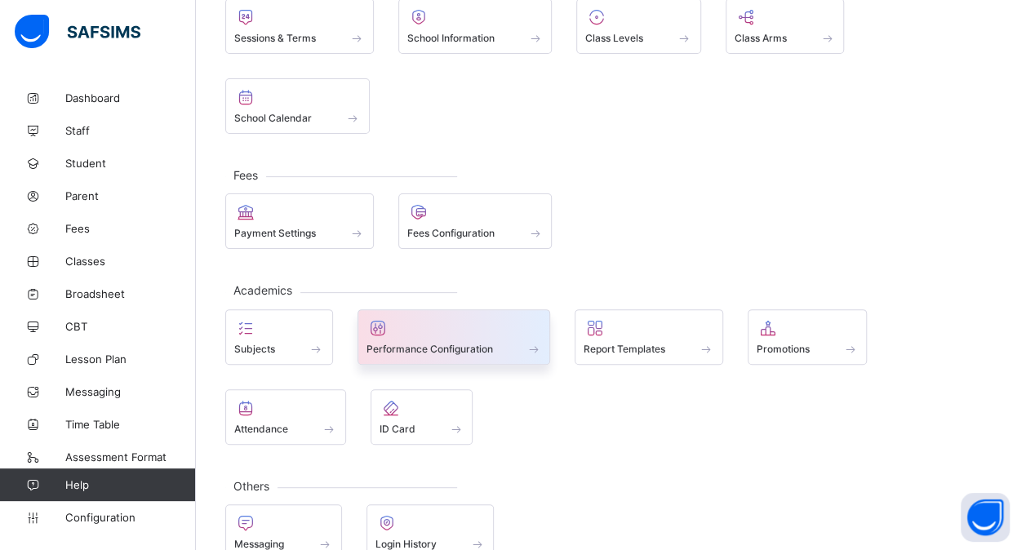
click at [428, 322] on div at bounding box center [453, 328] width 175 height 20
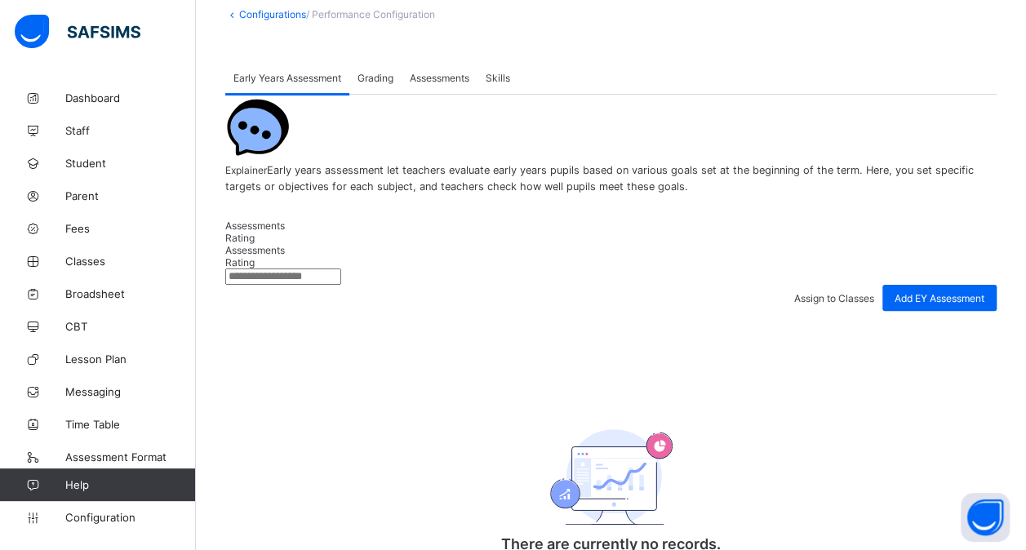
scroll to position [96, 0]
click at [385, 82] on span "Grading" at bounding box center [375, 79] width 36 height 12
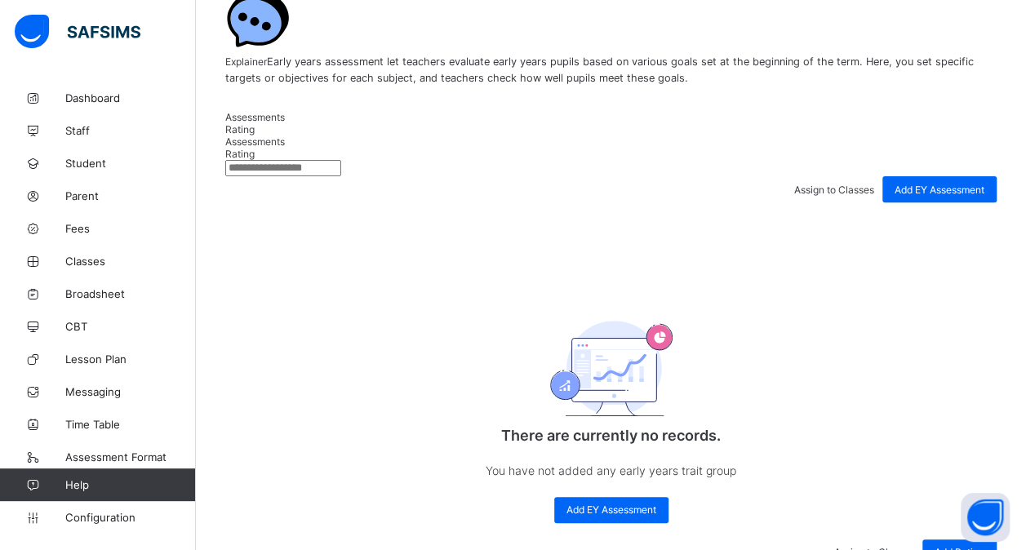
scroll to position [206, 0]
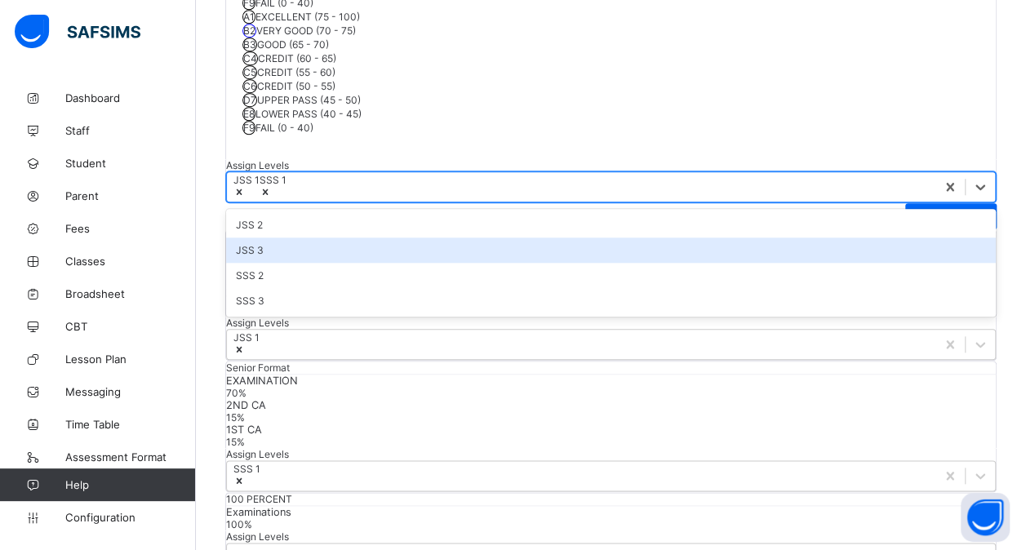
scroll to position [791, 0]
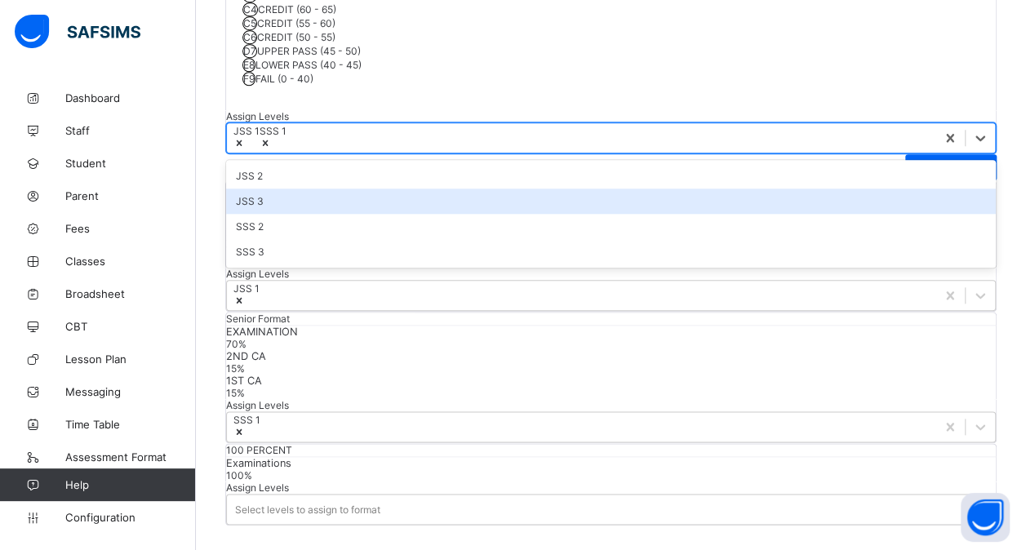
click at [395, 153] on div "option JSS 3 focused, 2 of 4. 4 results available. Use Up and Down to choose op…" at bounding box center [610, 137] width 769 height 31
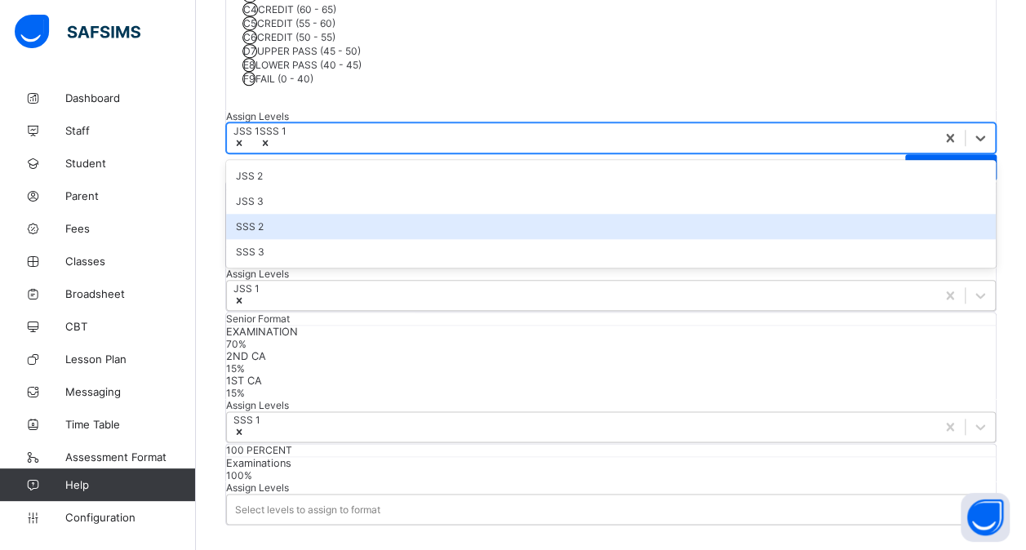
click at [388, 239] on div "SSS 2" at bounding box center [610, 226] width 769 height 25
click at [388, 214] on div "JSS 3" at bounding box center [610, 200] width 769 height 25
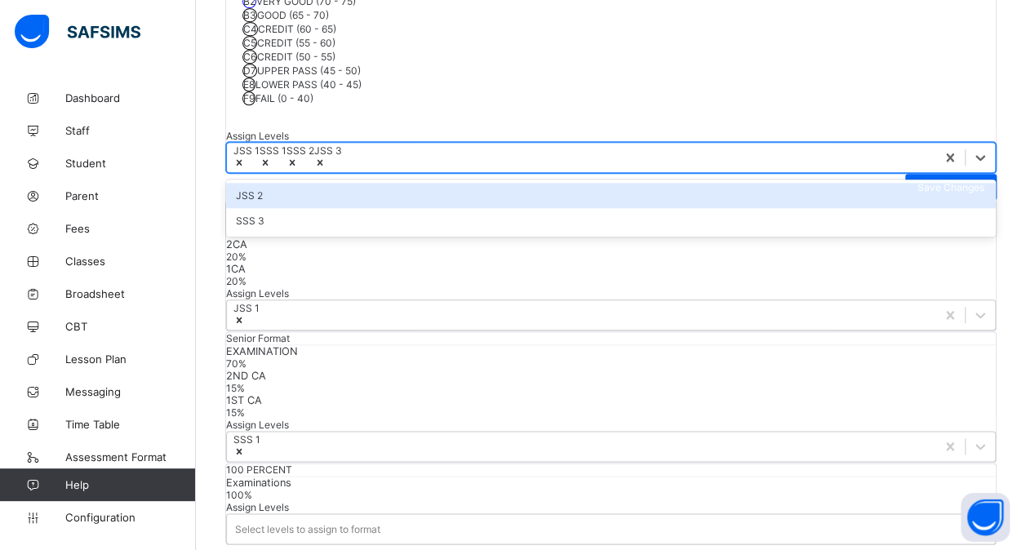
click at [388, 208] on div "JSS 2" at bounding box center [610, 195] width 769 height 25
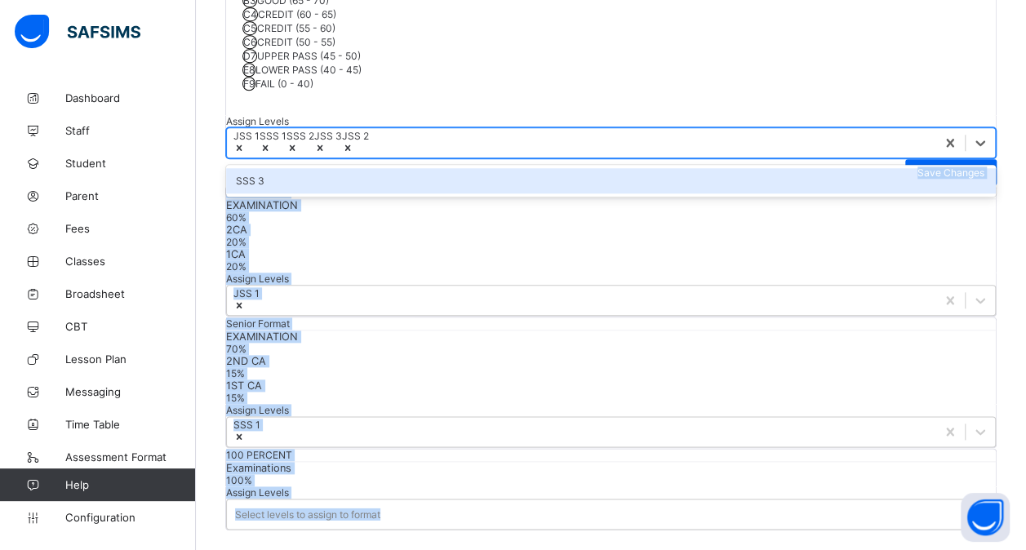
click at [388, 159] on div "Assign Levels option JSS 2, selected. option SSS 3 focused, 1 of 1. 1 result av…" at bounding box center [610, 137] width 771 height 44
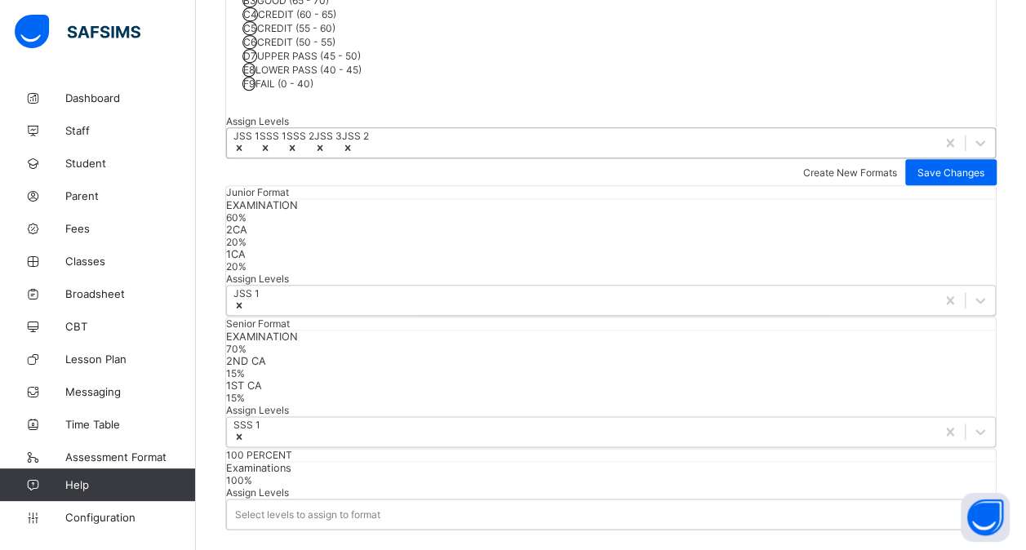
drag, startPoint x: 388, startPoint y: 501, endPoint x: 375, endPoint y: 490, distance: 16.2
click at [375, 157] on div "JSS 1 SSS 1 SSS 2 JSS 3 JSS 2" at bounding box center [581, 142] width 708 height 29
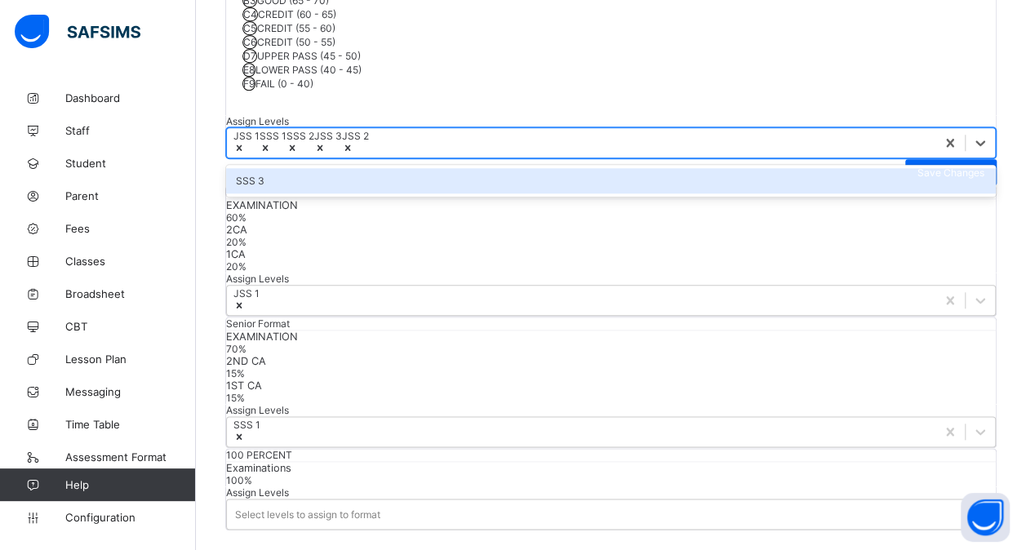
click at [336, 193] on div "SSS 3" at bounding box center [610, 180] width 769 height 25
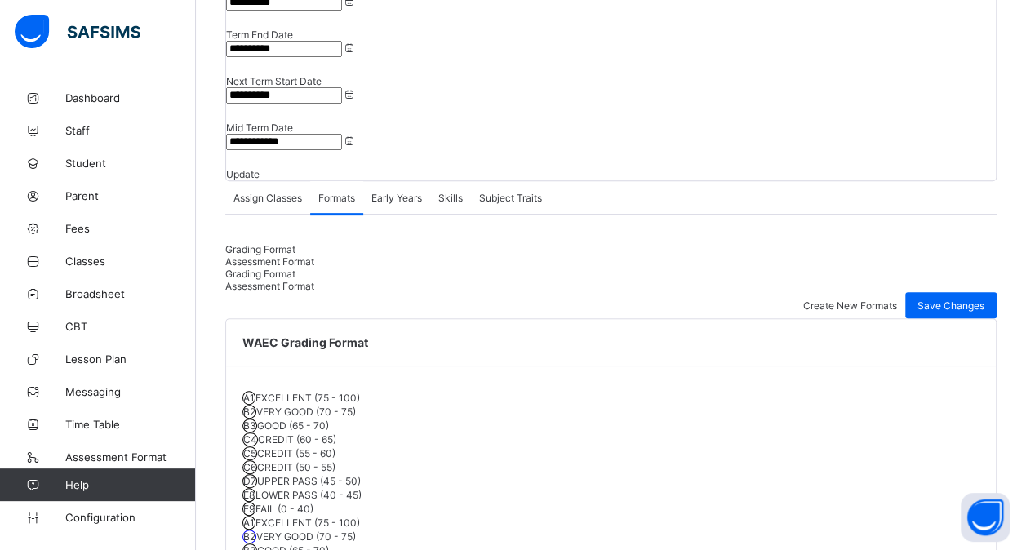
scroll to position [220, 0]
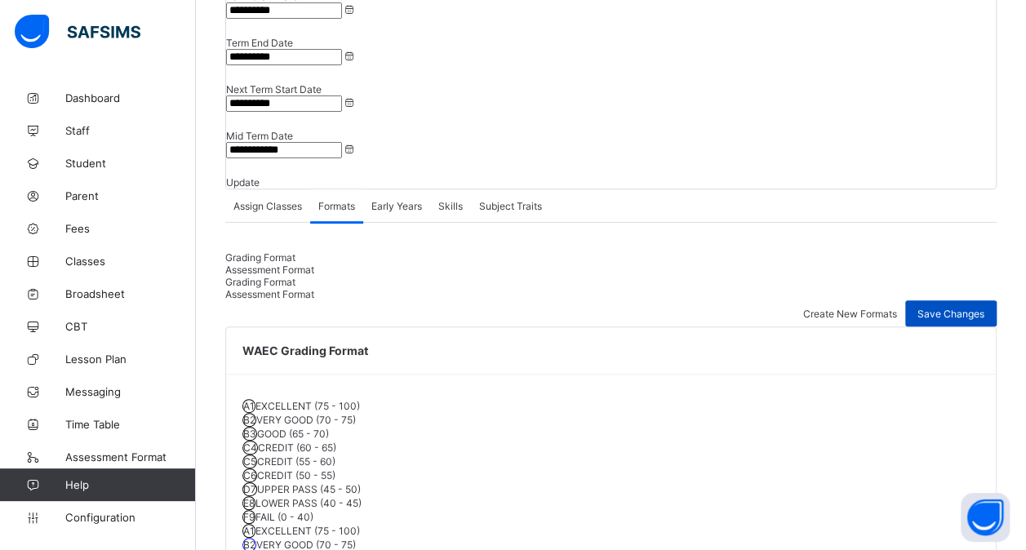
click at [953, 308] on span "Save Changes" at bounding box center [950, 314] width 67 height 12
click at [827, 308] on span "Create New Formats" at bounding box center [850, 314] width 94 height 12
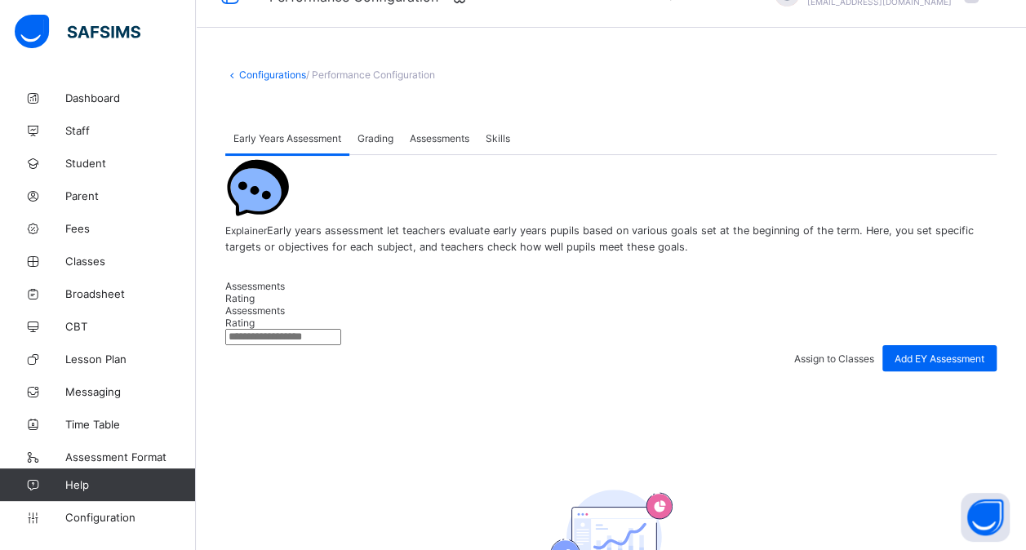
scroll to position [38, 0]
click at [387, 144] on div "Grading" at bounding box center [375, 138] width 52 height 33
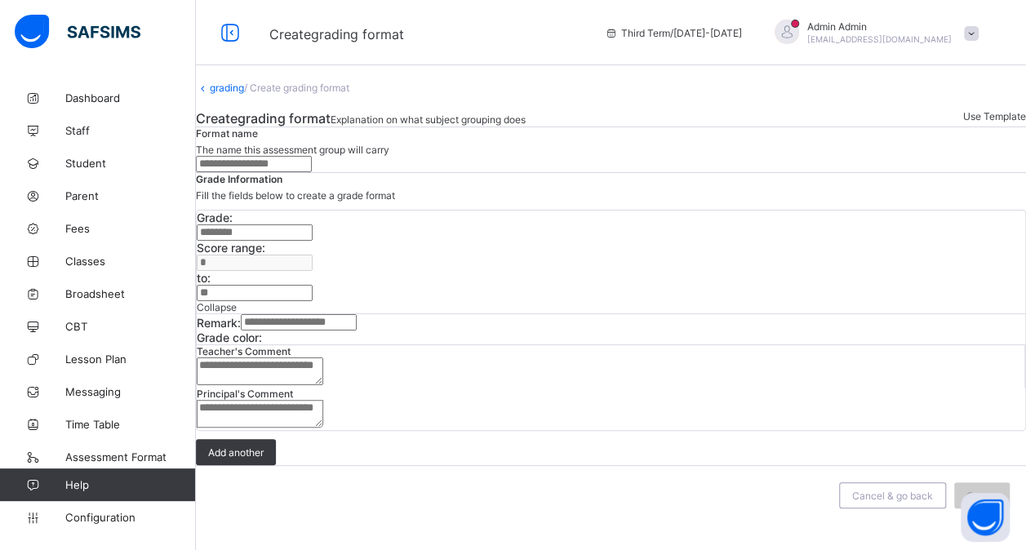
click at [247, 172] on input "text" at bounding box center [254, 164] width 116 height 16
type input "**********"
click at [276, 241] on input "text" at bounding box center [255, 232] width 116 height 16
type input "*"
click at [313, 301] on input "*" at bounding box center [255, 293] width 116 height 16
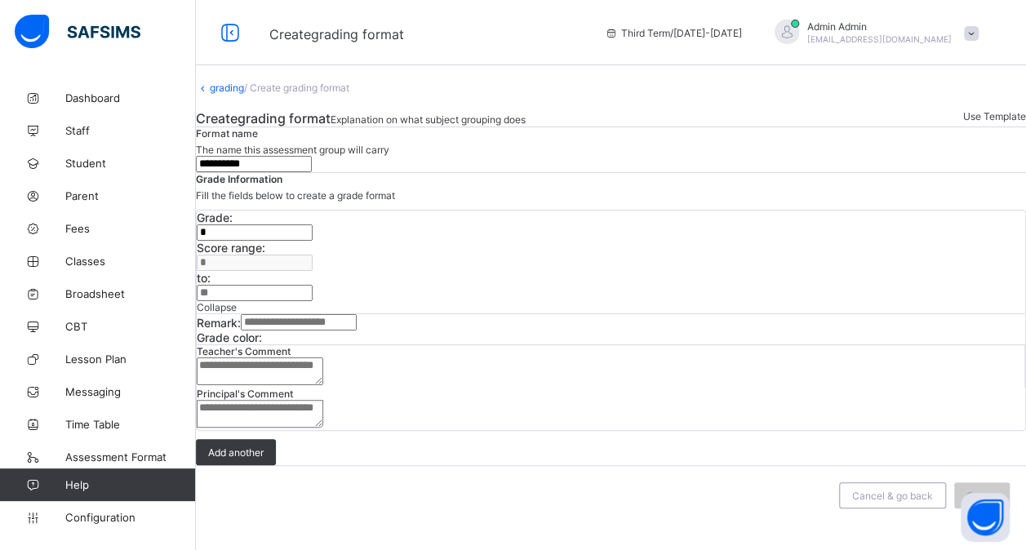
type input "**"
click at [262, 338] on div at bounding box center [262, 338] width 0 height 0
click at [304, 330] on input "text" at bounding box center [299, 322] width 116 height 16
type input "****"
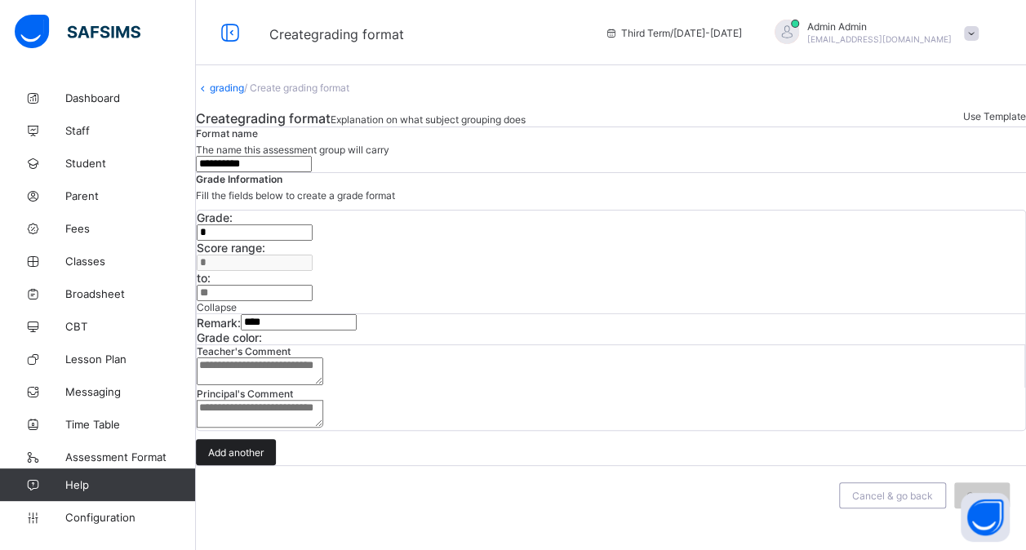
click at [240, 463] on div "Add another" at bounding box center [236, 452] width 80 height 26
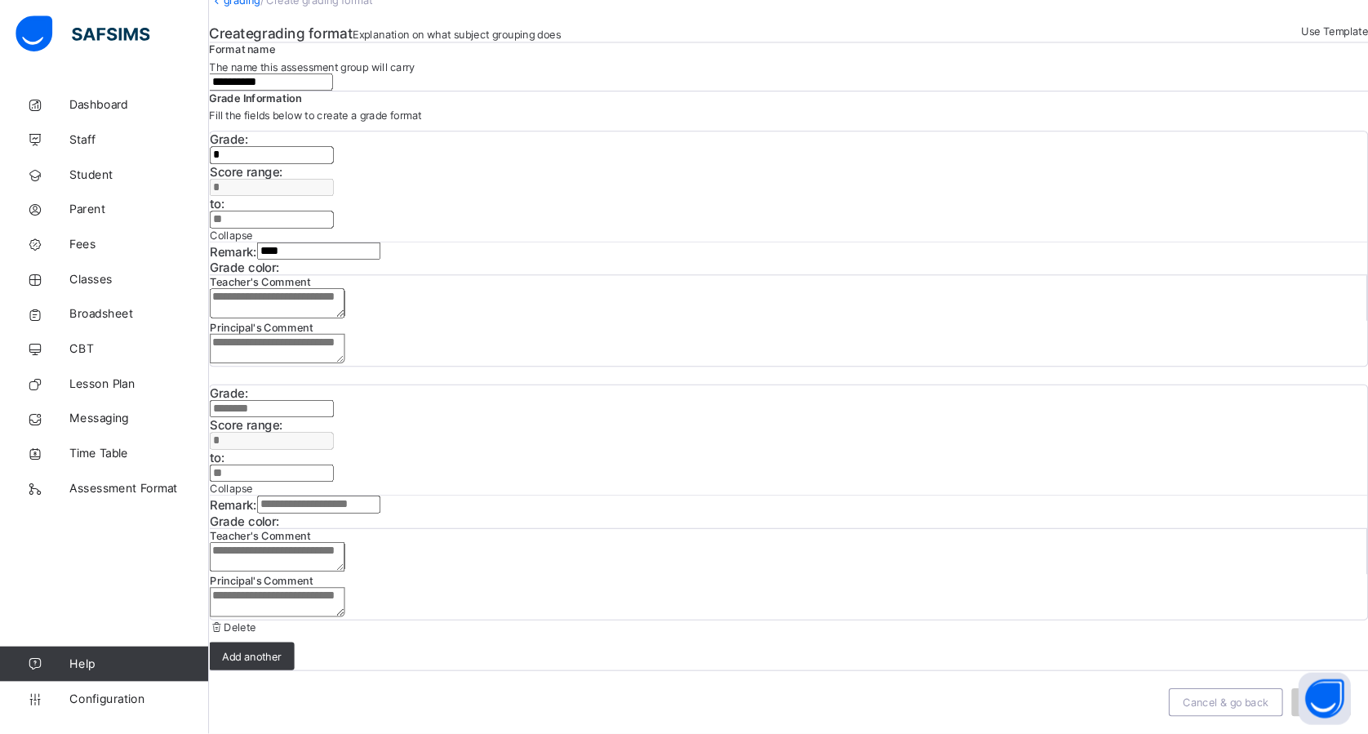
scroll to position [102, 0]
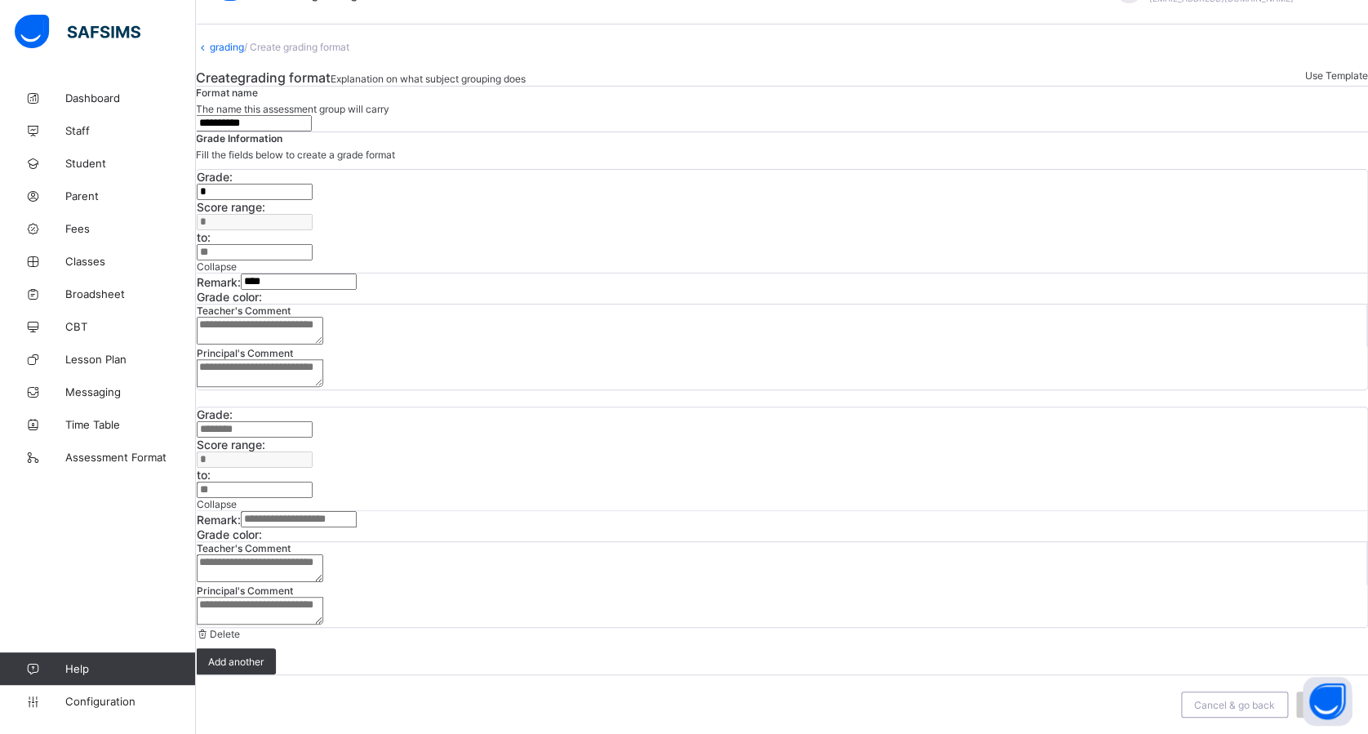
drag, startPoint x: 991, startPoint y: 0, endPoint x: 804, endPoint y: 619, distance: 646.9
click at [196, 549] on span at bounding box center [196, 654] width 0 height 12
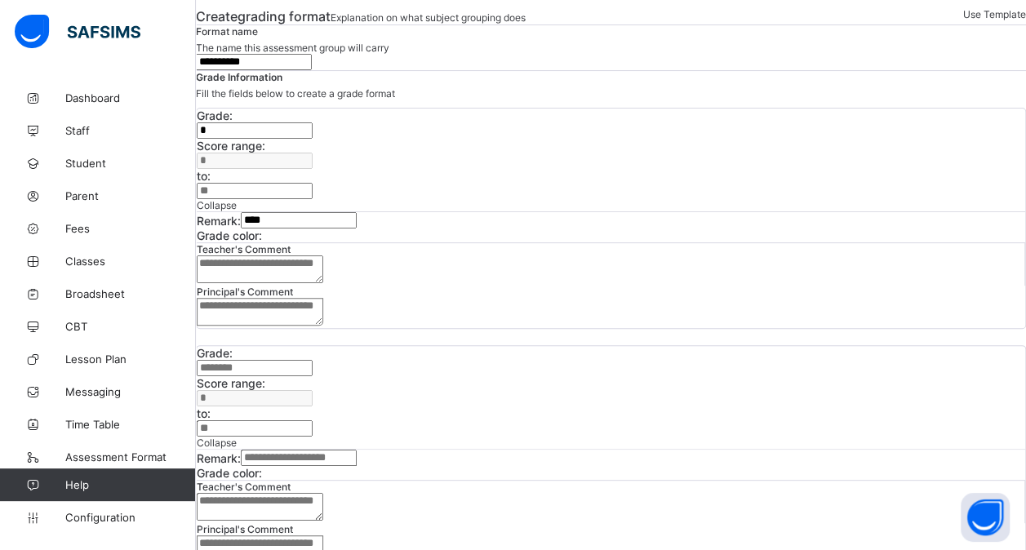
drag, startPoint x: 1329, startPoint y: 2, endPoint x: 664, endPoint y: 125, distance: 676.2
click at [664, 70] on div "**********" at bounding box center [611, 47] width 830 height 45
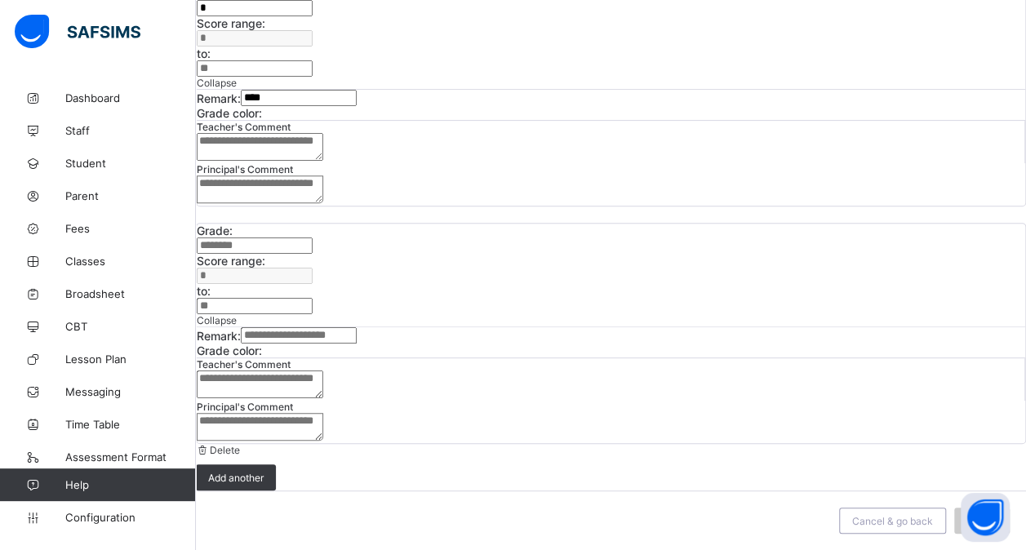
scroll to position [0, 0]
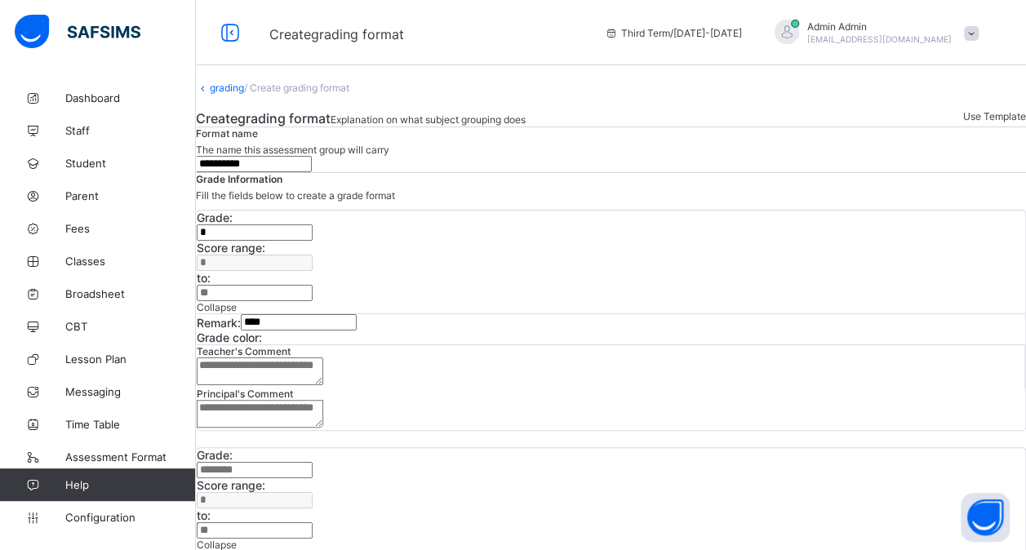
click at [233, 94] on link "grading" at bounding box center [227, 88] width 34 height 12
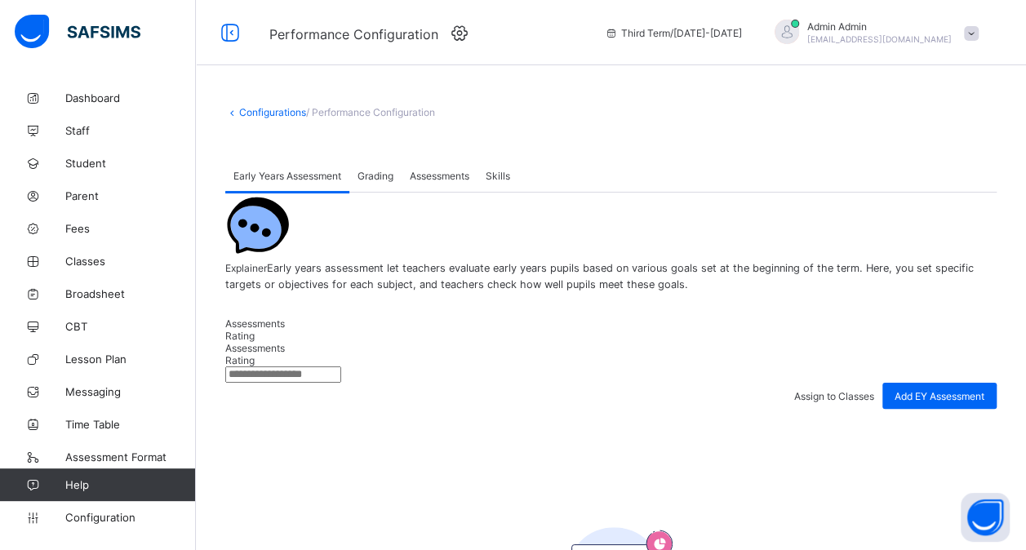
click at [374, 178] on span "Grading" at bounding box center [375, 176] width 36 height 12
click at [450, 171] on span "Assessments" at bounding box center [440, 176] width 60 height 12
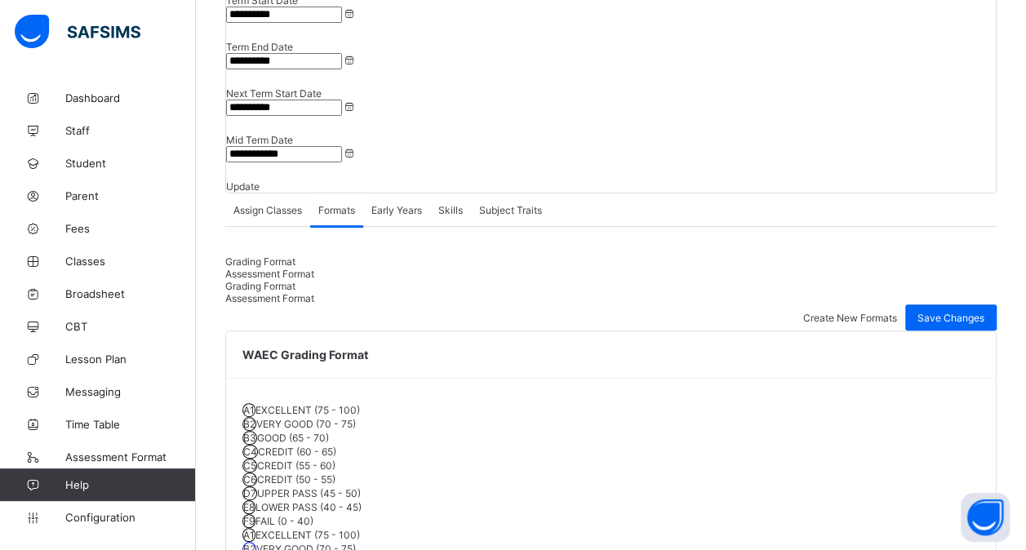
scroll to position [215, 0]
click at [314, 269] on span "Assessment Format" at bounding box center [269, 275] width 89 height 12
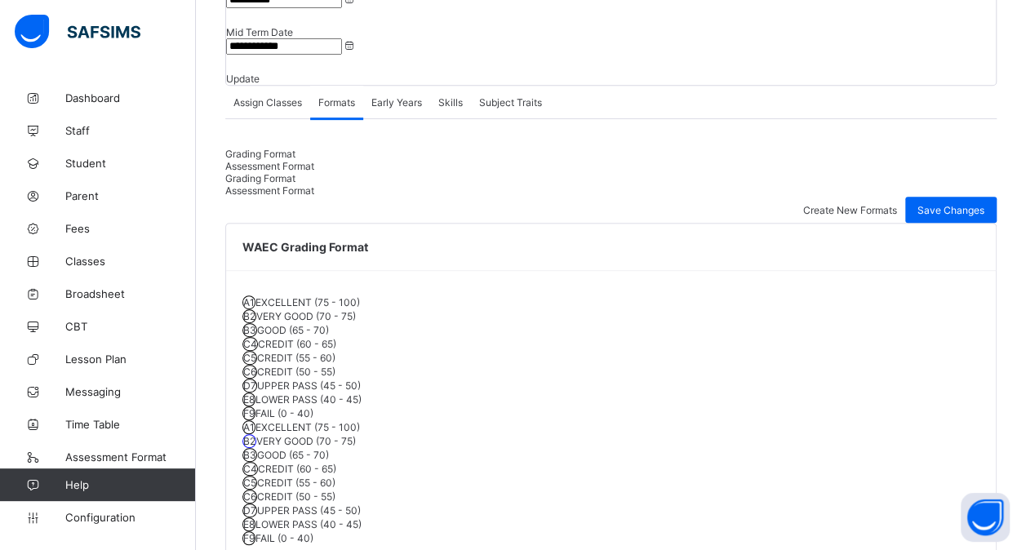
scroll to position [380, 0]
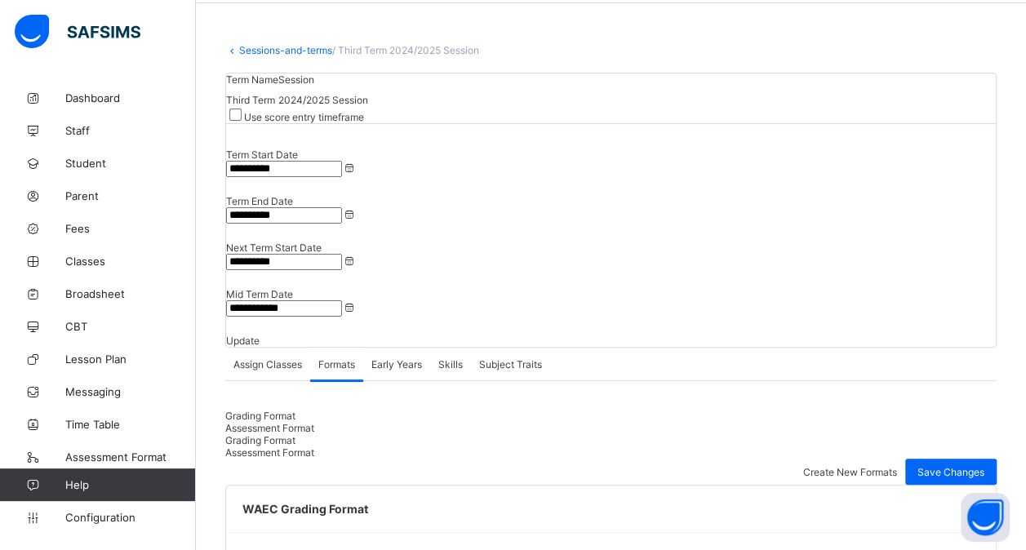
scroll to position [60, 0]
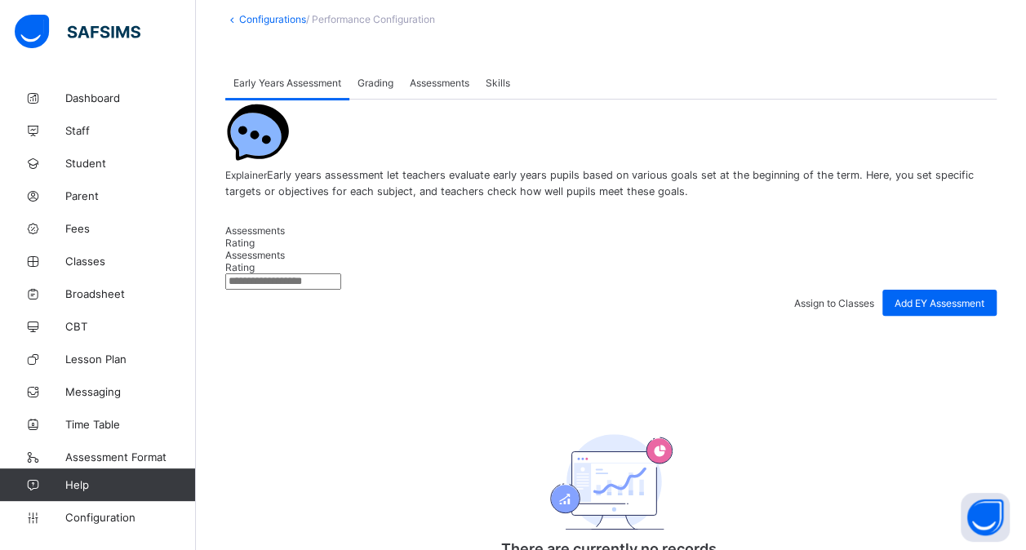
scroll to position [91, 0]
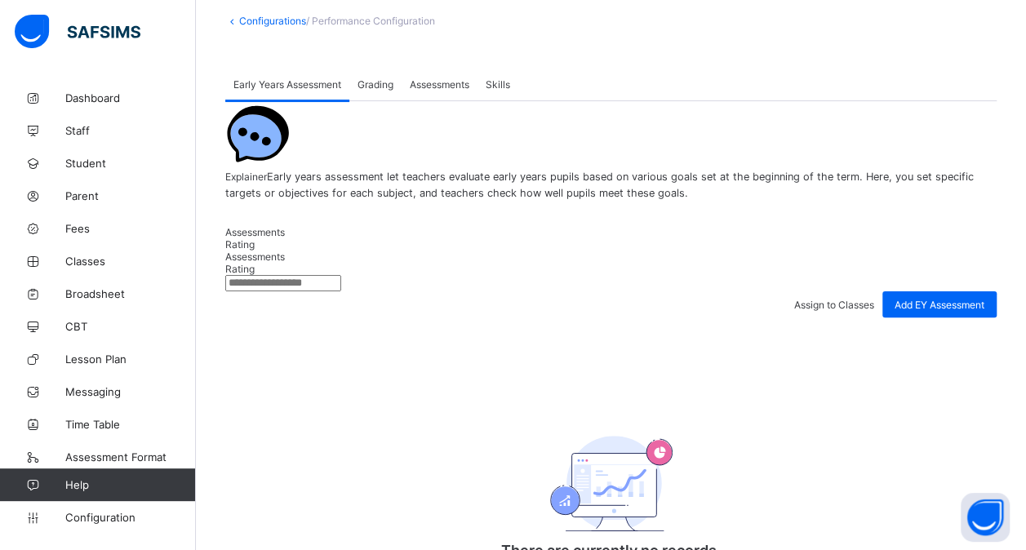
click at [445, 83] on span "Assessments" at bounding box center [440, 84] width 60 height 12
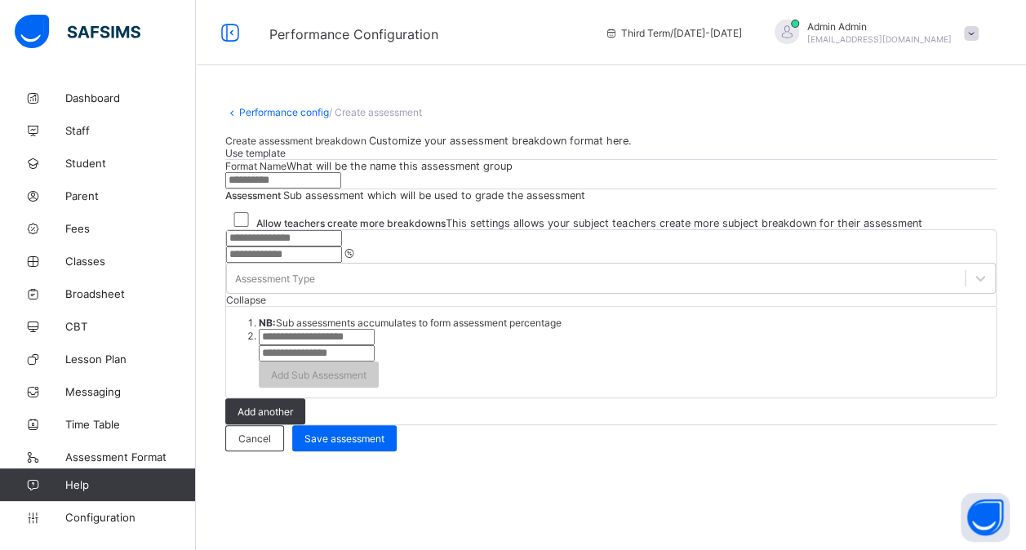
click at [341, 188] on input "text" at bounding box center [283, 180] width 116 height 16
click at [342, 246] on input "text" at bounding box center [284, 238] width 116 height 16
click at [315, 285] on div "Assessment Type" at bounding box center [275, 279] width 80 height 12
click at [555, 335] on ol "NB: Sub assessments accumulates to form assessment percentage Add Sub Assessment" at bounding box center [610, 352] width 769 height 71
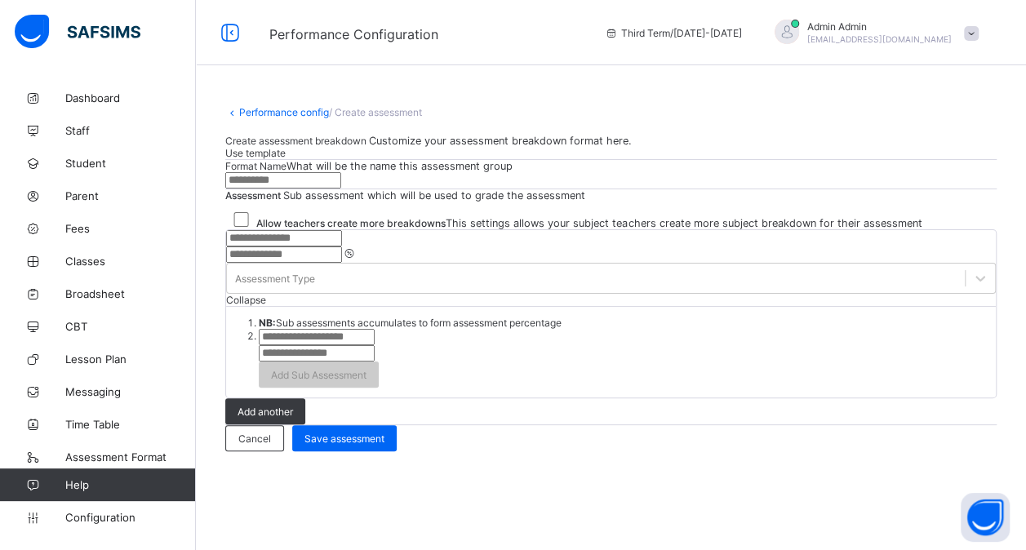
scroll to position [0, 0]
click at [281, 107] on link "Performance config" at bounding box center [284, 112] width 90 height 12
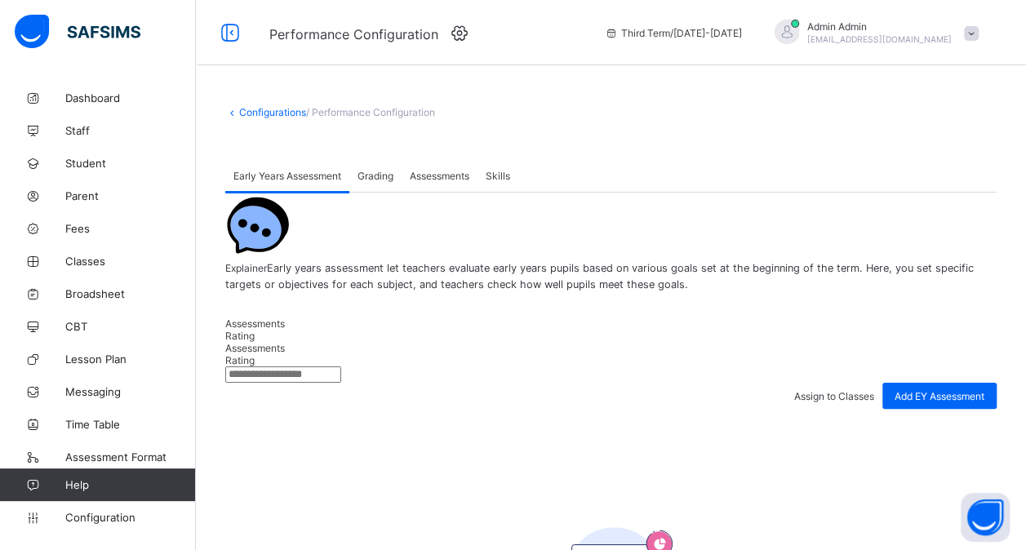
click at [502, 173] on span "Skills" at bounding box center [498, 176] width 24 height 12
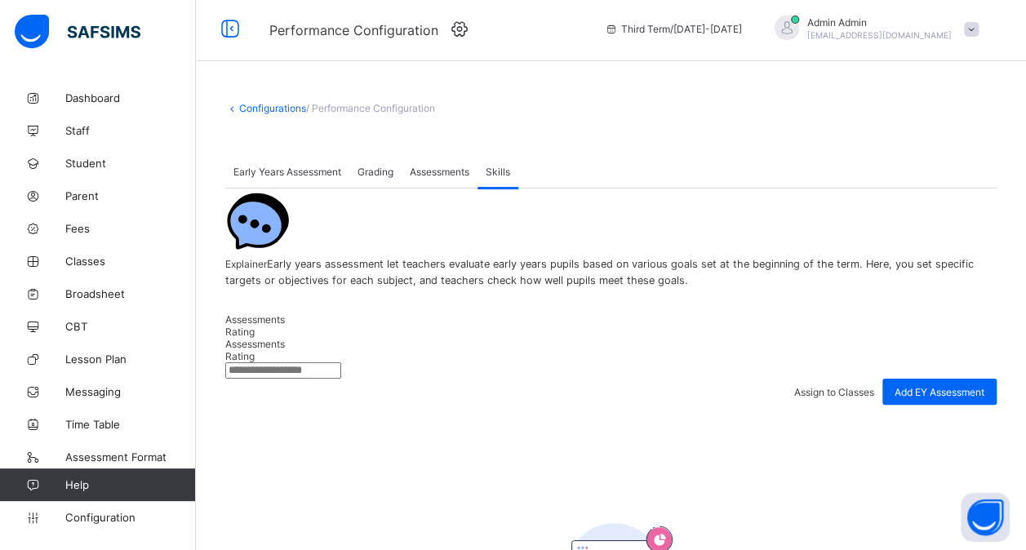
click at [263, 107] on link "Configurations" at bounding box center [272, 108] width 67 height 12
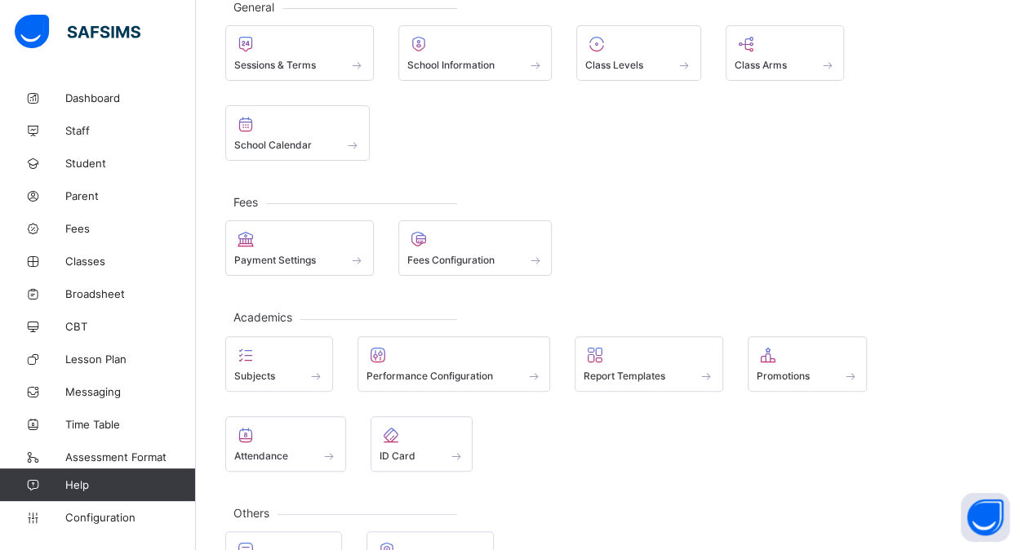
scroll to position [162, 0]
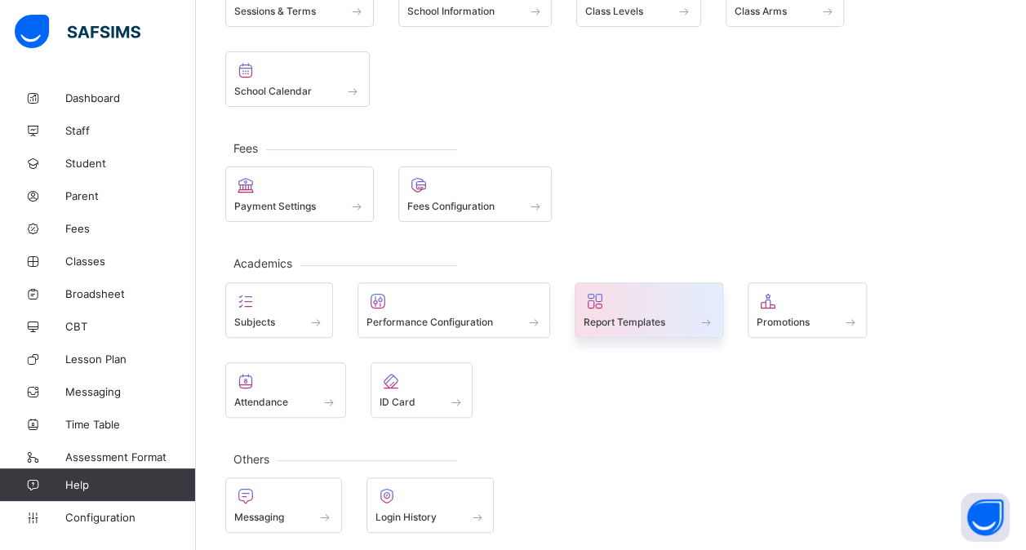
click at [616, 304] on div at bounding box center [648, 301] width 131 height 20
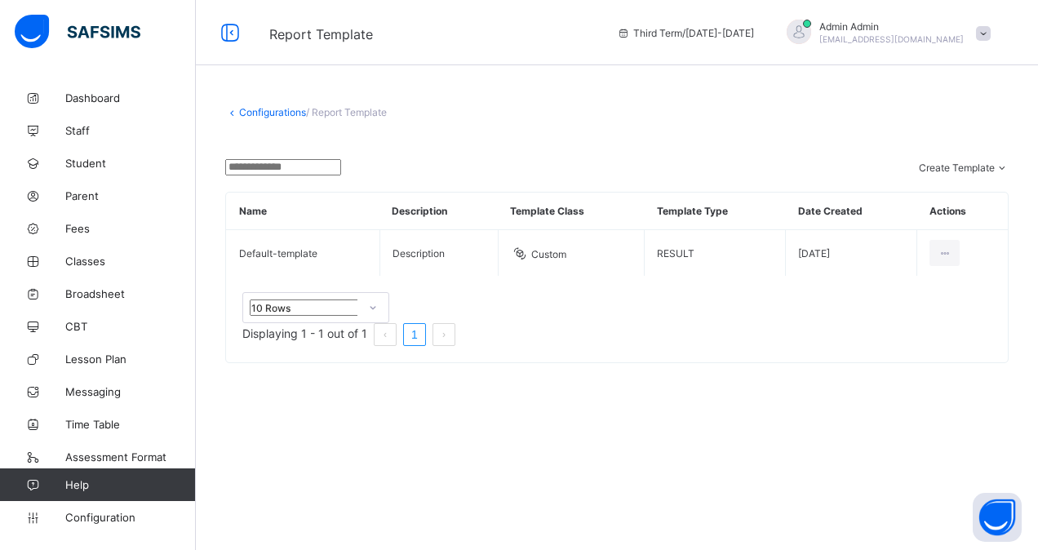
click at [616, 304] on div "10 Rows Displaying 1 - 1 out of 1 1" at bounding box center [617, 319] width 782 height 86
click at [260, 109] on link "Configurations" at bounding box center [272, 112] width 67 height 12
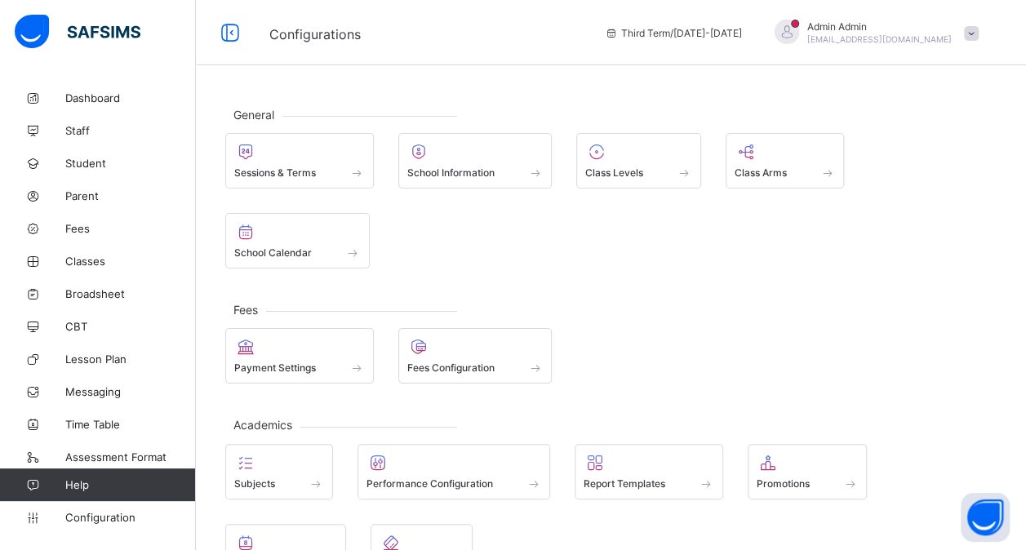
scroll to position [162, 0]
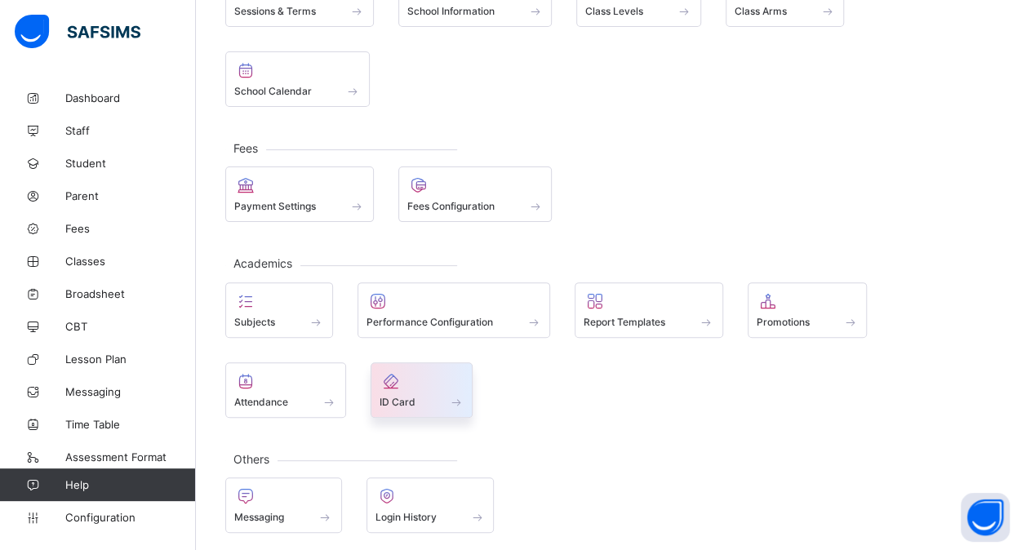
click at [429, 391] on span at bounding box center [421, 393] width 85 height 4
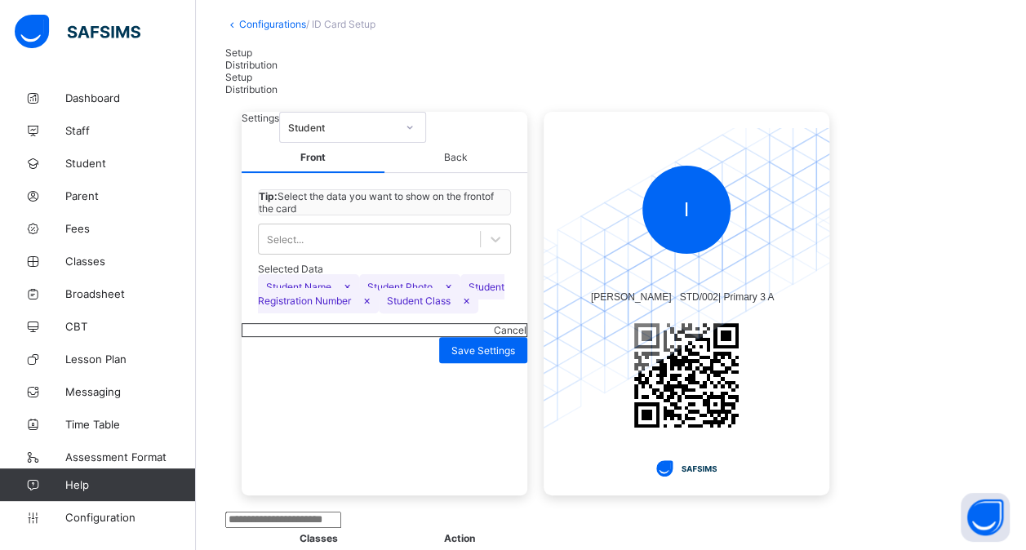
scroll to position [100, 0]
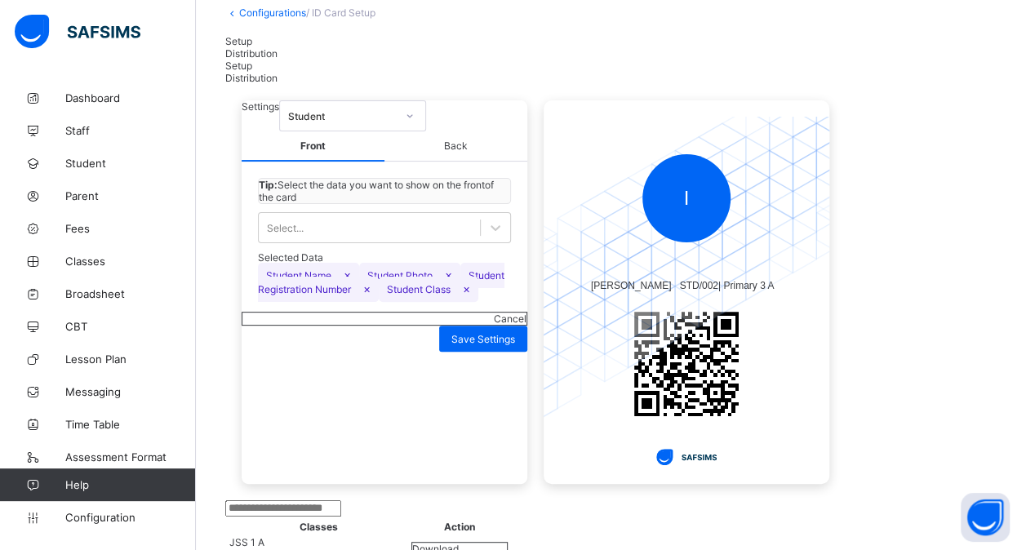
click at [463, 295] on span "×" at bounding box center [466, 289] width 7 height 14
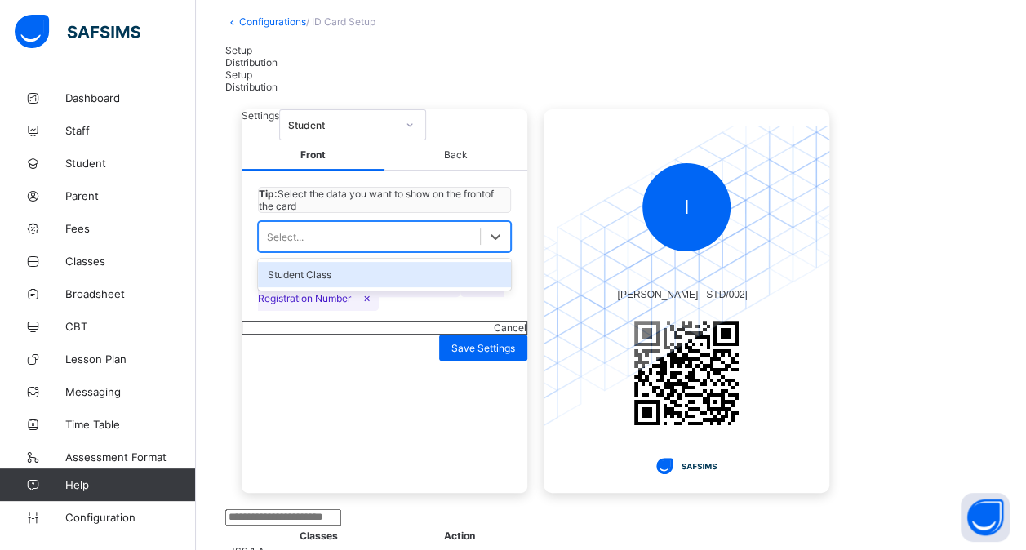
click at [404, 248] on div "Select..." at bounding box center [369, 236] width 221 height 23
click at [373, 287] on div "Student Class" at bounding box center [384, 274] width 253 height 25
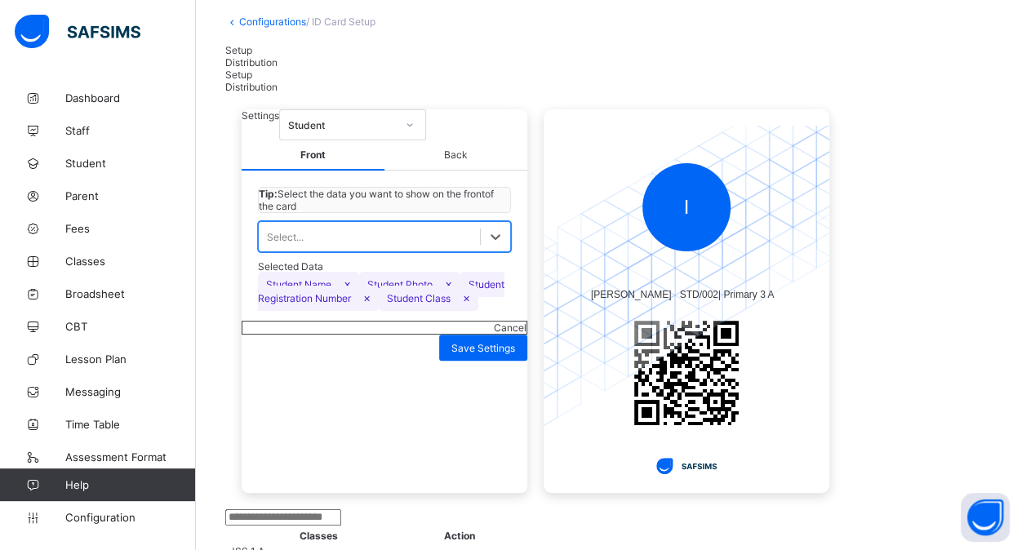
click at [457, 171] on span "Back" at bounding box center [455, 155] width 143 height 30
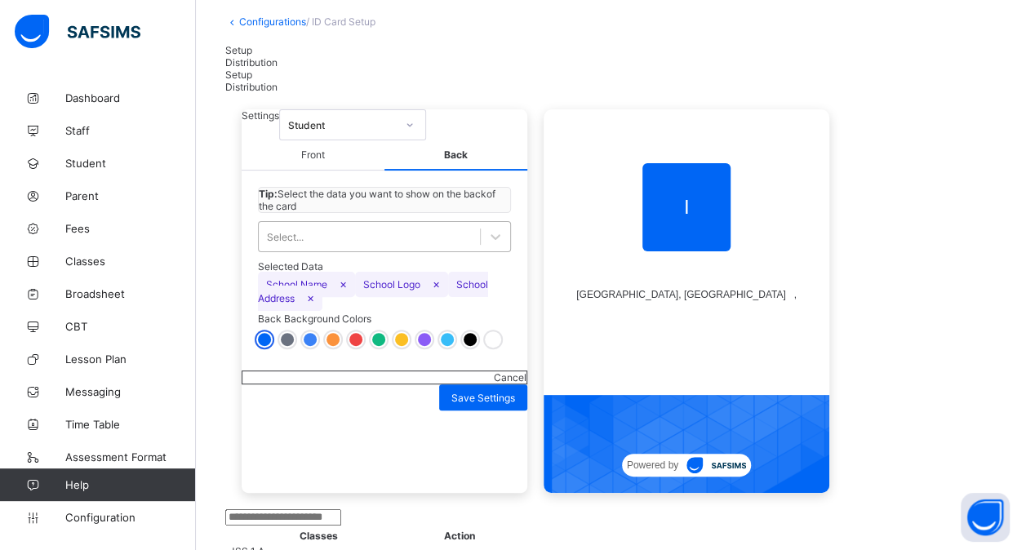
scroll to position [0, 0]
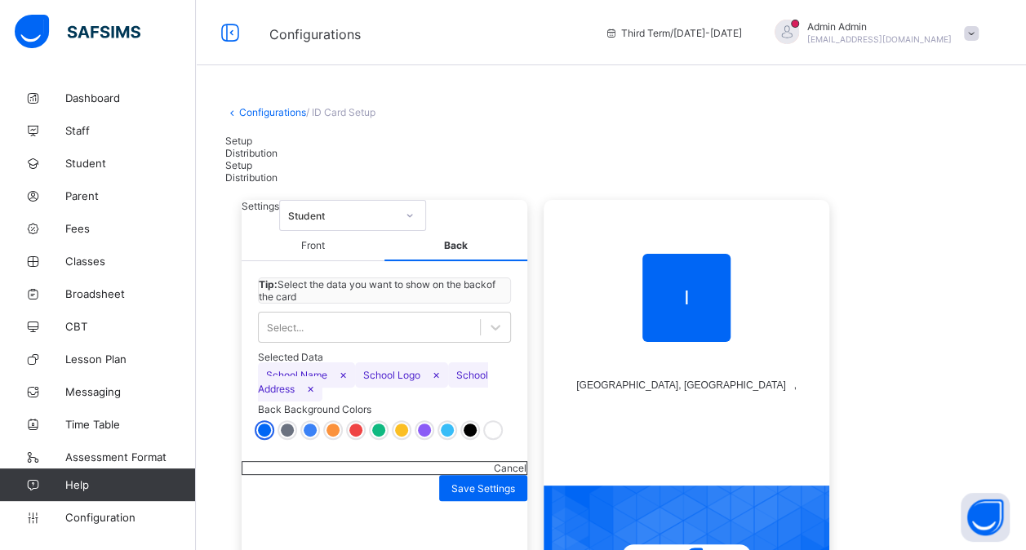
click at [313, 147] on div "Distribution" at bounding box center [610, 153] width 771 height 12
click at [312, 147] on div "Distribution" at bounding box center [610, 153] width 771 height 12
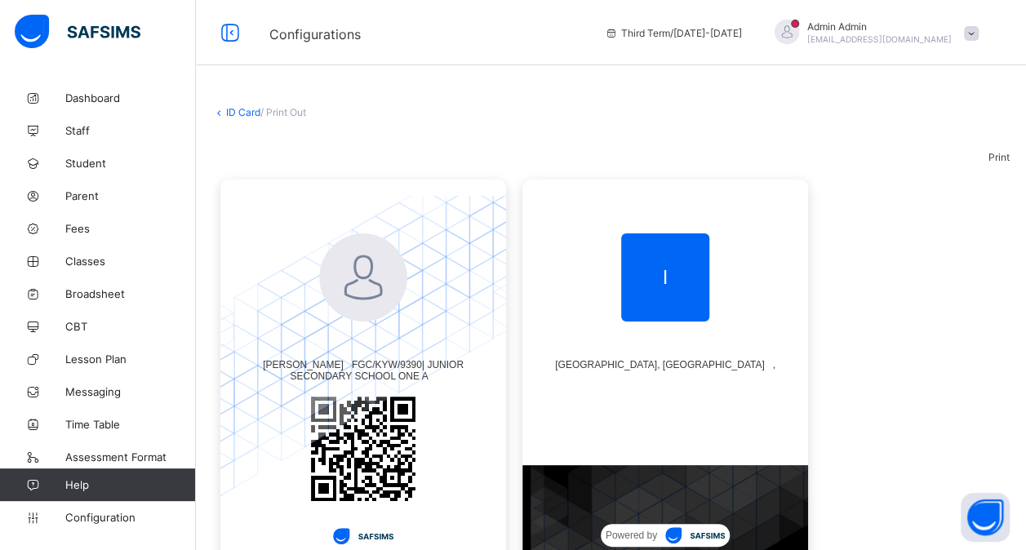
click at [230, 108] on link "ID Card" at bounding box center [243, 112] width 34 height 12
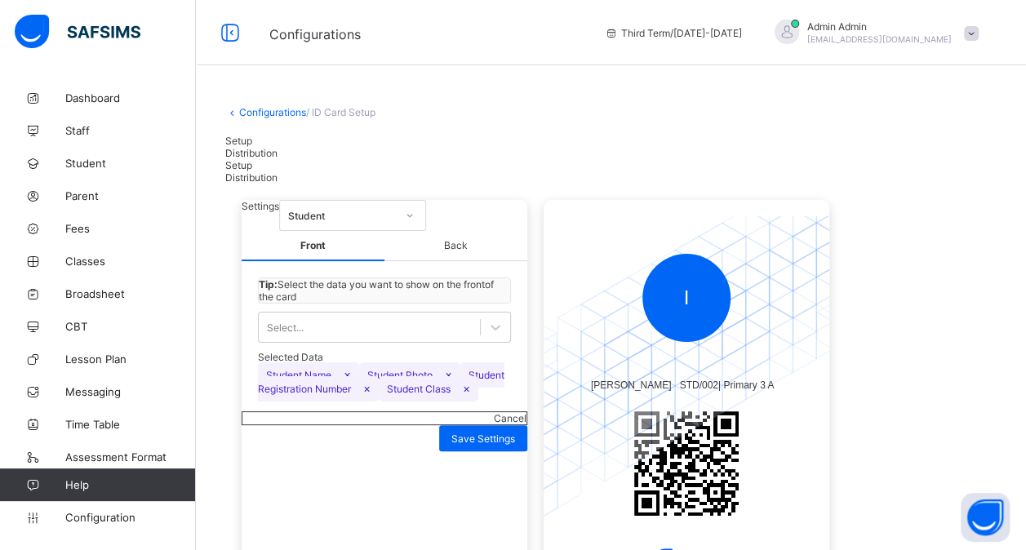
click at [255, 107] on link "Configurations" at bounding box center [272, 112] width 67 height 12
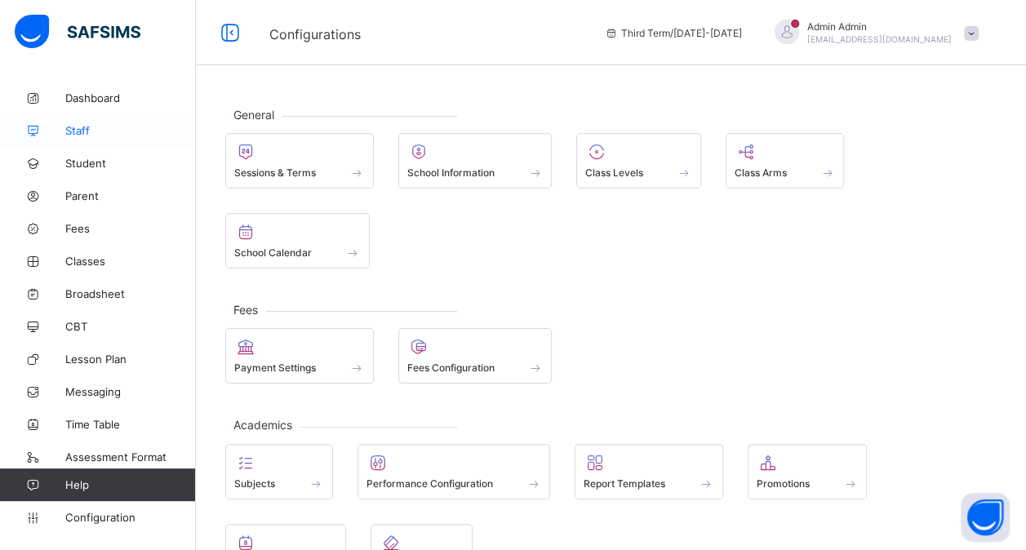
click at [86, 132] on span "Staff" at bounding box center [130, 130] width 131 height 13
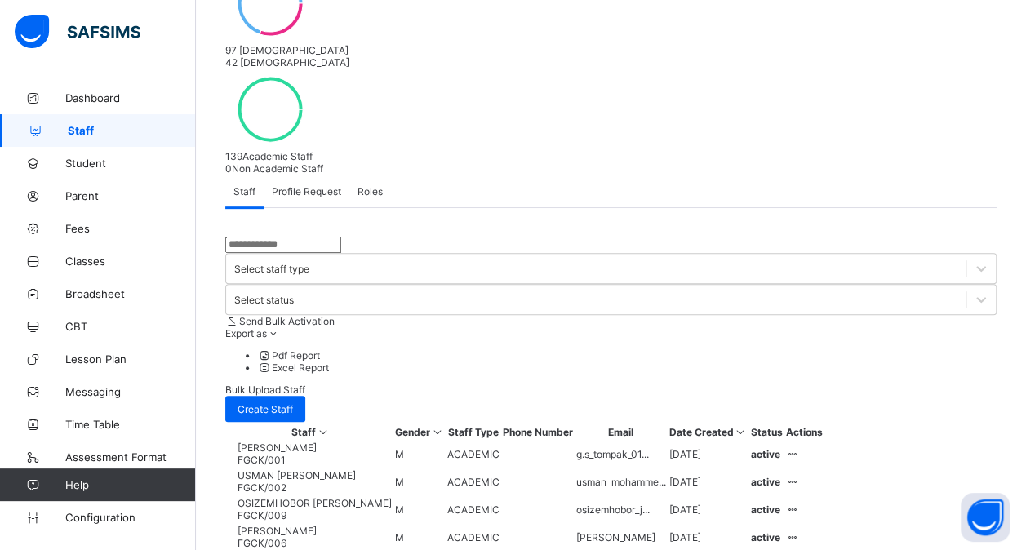
scroll to position [292, 0]
click at [262, 238] on input "text" at bounding box center [283, 246] width 116 height 16
type input "*"
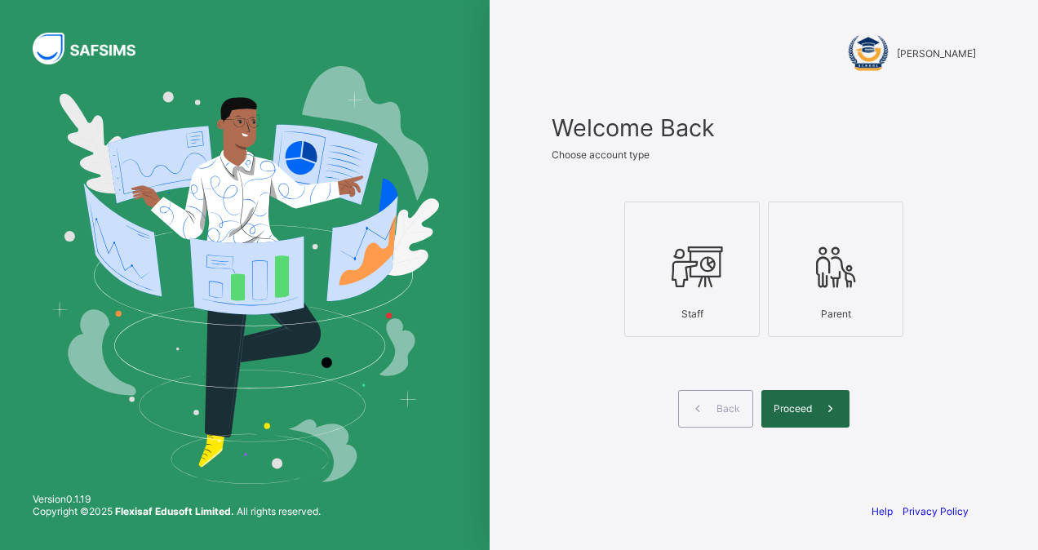
click at [795, 405] on span "Proceed" at bounding box center [793, 408] width 38 height 12
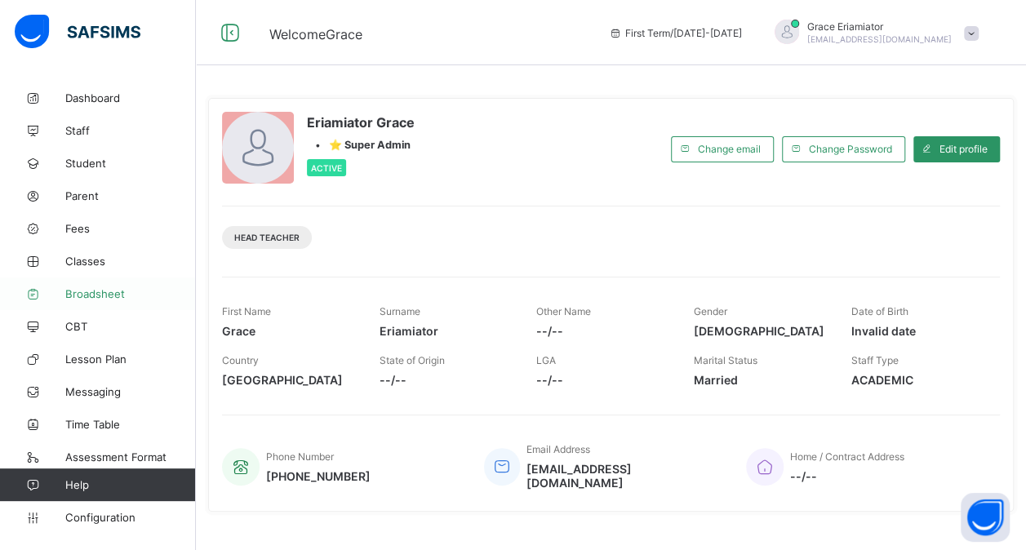
click at [91, 299] on span "Broadsheet" at bounding box center [130, 293] width 131 height 13
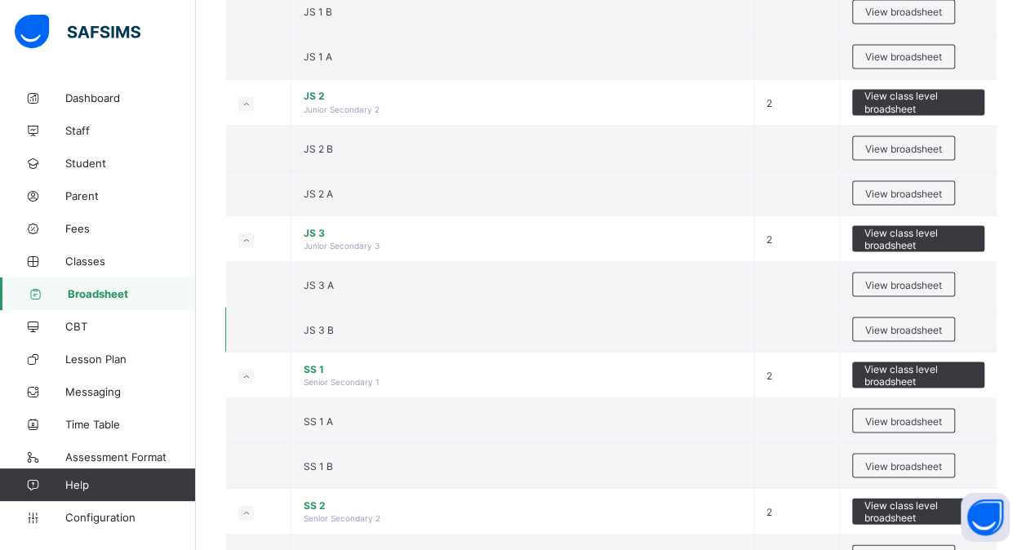
scroll to position [1439, 0]
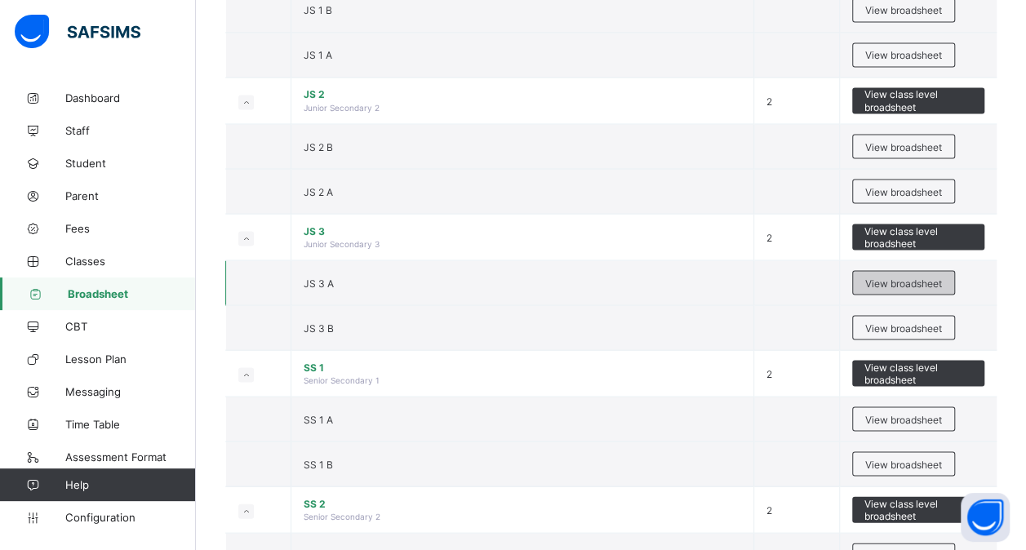
click at [892, 277] on span "View broadsheet" at bounding box center [903, 283] width 77 height 12
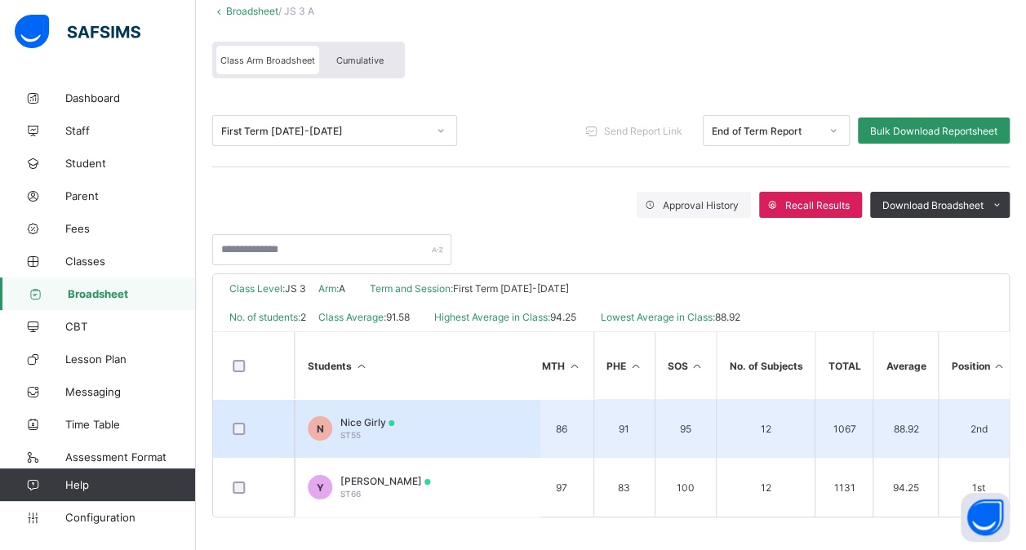
scroll to position [0, 623]
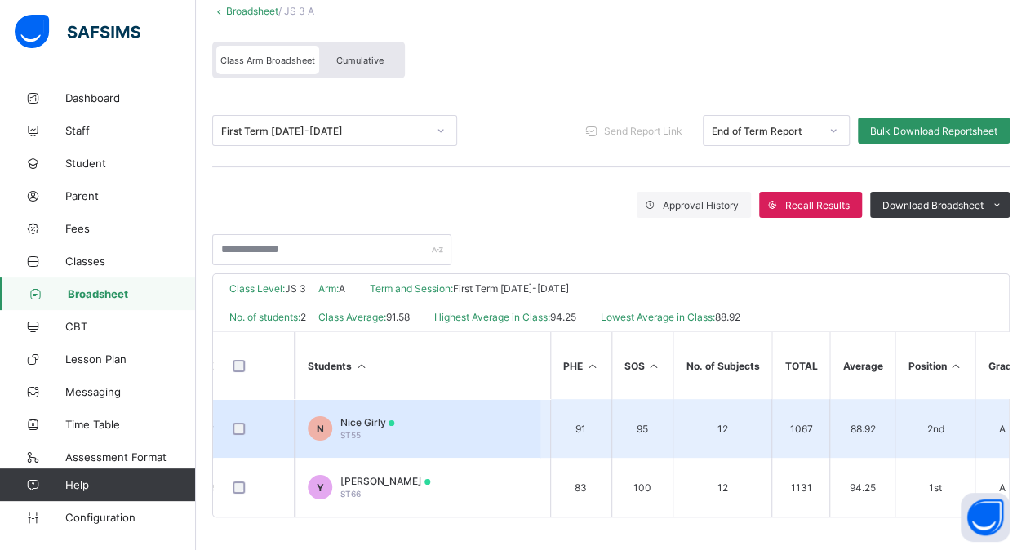
click at [733, 429] on td "12" at bounding box center [721, 428] width 99 height 59
click at [376, 416] on span "Nice Girly" at bounding box center [367, 422] width 54 height 12
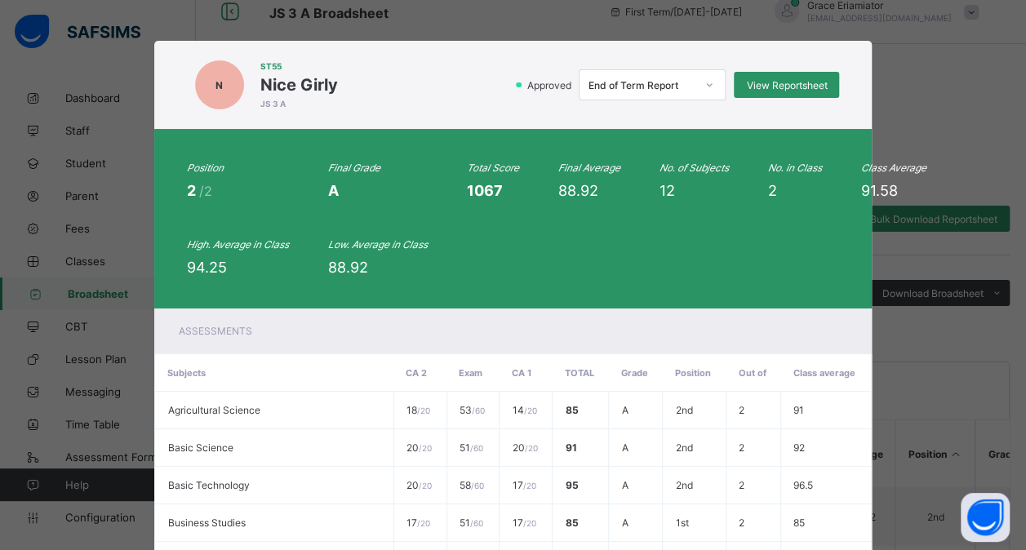
scroll to position [10, 0]
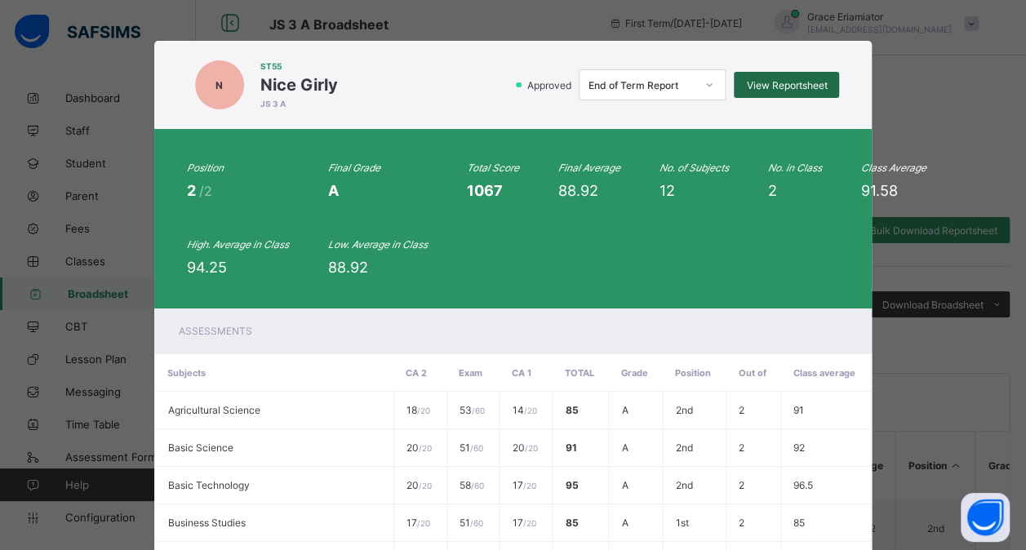
click at [798, 85] on span "View Reportsheet" at bounding box center [786, 85] width 81 height 12
click at [892, 111] on div "N ST55 Nice Girly JS 3 A Approved End of Term Report View Reportsheet Position …" at bounding box center [513, 275] width 1026 height 550
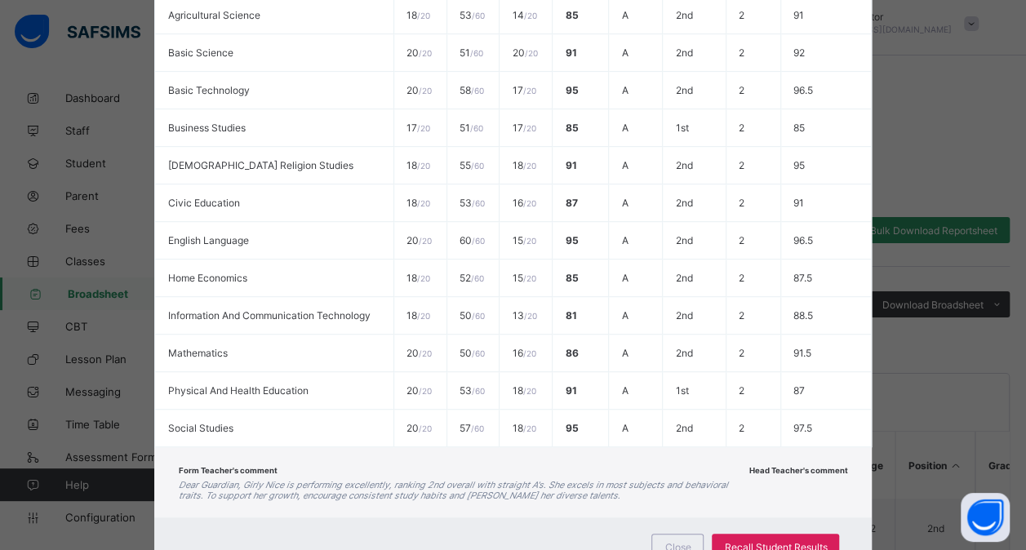
scroll to position [447, 0]
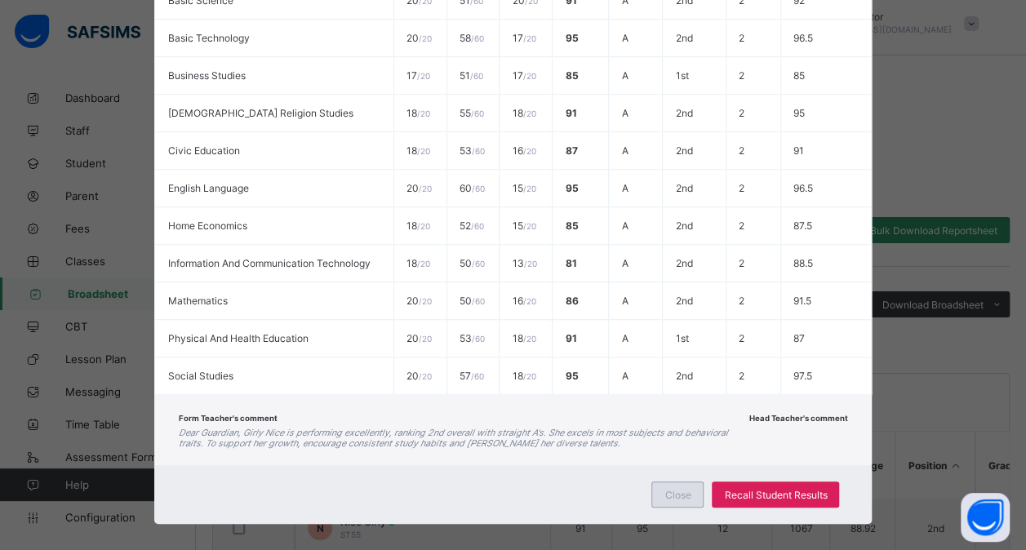
click at [674, 489] on span "Close" at bounding box center [677, 495] width 26 height 12
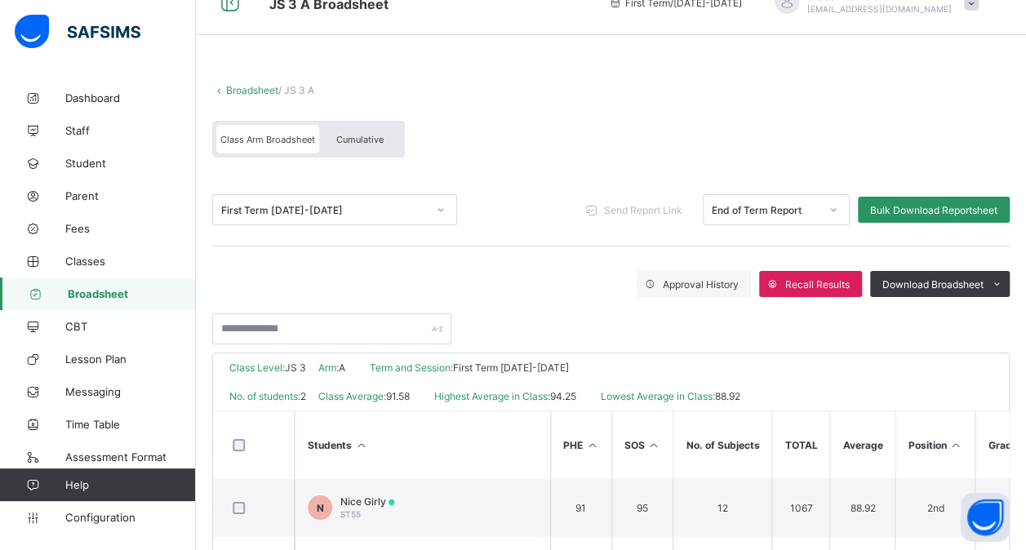
scroll to position [0, 0]
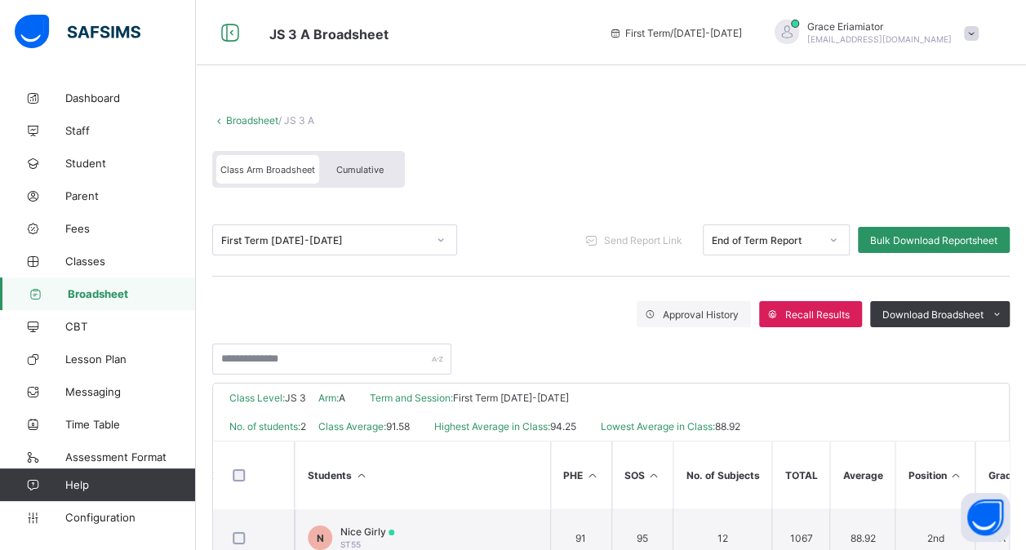
click at [362, 169] on span "Cumulative" at bounding box center [359, 169] width 47 height 11
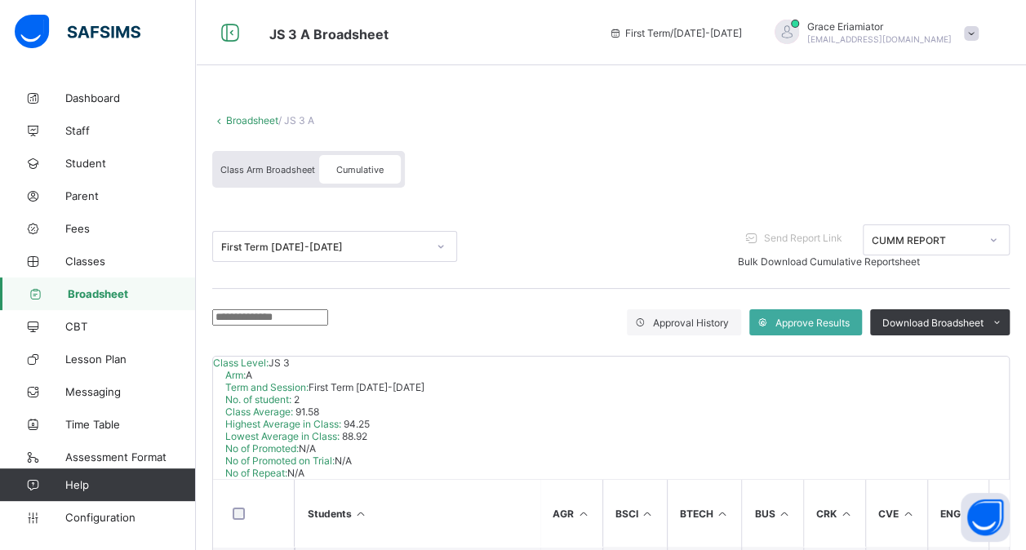
click at [274, 168] on span "Class Arm Broadsheet" at bounding box center [267, 169] width 95 height 11
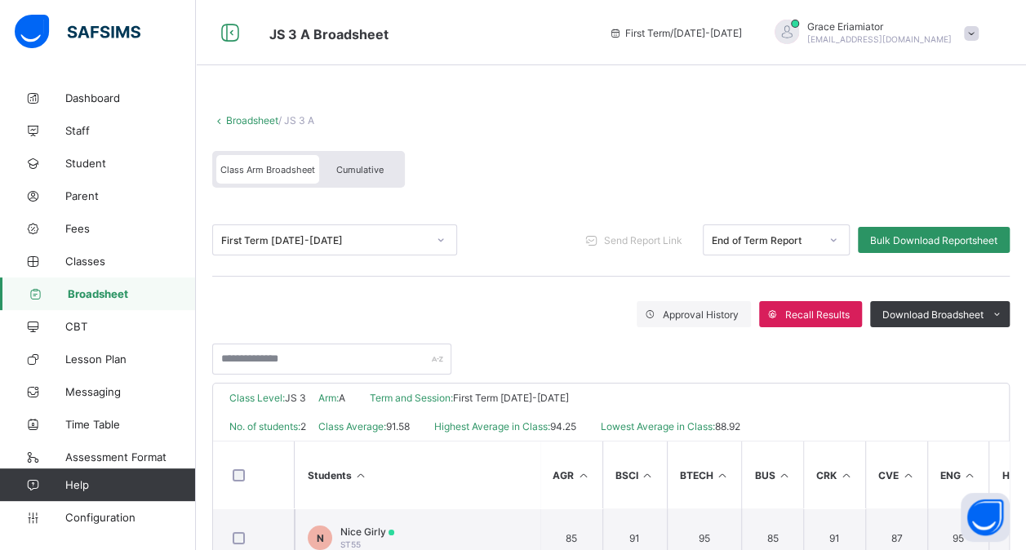
click at [375, 156] on div "Cumulative" at bounding box center [360, 169] width 82 height 29
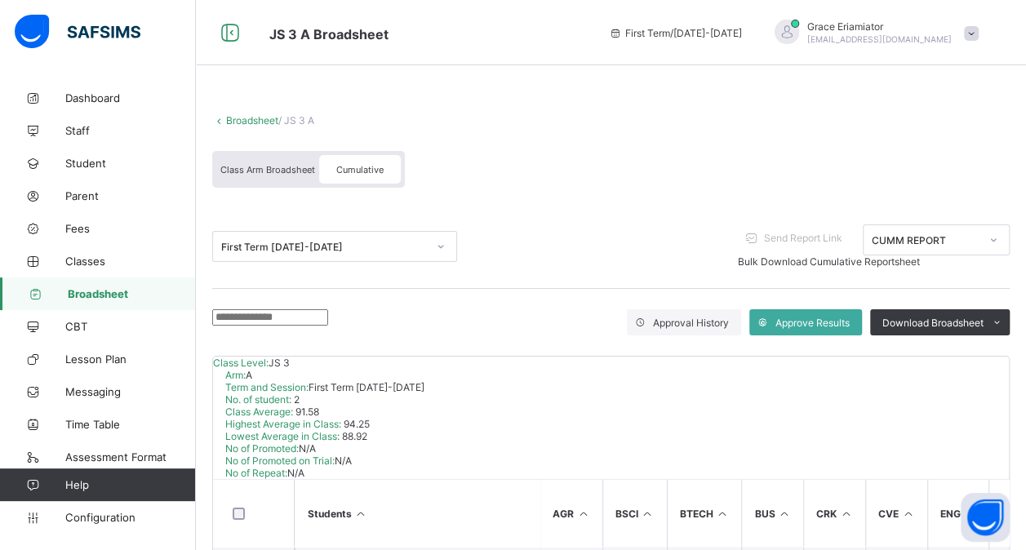
click at [269, 164] on span "Class Arm Broadsheet" at bounding box center [267, 169] width 95 height 11
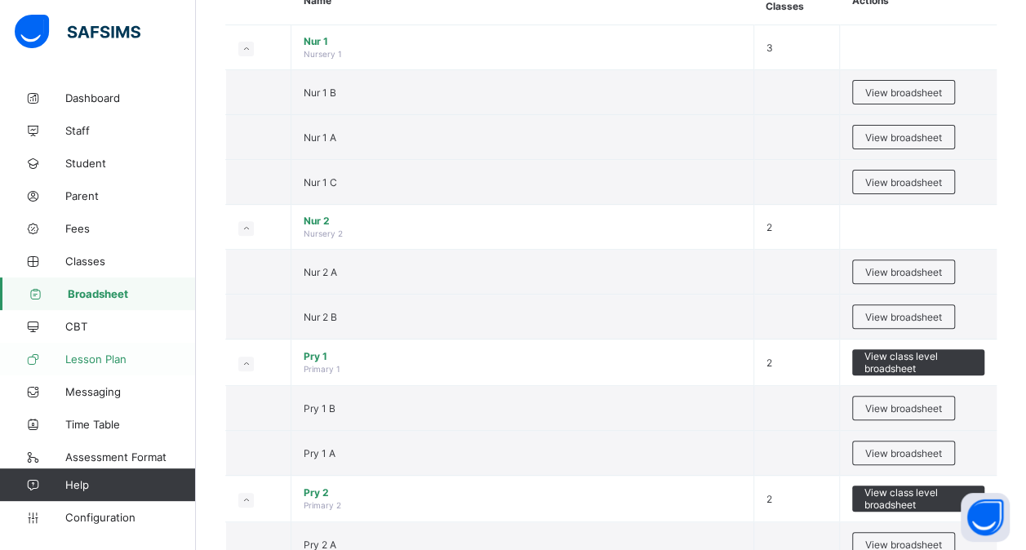
scroll to position [181, 0]
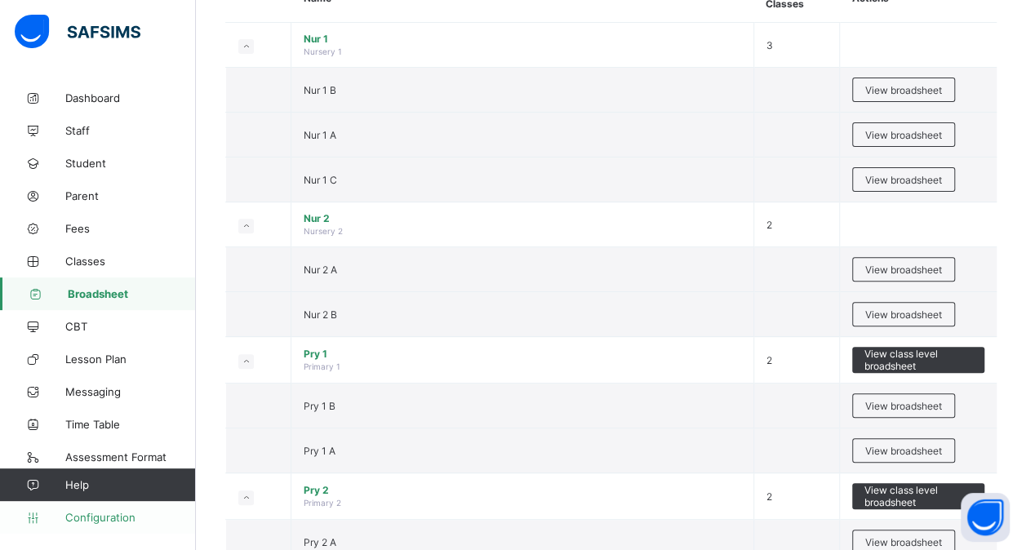
click at [88, 521] on span "Configuration" at bounding box center [130, 517] width 130 height 13
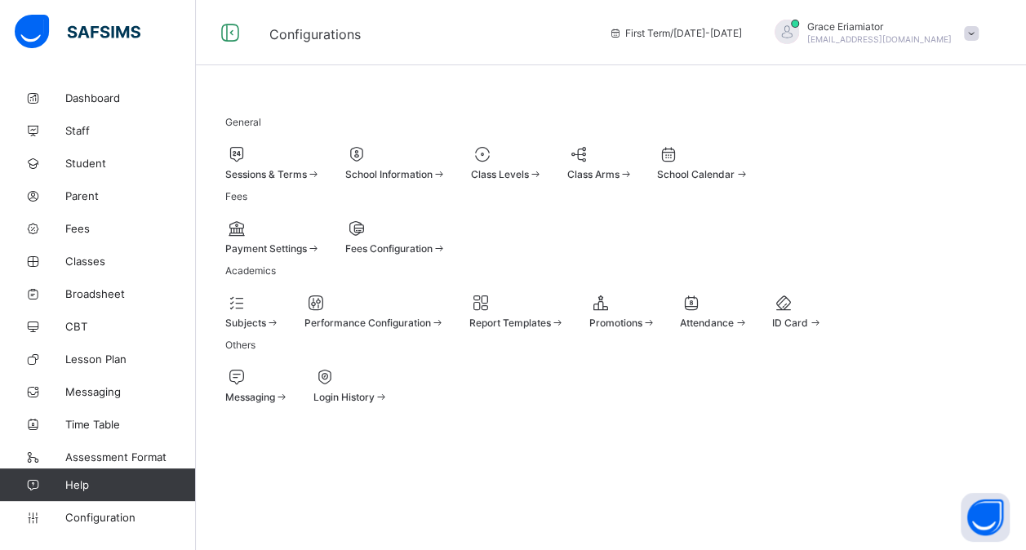
click at [304, 156] on div at bounding box center [272, 154] width 95 height 20
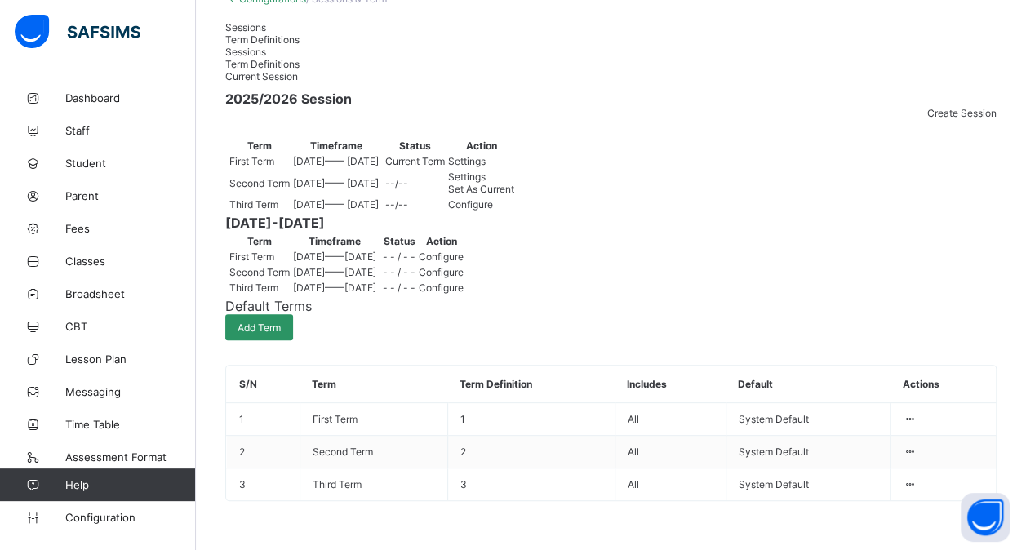
scroll to position [91, 0]
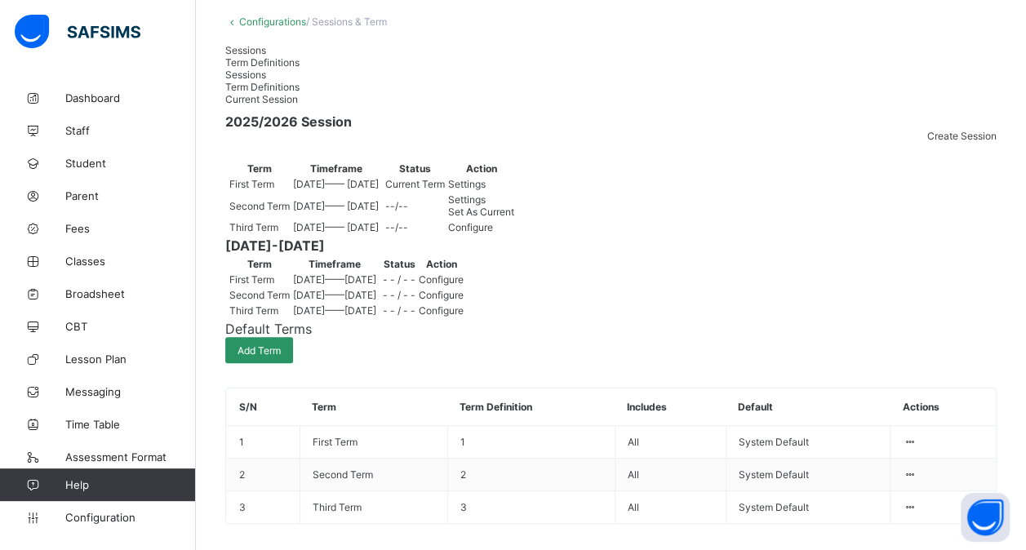
click at [514, 190] on div "Settings" at bounding box center [481, 184] width 66 height 12
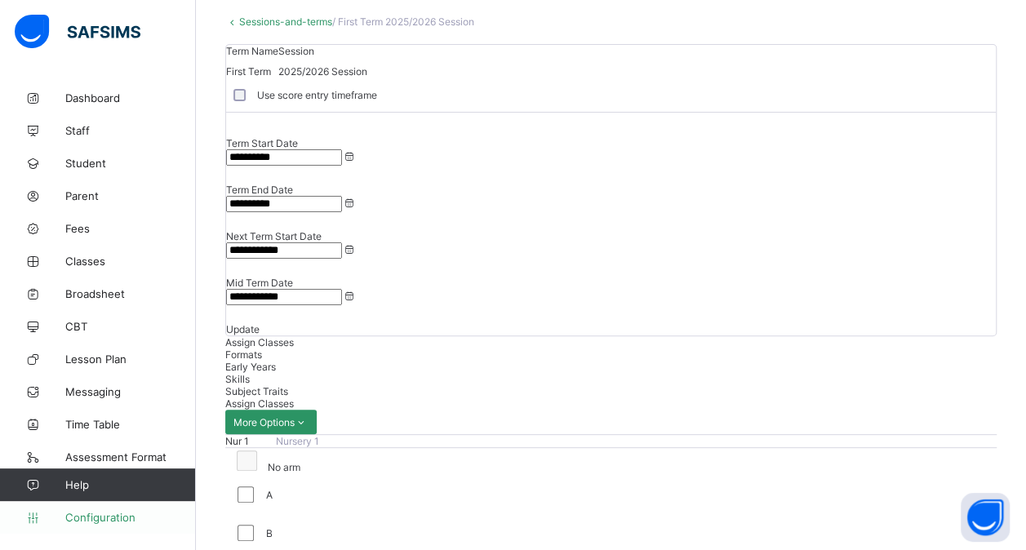
click at [82, 512] on span "Configuration" at bounding box center [130, 517] width 130 height 13
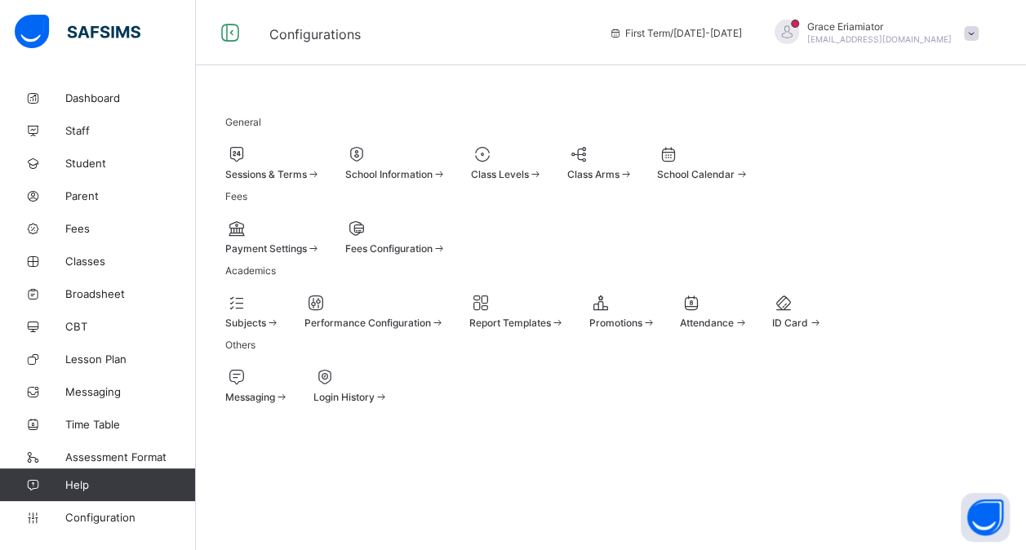
click at [299, 150] on div at bounding box center [272, 154] width 95 height 20
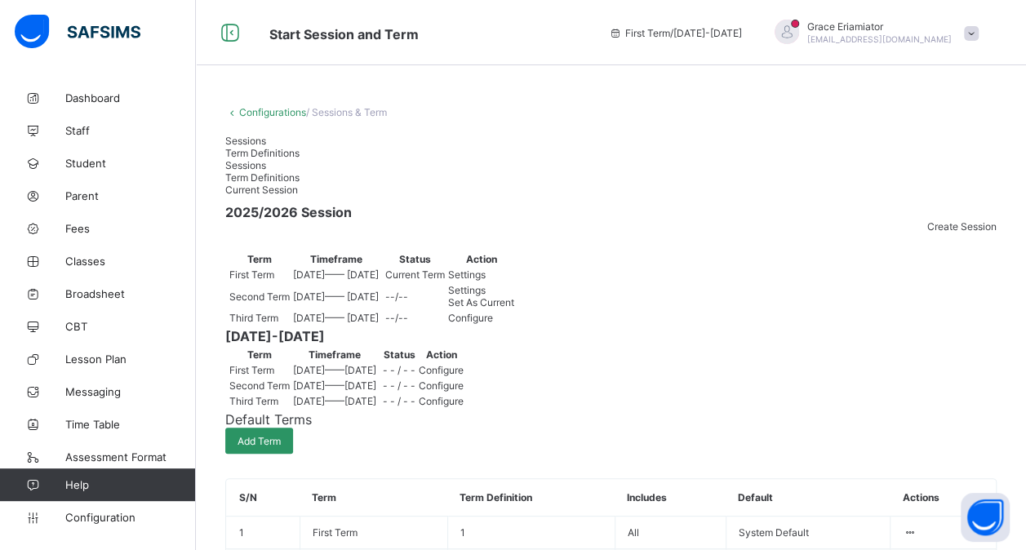
click at [486, 281] on span "Settings" at bounding box center [467, 274] width 38 height 12
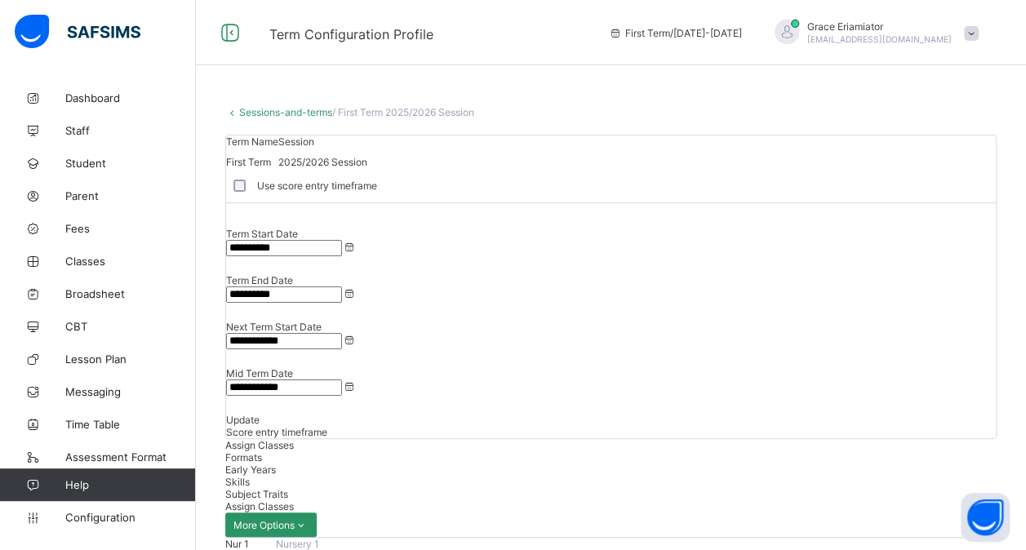
click at [327, 426] on span "Score entry timeframe" at bounding box center [276, 432] width 101 height 12
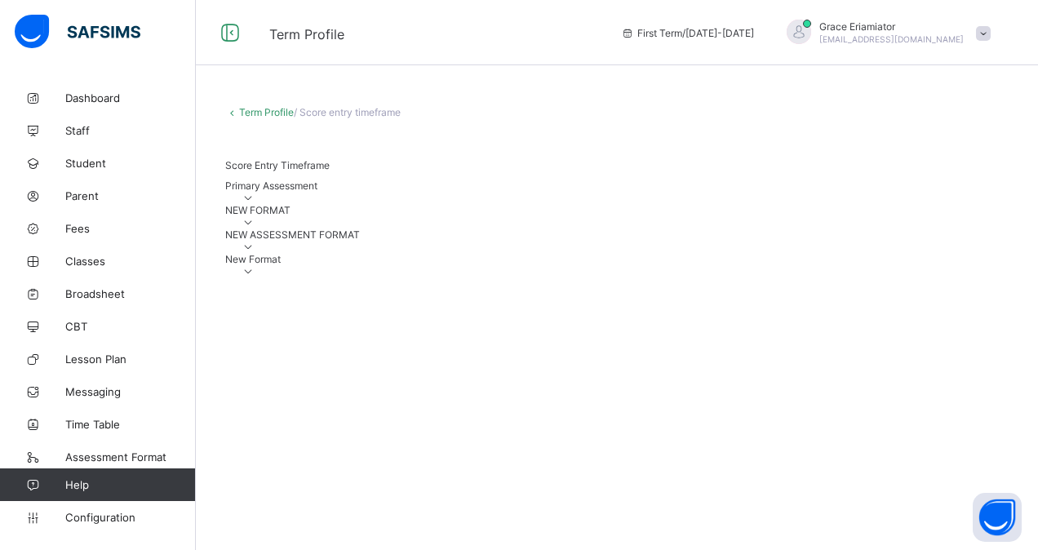
click at [255, 204] on icon at bounding box center [249, 198] width 14 height 12
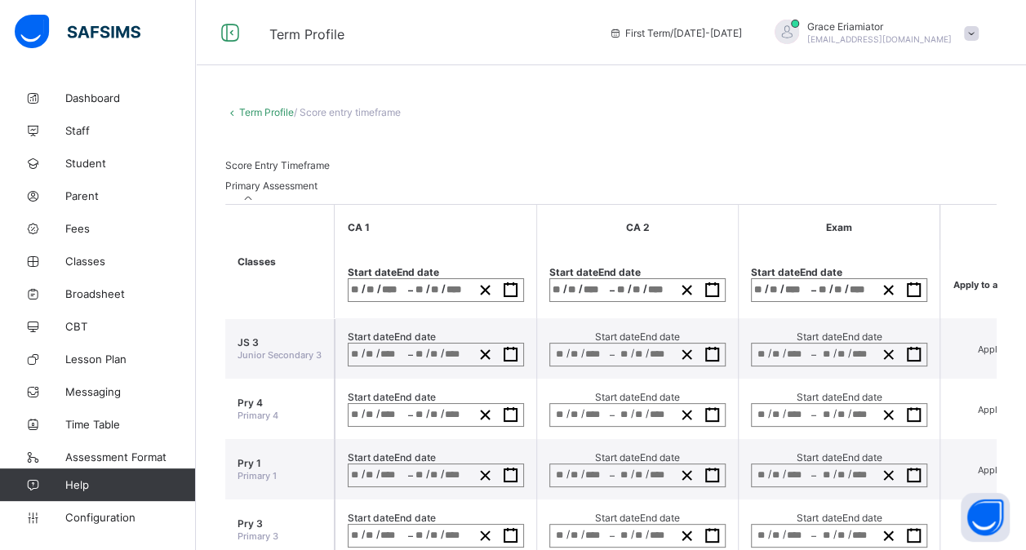
click at [614, 171] on div "Term Profile / Score entry timeframe Score Entry Timeframe Primary Assessment C…" at bounding box center [610, 395] width 771 height 579
click at [251, 104] on div "Term Profile / Score entry timeframe Score Entry Timeframe Primary Assessment C…" at bounding box center [611, 396] width 830 height 628
click at [246, 113] on link "Term Profile" at bounding box center [266, 112] width 55 height 12
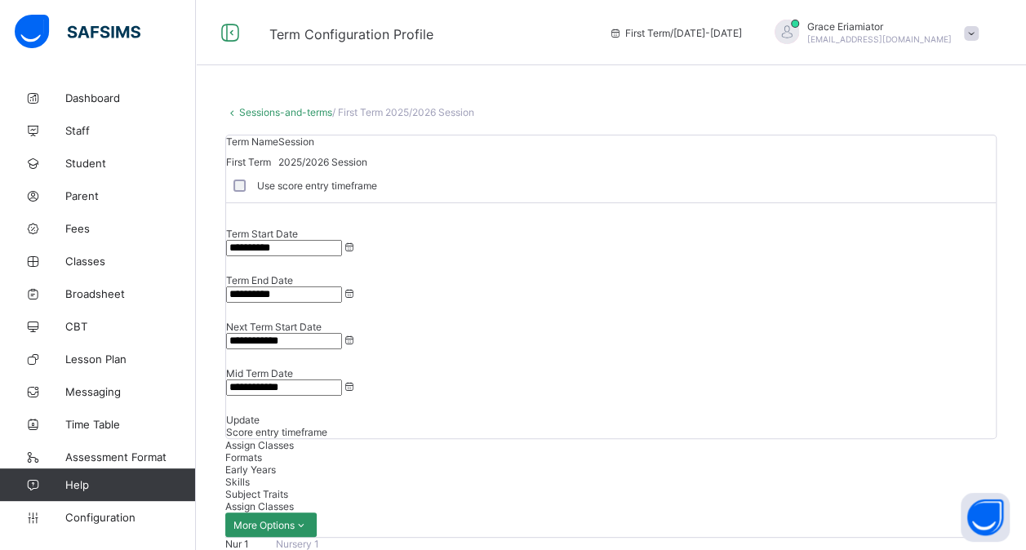
click at [327, 426] on span "Score entry timeframe" at bounding box center [276, 432] width 101 height 12
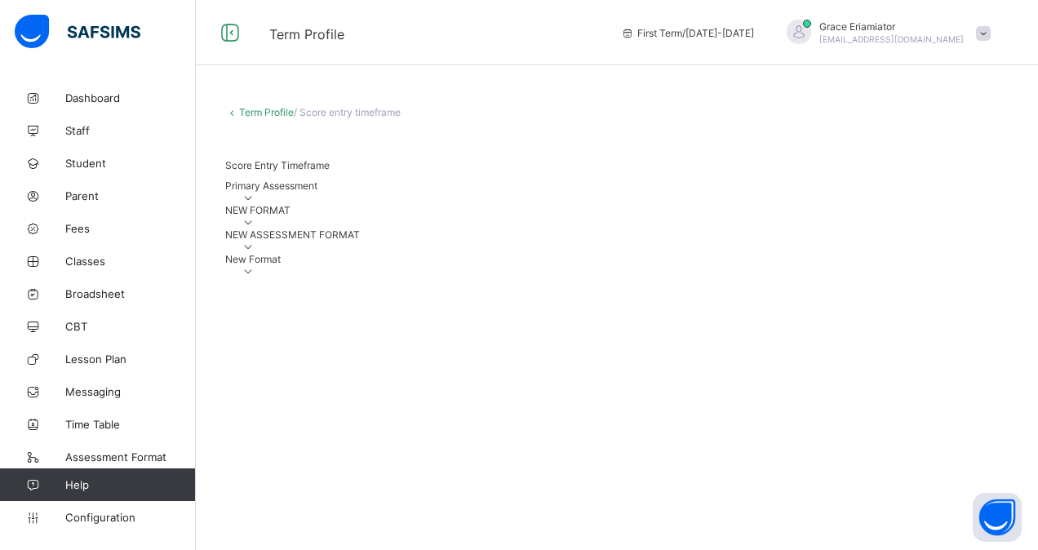
click at [844, 204] on div "Primary Assessment" at bounding box center [616, 192] width 783 height 24
click at [255, 204] on icon at bounding box center [249, 198] width 14 height 12
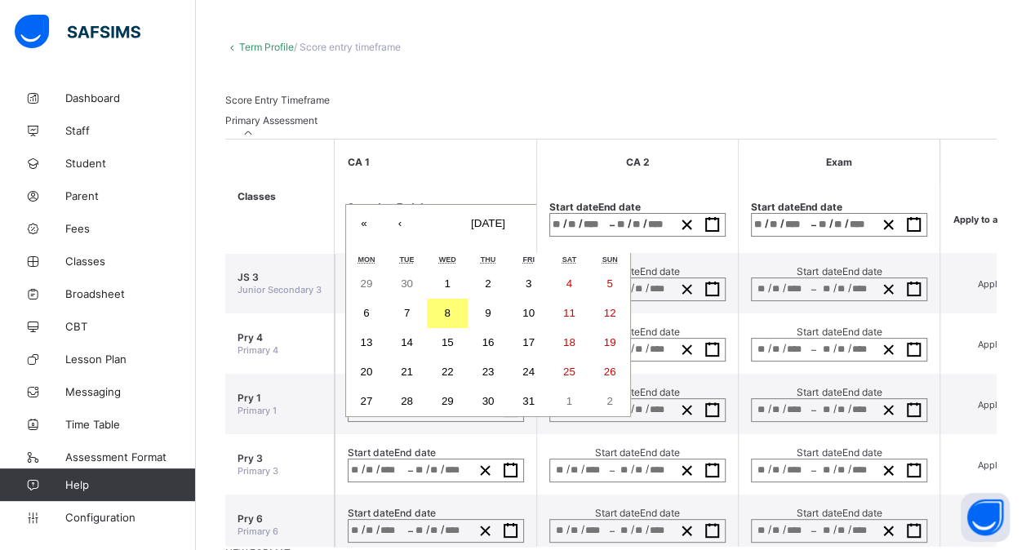
click at [369, 237] on div "/ / – / / « ‹ October 2025 › » Mon Tue Wed Thu Fri Sat Sun 29 30 1 2 3 4 5 6 7 …" at bounding box center [436, 225] width 176 height 24
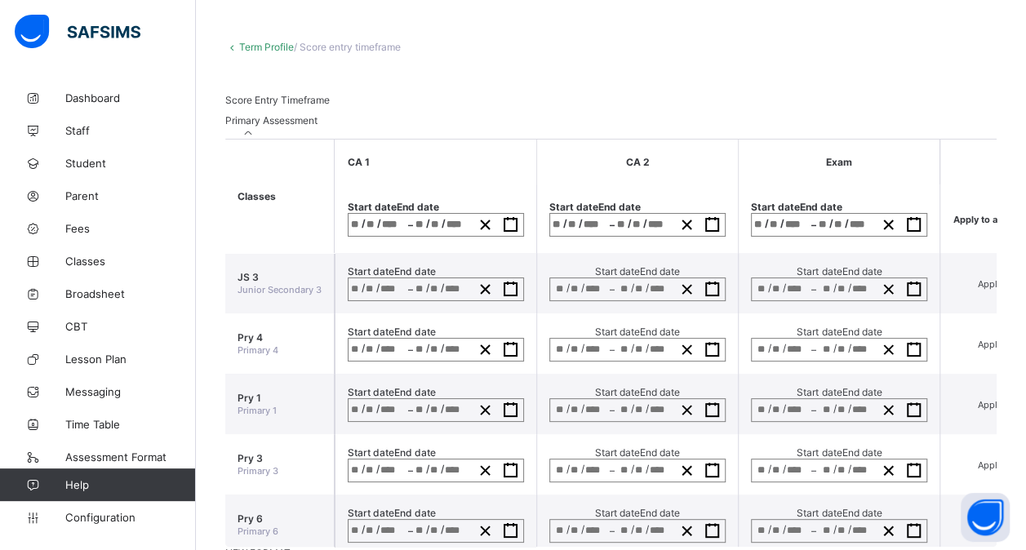
click at [480, 184] on th "CA 1" at bounding box center [436, 162] width 202 height 45
click at [377, 236] on div "/ /" at bounding box center [378, 225] width 60 height 22
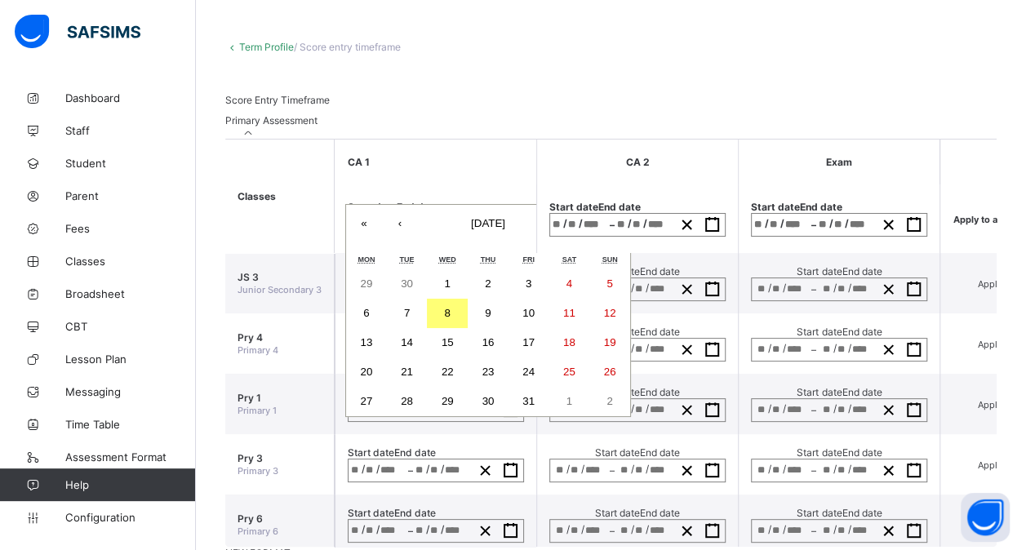
click at [459, 328] on button "8" at bounding box center [447, 313] width 41 height 29
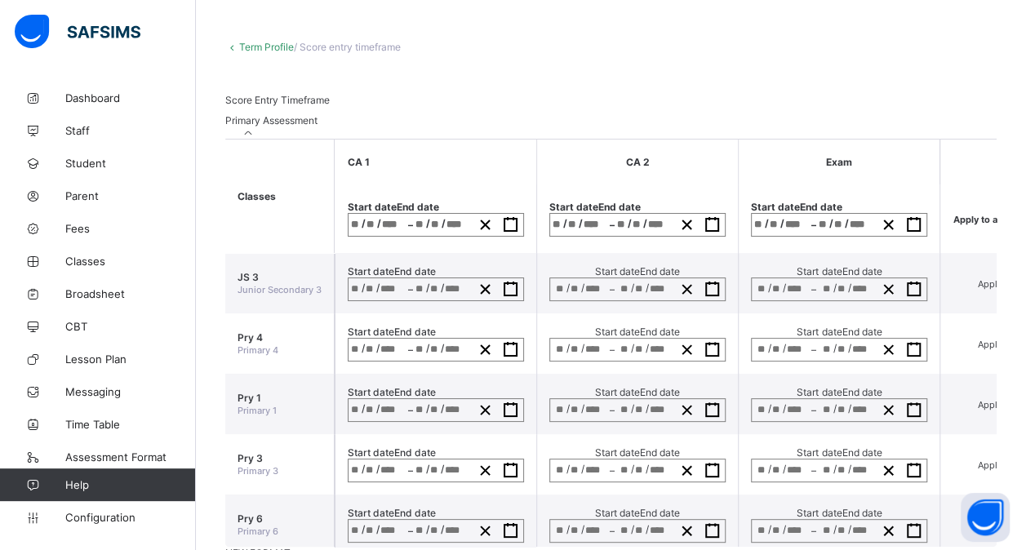
click at [517, 184] on th "CA 1" at bounding box center [436, 162] width 202 height 45
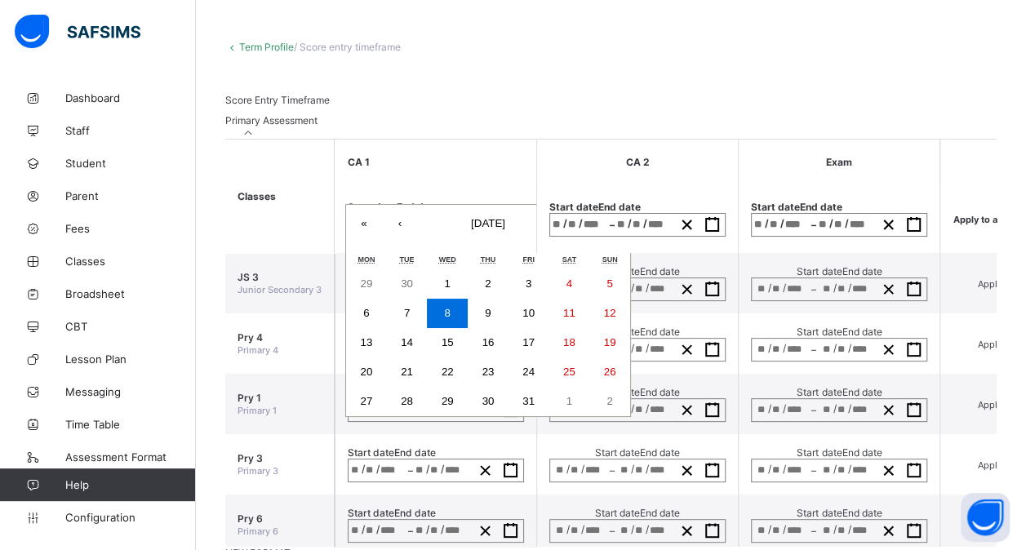
click at [499, 237] on div "/ / – / / « ‹ October 2025 › » Mon Tue Wed Thu Fri Sat Sun 29 30 1 2 3 4 5 6 7 …" at bounding box center [436, 225] width 176 height 24
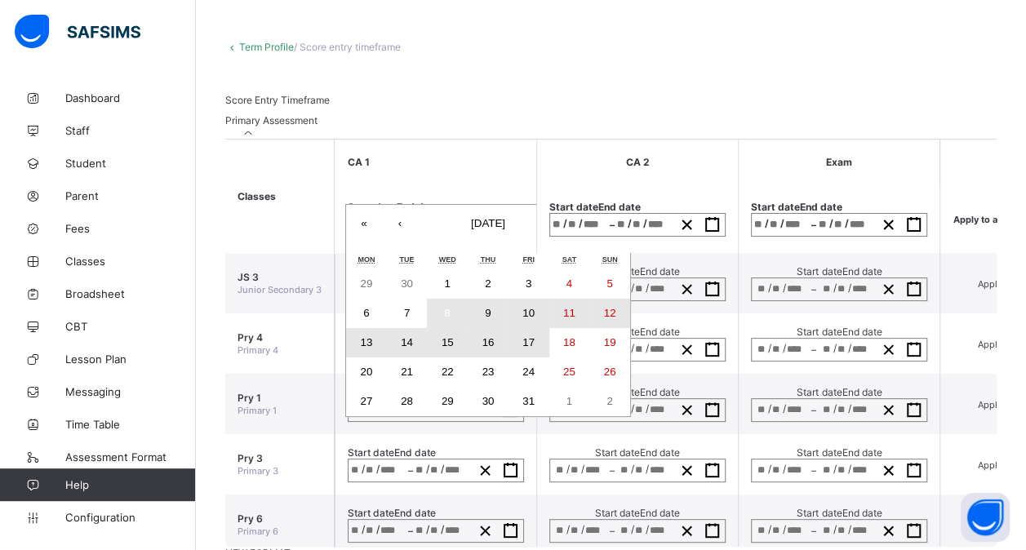
click at [518, 357] on button "17" at bounding box center [528, 342] width 41 height 29
type input "**********"
type input "*"
type input "**"
type input "****"
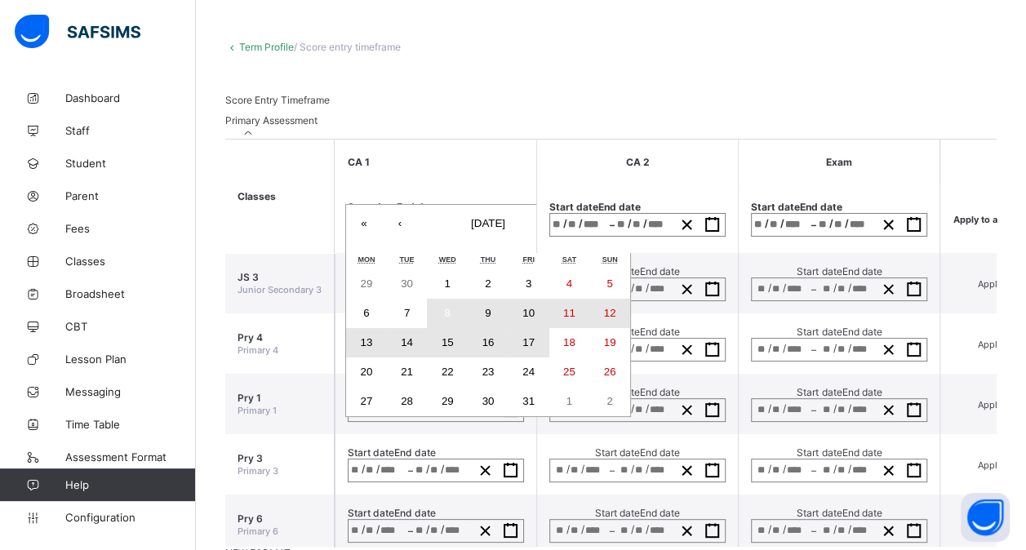
type input "**********"
type input "**"
type input "****"
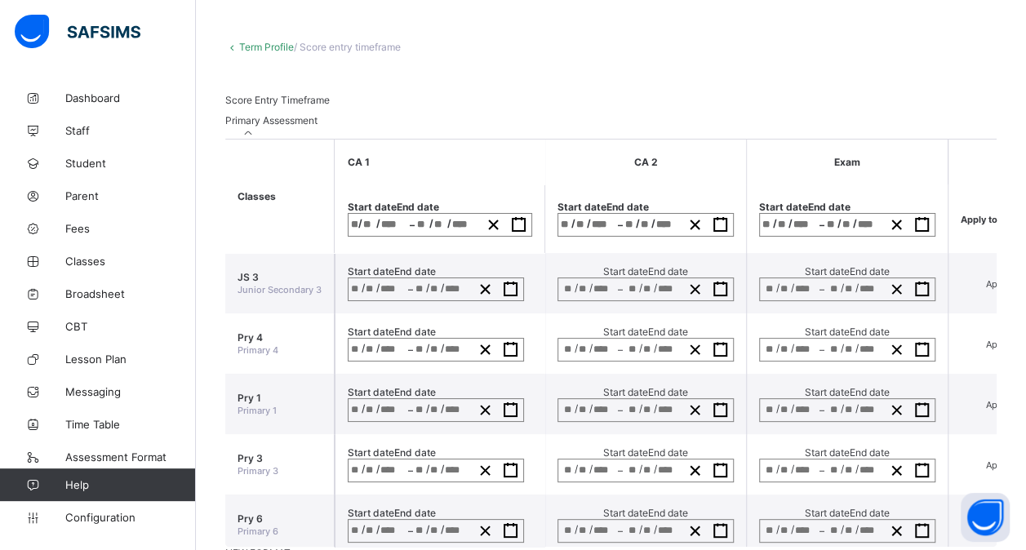
click at [591, 230] on span "/" at bounding box center [589, 223] width 4 height 14
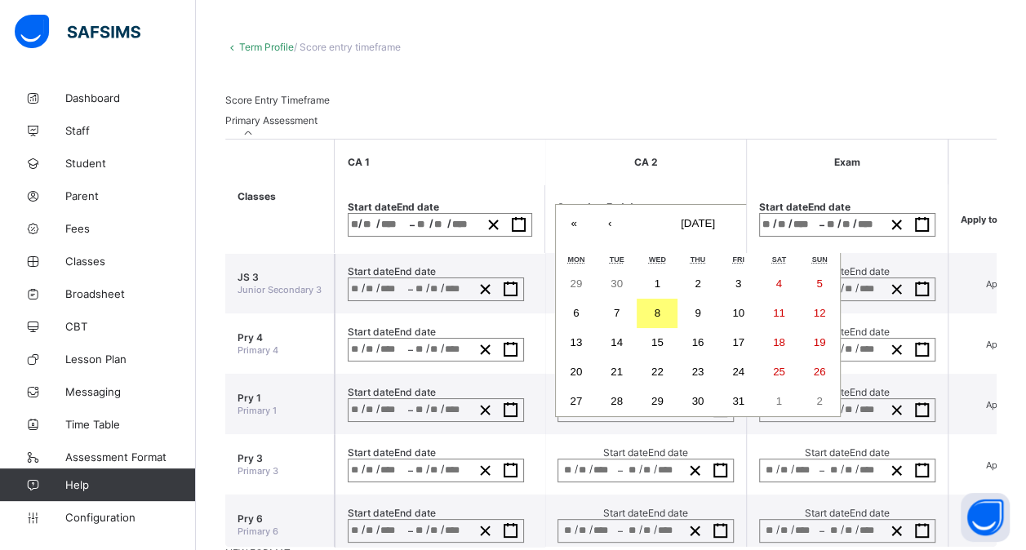
click at [642, 237] on div "/ / – / / « ‹ October 2025 › » Mon Tue Wed Thu Fri Sat Sun 29 30 1 2 3 4 5 6 7 …" at bounding box center [645, 225] width 176 height 24
click at [704, 378] on abbr "23" at bounding box center [698, 372] width 12 height 12
click at [744, 378] on abbr "24" at bounding box center [738, 372] width 12 height 12
type input "**********"
type input "**"
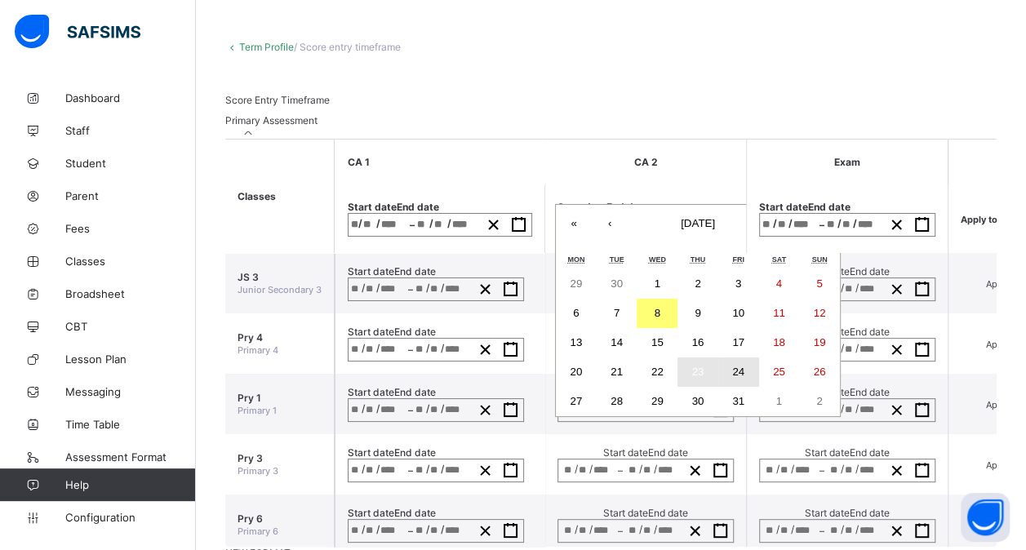
type input "**"
type input "****"
type input "**********"
type input "**"
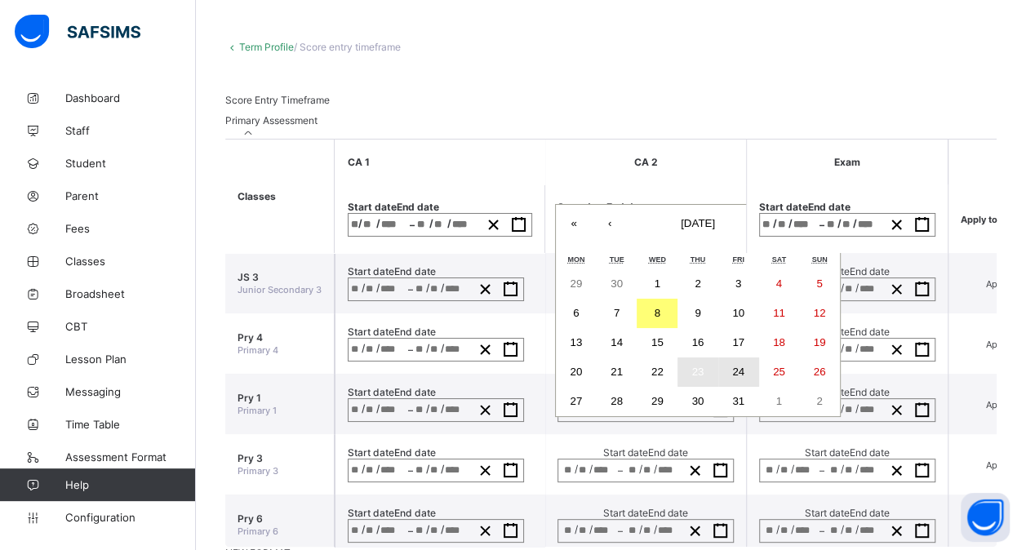
type input "****"
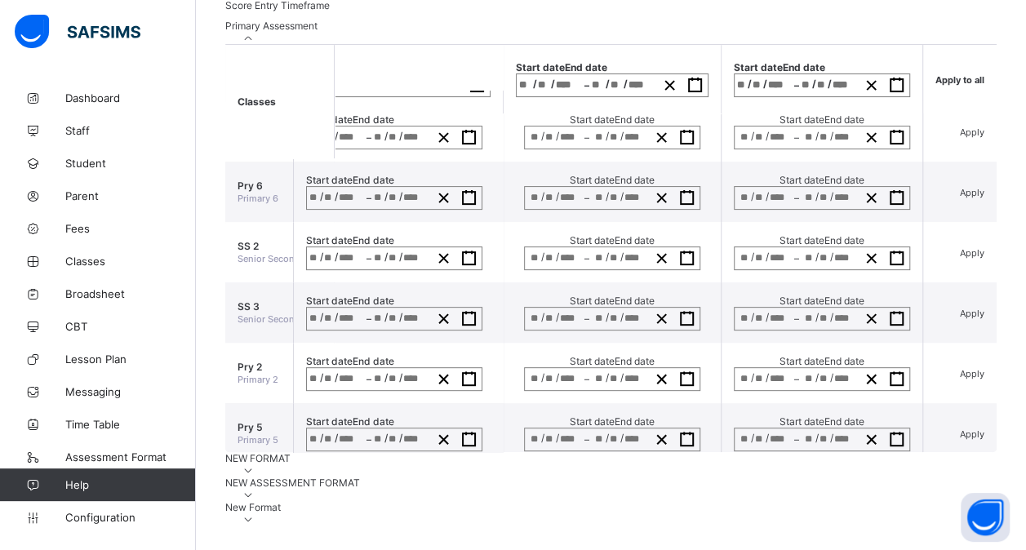
scroll to position [326, 0]
click at [764, 452] on div "NEW FORMAT" at bounding box center [610, 464] width 771 height 24
click at [255, 464] on icon at bounding box center [249, 470] width 14 height 12
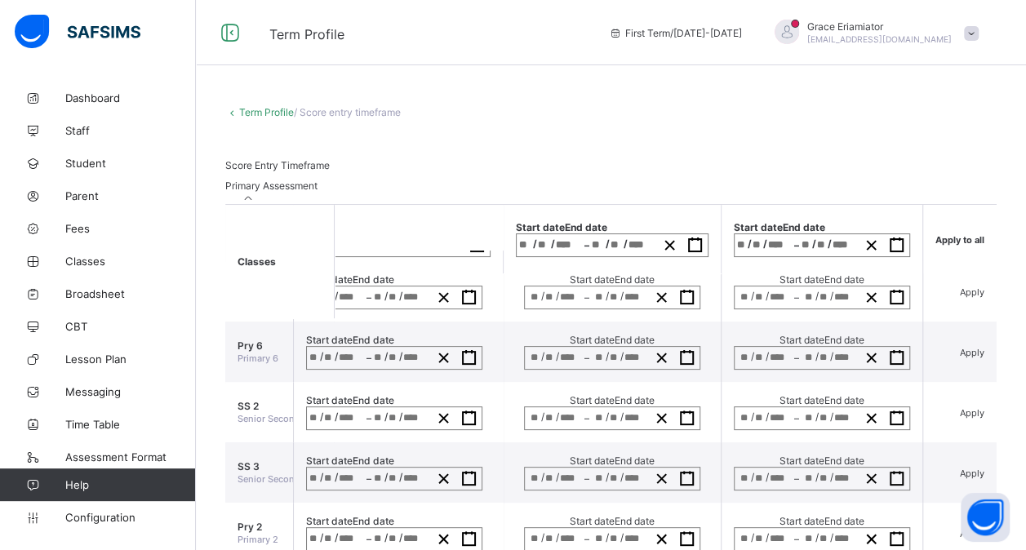
scroll to position [0, 193]
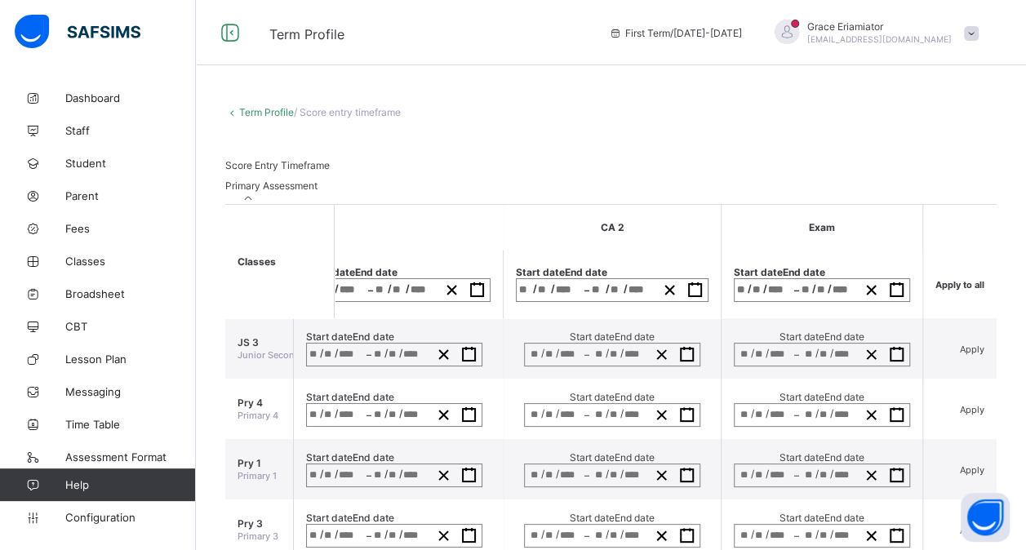
click at [253, 114] on link "Term Profile" at bounding box center [266, 112] width 55 height 12
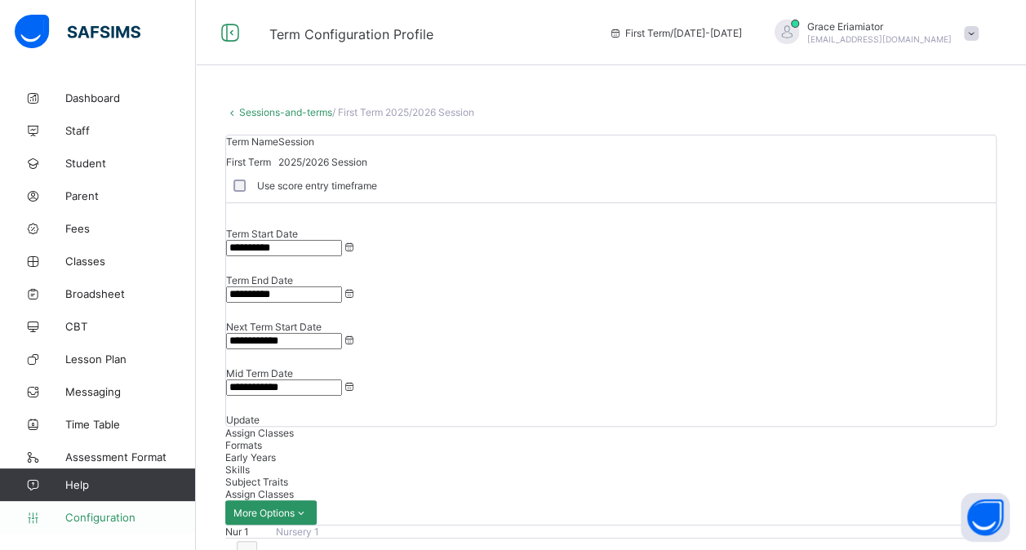
click at [75, 512] on span "Configuration" at bounding box center [130, 517] width 130 height 13
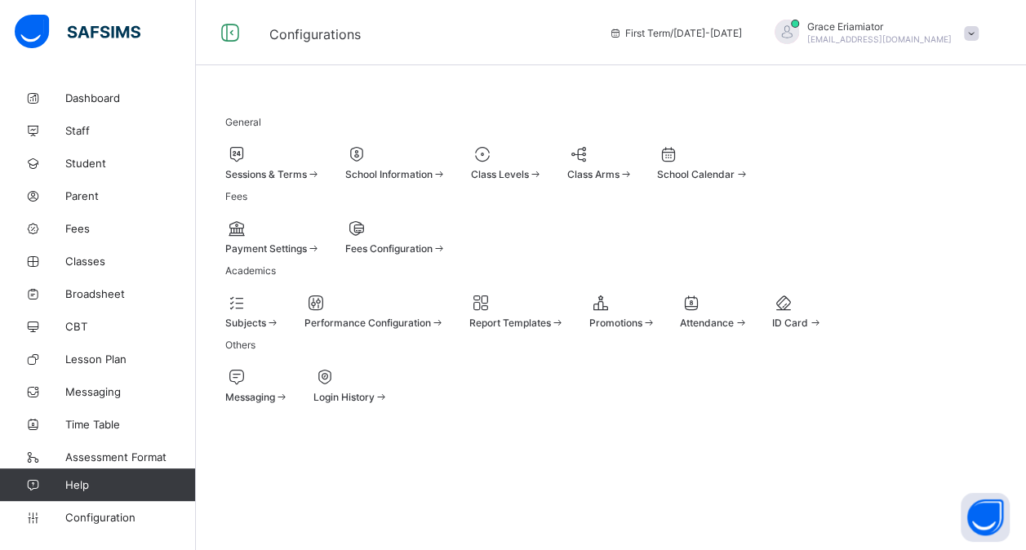
click at [446, 157] on div at bounding box center [395, 154] width 101 height 20
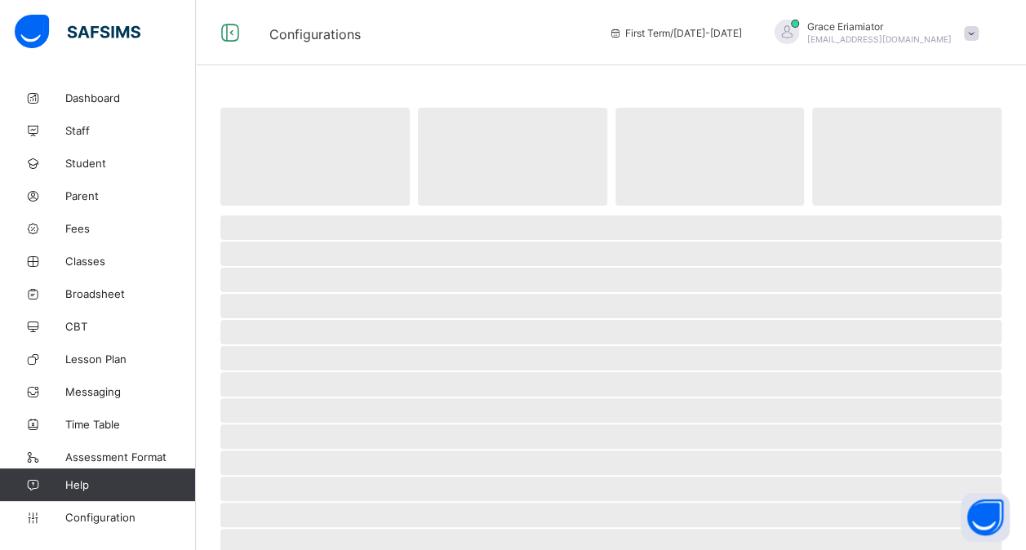
select select "**"
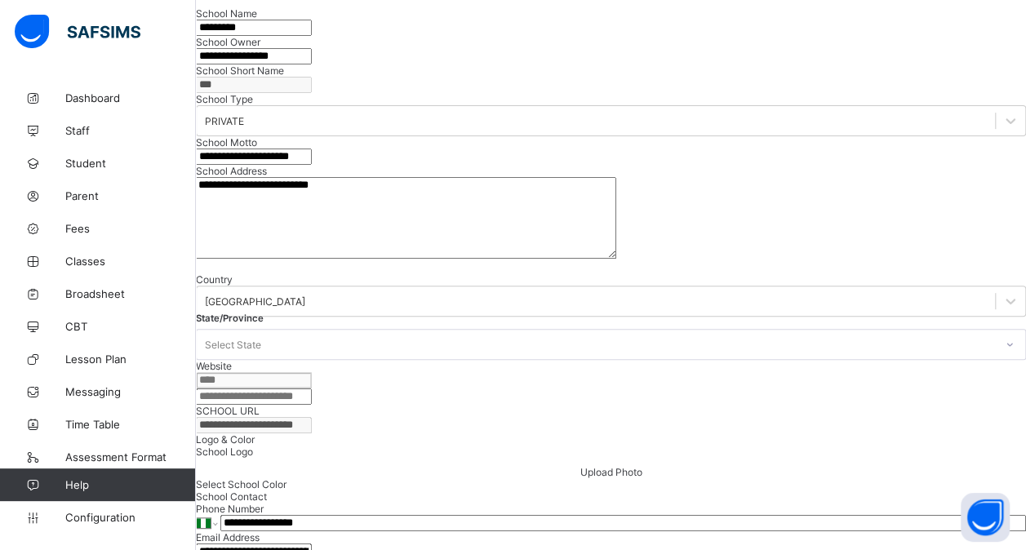
scroll to position [224, 0]
